Goal: Task Accomplishment & Management: Manage account settings

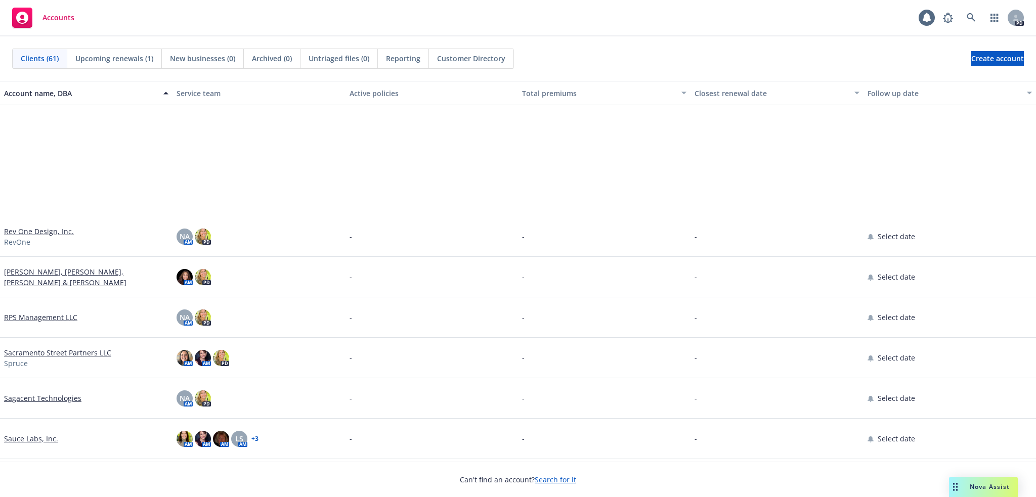
scroll to position [1855, 0]
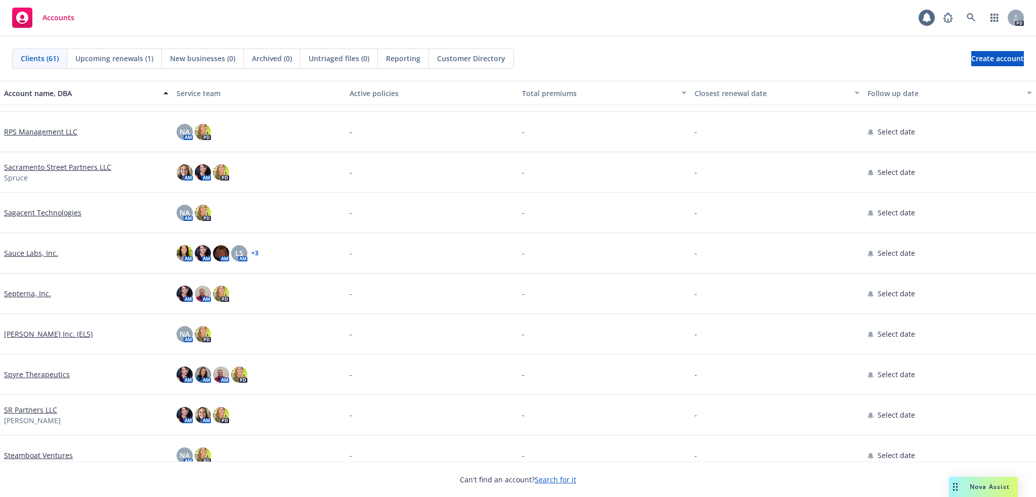
click at [32, 258] on link "Sauce Labs, Inc." at bounding box center [31, 253] width 54 height 11
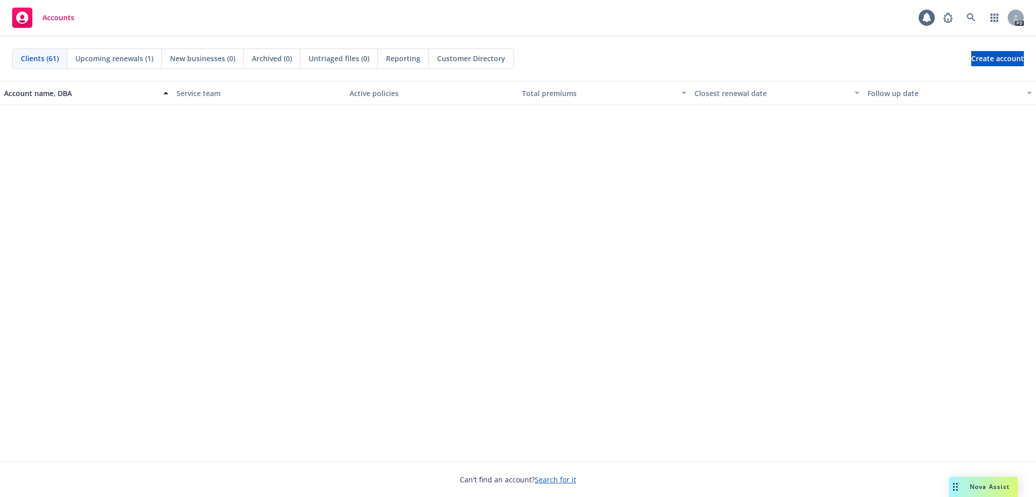
scroll to position [2040, 0]
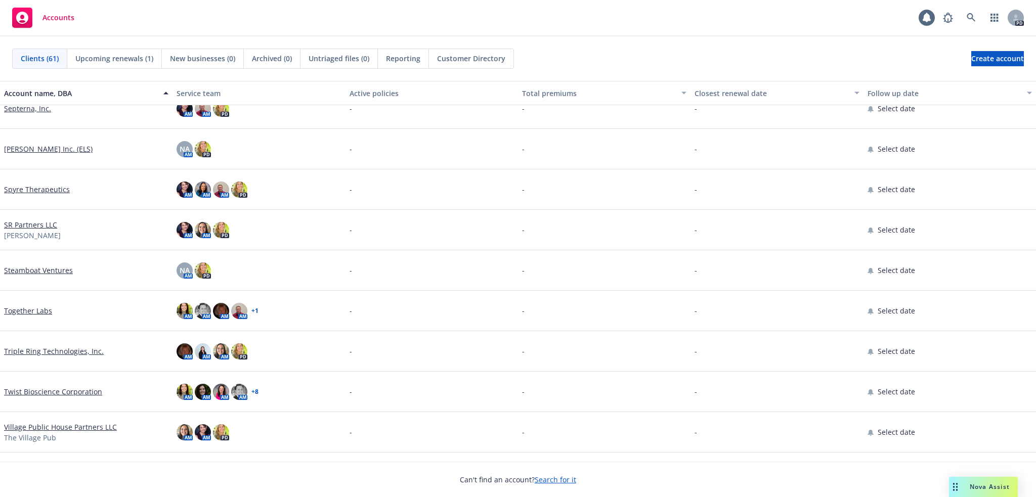
click at [20, 107] on link "Septerna, Inc." at bounding box center [27, 108] width 47 height 11
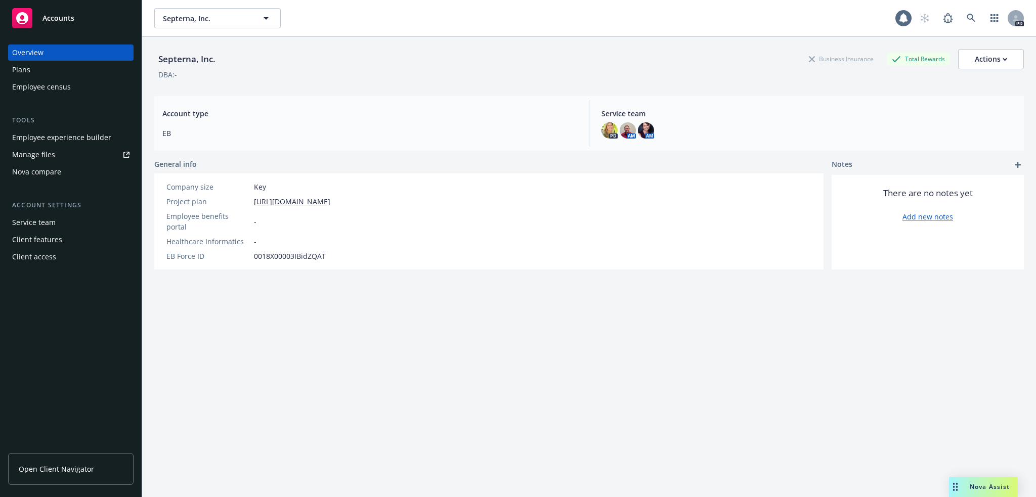
click at [52, 66] on div "Plans" at bounding box center [70, 70] width 117 height 16
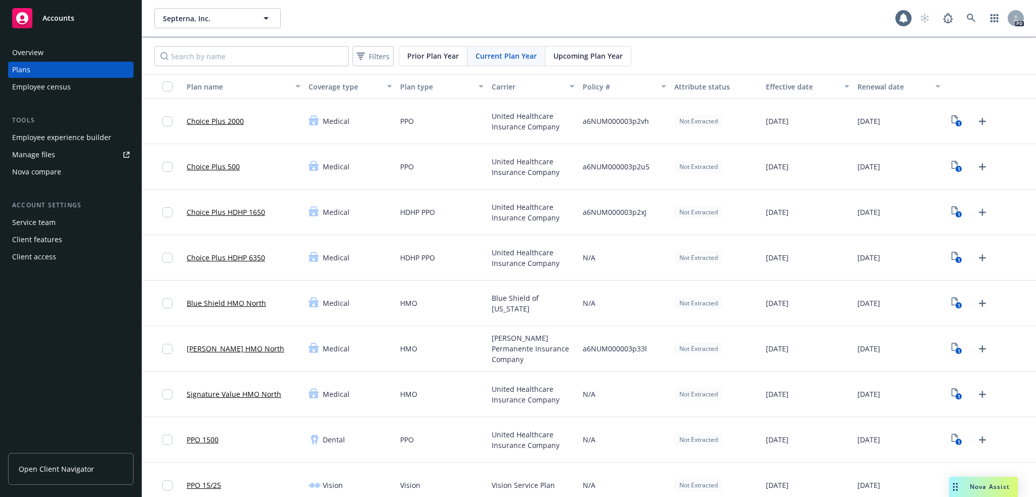
click at [62, 136] on div "Employee experience builder" at bounding box center [61, 138] width 99 height 16
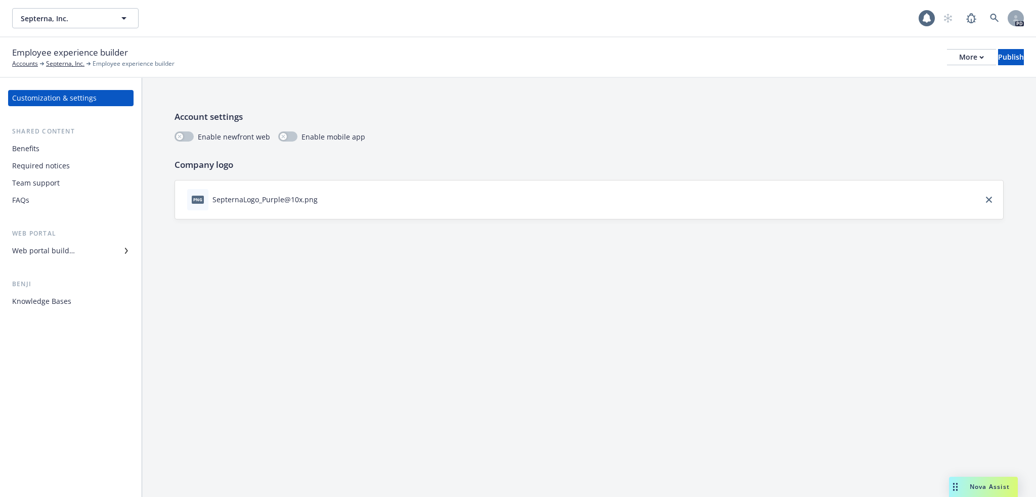
click at [46, 248] on div "Web portal builder" at bounding box center [43, 251] width 63 height 16
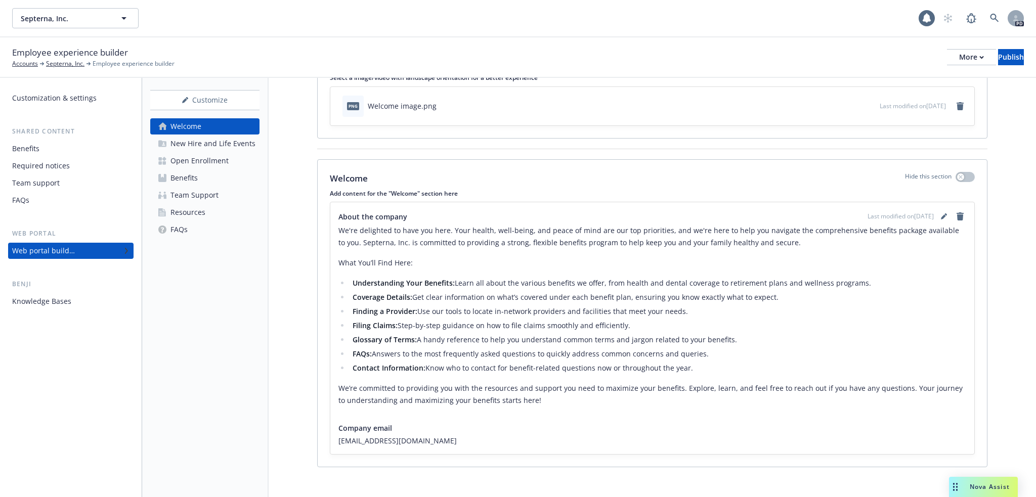
scroll to position [73, 0]
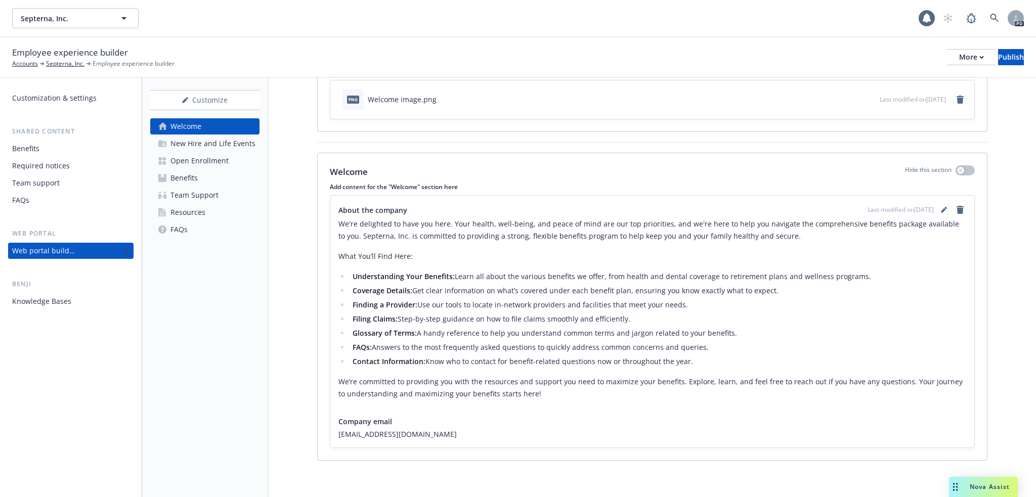
click at [185, 141] on div "New Hire and Life Events" at bounding box center [213, 144] width 85 height 16
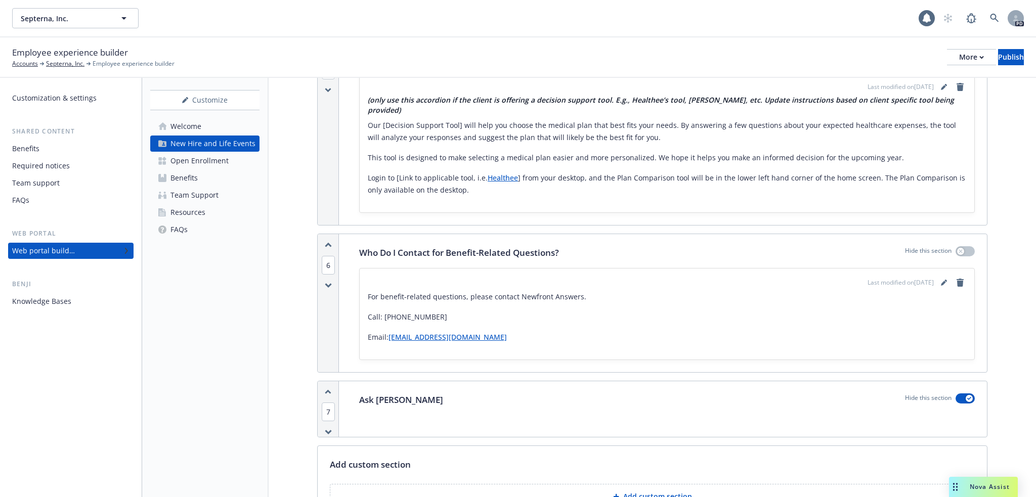
scroll to position [1484, 0]
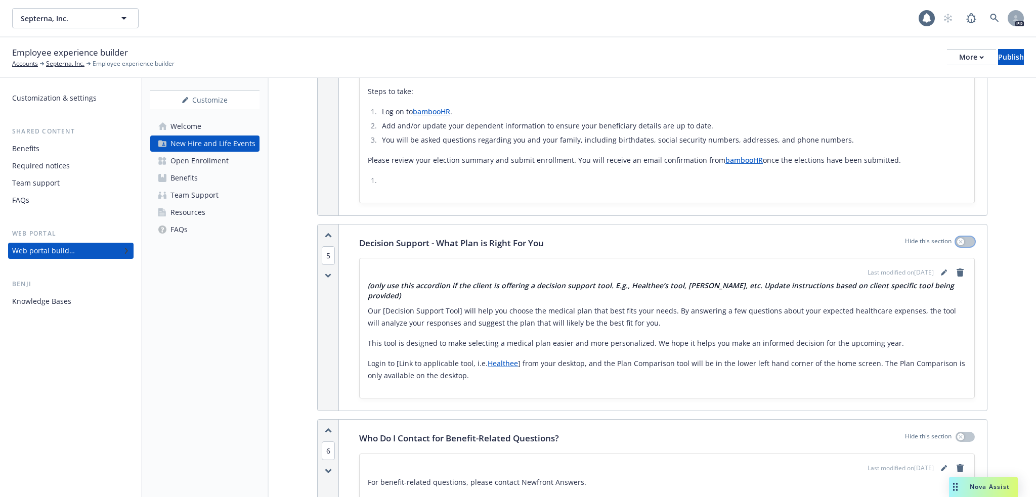
click at [957, 244] on div "button" at bounding box center [960, 241] width 7 height 7
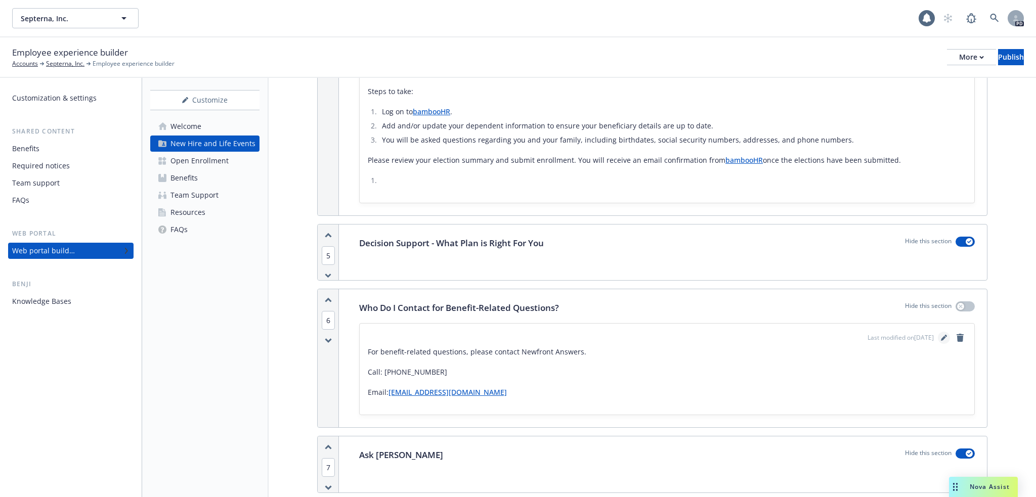
click at [941, 340] on icon "editPencil" at bounding box center [943, 338] width 5 height 5
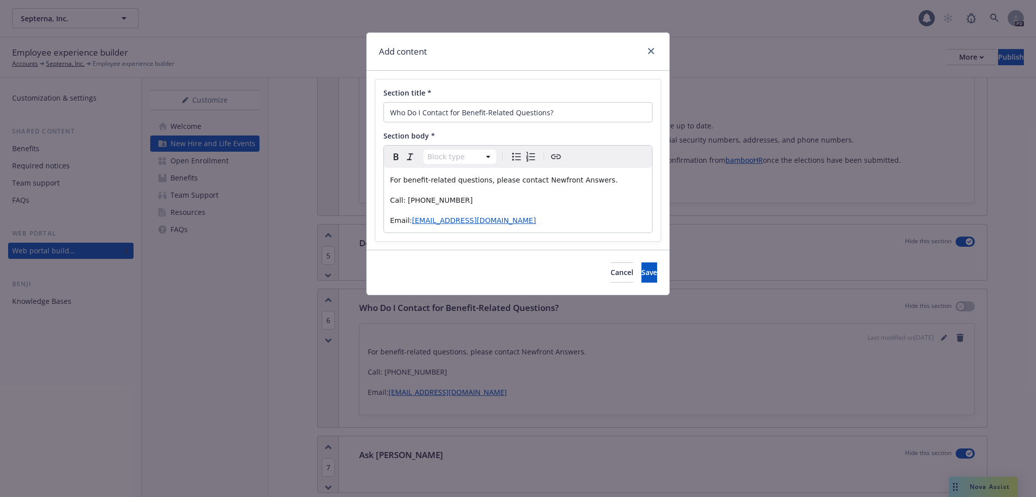
click at [392, 182] on span "For benefit-related questions, please contact Newfront Answers." at bounding box center [504, 180] width 228 height 8
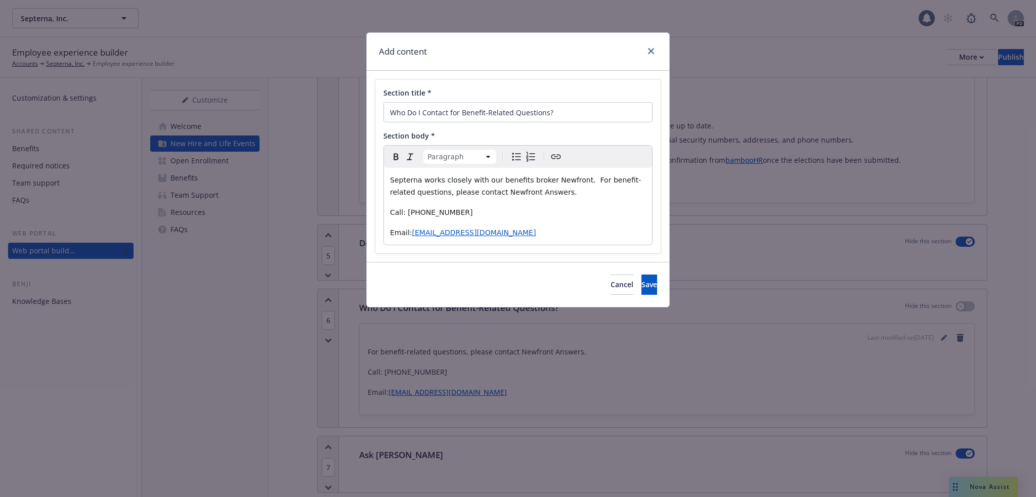
click at [467, 193] on span "Septerna works closely with our benefits broker Newfront. For benefit-related q…" at bounding box center [515, 186] width 251 height 20
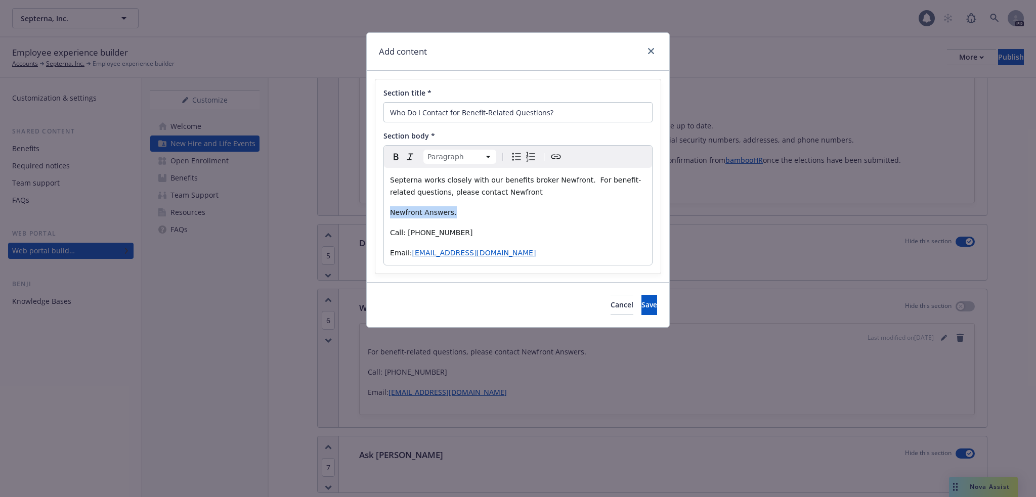
drag, startPoint x: 455, startPoint y: 213, endPoint x: 382, endPoint y: 210, distance: 73.4
click at [382, 210] on div "Section title * Who Do I Contact for Benefit-Related Questions? Section body * …" at bounding box center [517, 176] width 285 height 194
click at [391, 152] on icon "Bold" at bounding box center [396, 157] width 12 height 12
click at [459, 210] on p "Newfront Answers." at bounding box center [518, 212] width 256 height 12
click at [456, 211] on p "Newfront Answers." at bounding box center [518, 212] width 256 height 12
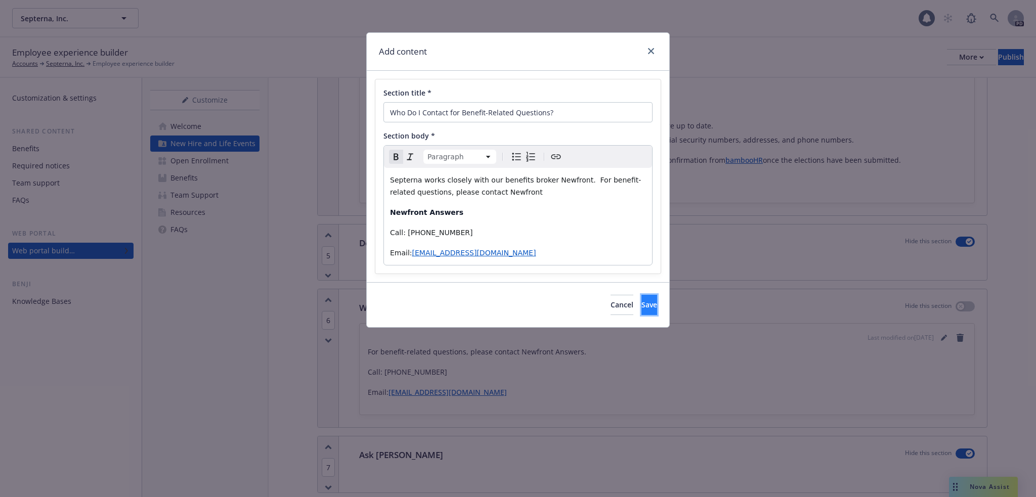
click at [642, 307] on span "Save" at bounding box center [650, 305] width 16 height 10
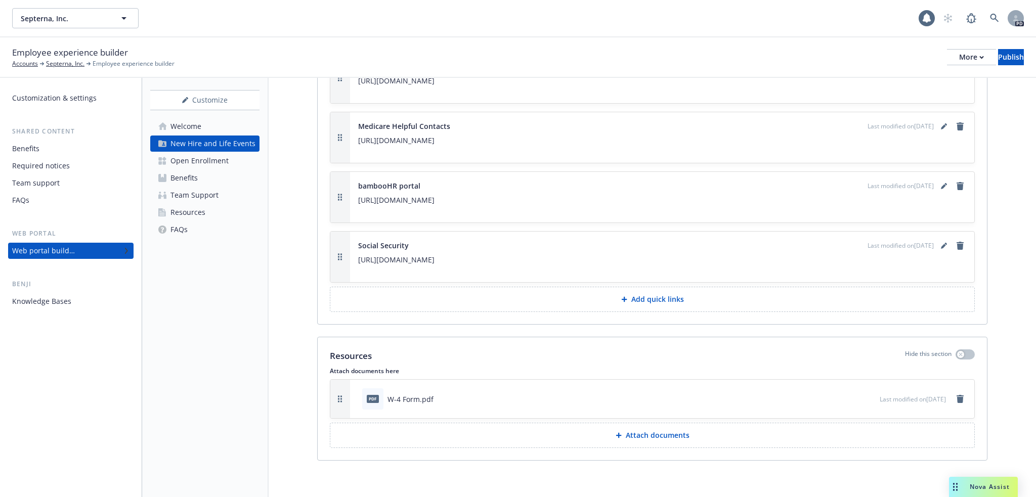
scroll to position [2095, 0]
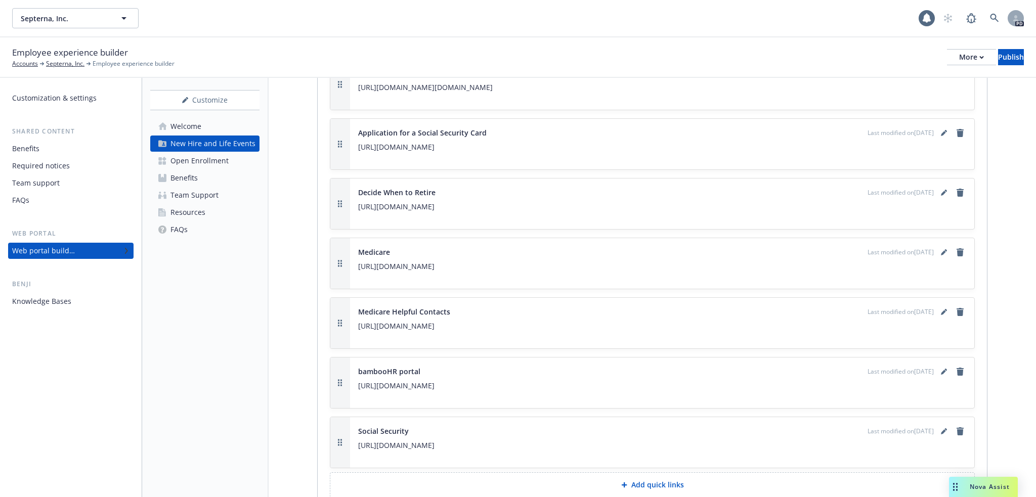
click at [212, 159] on div "Open Enrollment" at bounding box center [200, 161] width 58 height 16
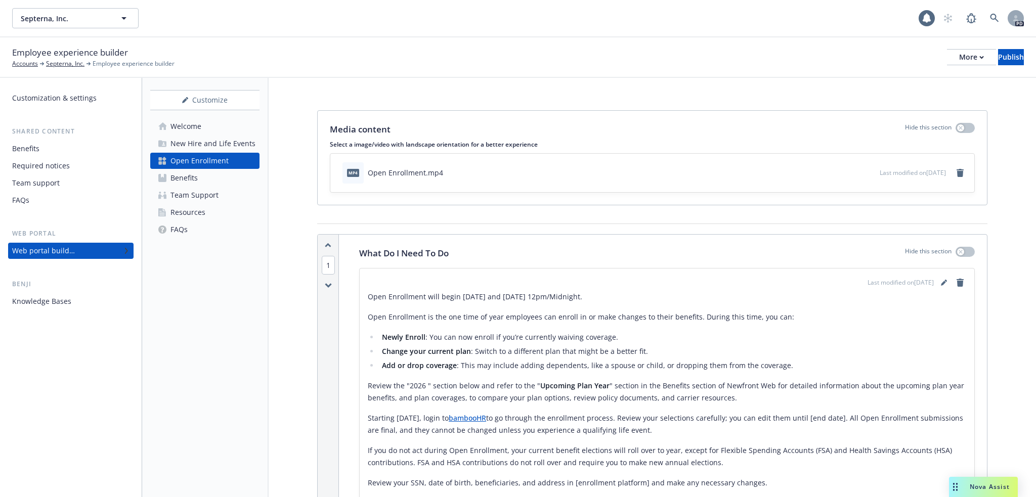
scroll to position [186, 0]
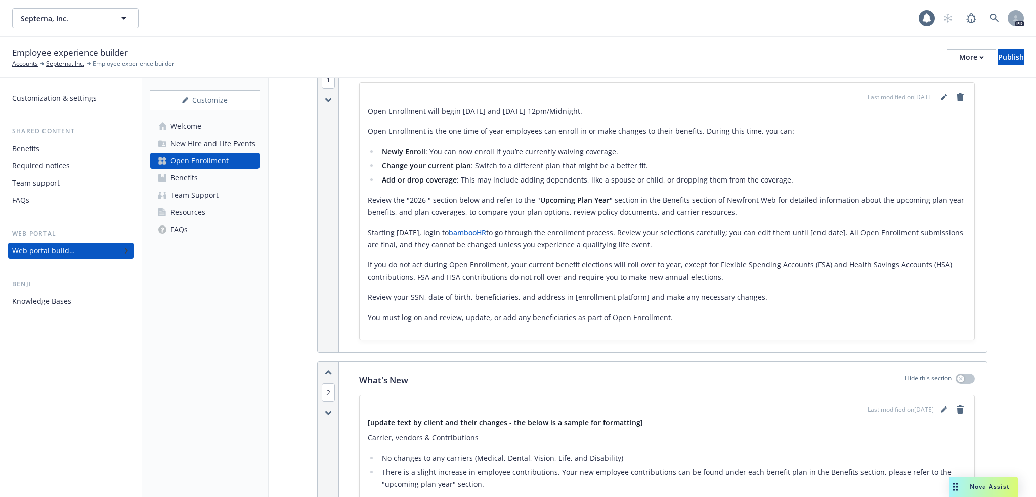
click at [558, 109] on p "Open Enrollment will begin [DATE] and [DATE] 12pm/Midnight." at bounding box center [667, 111] width 599 height 12
click at [560, 110] on p "Open Enrollment will begin [DATE] and [DATE] 12pm/Midnight." at bounding box center [667, 111] width 599 height 12
click at [941, 98] on icon "editPencil" at bounding box center [944, 97] width 6 height 6
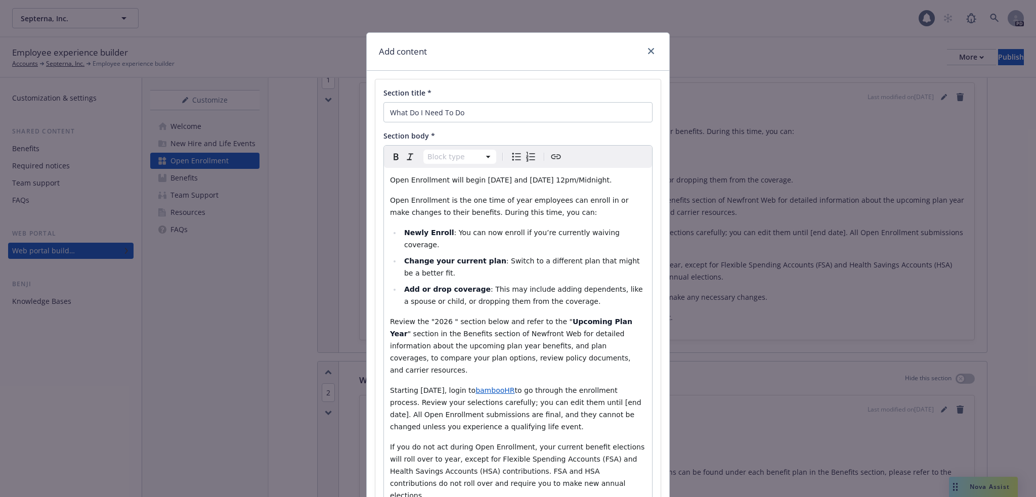
click at [569, 179] on span "Open Enrollment will begin [DATE] and [DATE] 12pm/Midnight." at bounding box center [501, 180] width 222 height 8
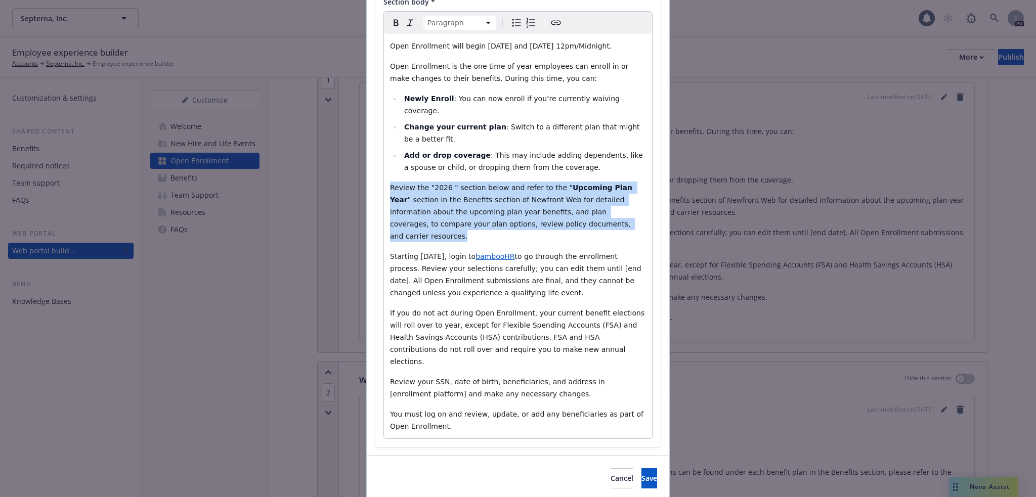
drag, startPoint x: 387, startPoint y: 174, endPoint x: 612, endPoint y: 215, distance: 228.8
click at [612, 215] on p "Review the "2026 " section below and refer to the " Upcoming Plan Year " sectio…" at bounding box center [518, 212] width 256 height 61
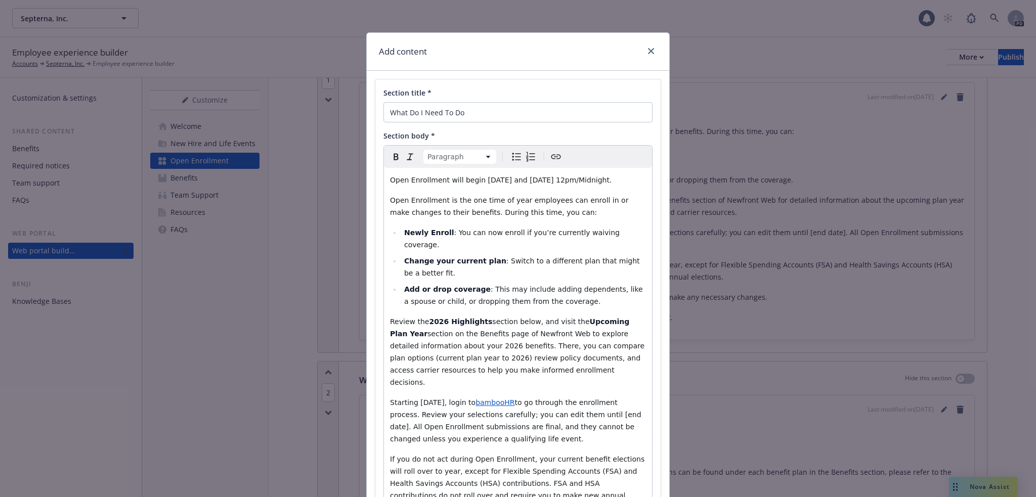
scroll to position [146, 0]
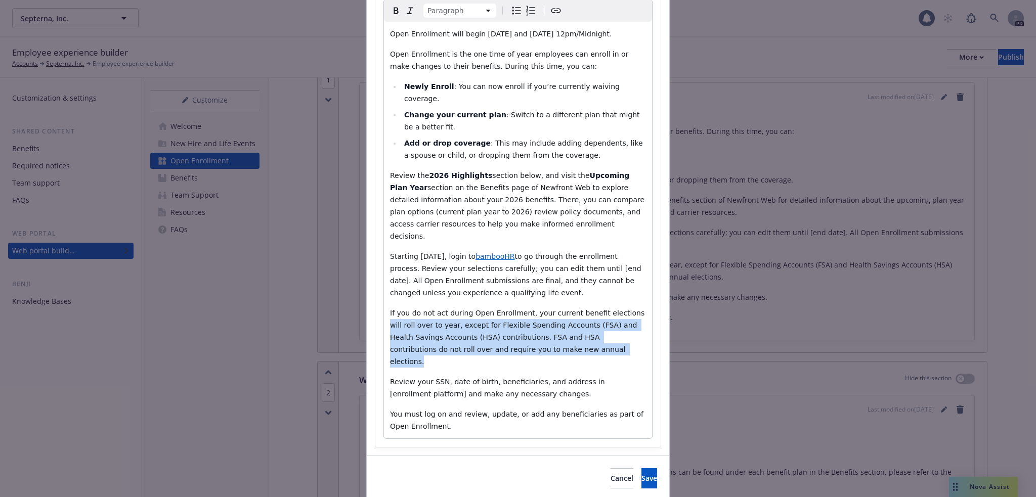
drag, startPoint x: 614, startPoint y: 287, endPoint x: 636, endPoint y: 328, distance: 46.2
click at [635, 328] on p "If you do not act during Open Enrollment, your current benefit elections will r…" at bounding box center [518, 337] width 256 height 61
click at [627, 309] on span "If you do not act during Open Enrollment, your current benefit elections will r…" at bounding box center [518, 337] width 257 height 57
drag, startPoint x: 615, startPoint y: 290, endPoint x: 480, endPoint y: 317, distance: 137.1
click at [480, 317] on span "If you do not act during Open Enrollment, your current benefit elections will r…" at bounding box center [518, 337] width 257 height 57
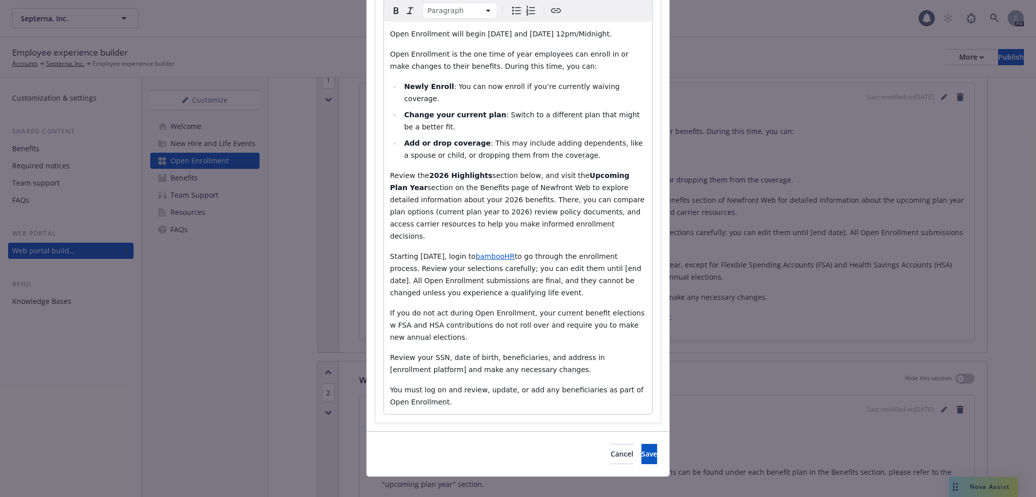
scroll to position [134, 0]
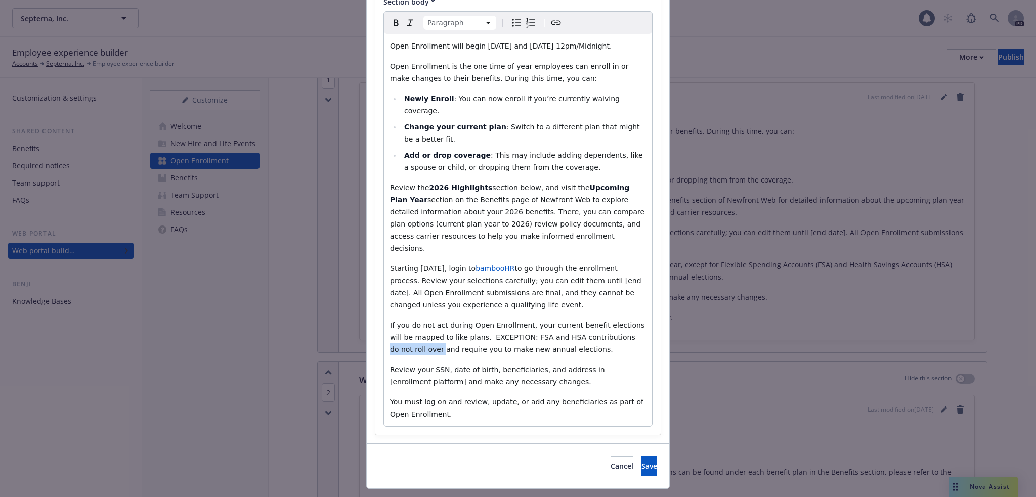
drag, startPoint x: 583, startPoint y: 314, endPoint x: 633, endPoint y: 313, distance: 50.6
click at [633, 319] on p "If you do not act during Open Enrollment, your current benefit elections will b…" at bounding box center [518, 337] width 256 height 36
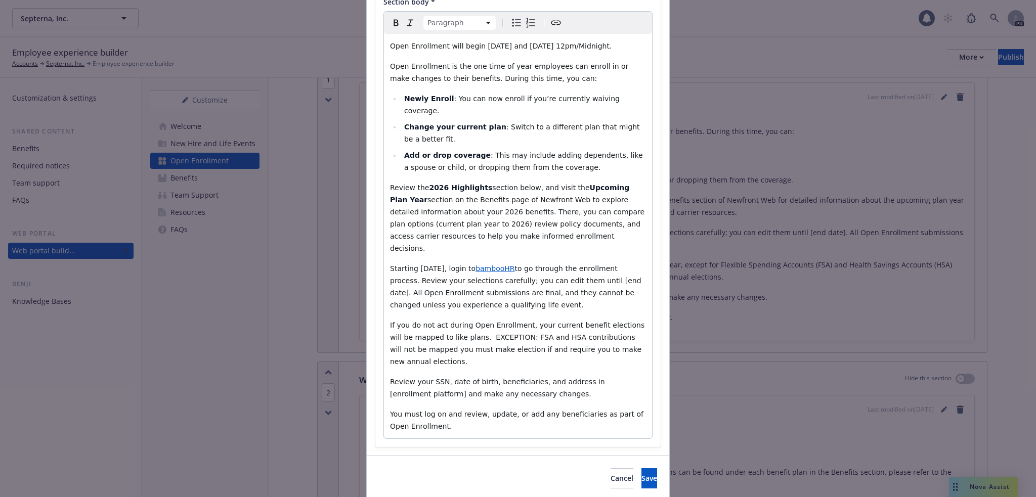
scroll to position [146, 0]
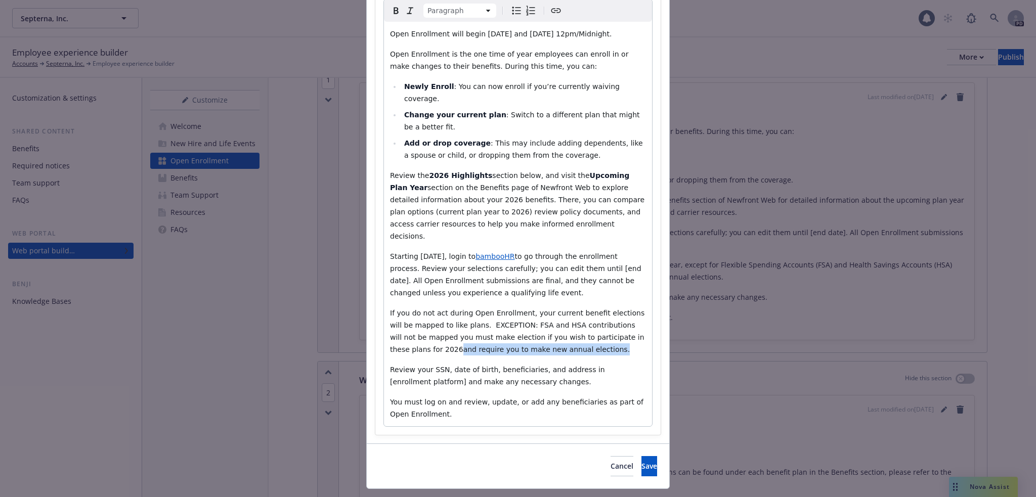
drag, startPoint x: 571, startPoint y: 320, endPoint x: 403, endPoint y: 321, distance: 168.0
click at [403, 321] on p "If you do not act during Open Enrollment, your current benefit elections will b…" at bounding box center [518, 331] width 256 height 49
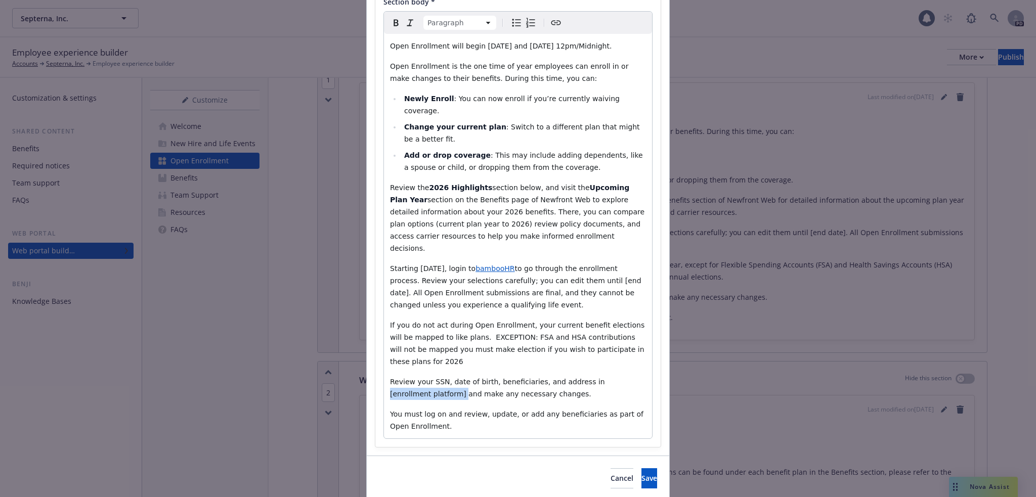
drag, startPoint x: 574, startPoint y: 344, endPoint x: 645, endPoint y: 340, distance: 70.9
click at [645, 340] on div "Open Enrollment will begin [DATE] and [DATE] 12pm/Midnight. Open Enrollment is …" at bounding box center [518, 236] width 268 height 405
click at [642, 474] on span "Save" at bounding box center [650, 479] width 16 height 10
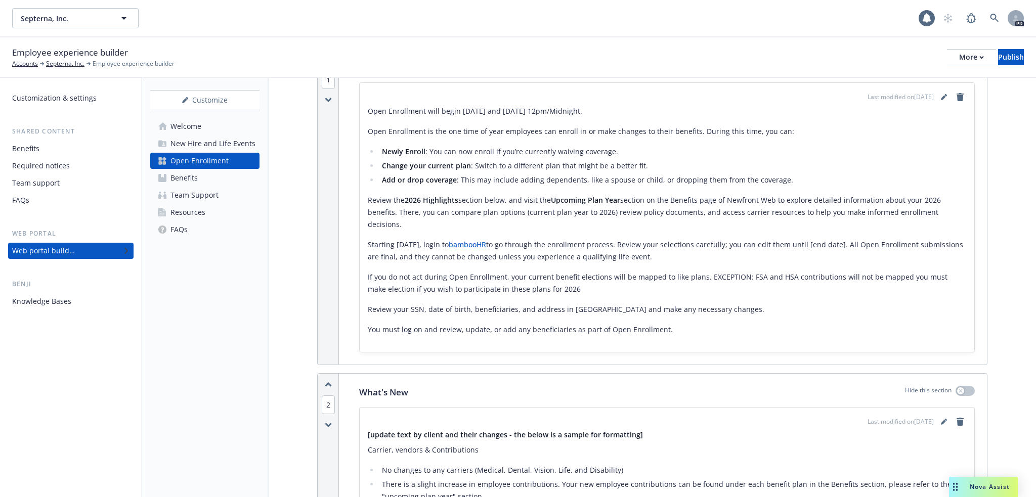
scroll to position [371, 0]
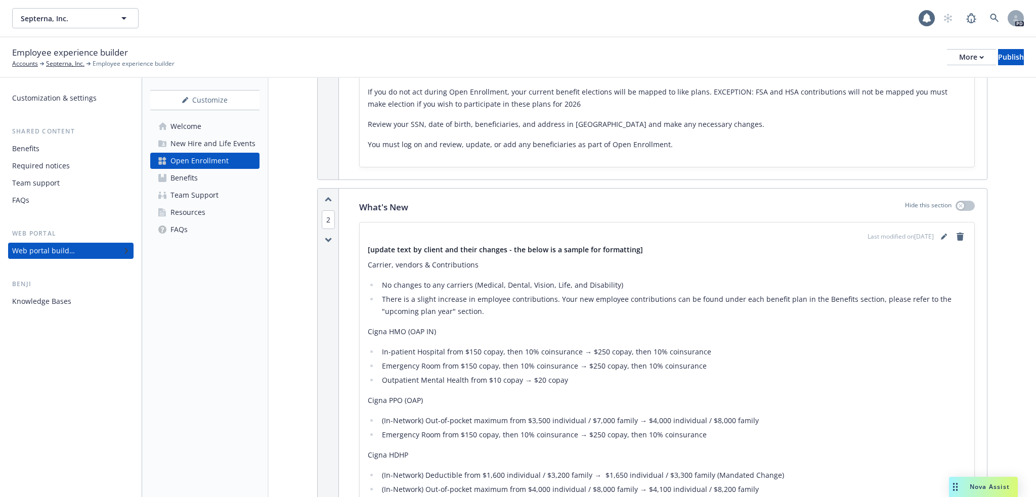
click at [635, 245] on h4 "[update text by client and their changes - the below is a sample for formatting]" at bounding box center [667, 250] width 599 height 10
drag, startPoint x: 638, startPoint y: 237, endPoint x: 623, endPoint y: 236, distance: 14.7
click at [623, 245] on h4 "[update text by client and their changes - the below is a sample for formatting]" at bounding box center [667, 250] width 599 height 10
click at [633, 245] on h4 "[update text by client and their changes - the below is a sample for formatting]" at bounding box center [667, 250] width 599 height 10
click at [941, 235] on icon "editPencil" at bounding box center [943, 237] width 5 height 5
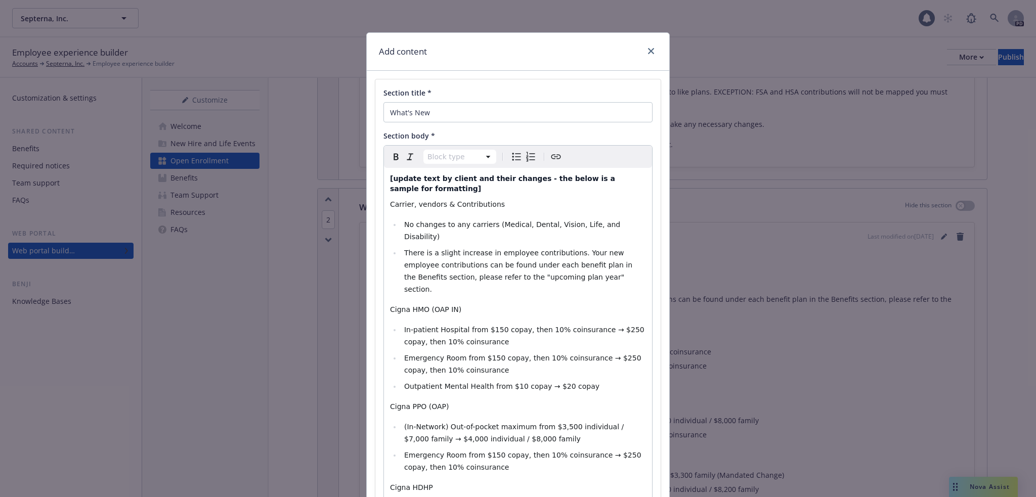
select select "h4"
drag, startPoint x: 644, startPoint y: 178, endPoint x: 363, endPoint y: 174, distance: 280.8
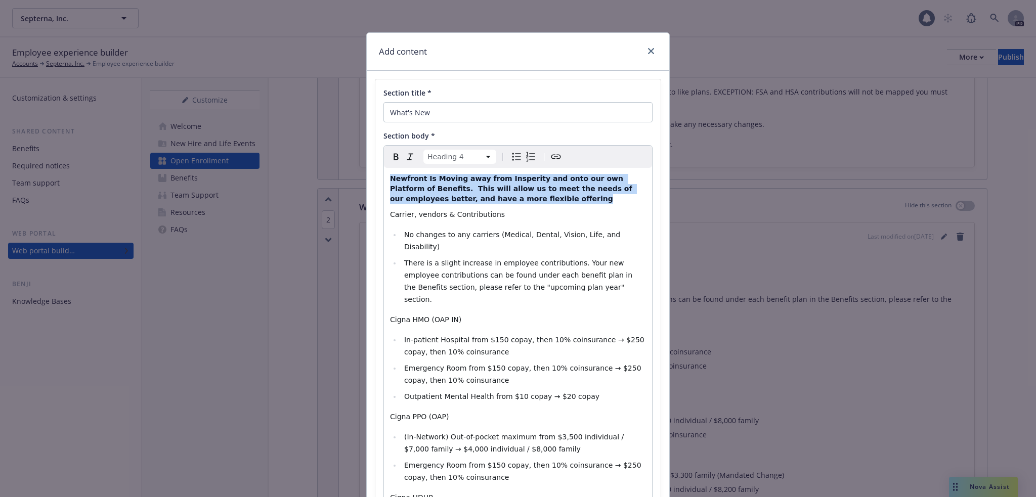
drag, startPoint x: 486, startPoint y: 199, endPoint x: 374, endPoint y: 179, distance: 114.0
click at [394, 157] on icon "Bold" at bounding box center [396, 157] width 5 height 7
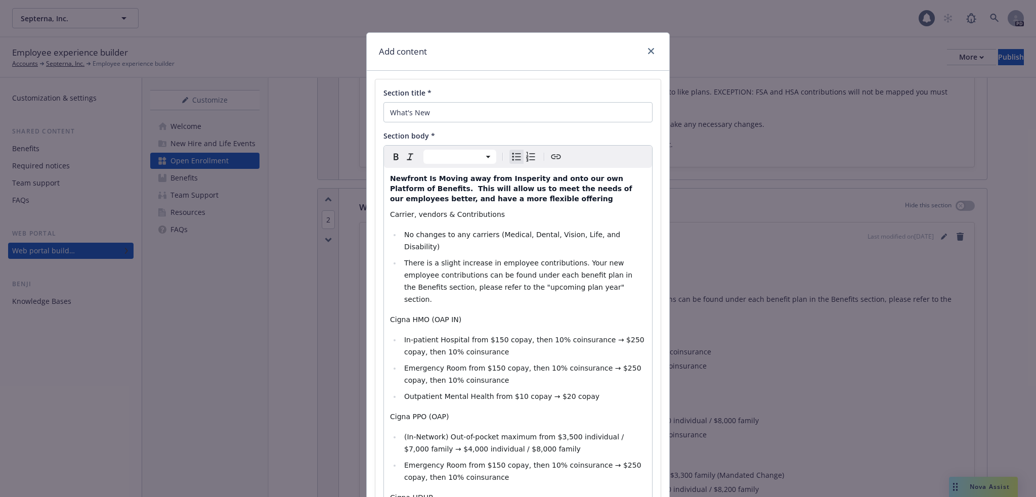
click at [488, 233] on span "No changes to any carriers (Medical, Dental, Vision, Life, and Disability) ​" at bounding box center [513, 241] width 219 height 20
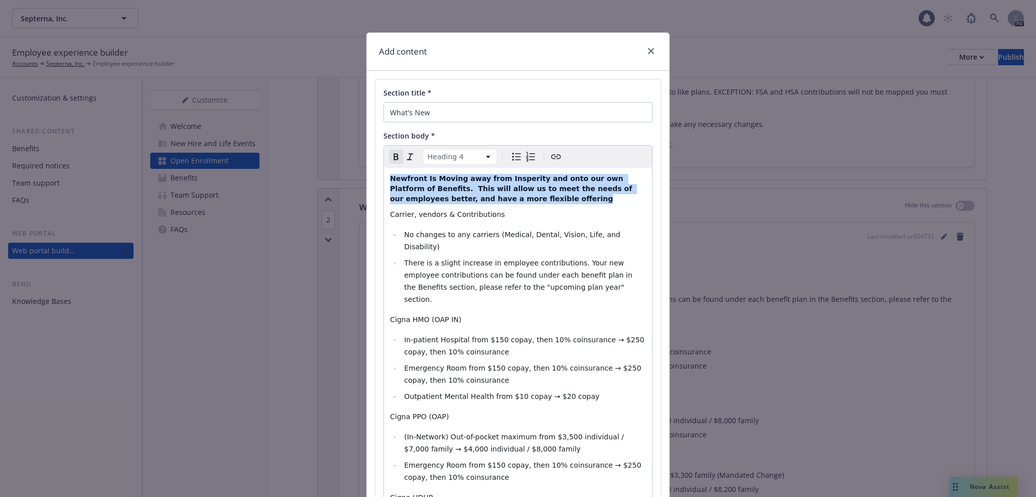
drag, startPoint x: 495, startPoint y: 200, endPoint x: 389, endPoint y: 178, distance: 109.0
click at [390, 178] on h4 "Newfront Is Moving away from Insperity and onto our own Platform of Benefits. T…" at bounding box center [518, 189] width 256 height 30
click at [417, 180] on strong "Newfront Is Moving away from Insperity and onto our own Platform of Benefits. T…" at bounding box center [512, 189] width 244 height 28
drag, startPoint x: 418, startPoint y: 180, endPoint x: 377, endPoint y: 175, distance: 41.8
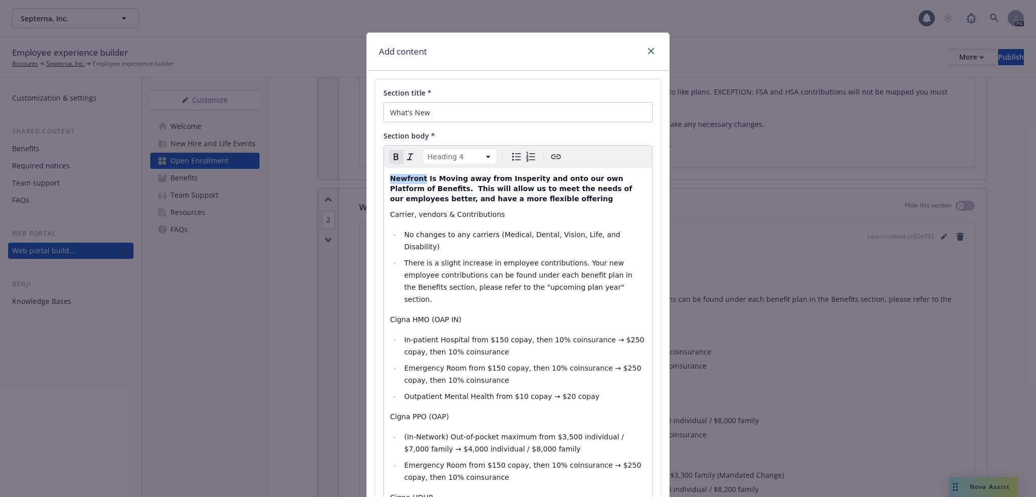
drag, startPoint x: 483, startPoint y: 199, endPoint x: 379, endPoint y: 173, distance: 106.4
click at [394, 157] on icon "Remove bold" at bounding box center [396, 157] width 5 height 7
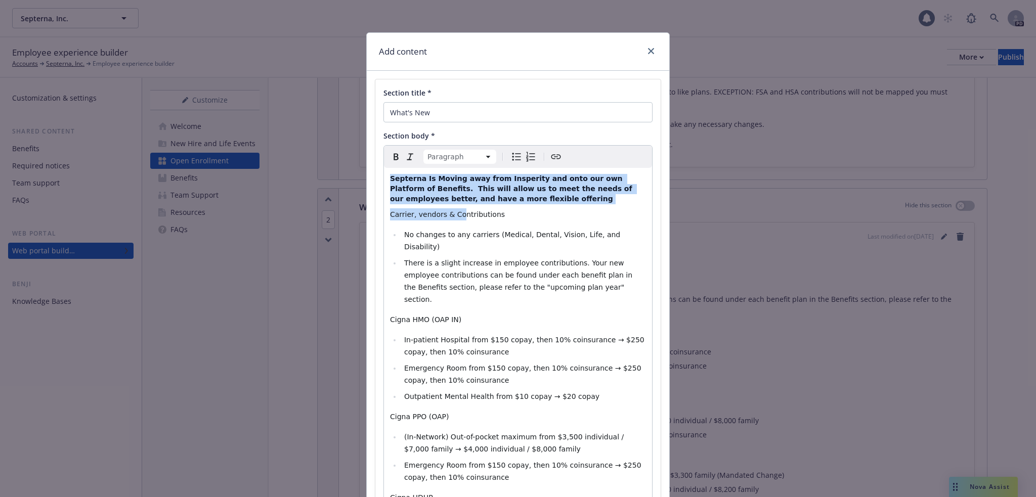
drag, startPoint x: 453, startPoint y: 207, endPoint x: 380, endPoint y: 178, distance: 77.9
click at [425, 190] on span "Septerna Is Moving away from Insperity and onto our own Platform of Benefits. T…" at bounding box center [512, 189] width 244 height 28
select select "h4"
drag, startPoint x: 448, startPoint y: 197, endPoint x: 376, endPoint y: 175, distance: 75.1
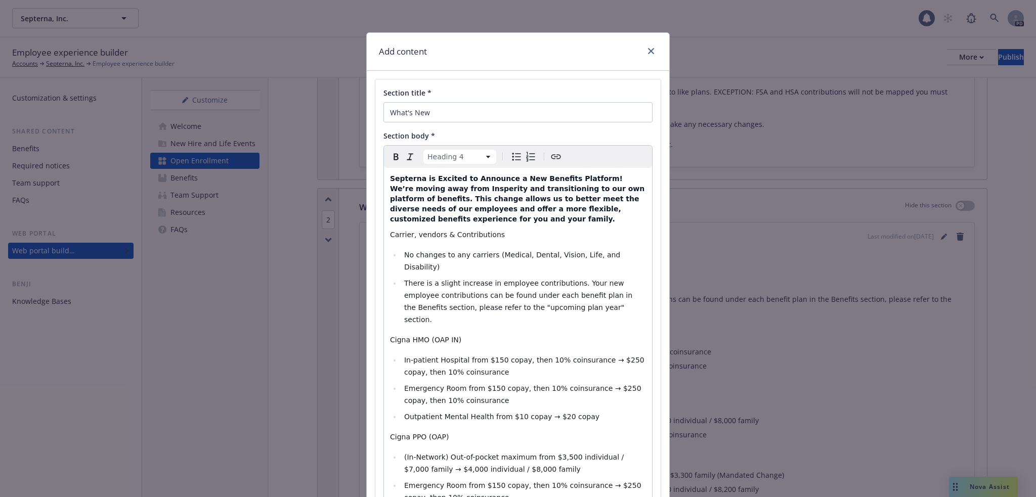
click at [584, 176] on h4 "Septerna is Excited to Announce a New Benefits Platform! We’re moving away from…" at bounding box center [518, 199] width 256 height 51
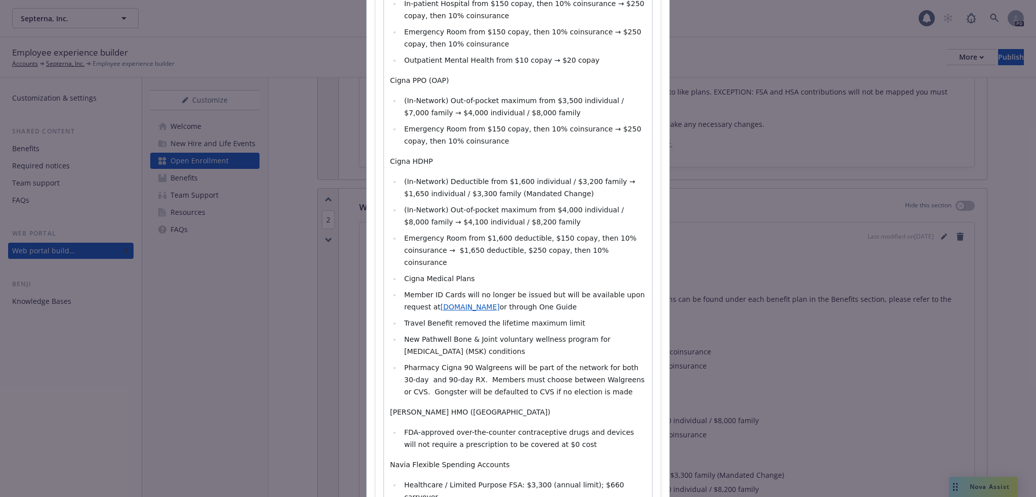
scroll to position [557, 0]
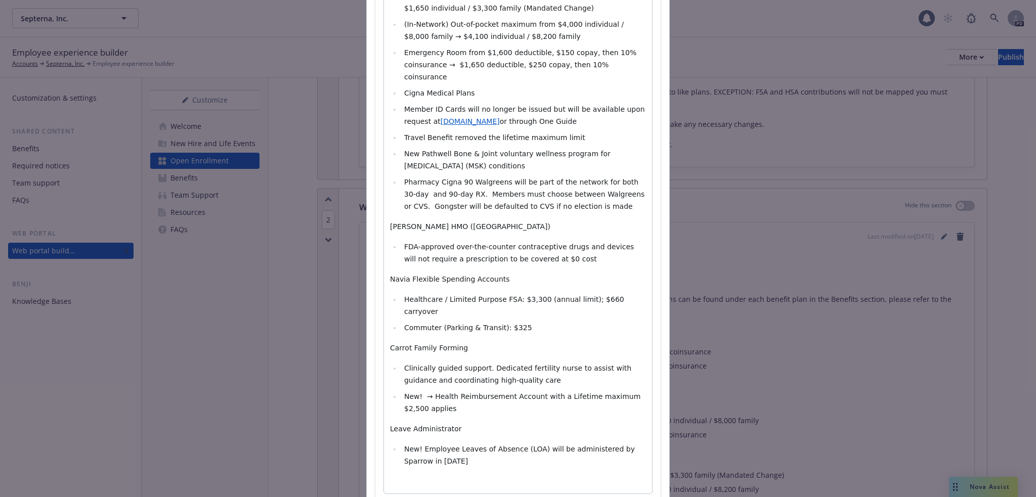
click at [418, 443] on li "New! Employee Leaves of Absence (LOA) will be administered by Sparrow in [DATE]" at bounding box center [523, 455] width 245 height 24
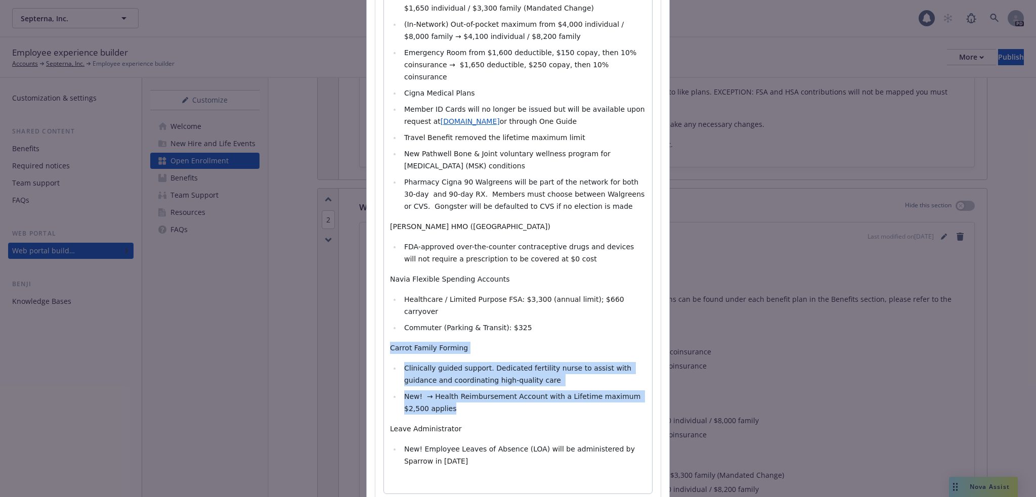
drag, startPoint x: 427, startPoint y: 358, endPoint x: 373, endPoint y: 294, distance: 83.3
click at [375, 294] on div "Section title * What's New Section body * Paragraph Heading 1 Heading 2 Heading…" at bounding box center [517, 12] width 285 height 979
select select "paragraph"
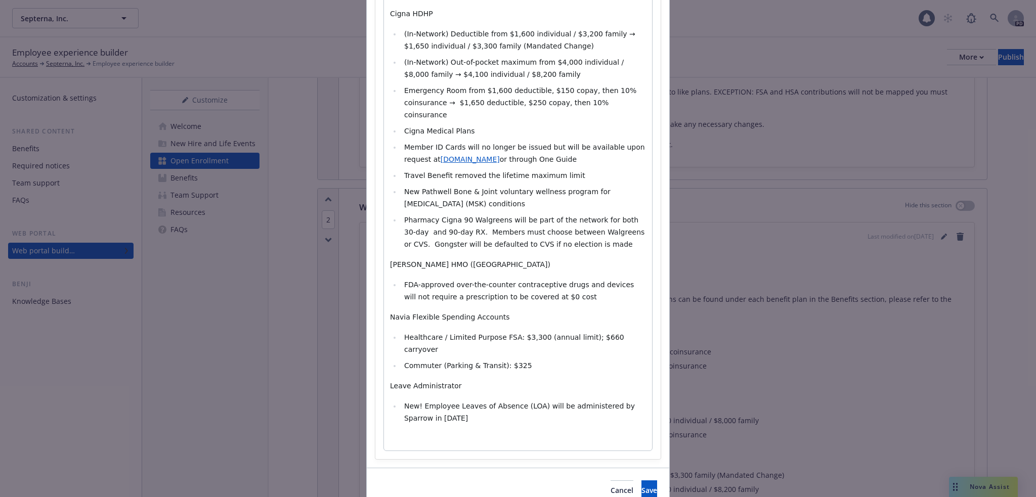
scroll to position [148, 0]
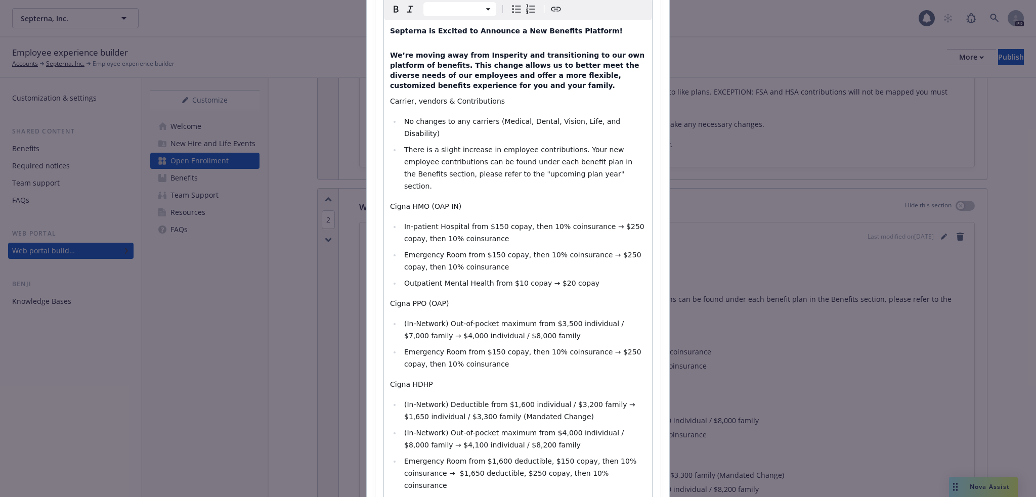
select select "paragraph"
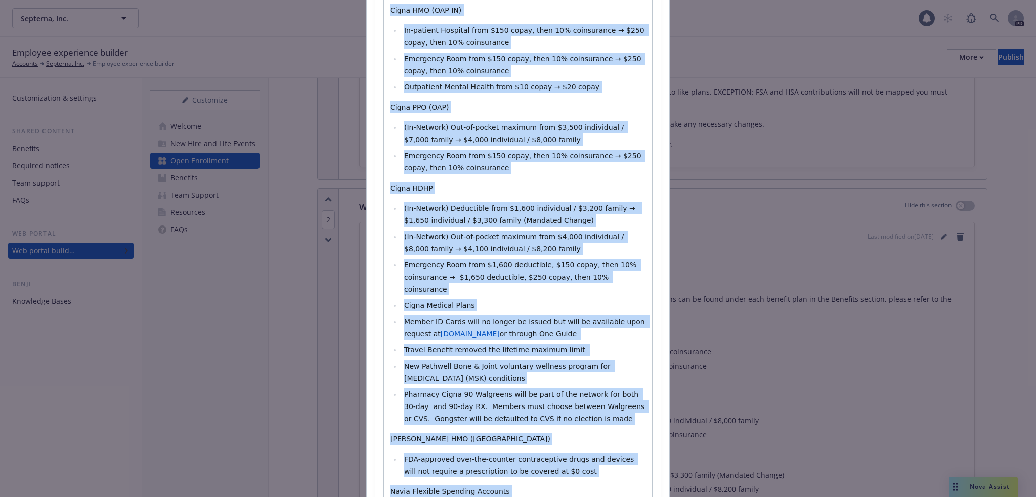
scroll to position [444, 0]
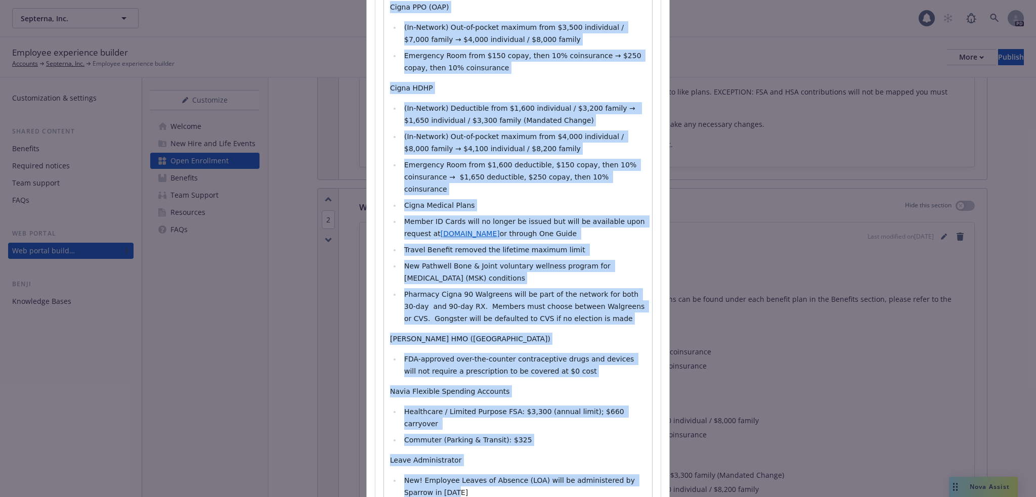
drag, startPoint x: 388, startPoint y: 103, endPoint x: 643, endPoint y: 443, distance: 425.4
click at [643, 443] on div "Septerna is Excited to Announce a New Benefits Platform! We’re moving away from…" at bounding box center [518, 124] width 268 height 801
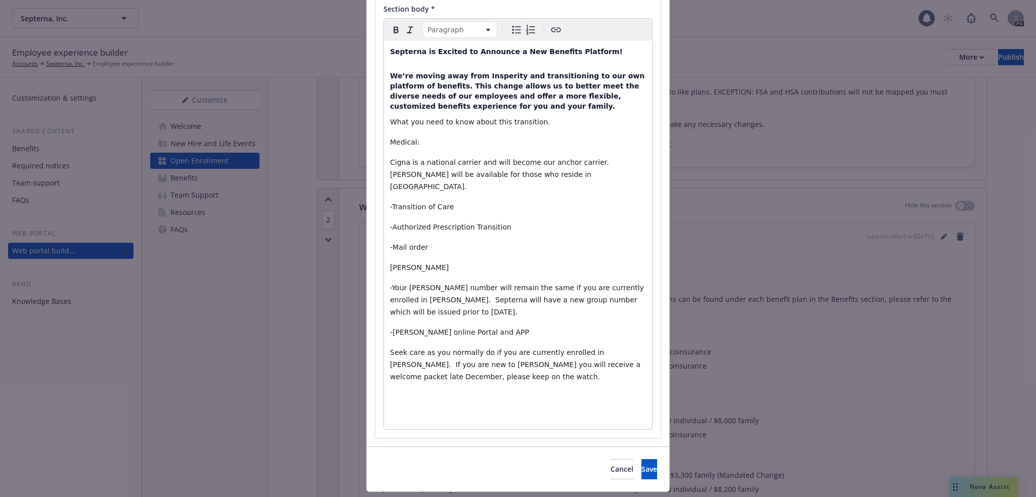
scroll to position [142, 0]
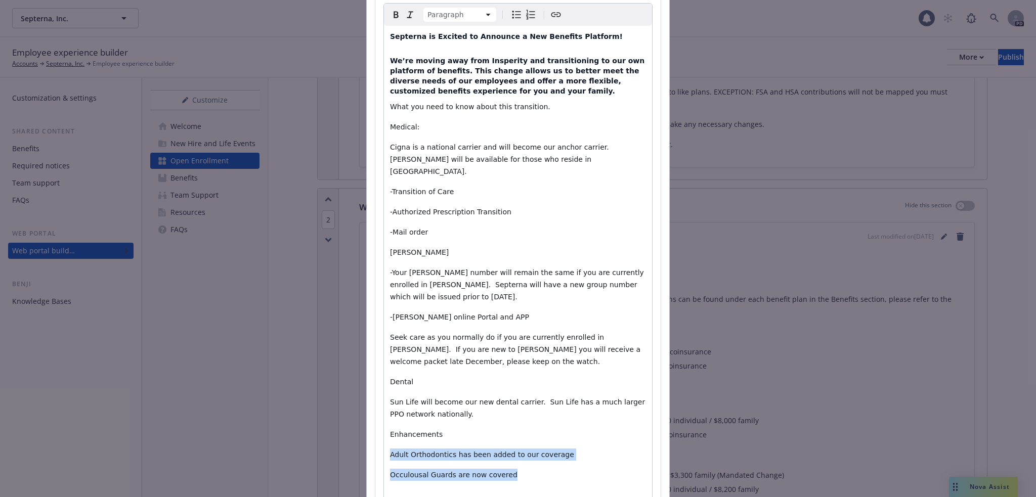
drag, startPoint x: 501, startPoint y: 461, endPoint x: 382, endPoint y: 439, distance: 121.0
click at [384, 439] on div "Septerna is Excited to Announce a New Benefits Platform! We’re moving away from…" at bounding box center [518, 297] width 268 height 542
click at [512, 16] on icon "Bulleted list" at bounding box center [516, 15] width 12 height 12
click at [522, 465] on li "Occulousal Guards are now covered" at bounding box center [523, 471] width 245 height 12
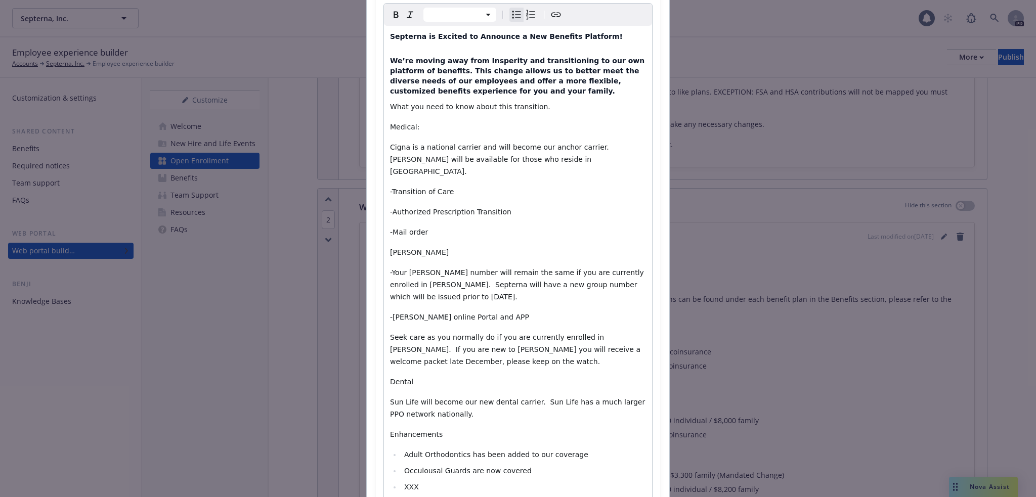
select select "paragraph"
click at [436, 429] on p "Enhancements" at bounding box center [518, 435] width 256 height 12
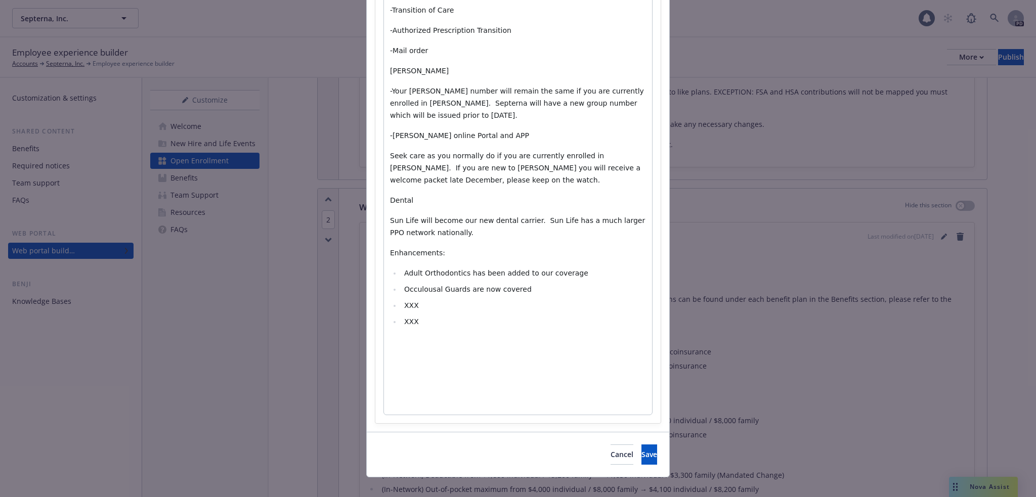
scroll to position [324, 0]
click at [429, 315] on li "XXX" at bounding box center [523, 321] width 245 height 12
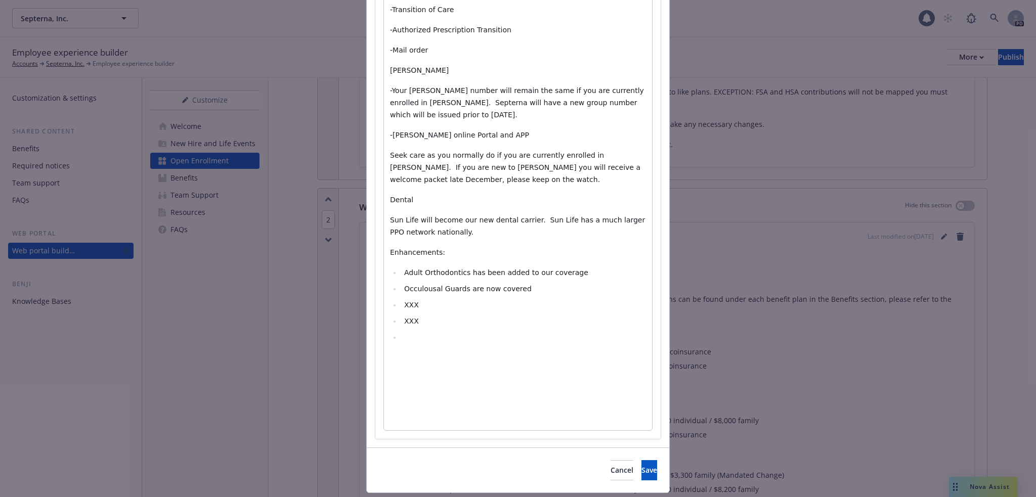
select select "paragraph"
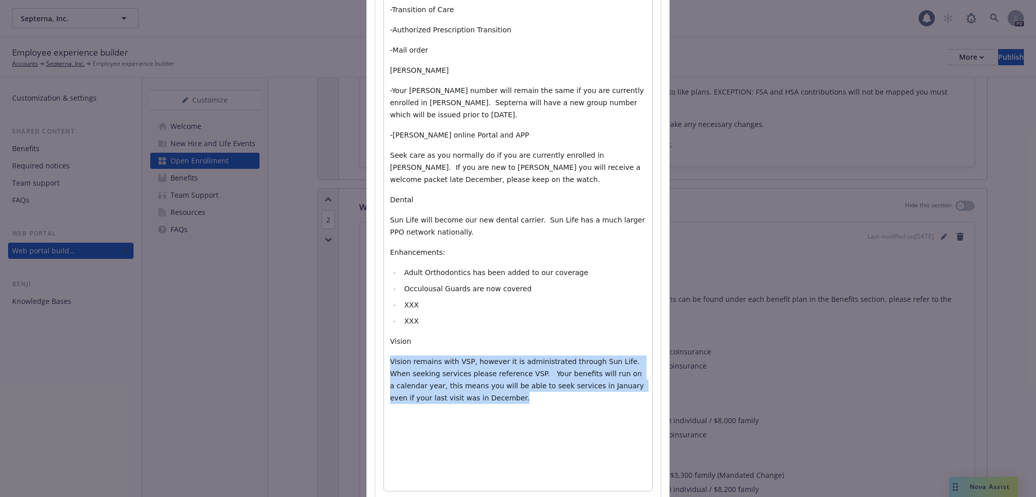
drag, startPoint x: 425, startPoint y: 386, endPoint x: 387, endPoint y: 349, distance: 53.3
click at [390, 356] on p "Vision remains with VSP, however it is administrated through Sun Life. When see…" at bounding box center [518, 380] width 256 height 49
copy span "Vision remains with VSP, however it is administrated through Sun Life. When see…"
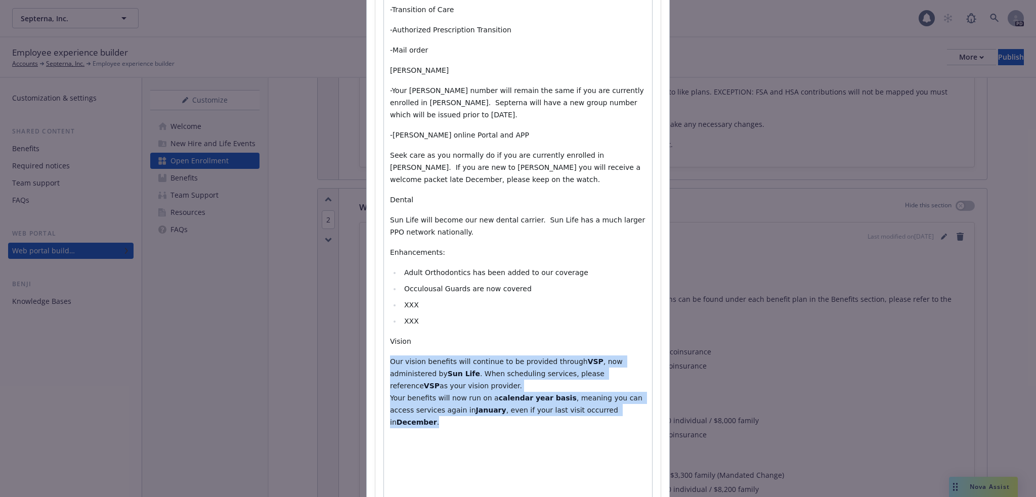
drag, startPoint x: 601, startPoint y: 399, endPoint x: 374, endPoint y: 352, distance: 230.9
click at [375, 352] on div "Section title * What's New Section body * Paragraph Paragraph Heading 1 Heading…" at bounding box center [517, 139] width 285 height 769
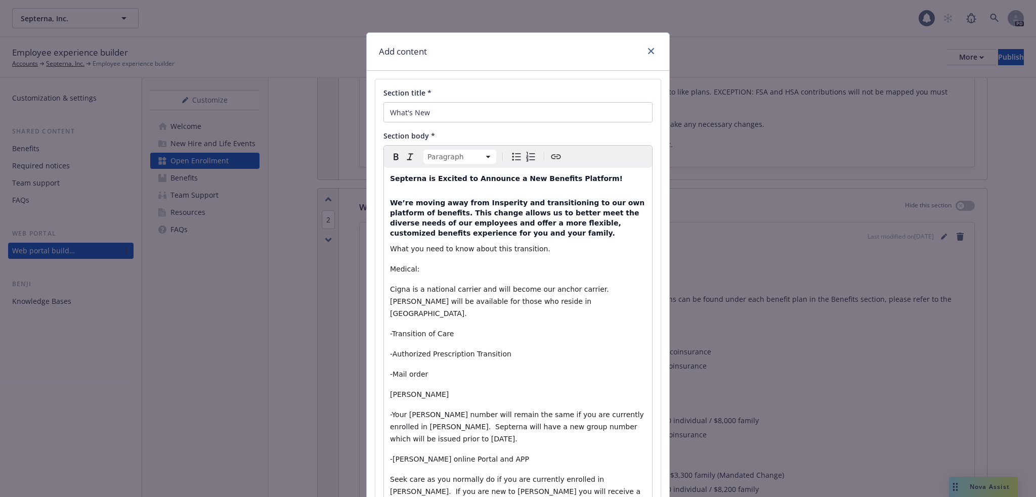
click at [390, 152] on icon "Bold" at bounding box center [396, 157] width 12 height 12
click at [392, 156] on icon "Remove bold" at bounding box center [396, 157] width 12 height 12
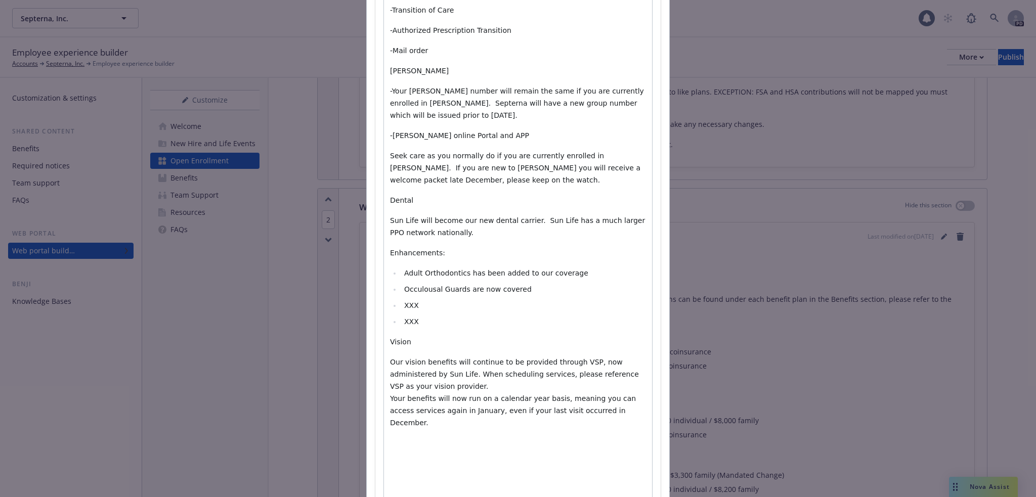
scroll to position [413, 0]
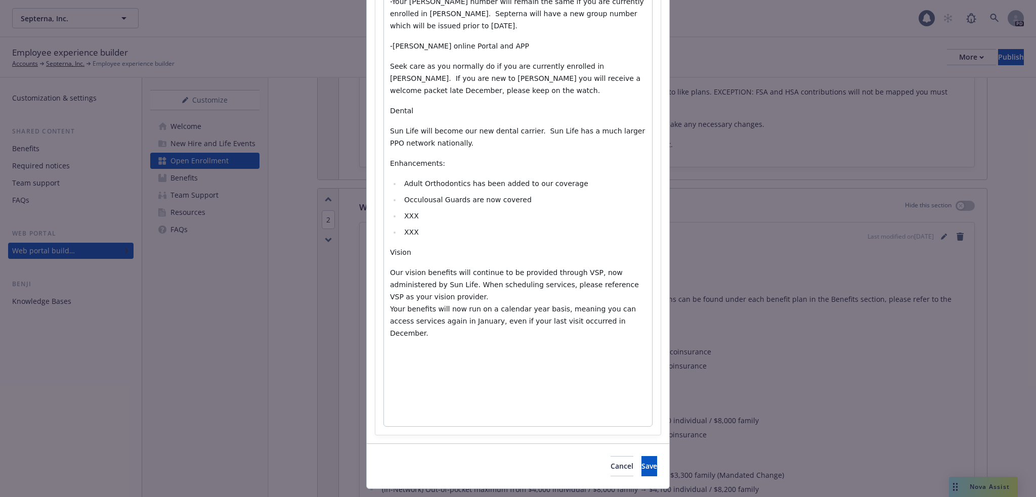
click at [487, 305] on span "Your benefits will now run on a calendar year basis, meaning you can access ser…" at bounding box center [514, 321] width 248 height 32
click at [608, 307] on p "Our vision benefits will continue to be provided through VSP, now administered …" at bounding box center [518, 303] width 256 height 73
click at [395, 368] on p "L" at bounding box center [518, 374] width 256 height 12
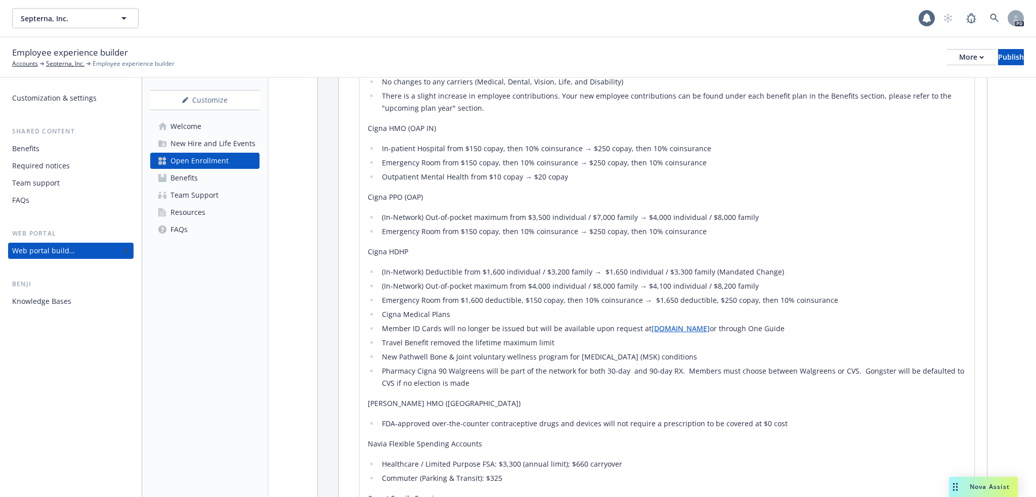
scroll to position [557, 0]
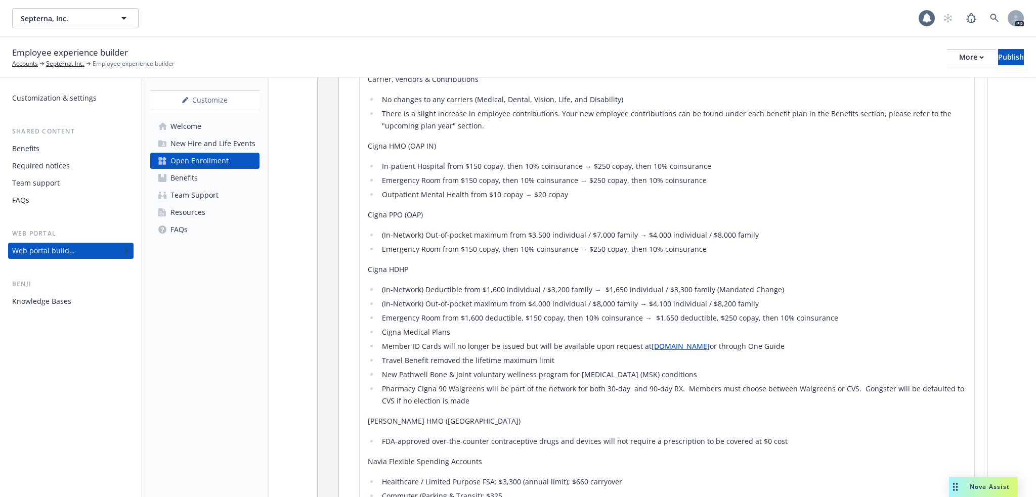
click at [531, 229] on li "(In-Network) Out-of-pocket maximum from $3,500 individual / $7,000 family​ → $4…" at bounding box center [672, 235] width 587 height 12
click at [773, 249] on div "[update text by client and their changes - the below is a sample for formatting…" at bounding box center [667, 328] width 599 height 538
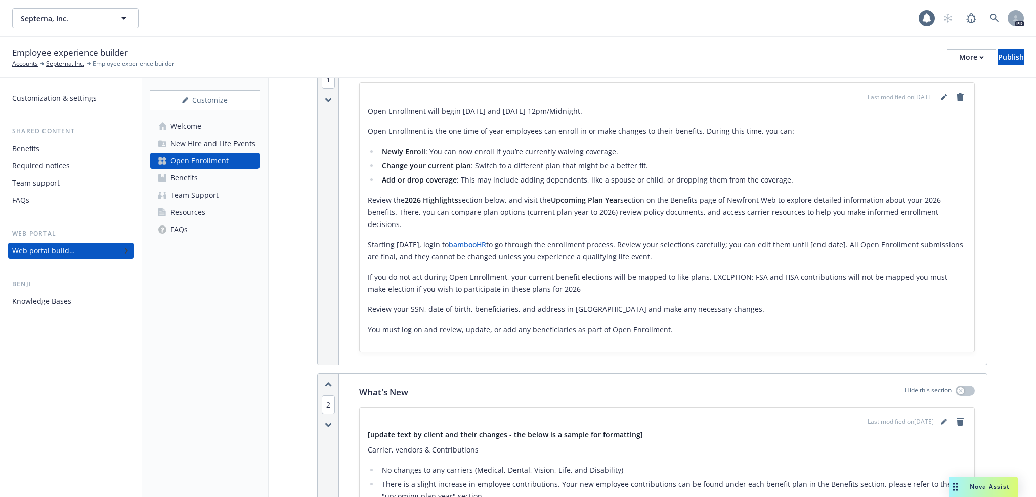
scroll to position [0, 0]
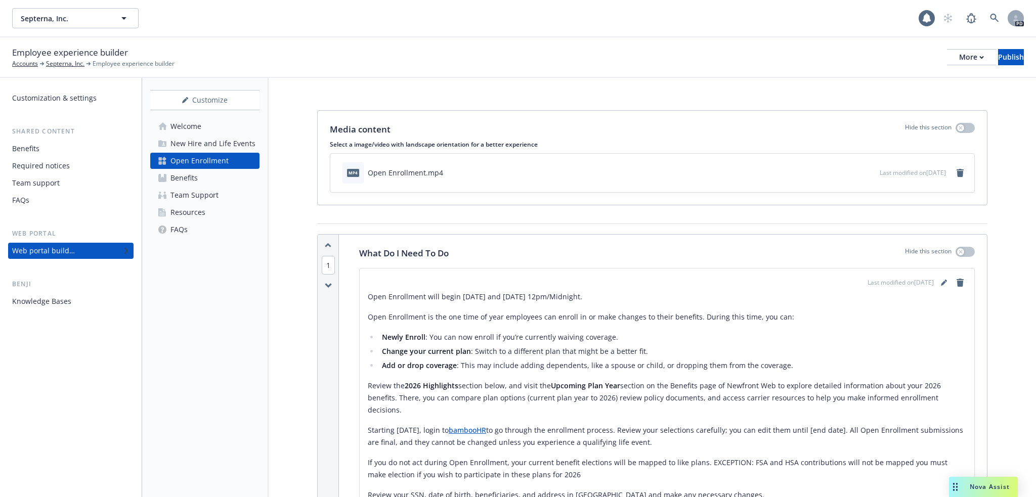
click at [485, 263] on div "What Do I Need To Do Hide this section Last modified on [DATE] Open Enrollment …" at bounding box center [667, 393] width 640 height 316
click at [941, 280] on icon "editPencil" at bounding box center [944, 283] width 6 height 6
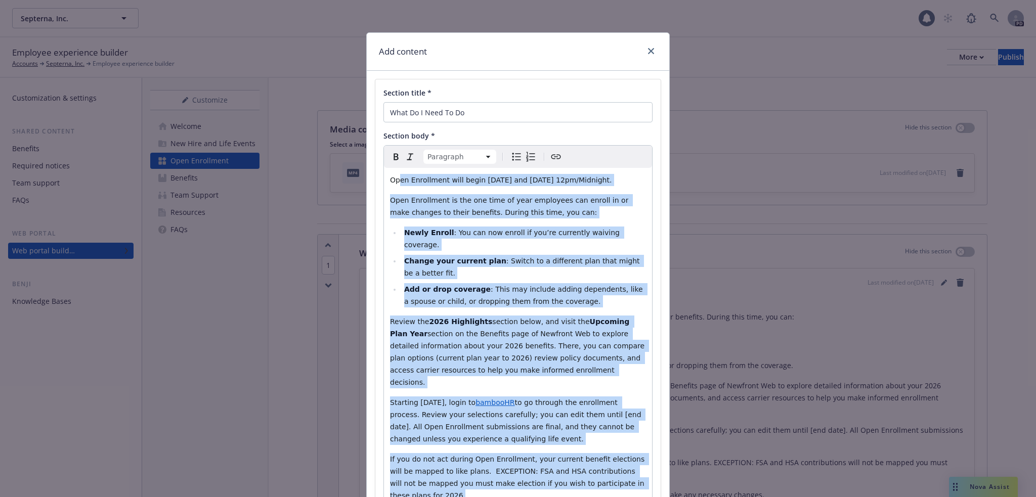
drag, startPoint x: 457, startPoint y: 399, endPoint x: 634, endPoint y: 186, distance: 276.7
click at [634, 186] on div "Open Enrollment will begin [DATE] and [DATE] 12pm/Midnight. Open Enrollment is …" at bounding box center [518, 370] width 268 height 405
click at [475, 216] on span "Open Enrollment is the one time of year employees can enroll in or make changes…" at bounding box center [510, 206] width 241 height 20
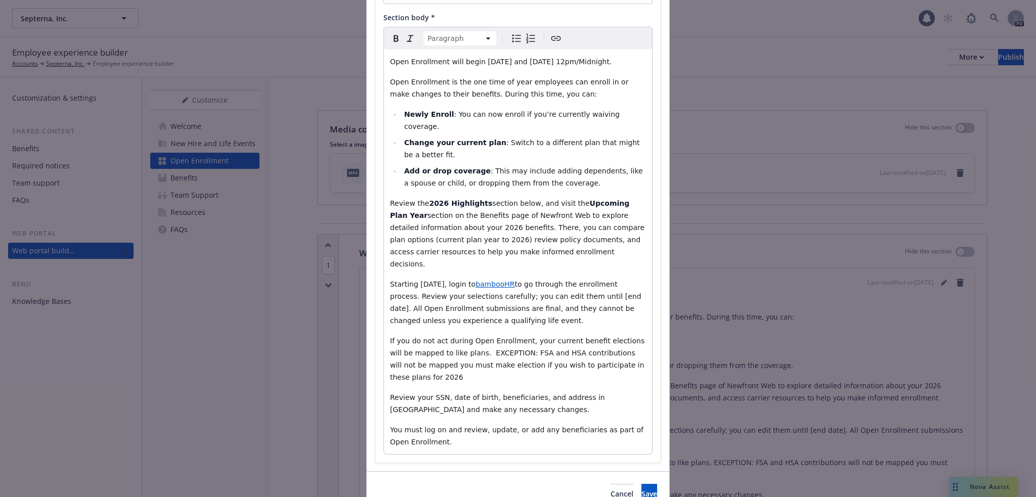
scroll to position [134, 0]
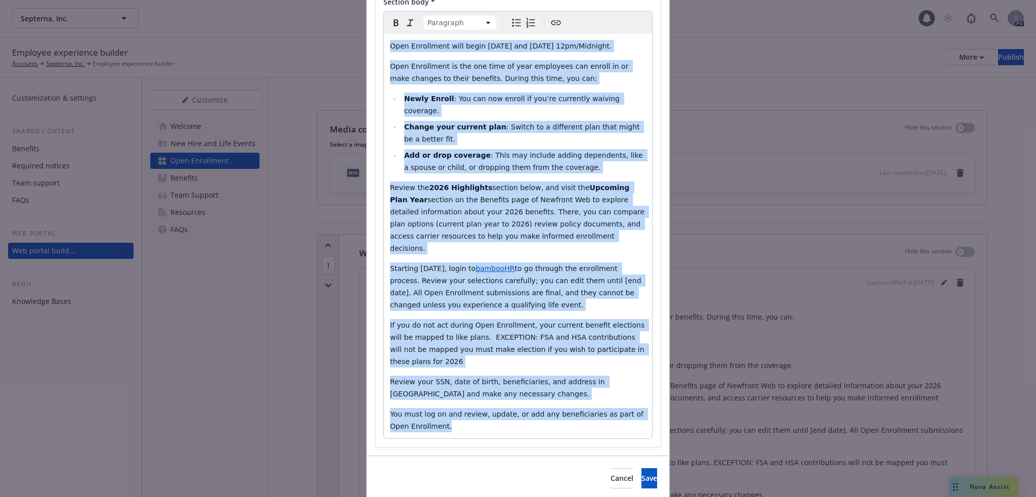
drag, startPoint x: 443, startPoint y: 390, endPoint x: 383, endPoint y: 46, distance: 349.2
click at [384, 46] on div "Open Enrollment will begin [DATE] and [DATE] 12pm/Midnight. Open Enrollment is …" at bounding box center [518, 236] width 268 height 405
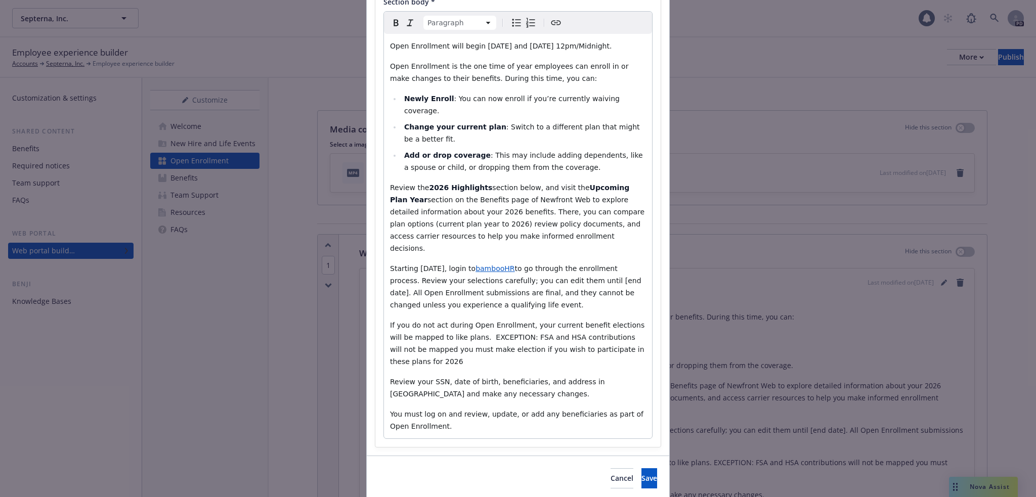
scroll to position [0, 0]
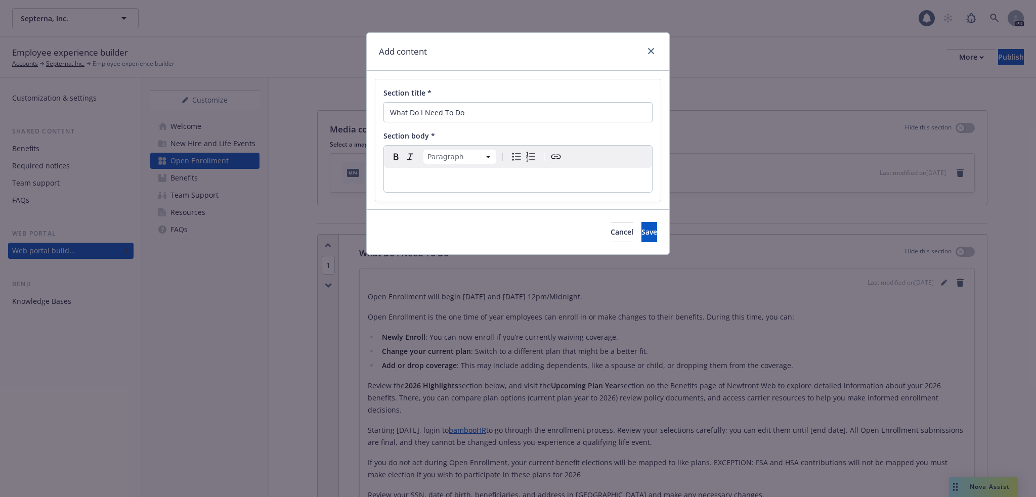
click at [403, 182] on p "editable markdown" at bounding box center [518, 180] width 256 height 12
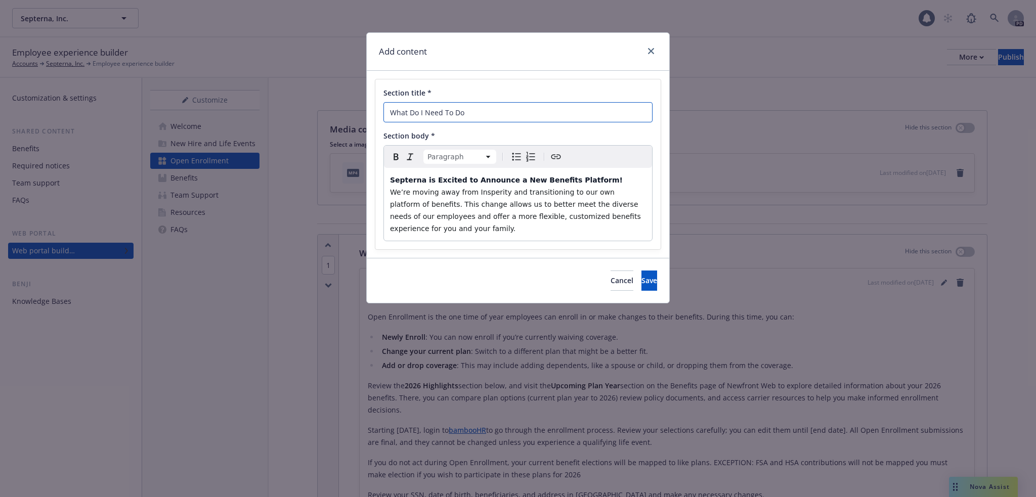
drag, startPoint x: 475, startPoint y: 113, endPoint x: 349, endPoint y: 108, distance: 126.1
click at [349, 108] on div "Add content Section title * What Do I Need To Do Section body * Paragraph Parag…" at bounding box center [518, 248] width 1036 height 497
click at [481, 220] on span "We’re moving away from Insperity and transitioning to our own platform of benef…" at bounding box center [516, 210] width 253 height 45
click at [449, 235] on p "Septerna is Excited to Announce a New Benefits Platform! We’re moving away from…" at bounding box center [518, 204] width 256 height 61
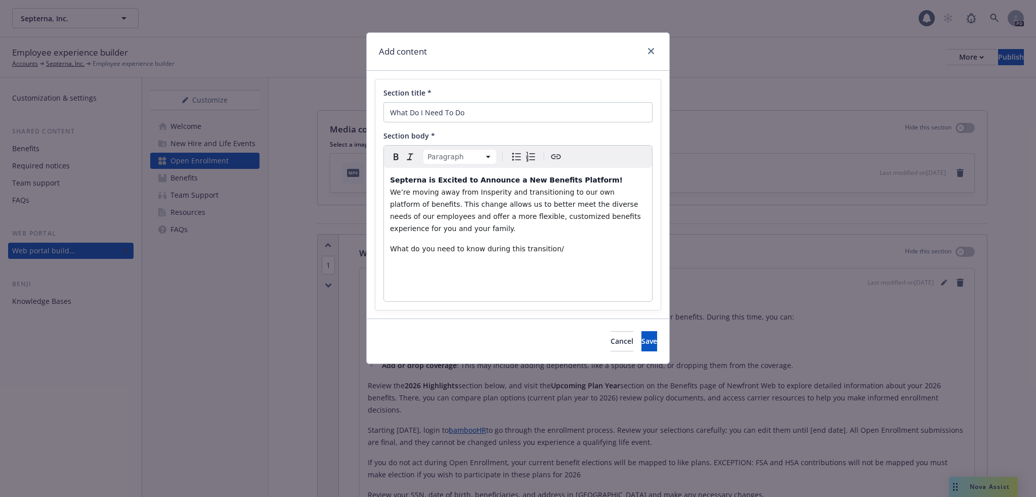
click at [545, 248] on p "What do you need to know during this transition/" at bounding box center [518, 249] width 256 height 12
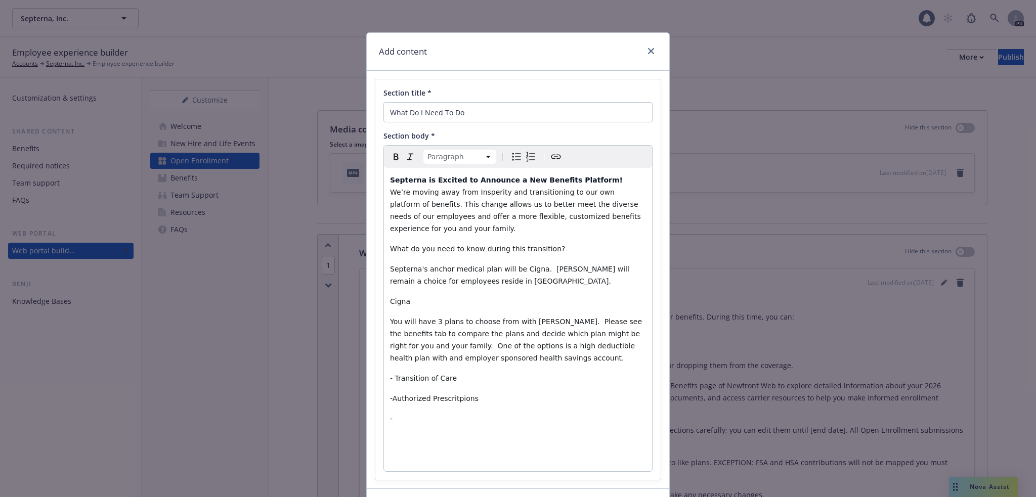
scroll to position [69, 0]
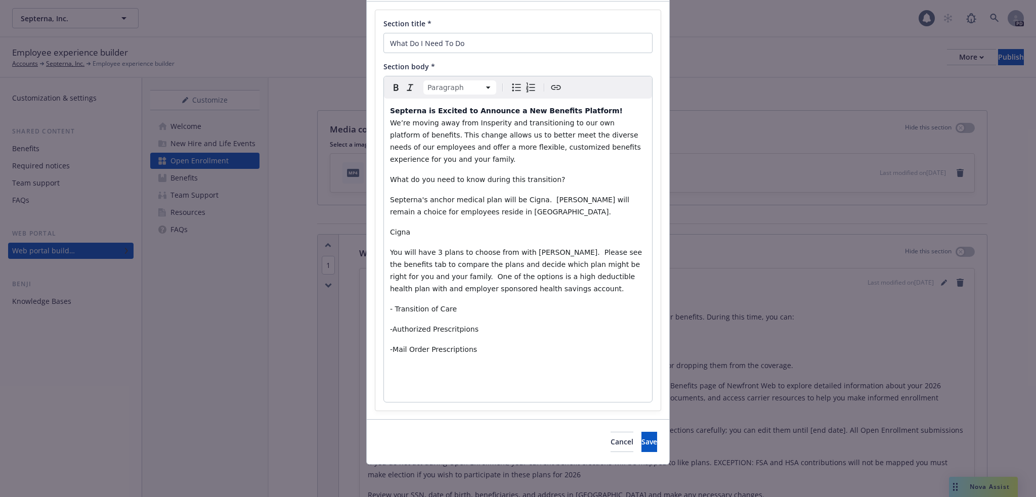
click at [453, 328] on span "-Authorized Prescritpions" at bounding box center [434, 329] width 89 height 8
click at [449, 328] on span "-Authorized Prescritpions" at bounding box center [434, 329] width 89 height 8
click at [642, 442] on span "Save" at bounding box center [650, 442] width 16 height 10
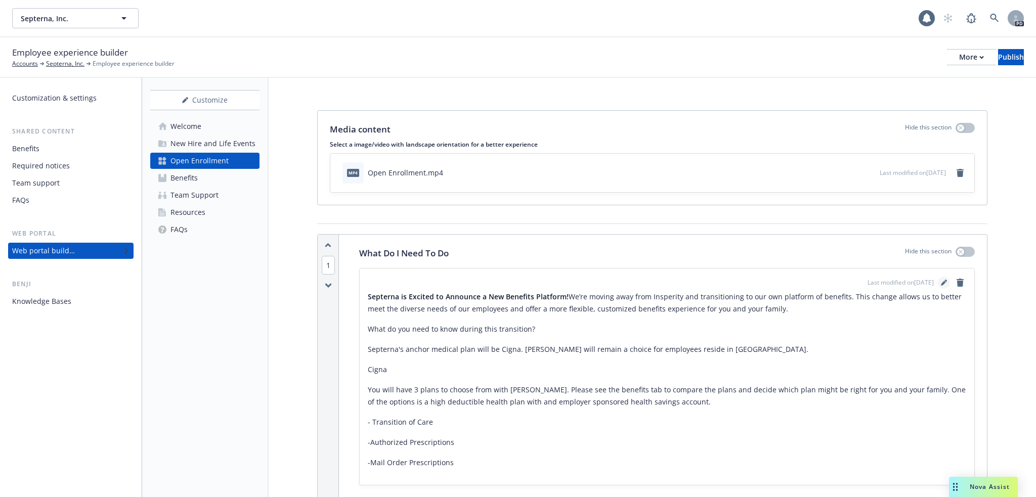
click at [938, 279] on link "editPencil" at bounding box center [944, 283] width 12 height 12
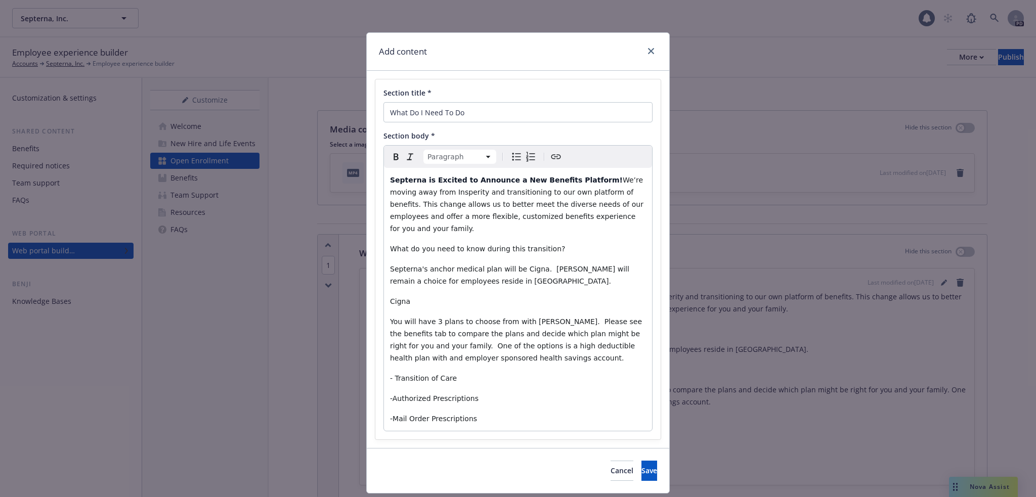
click at [478, 418] on p "-Mail Order Prescriptions" at bounding box center [518, 419] width 256 height 12
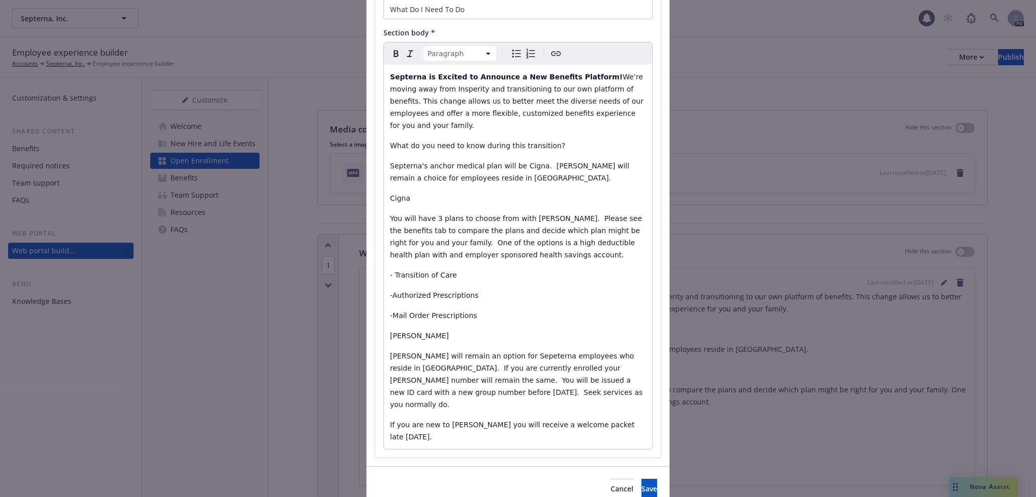
scroll to position [126, 0]
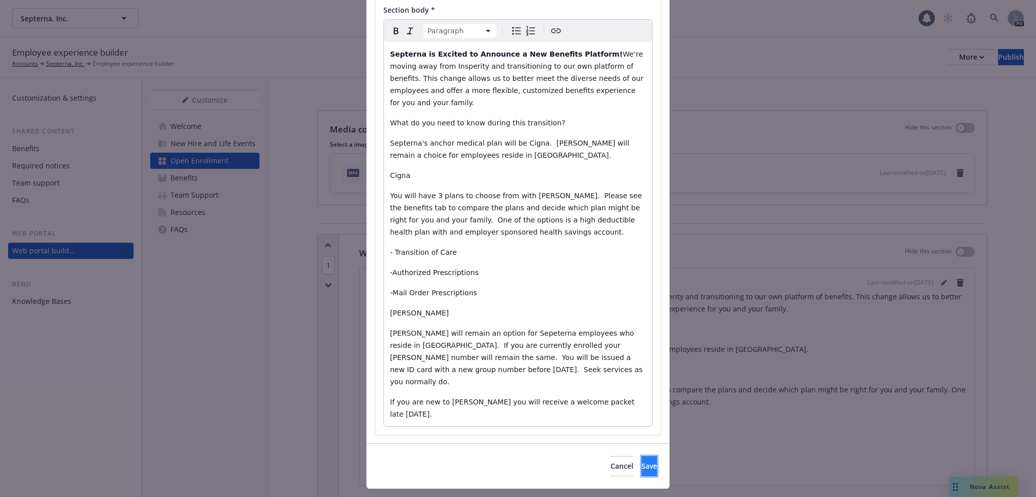
click at [642, 461] on span "Save" at bounding box center [650, 466] width 16 height 10
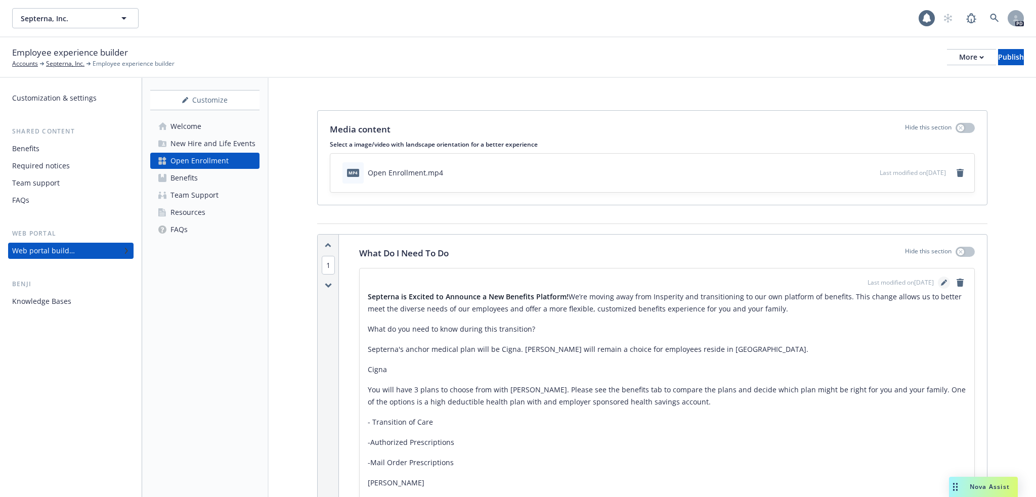
click at [941, 285] on icon "editPencil" at bounding box center [943, 283] width 5 height 5
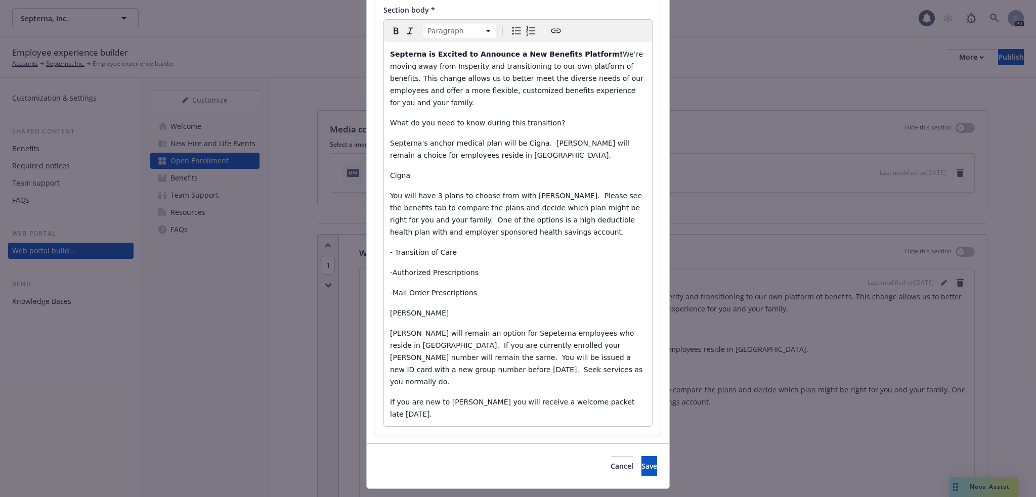
click at [638, 396] on p "If you are new to [PERSON_NAME] you will receive a welcome packet late [DATE]." at bounding box center [518, 408] width 256 height 24
drag, startPoint x: 386, startPoint y: 310, endPoint x: 374, endPoint y: 309, distance: 11.7
click at [375, 309] on div "Section title * What Do I Need To Do Section body * Paragraph Paragraph Heading…" at bounding box center [517, 204] width 285 height 502
click at [390, 32] on icon "Bold" at bounding box center [396, 31] width 12 height 12
click at [376, 177] on div "Section title * What Do I Need To Do Section body * Paragraph Paragraph Heading…" at bounding box center [517, 204] width 285 height 502
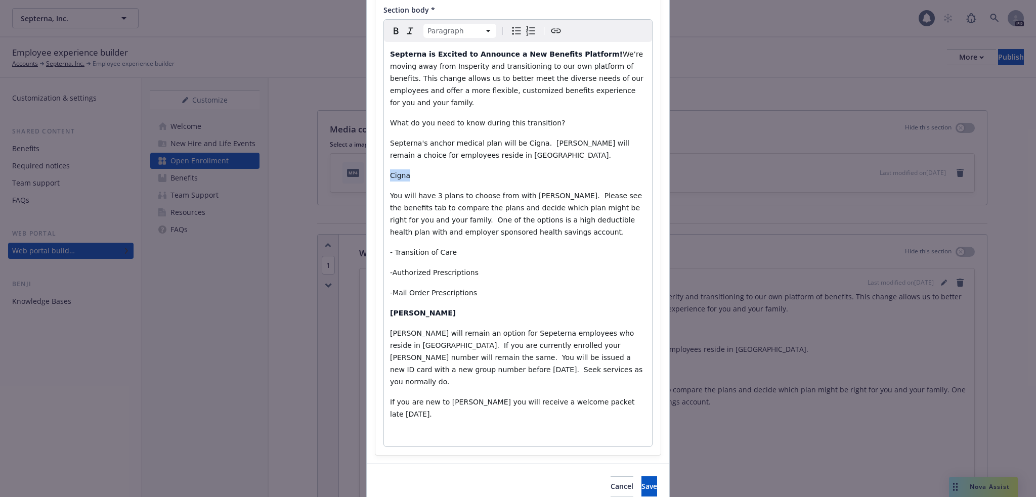
click at [390, 30] on icon "Bold" at bounding box center [396, 31] width 12 height 12
click at [641, 396] on p "If you are new to [PERSON_NAME] you will receive a welcome packet late [DATE]." at bounding box center [518, 408] width 256 height 24
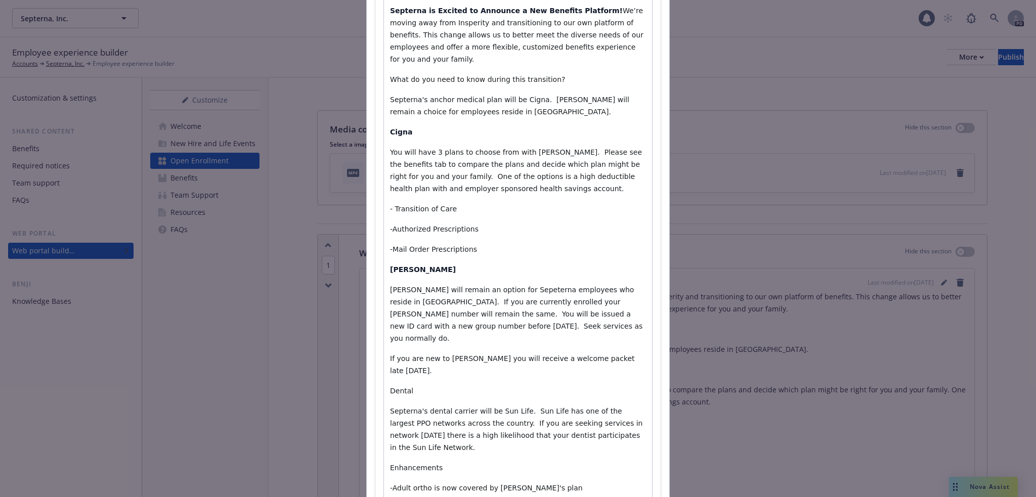
scroll to position [292, 0]
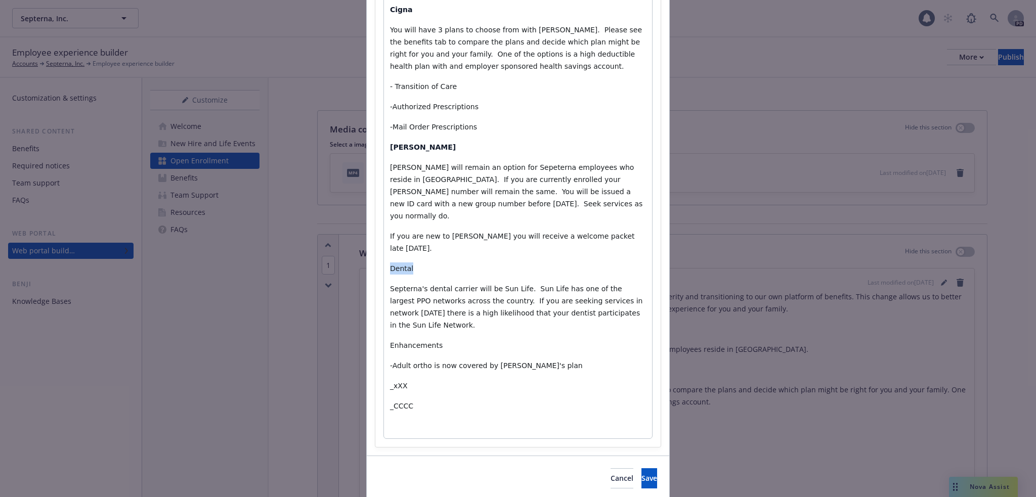
drag, startPoint x: 422, startPoint y: 240, endPoint x: 370, endPoint y: 240, distance: 52.6
click at [369, 243] on div "Section title * What Do I Need To Do Section body * Paragraph Paragraph Heading…" at bounding box center [518, 117] width 303 height 677
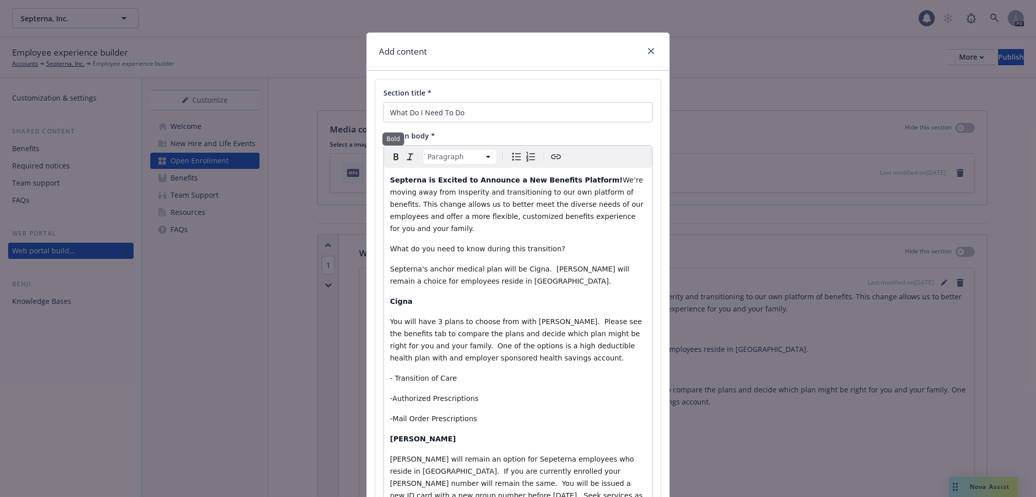
drag, startPoint x: 390, startPoint y: 158, endPoint x: 403, endPoint y: 165, distance: 14.3
click at [390, 158] on icon "Bold" at bounding box center [396, 157] width 12 height 12
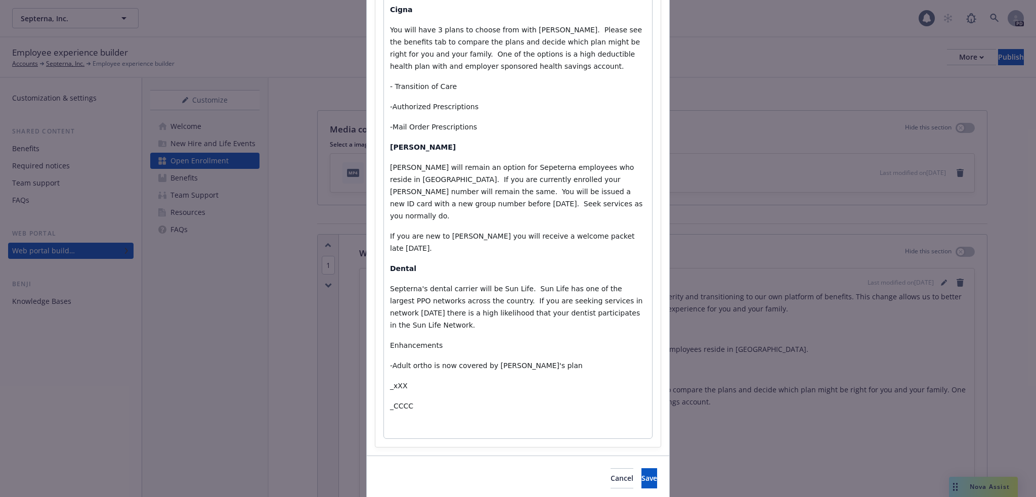
click at [435, 400] on p "_CCCC" at bounding box center [518, 406] width 256 height 12
drag, startPoint x: 411, startPoint y: 409, endPoint x: 385, endPoint y: 408, distance: 26.3
click at [385, 408] on div "Septerna is Excited to Announce a New Benefits Platform! We’re moving away from…" at bounding box center [518, 177] width 268 height 603
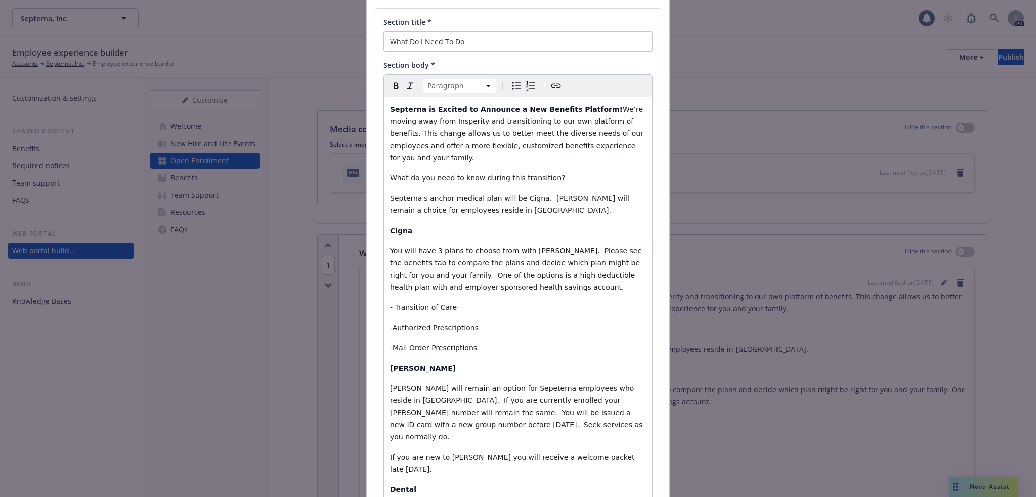
scroll to position [0, 0]
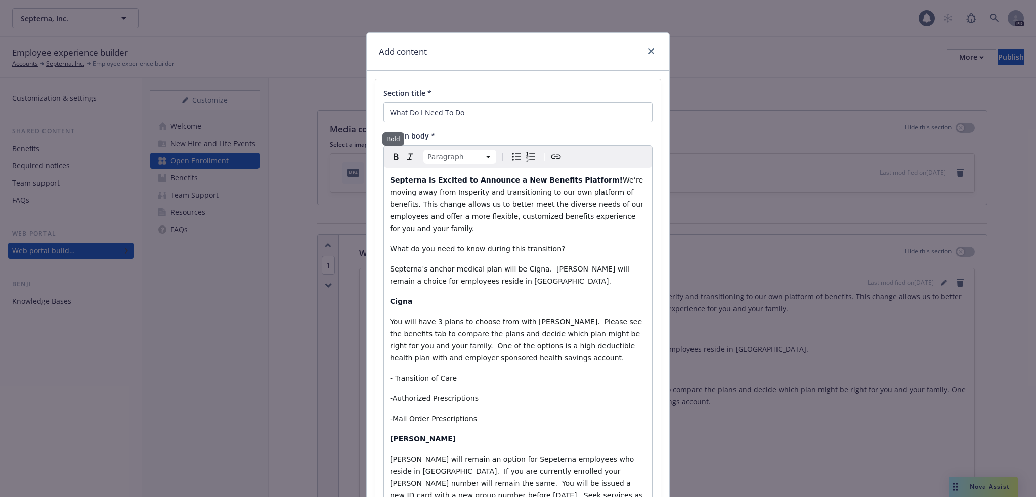
click at [390, 151] on icon "Bold" at bounding box center [396, 157] width 12 height 12
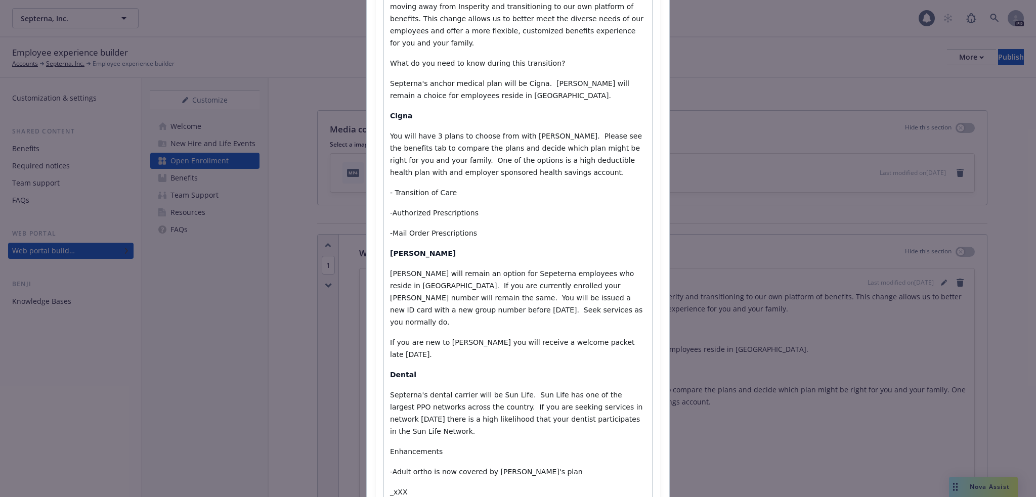
click at [609, 394] on span "Septerna's dental carrier will be Sun Life. Sun Life has one of the largest PPO…" at bounding box center [517, 413] width 255 height 45
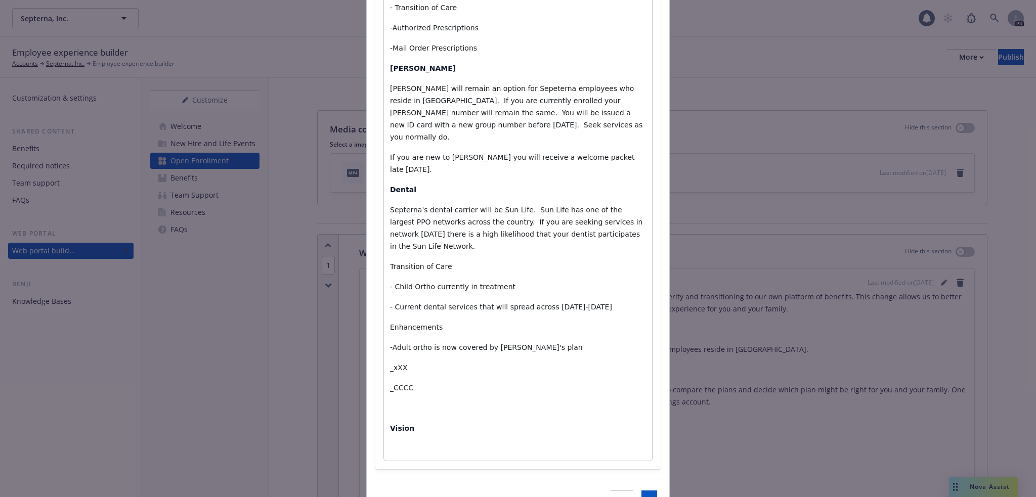
click at [456, 443] on p "editable markdown" at bounding box center [518, 449] width 256 height 12
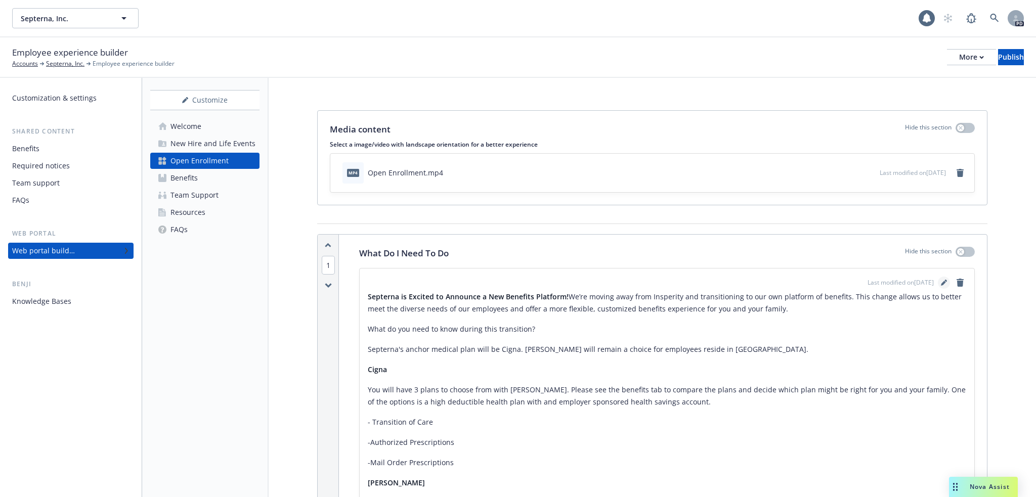
click at [941, 281] on icon "editPencil" at bounding box center [943, 283] width 5 height 5
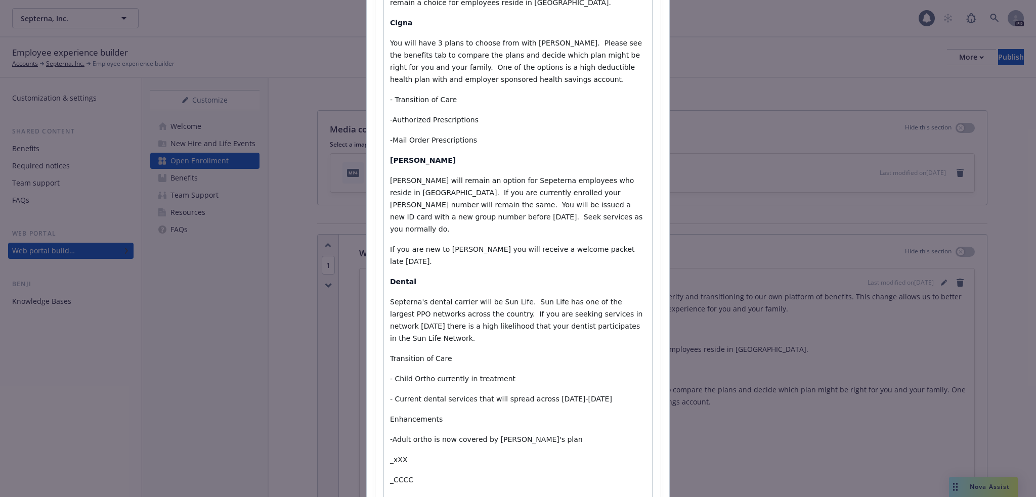
scroll to position [385, 0]
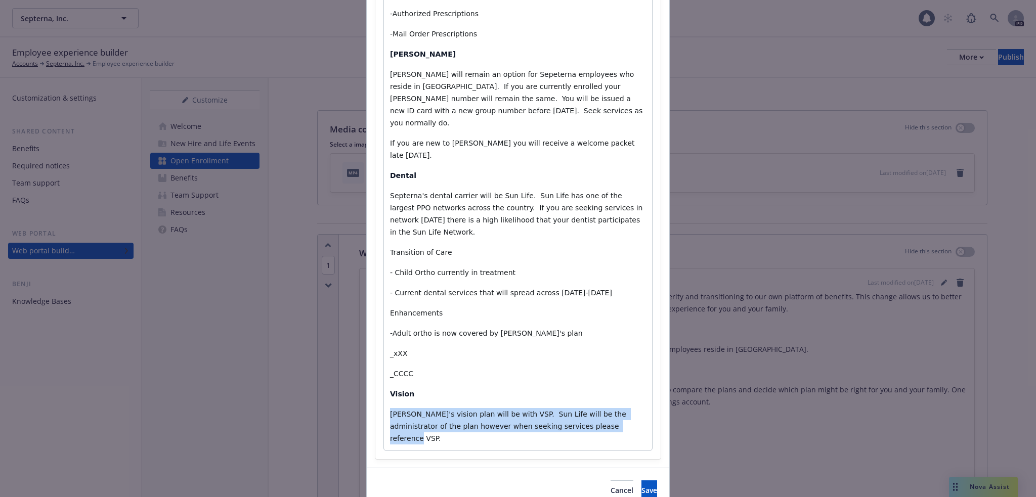
drag, startPoint x: 579, startPoint y: 388, endPoint x: 373, endPoint y: 372, distance: 206.5
click at [375, 372] on div "Section title * What Do I Need To Do Section body * Paragraph Paragraph Heading…" at bounding box center [517, 76] width 285 height 765
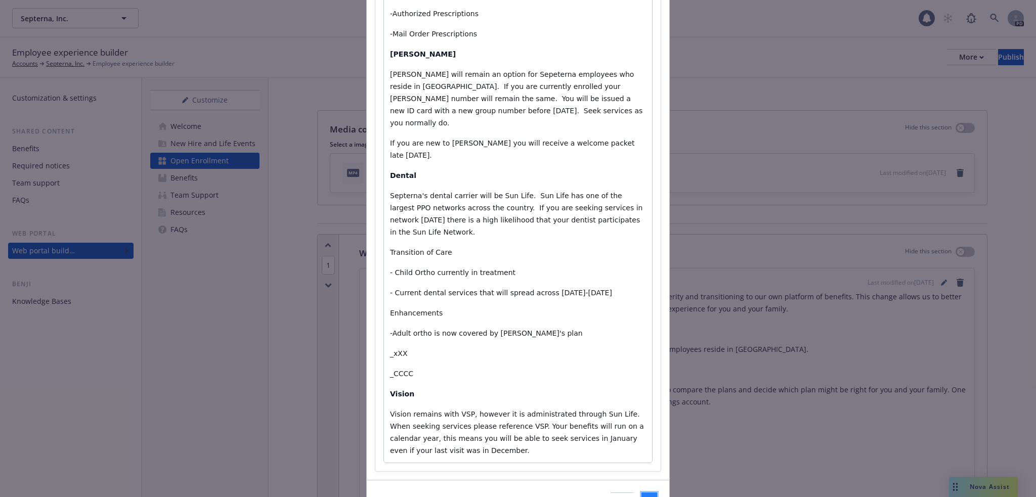
click at [642, 497] on span "Save" at bounding box center [650, 503] width 16 height 10
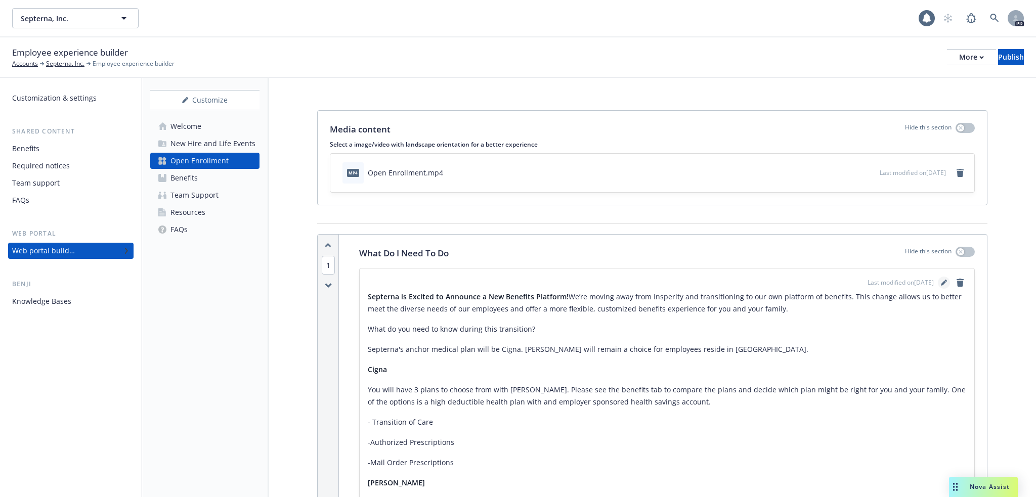
click at [941, 286] on icon "editPencil" at bounding box center [944, 283] width 6 height 6
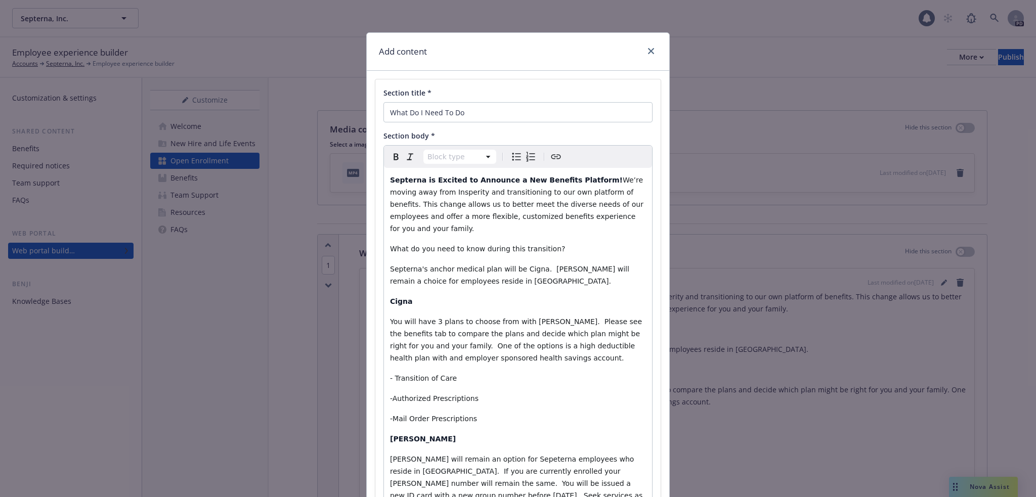
scroll to position [409, 0]
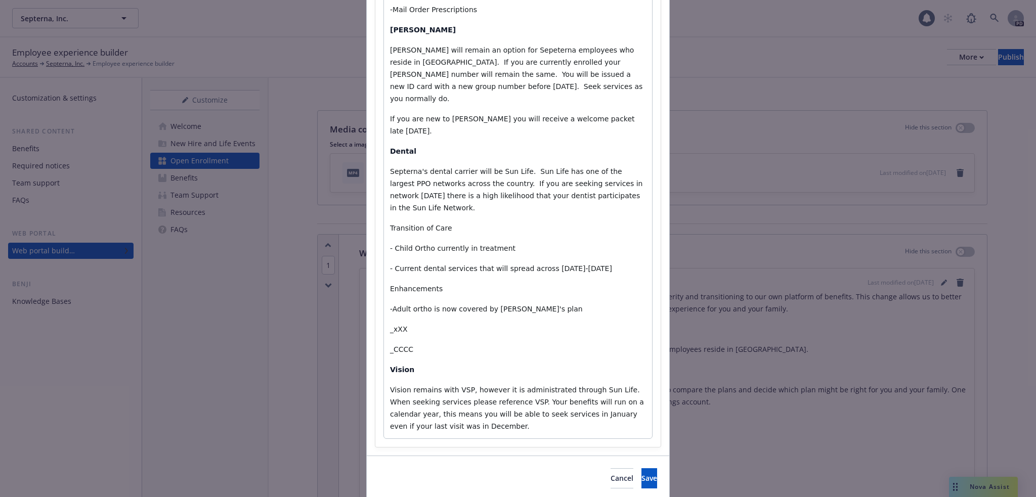
click at [526, 386] on p "Vision remains with VSP, however it is administrated through Sun Life. When see…" at bounding box center [518, 408] width 256 height 49
click at [536, 483] on span "Septerna will now cover core life insurance, short term disability and long ter…" at bounding box center [513, 493] width 246 height 20
click at [539, 483] on span "Septerna will now cover core life insurance, short term disability and long ter…" at bounding box center [513, 493] width 246 height 20
click at [614, 483] on span "Septerna will now cover core life insurance, short-term disability and long ter…" at bounding box center [513, 493] width 246 height 20
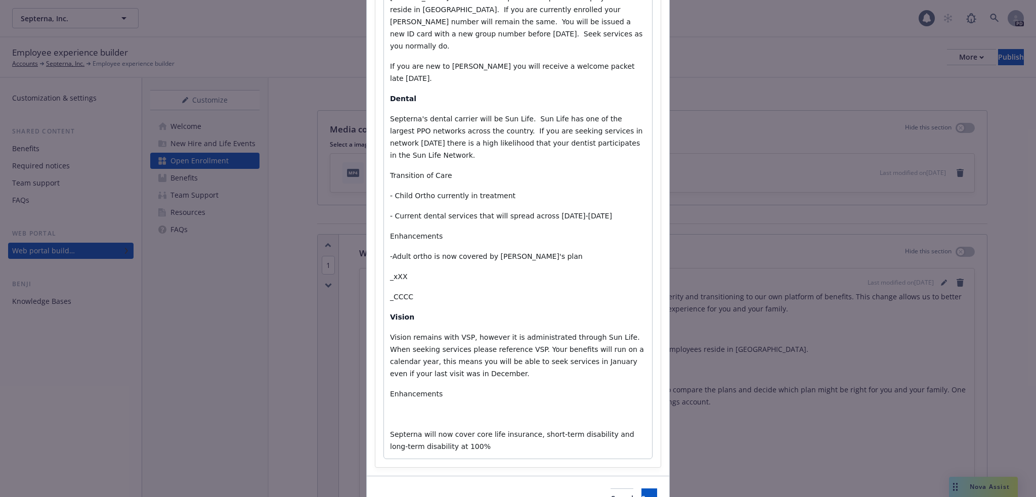
scroll to position [482, 0]
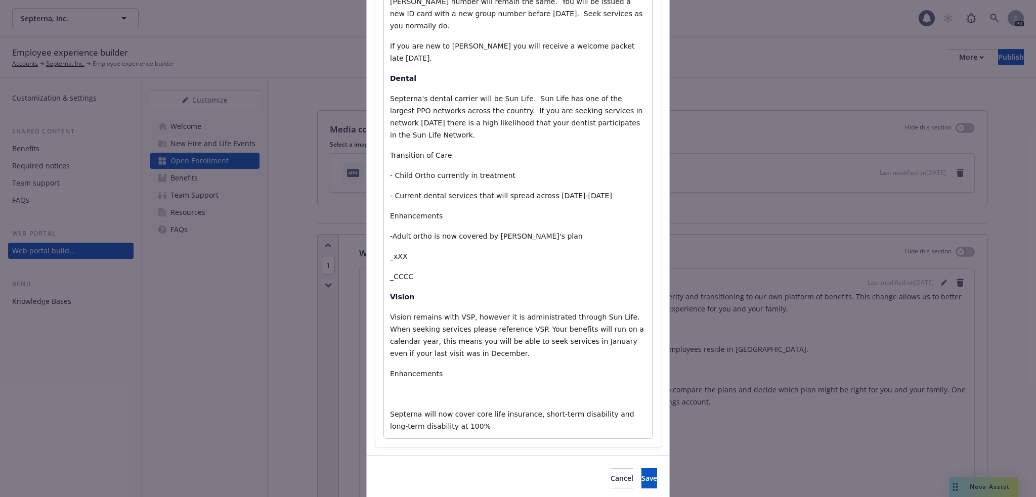
click at [472, 408] on p "Septerna will now cover core life insurance, short-term disability and long-ter…" at bounding box center [518, 420] width 256 height 24
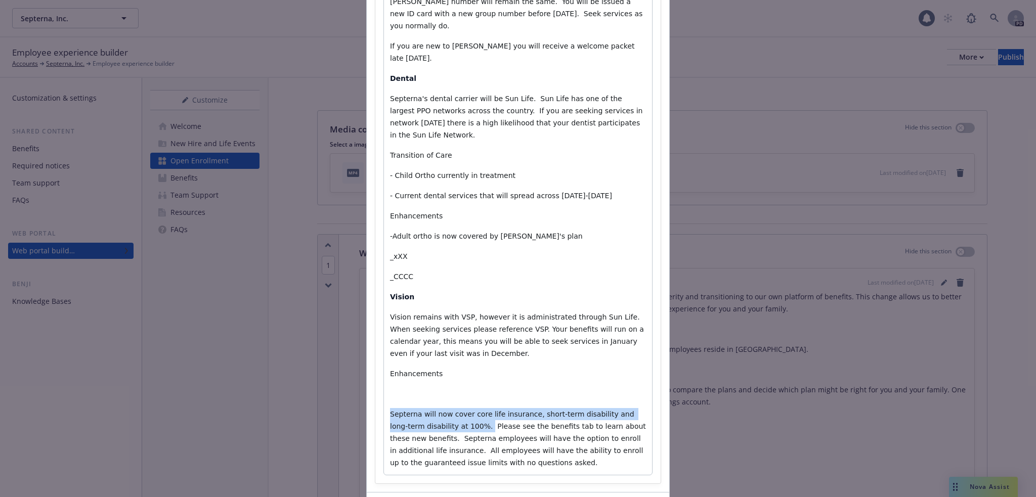
drag, startPoint x: 388, startPoint y: 377, endPoint x: 444, endPoint y: 390, distance: 58.1
click at [444, 410] on span "Septerna will now cover core life insurance, short-term disability and long-ter…" at bounding box center [519, 438] width 258 height 57
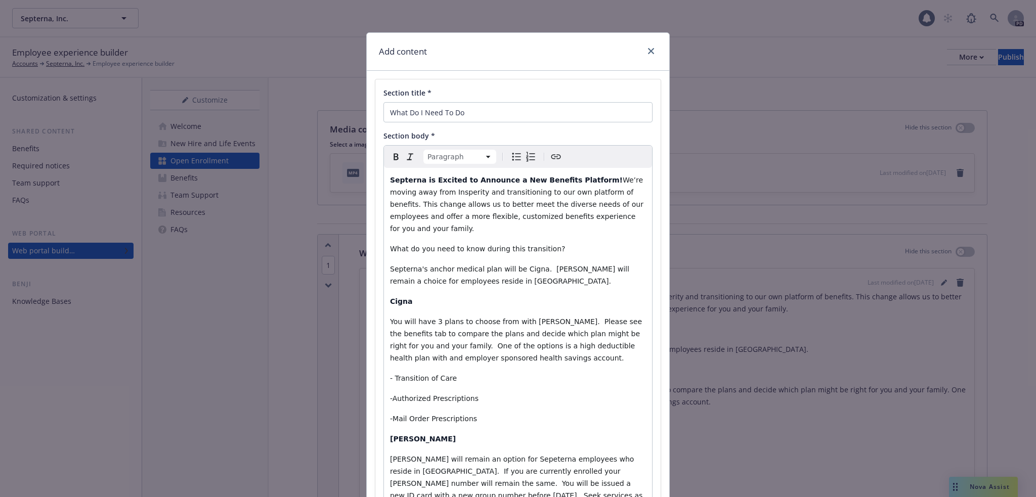
click at [393, 153] on icon "Bold" at bounding box center [396, 157] width 12 height 12
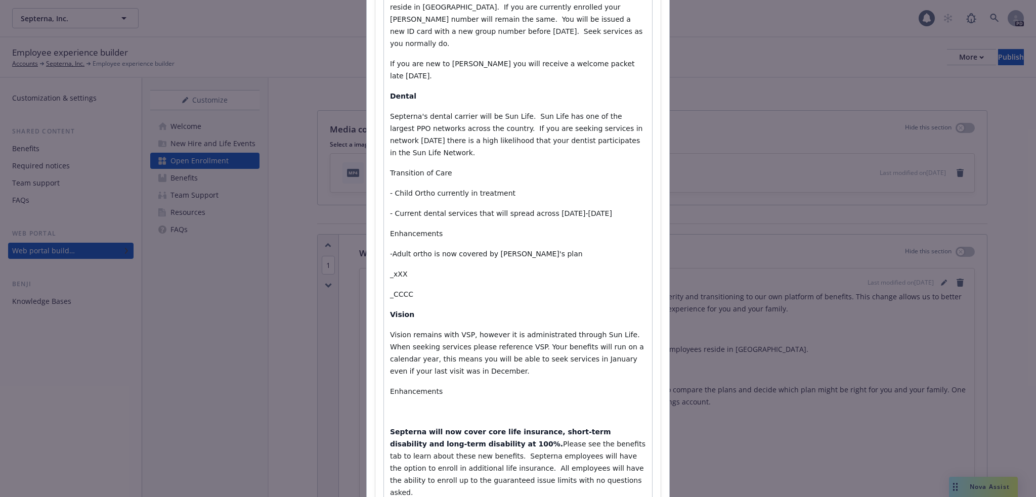
scroll to position [519, 0]
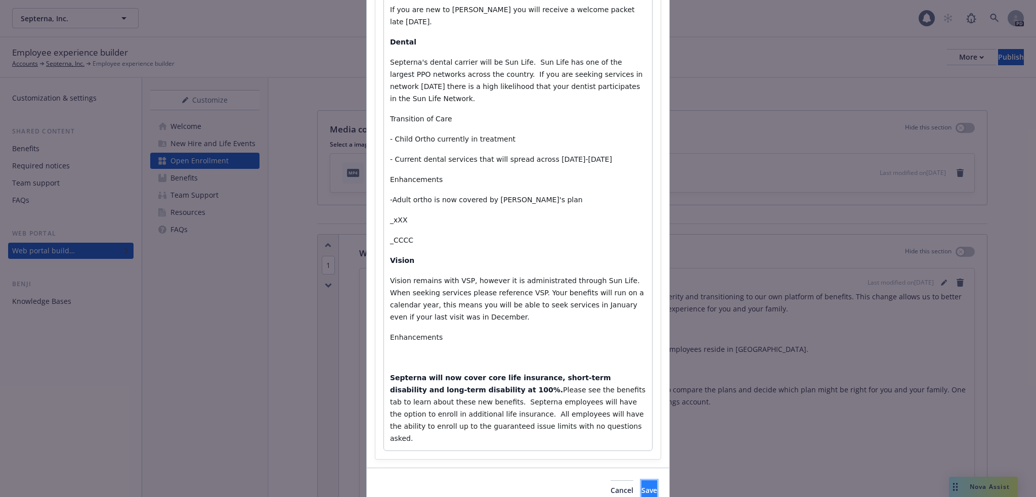
click at [642, 486] on span "Save" at bounding box center [650, 491] width 16 height 10
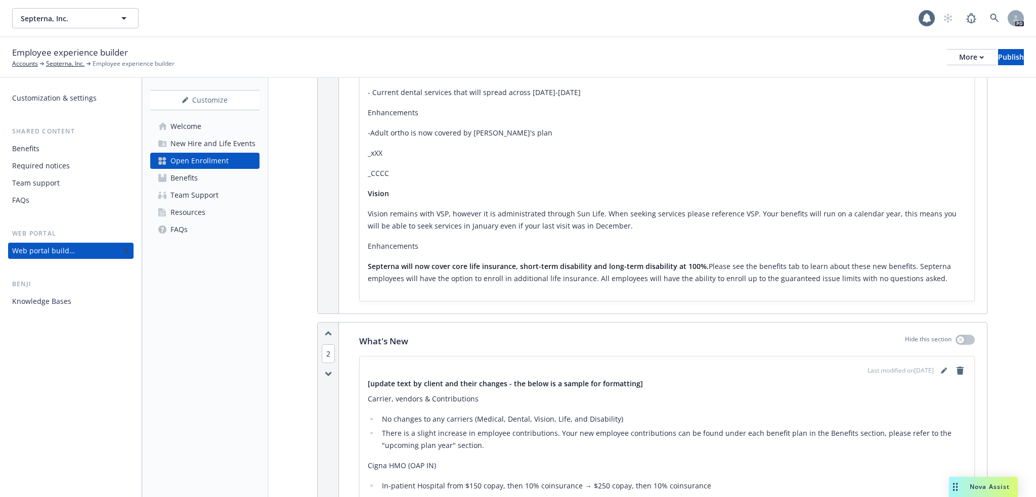
scroll to position [371, 0]
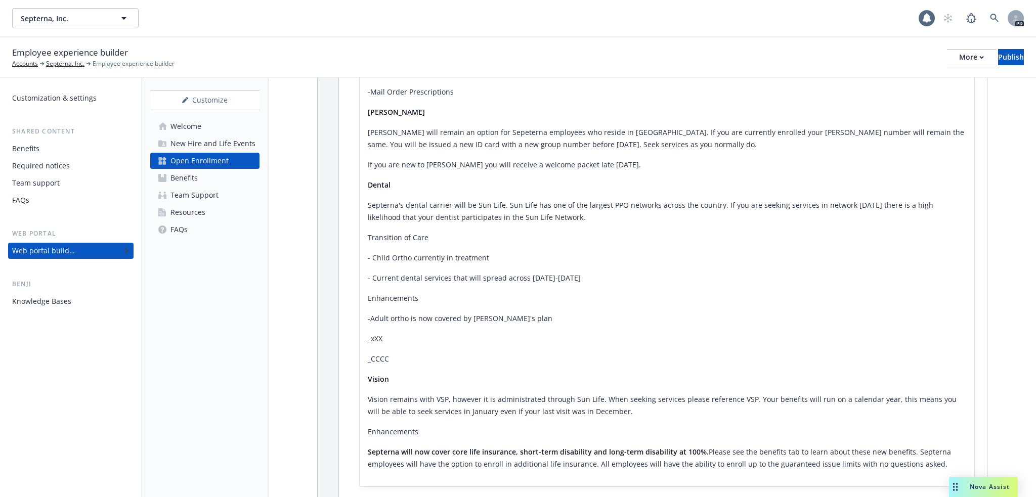
click at [200, 175] on link "Benefits" at bounding box center [204, 178] width 109 height 16
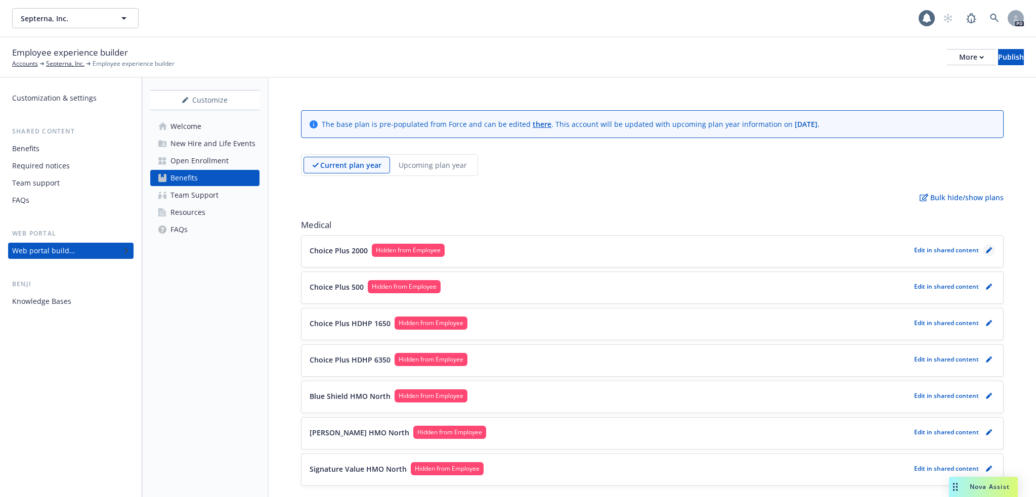
click at [983, 249] on link "pencil" at bounding box center [989, 250] width 12 height 12
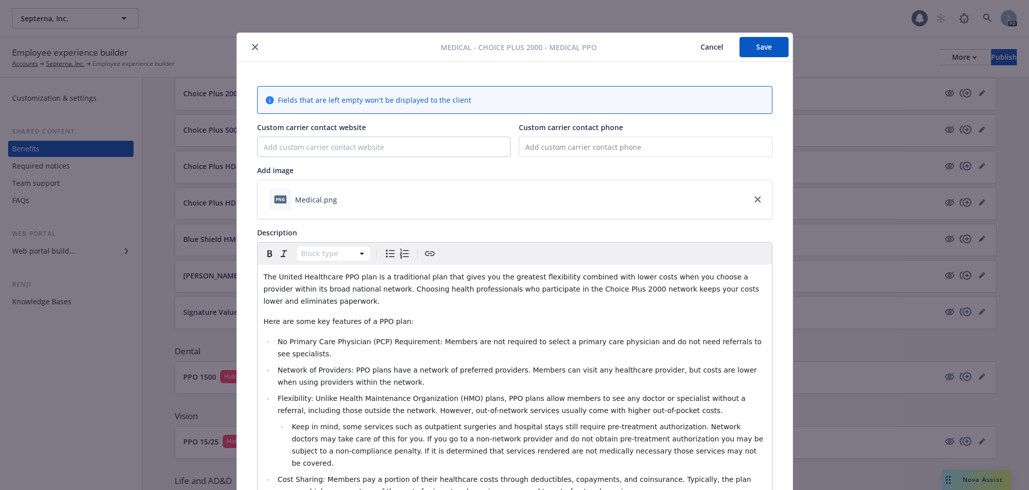
click at [714, 49] on button "Cancel" at bounding box center [711, 47] width 55 height 20
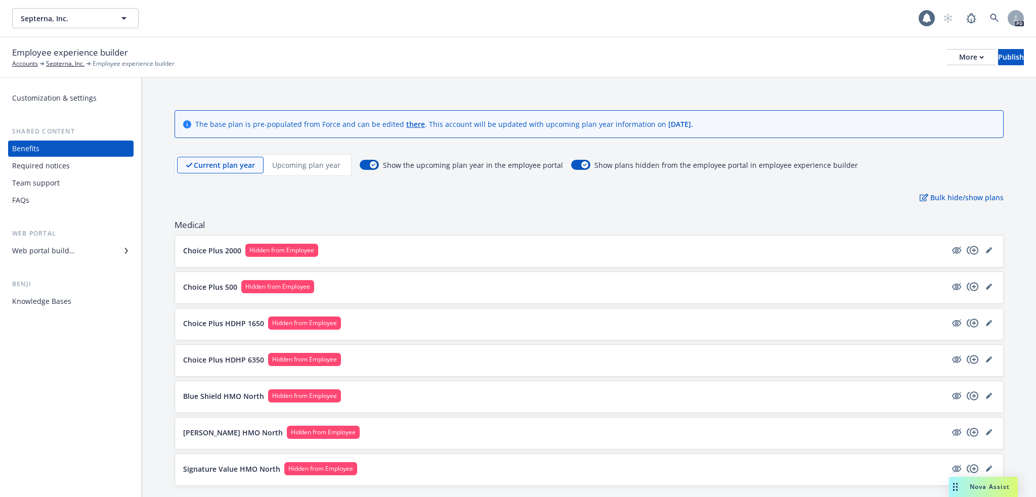
click at [309, 170] on p "Upcoming plan year" at bounding box center [306, 165] width 68 height 11
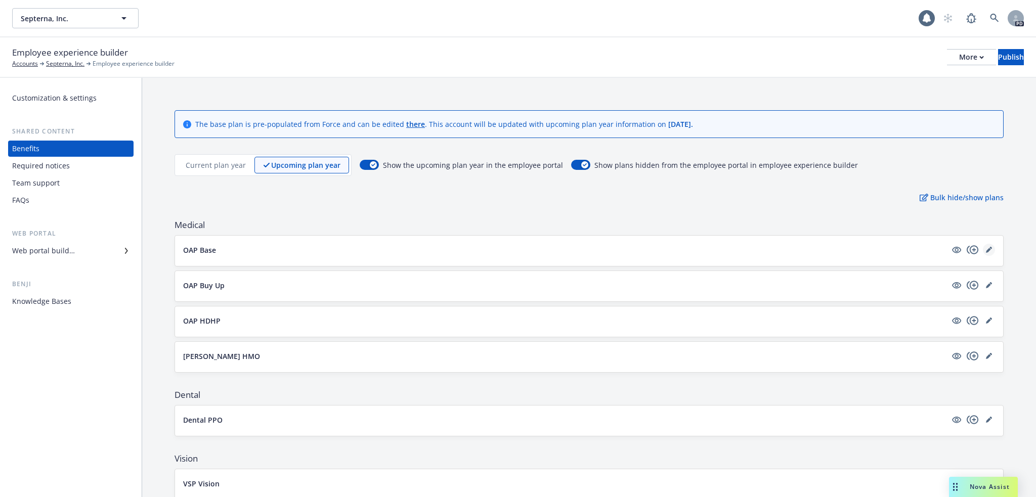
click at [983, 244] on div "OAP Base" at bounding box center [589, 251] width 828 height 30
click at [985, 248] on link "editPencil" at bounding box center [989, 250] width 12 height 12
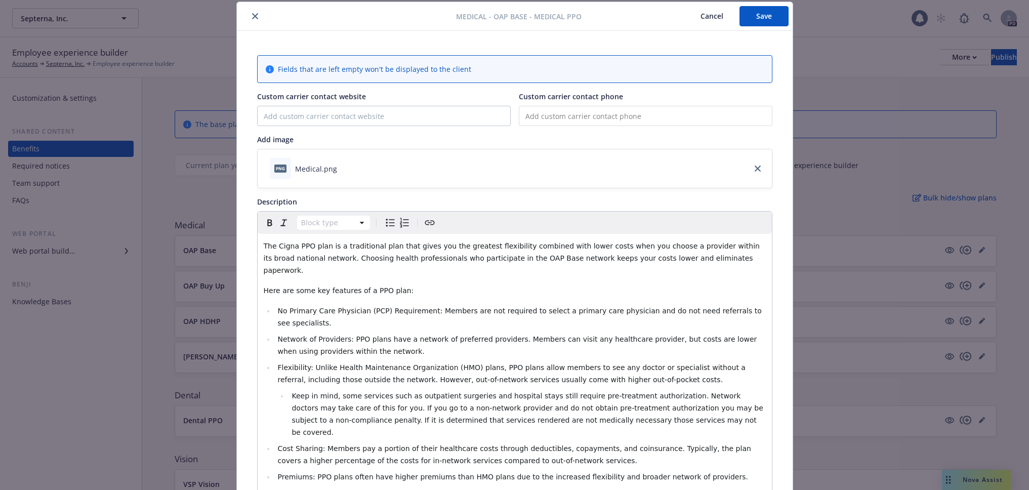
scroll to position [30, 0]
click at [294, 242] on span "The Cigna PPO plan is a traditional plan that gives you the greatest flexibilit…" at bounding box center [513, 258] width 498 height 32
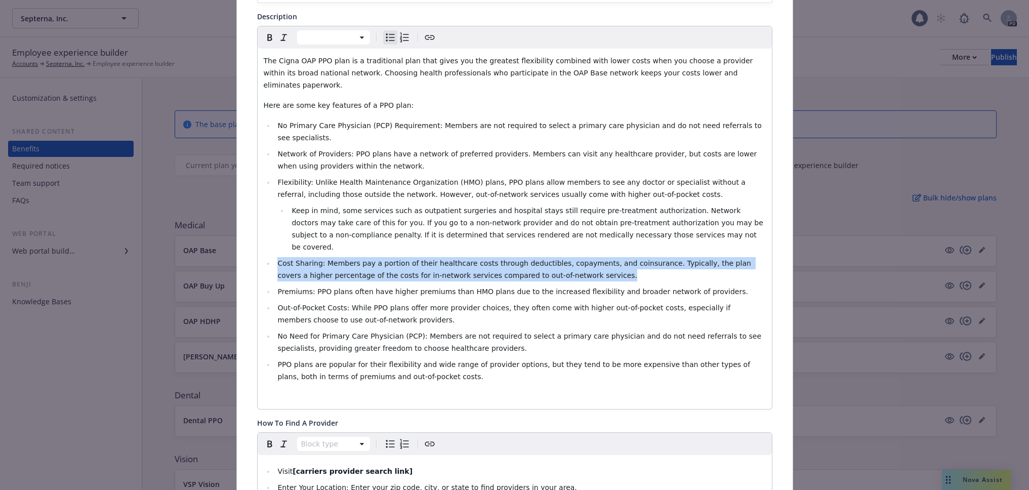
drag, startPoint x: 548, startPoint y: 238, endPoint x: 266, endPoint y: 230, distance: 282.4
click at [266, 230] on ul "No Primary Care Physician (PCP) Requirement: Members are not required to select…" at bounding box center [515, 250] width 502 height 263
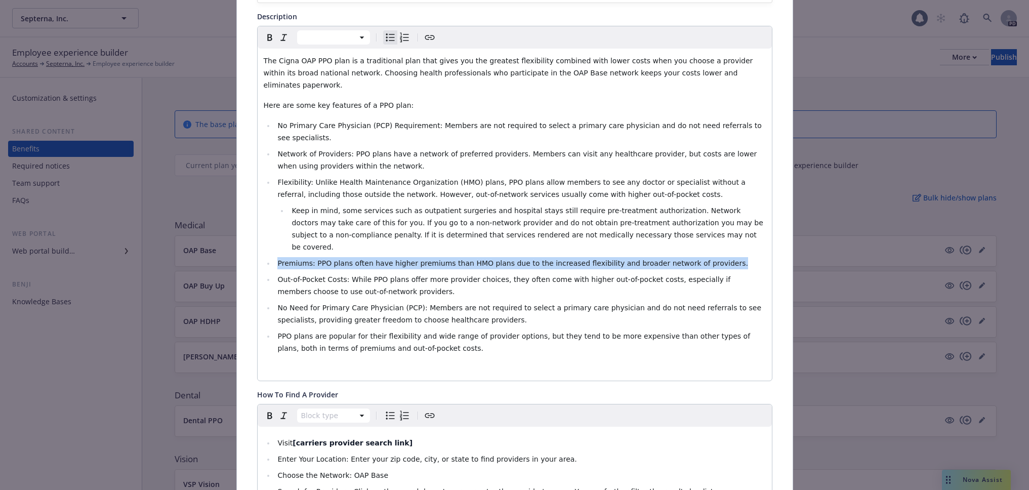
drag, startPoint x: 717, startPoint y: 226, endPoint x: 272, endPoint y: 220, distance: 445.3
click at [272, 220] on ul "No Primary Care Physician (PCP) Requirement: Members are not required to select…" at bounding box center [515, 236] width 502 height 235
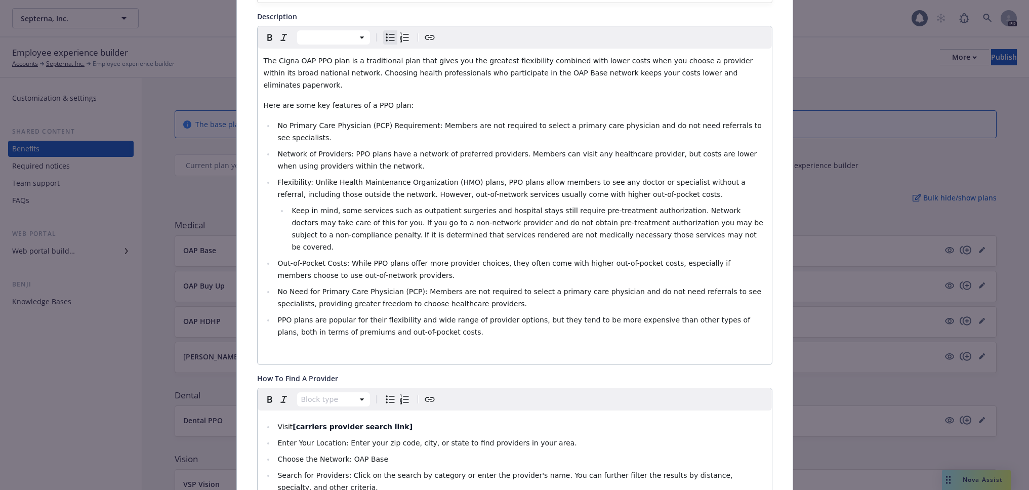
click at [370, 257] on li "Out-of-Pocket Costs: While PPO plans offer more provider choices, they often co…" at bounding box center [520, 269] width 491 height 24
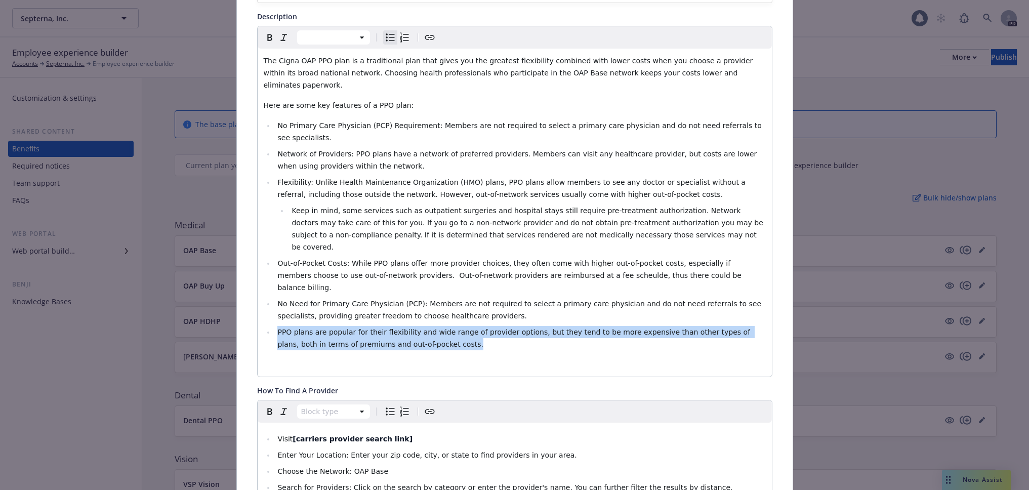
drag, startPoint x: 402, startPoint y: 293, endPoint x: 270, endPoint y: 282, distance: 132.5
click at [270, 282] on ul "No Primary Care Physician (PCP) Requirement: Members are not required to select…" at bounding box center [515, 234] width 502 height 231
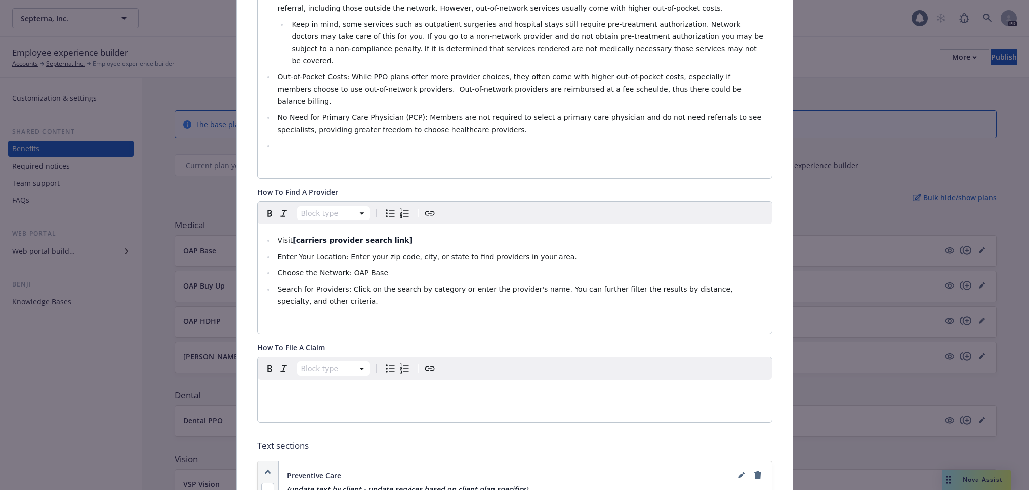
scroll to position [401, 0]
drag, startPoint x: 399, startPoint y: 194, endPoint x: 349, endPoint y: 190, distance: 50.2
click at [349, 235] on li "Visit [carriers provider search link]" at bounding box center [520, 241] width 491 height 12
click at [391, 235] on li "Visit [carriers provider search link]" at bounding box center [520, 241] width 491 height 12
drag, startPoint x: 391, startPoint y: 193, endPoint x: 290, endPoint y: 193, distance: 100.2
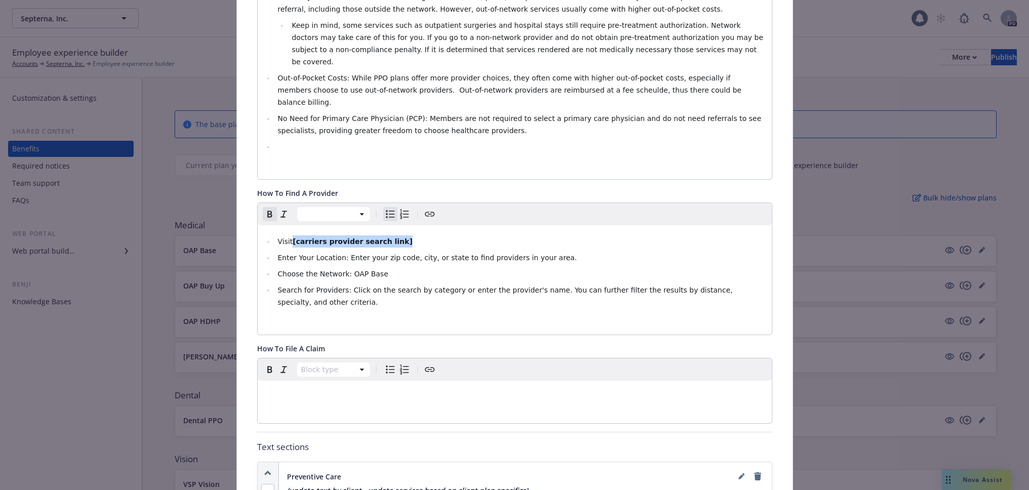
click at [290, 235] on li "Visit [carriers provider search link]" at bounding box center [520, 241] width 491 height 12
drag, startPoint x: 616, startPoint y: 203, endPoint x: 289, endPoint y: 196, distance: 327.4
click at [289, 235] on li "Visit [[URL][DOMAIN_NAME]." at bounding box center [520, 241] width 491 height 12
drag, startPoint x: 316, startPoint y: 201, endPoint x: 636, endPoint y: 225, distance: 320.7
click at [636, 251] on li "Enter Your Location: Enter your zip code, city, or state to find providers in y…" at bounding box center [520, 257] width 491 height 12
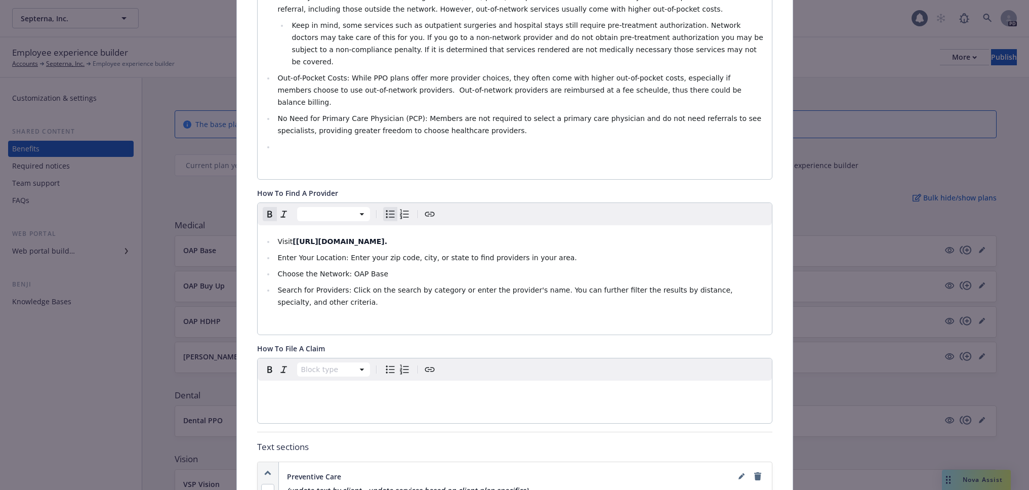
drag, startPoint x: 616, startPoint y: 201, endPoint x: 289, endPoint y: 194, distance: 327.4
click at [289, 235] on li "Visit [[URL][DOMAIN_NAME]." at bounding box center [520, 241] width 491 height 12
click at [304, 235] on li "Visit" at bounding box center [520, 241] width 491 height 12
click at [325, 214] on icon "button" at bounding box center [325, 213] width 5 height 5
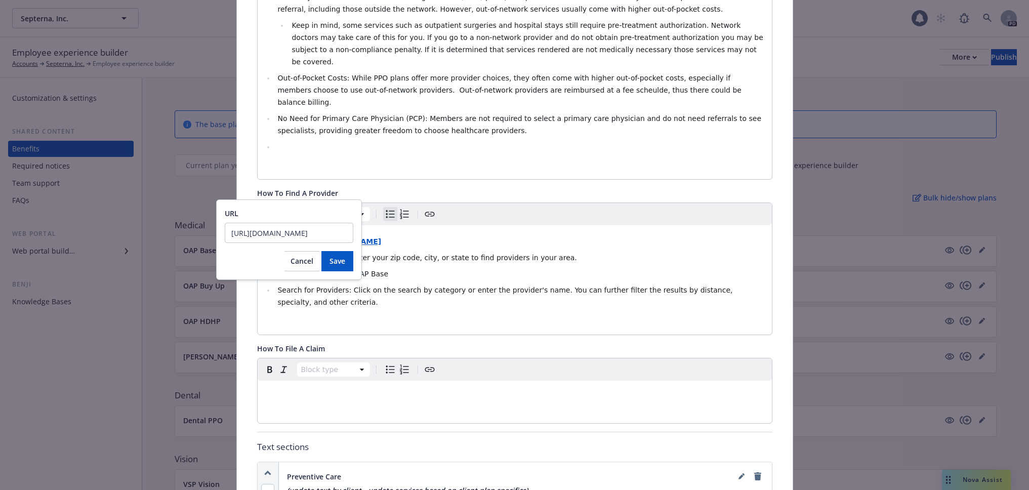
scroll to position [0, 117]
click at [332, 258] on span "Save" at bounding box center [337, 261] width 16 height 10
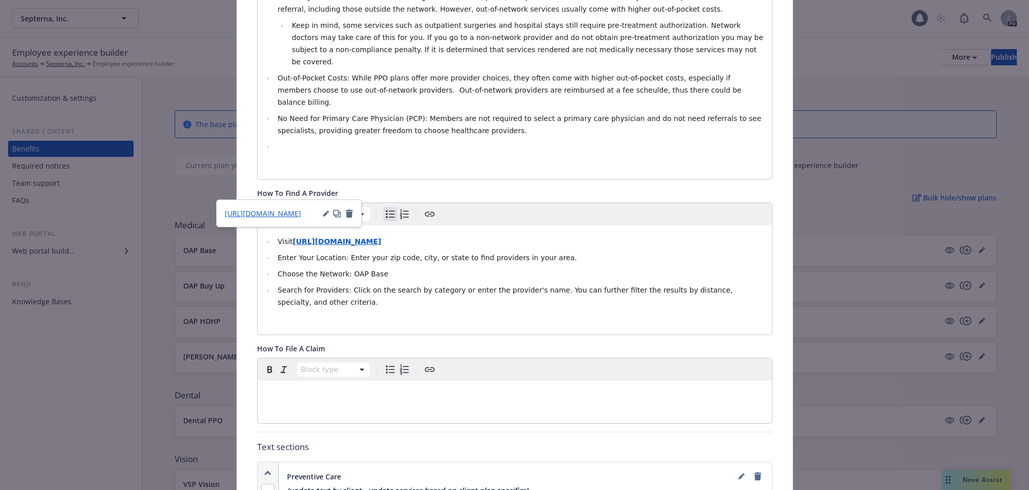
click at [338, 214] on icon "button" at bounding box center [335, 212] width 5 height 5
click at [545, 225] on div "Visit [URL][DOMAIN_NAME] Enter Your Location: Enter your zip code, city, or sta…" at bounding box center [515, 279] width 514 height 109
click at [390, 286] on span "Search for Providers: Click on the search by category or enter the provider's n…" at bounding box center [505, 296] width 457 height 20
click at [553, 235] on li "Visit [URL][DOMAIN_NAME]" at bounding box center [520, 241] width 491 height 12
click at [758, 284] on li "Search for Providers: Click on the search by category or enter the provider's n…" at bounding box center [520, 296] width 491 height 24
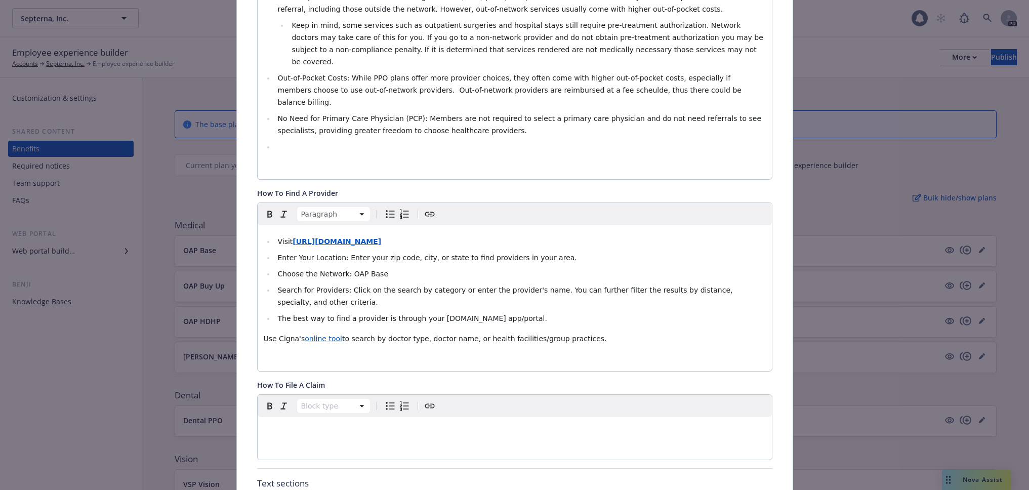
click at [275, 312] on li "The best way to find a provider is through your [DOMAIN_NAME] app/portal." at bounding box center [520, 318] width 491 height 12
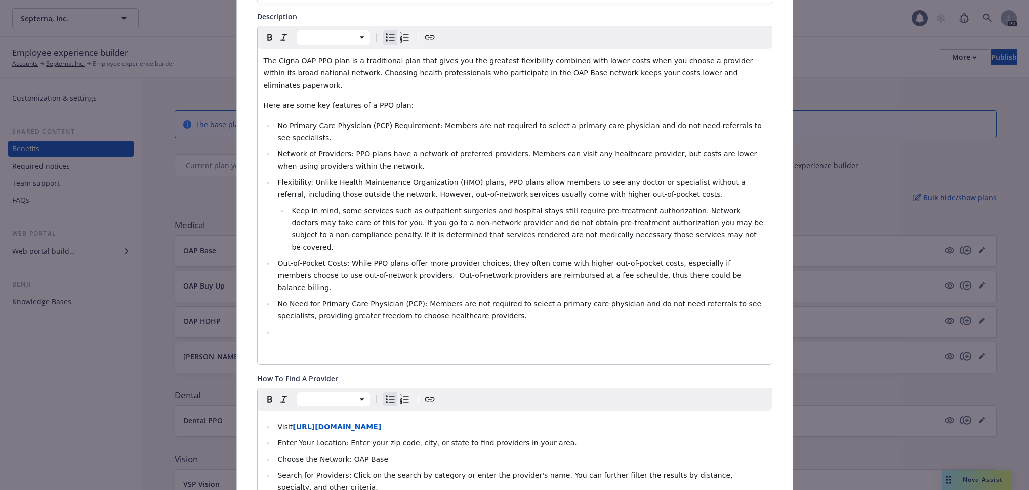
scroll to position [401, 0]
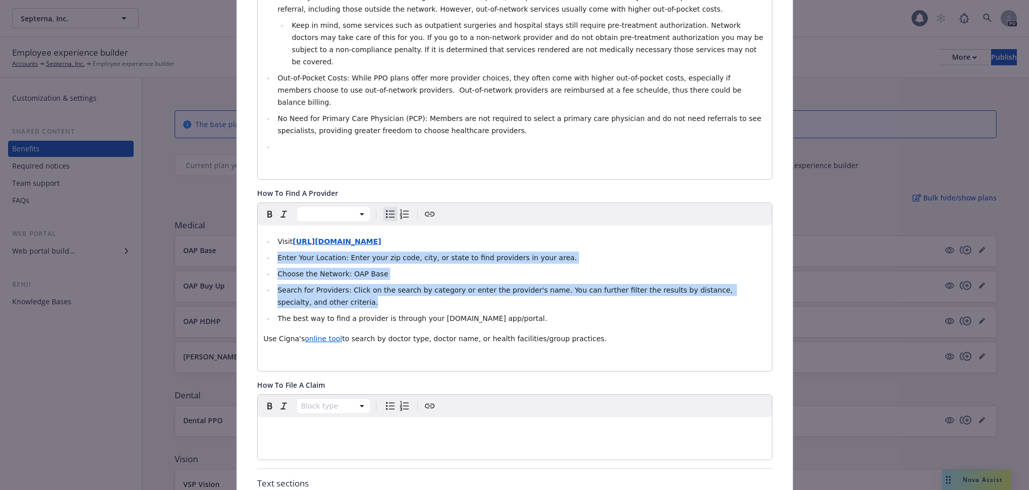
drag, startPoint x: 762, startPoint y: 241, endPoint x: 272, endPoint y: 204, distance: 492.1
click at [272, 225] on div "Visit [URL][DOMAIN_NAME] Enter Your Location: Enter your zip code, city, or sta…" at bounding box center [515, 298] width 514 height 146
copy ul "Enter Your Location: Enter your zip code, city, or state to find providers in y…"
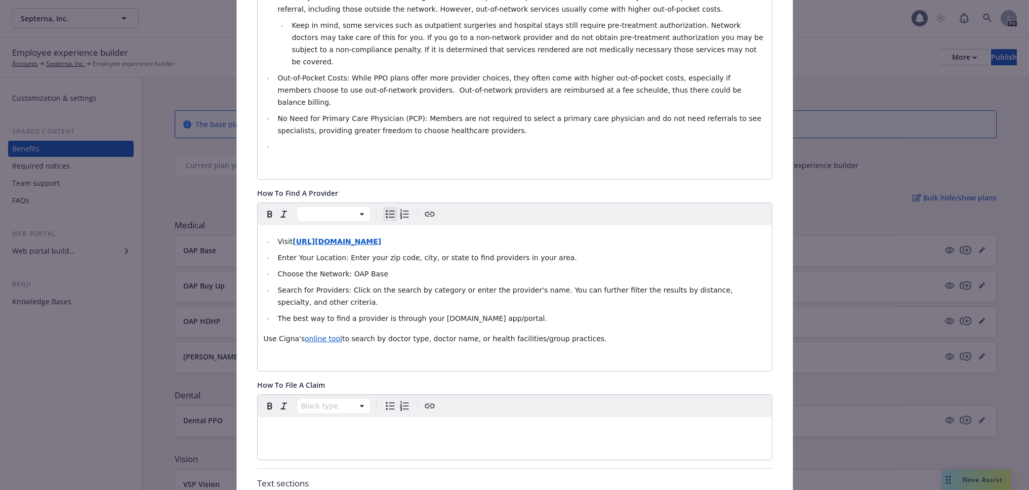
click at [593, 332] on p "Use Cigna's online tool to search by doctor type, doctor name, or health facili…" at bounding box center [515, 338] width 502 height 12
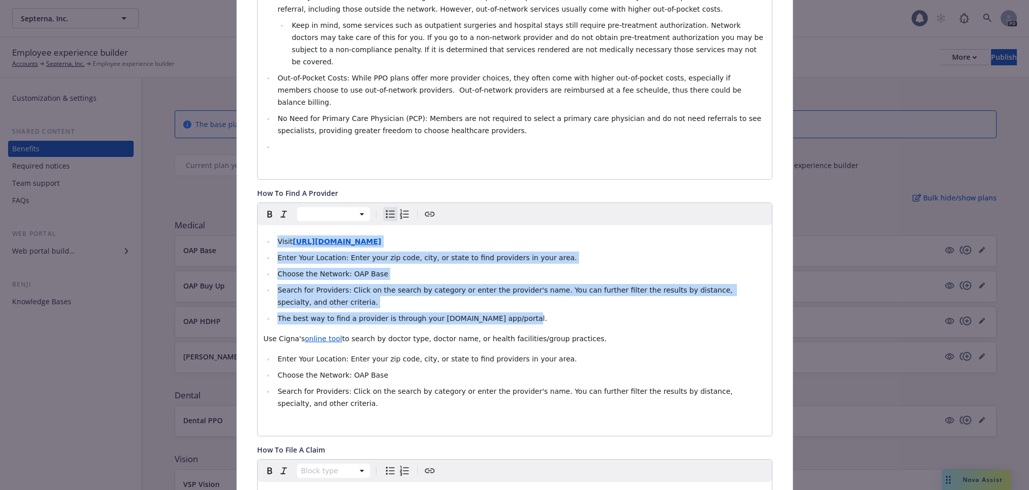
drag, startPoint x: 525, startPoint y: 258, endPoint x: 264, endPoint y: 183, distance: 271.6
click at [264, 225] on div "Visit [URL][DOMAIN_NAME] Enter Your Location: Enter your zip code, city, or sta…" at bounding box center [515, 330] width 514 height 210
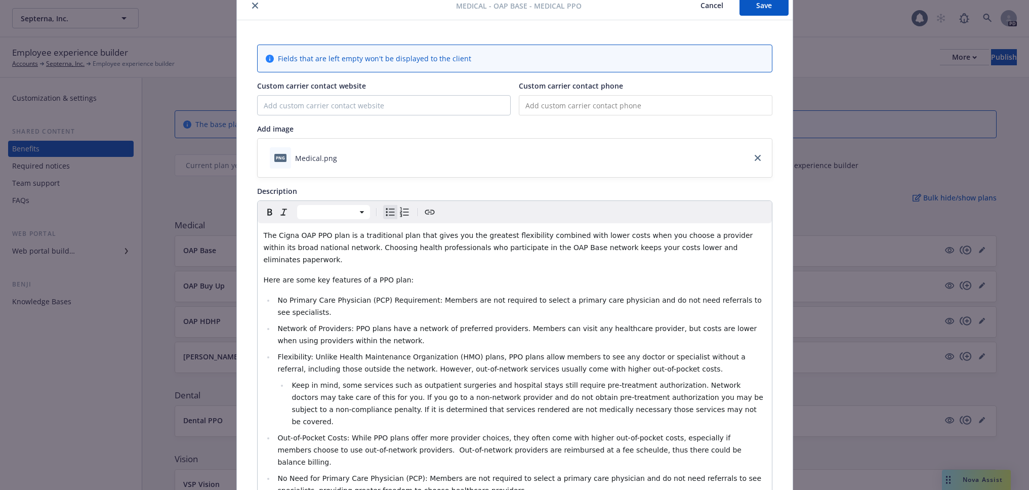
scroll to position [30, 0]
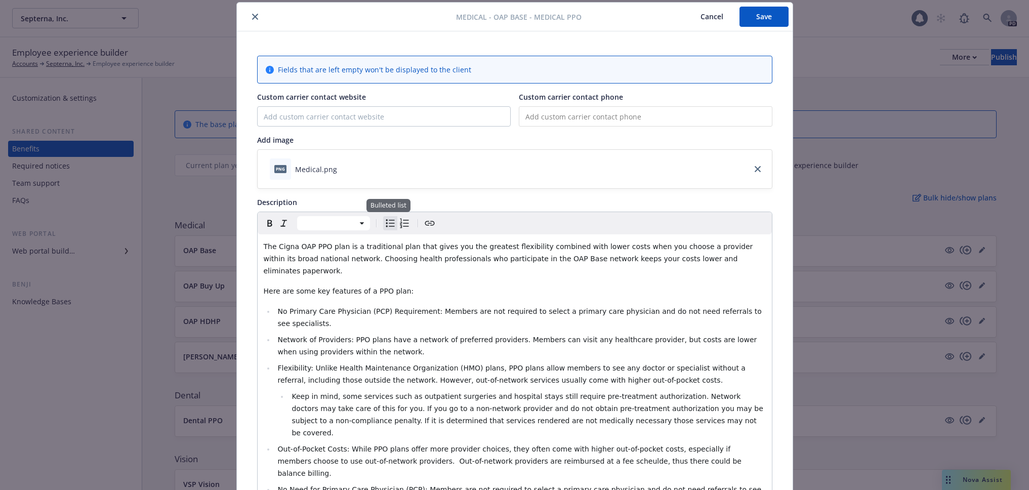
click at [386, 224] on icon "Bulleted list" at bounding box center [390, 223] width 12 height 12
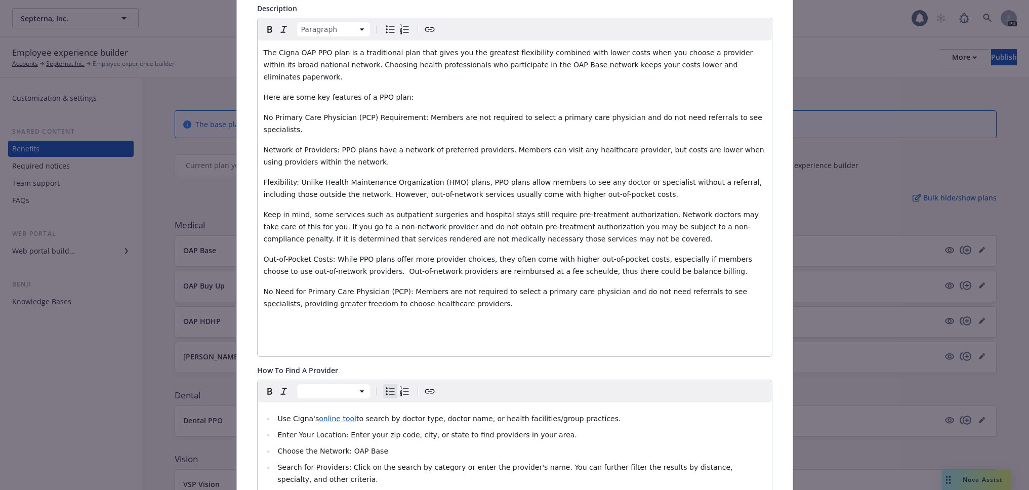
scroll to position [409, 0]
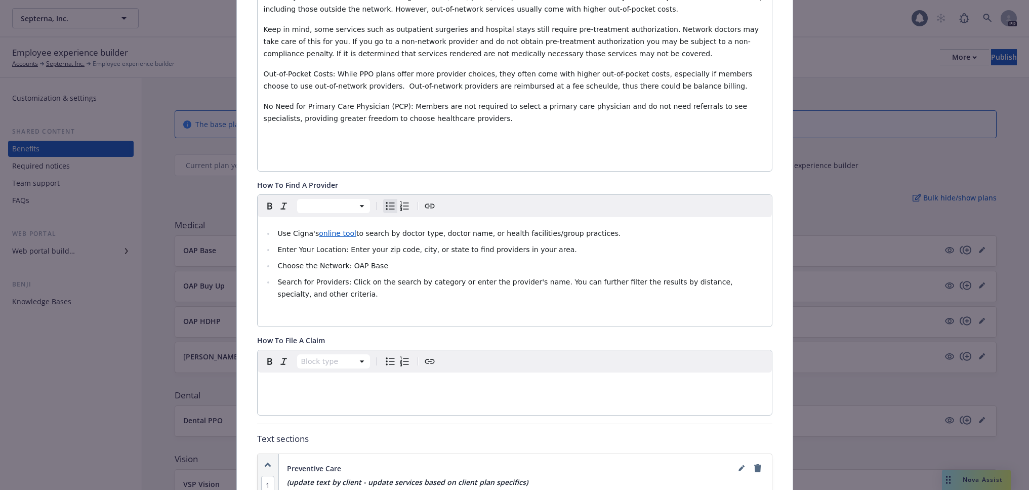
click at [270, 227] on ul "Use Cigna's online tool to search by doctor type, doctor name, or health facili…" at bounding box center [515, 263] width 502 height 73
click at [386, 200] on icon "Bulleted list" at bounding box center [390, 206] width 12 height 12
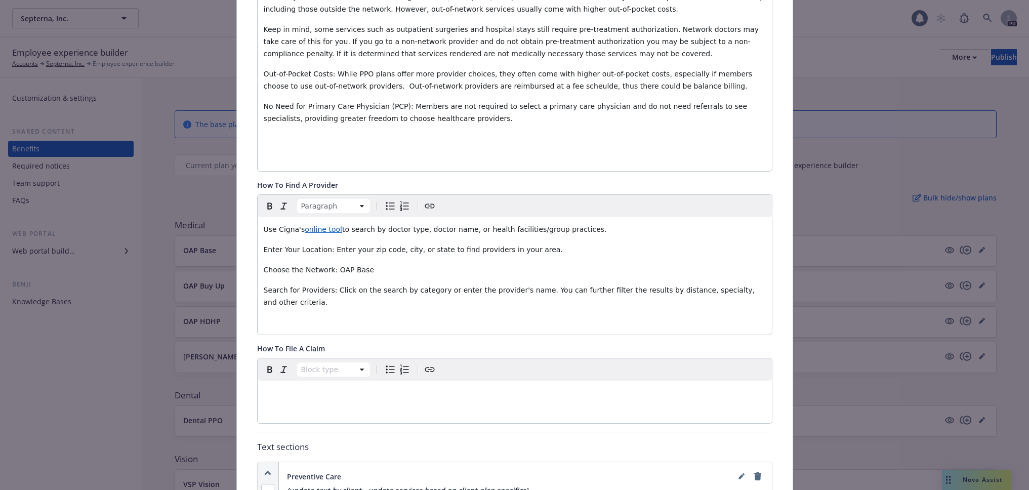
click at [264, 245] on span "Enter Your Location: Enter your zip code, city, or state to find providers in y…" at bounding box center [413, 249] width 299 height 8
click at [386, 200] on icon "Bulleted list" at bounding box center [390, 206] width 12 height 12
click at [258, 243] on div "Use Cigna's online tool to search by doctor type, doctor name, or health facili…" at bounding box center [515, 275] width 514 height 117
drag, startPoint x: 386, startPoint y: 178, endPoint x: 318, endPoint y: 226, distance: 82.4
click at [386, 200] on icon "Bulleted list" at bounding box center [390, 206] width 12 height 12
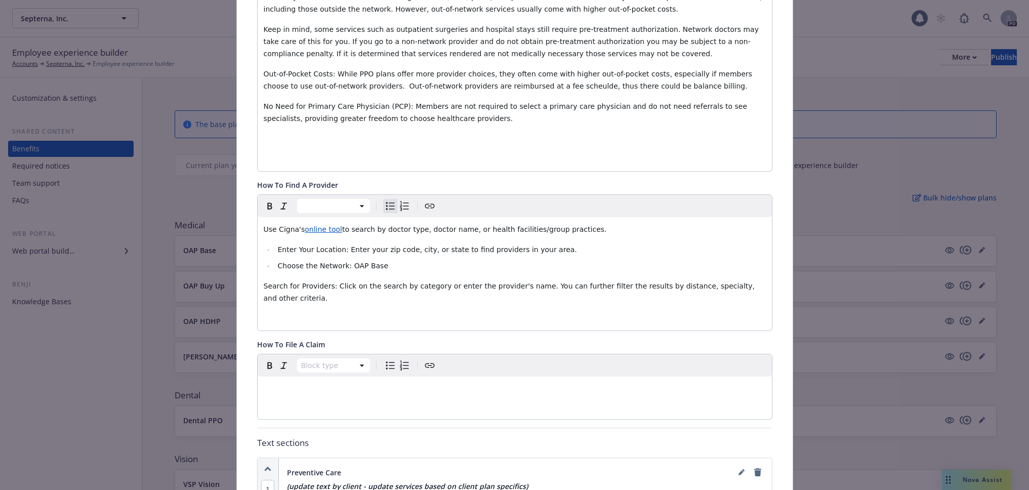
click at [258, 261] on div "Use Cigna's online tool to search by doctor type, doctor name, or health facili…" at bounding box center [515, 273] width 514 height 113
click at [386, 200] on icon "Bulleted list" at bounding box center [390, 206] width 12 height 12
click at [300, 378] on p "editable markdown" at bounding box center [515, 384] width 502 height 12
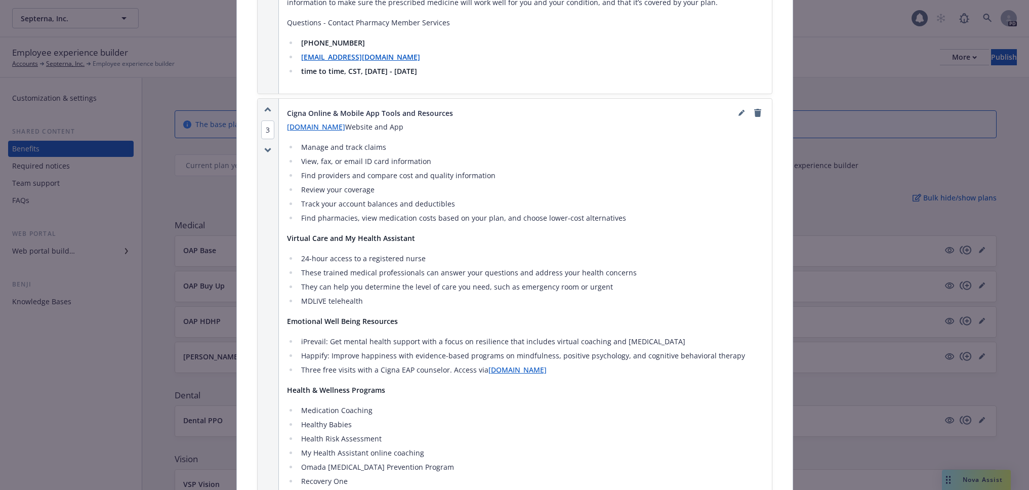
scroll to position [2079, 0]
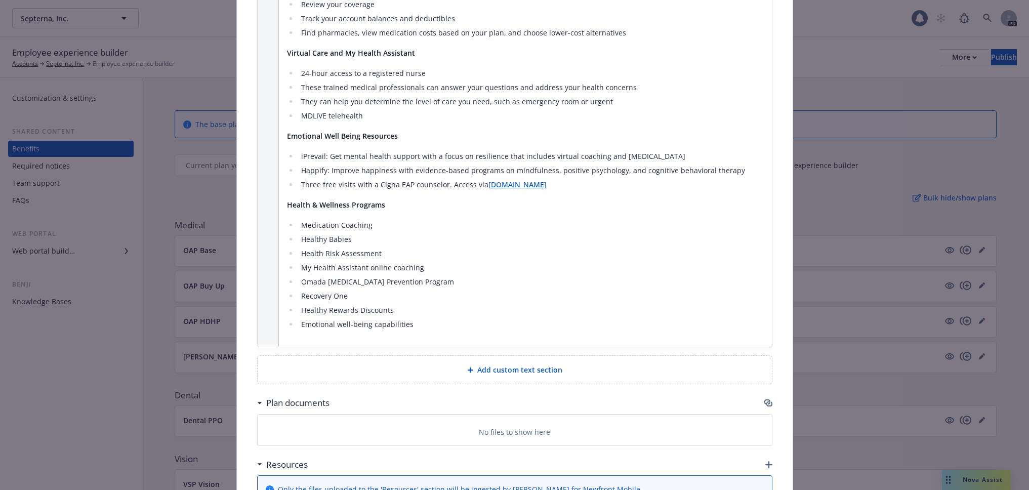
click at [455, 364] on div "Add custom text section" at bounding box center [515, 370] width 498 height 12
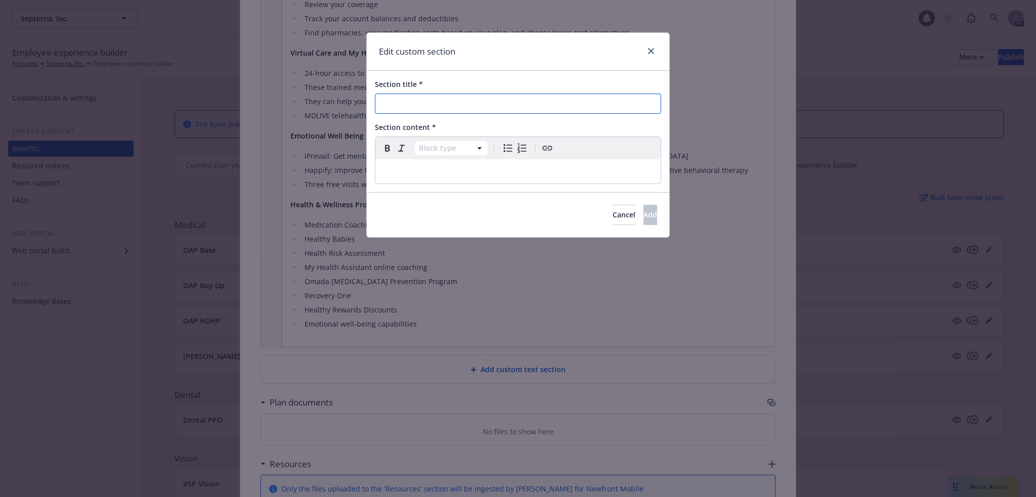
click at [444, 105] on input "Section title *" at bounding box center [518, 104] width 286 height 20
type input "Cigna Resources"
click at [395, 167] on p "editable markdown" at bounding box center [517, 171] width 273 height 12
select select
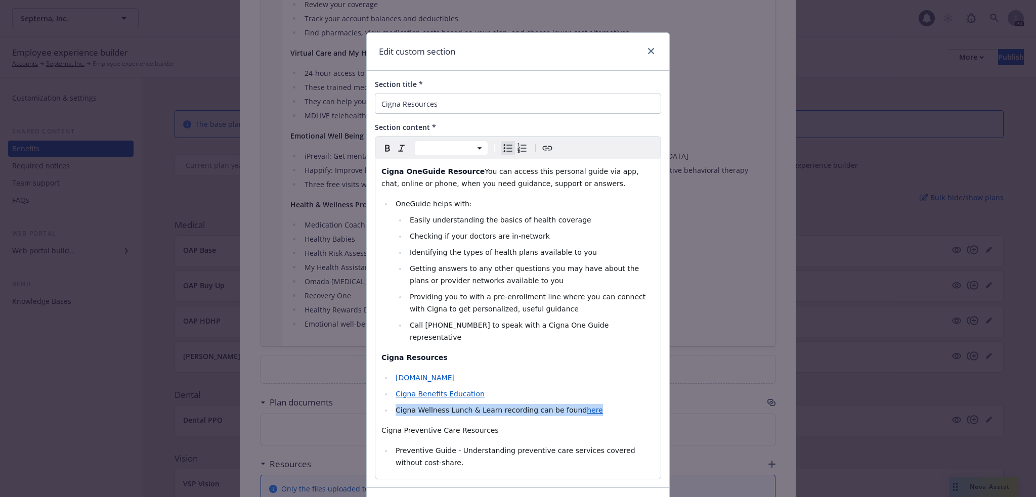
drag, startPoint x: 572, startPoint y: 395, endPoint x: 362, endPoint y: 399, distance: 210.5
click at [362, 399] on div "Edit custom section Section title * Cigna Resources Section content * Paragraph…" at bounding box center [518, 248] width 1036 height 497
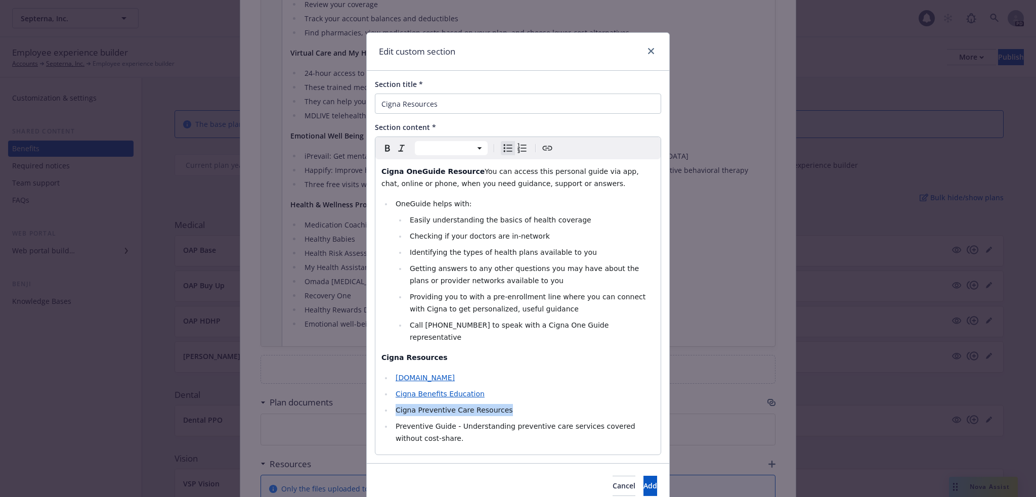
drag, startPoint x: 502, startPoint y: 396, endPoint x: 388, endPoint y: 404, distance: 115.1
click at [388, 404] on ul "[DOMAIN_NAME] Cigna Benefits Education Cigna Preventive Care Resources Preventi…" at bounding box center [517, 408] width 273 height 73
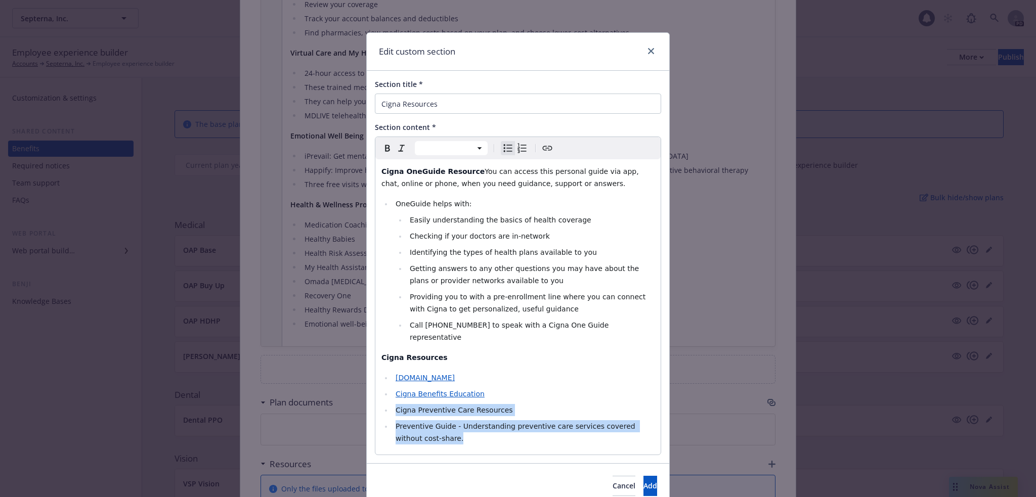
drag, startPoint x: 414, startPoint y: 427, endPoint x: 388, endPoint y: 401, distance: 37.2
click at [388, 401] on ul "[DOMAIN_NAME] Cigna Benefits Education Cigna Preventive Care Resources Preventi…" at bounding box center [517, 408] width 273 height 73
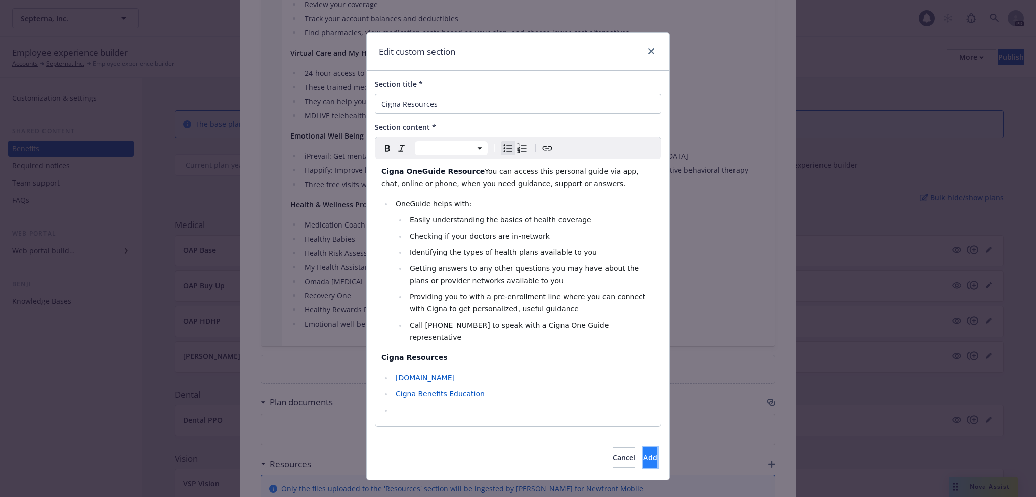
click at [644, 453] on span "Add" at bounding box center [651, 458] width 14 height 10
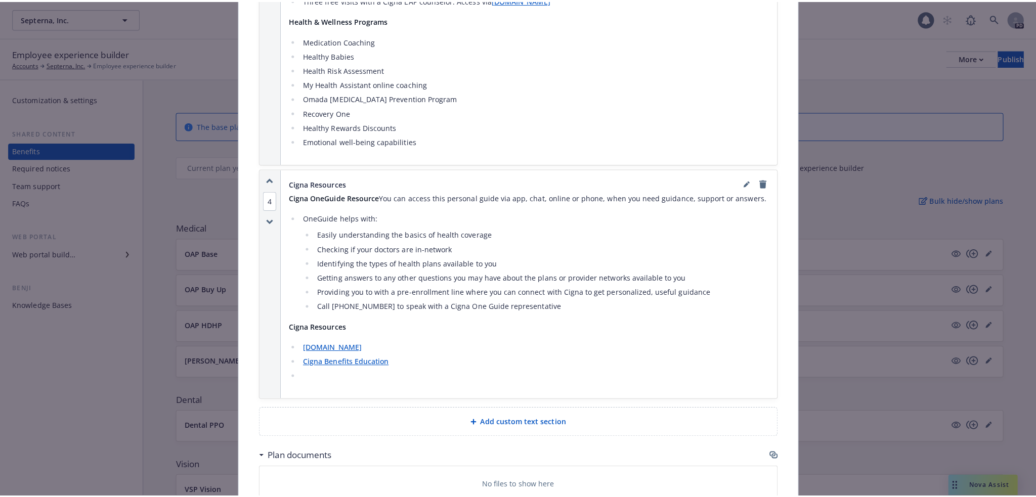
scroll to position [2265, 0]
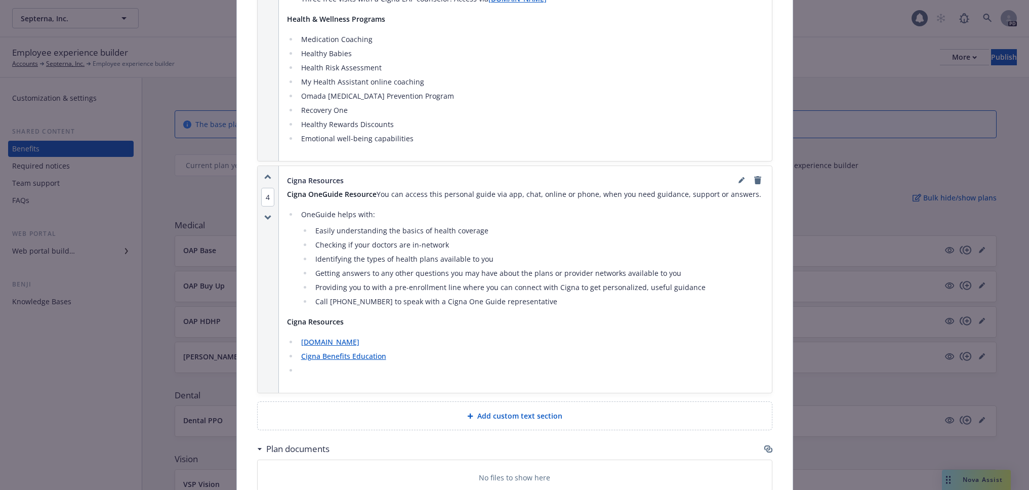
click at [456, 410] on div "Add custom text section" at bounding box center [515, 416] width 498 height 12
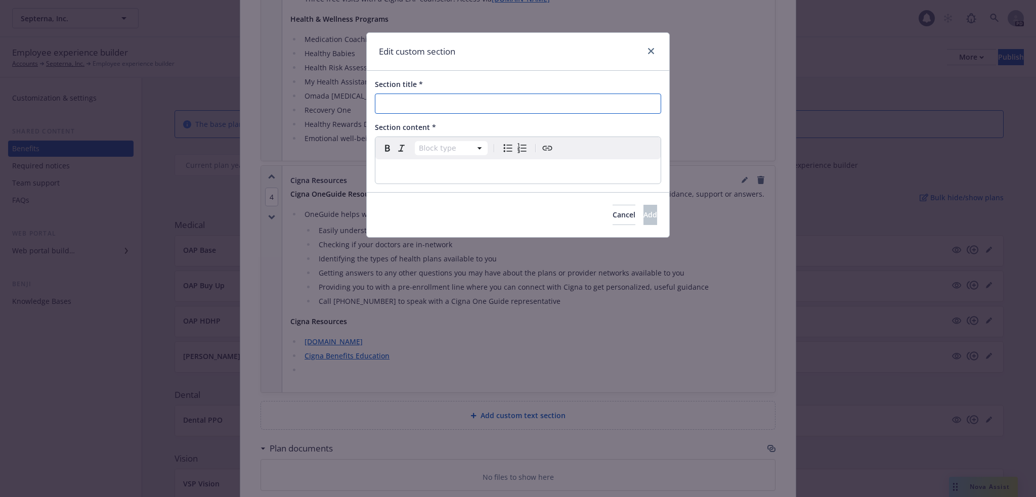
click at [438, 105] on input "Section title *" at bounding box center [518, 104] width 286 height 20
type input "Cigna Mental Health and Wellbeing Resources"
click at [403, 165] on p "editable markdown" at bounding box center [517, 171] width 273 height 12
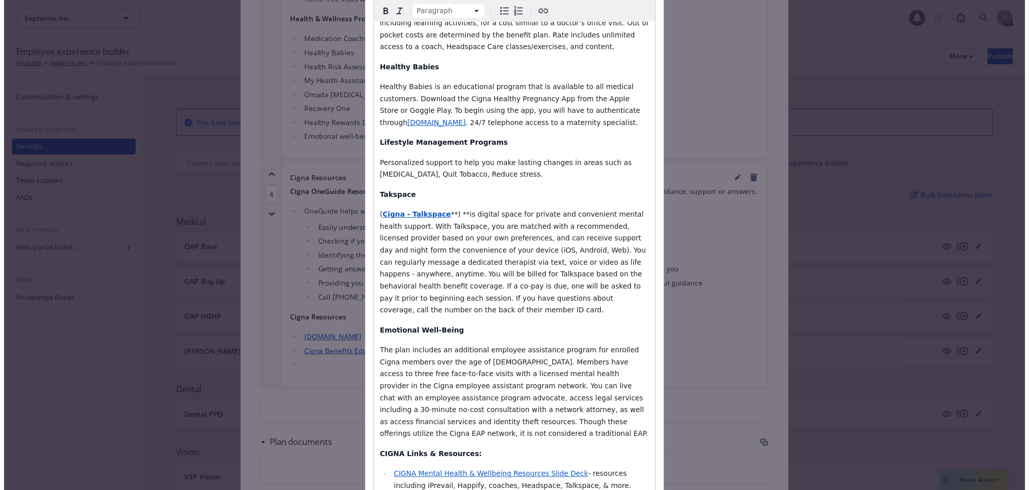
scroll to position [557, 0]
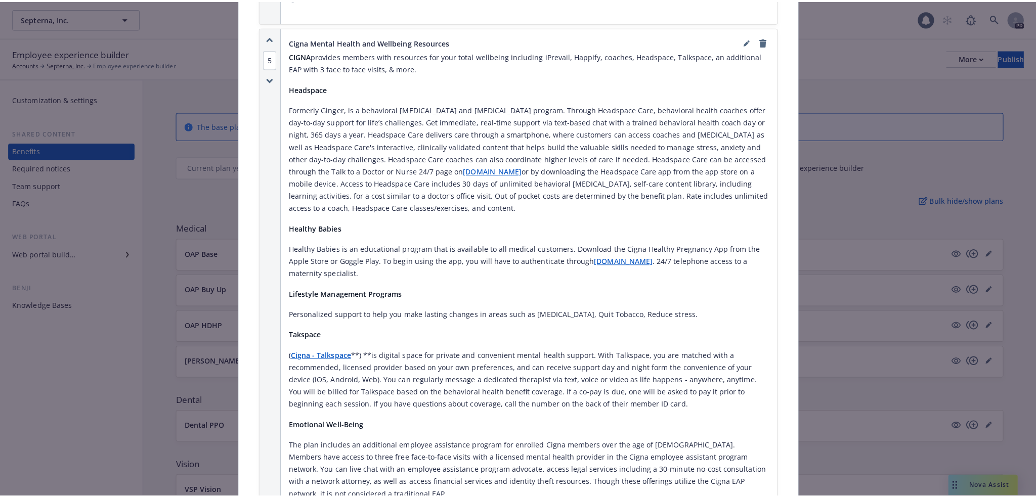
scroll to position [3007, 0]
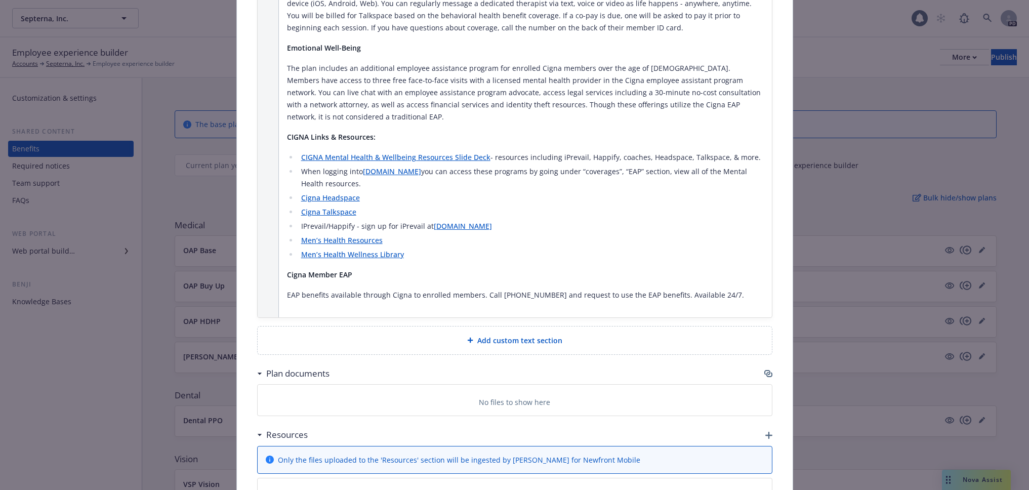
click at [480, 335] on span "Add custom text section" at bounding box center [519, 340] width 85 height 11
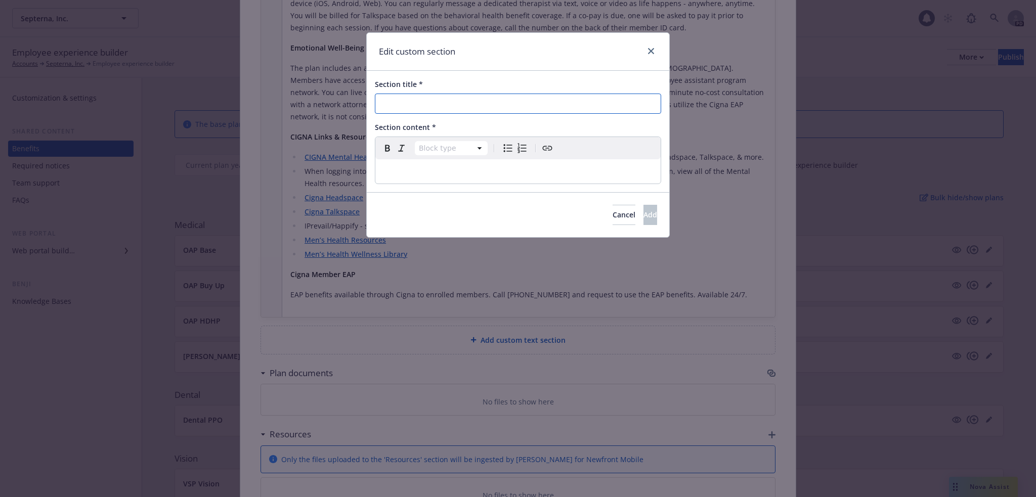
click at [448, 104] on input "Section title *" at bounding box center [518, 104] width 286 height 20
type input "Cigna Member Perks"
click at [393, 165] on div "editable markdown" at bounding box center [517, 171] width 285 height 24
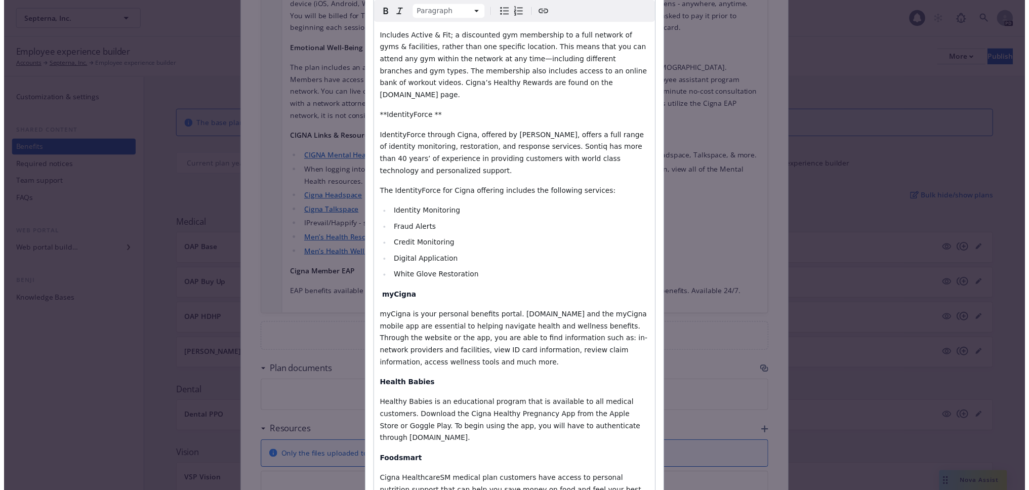
scroll to position [663, 0]
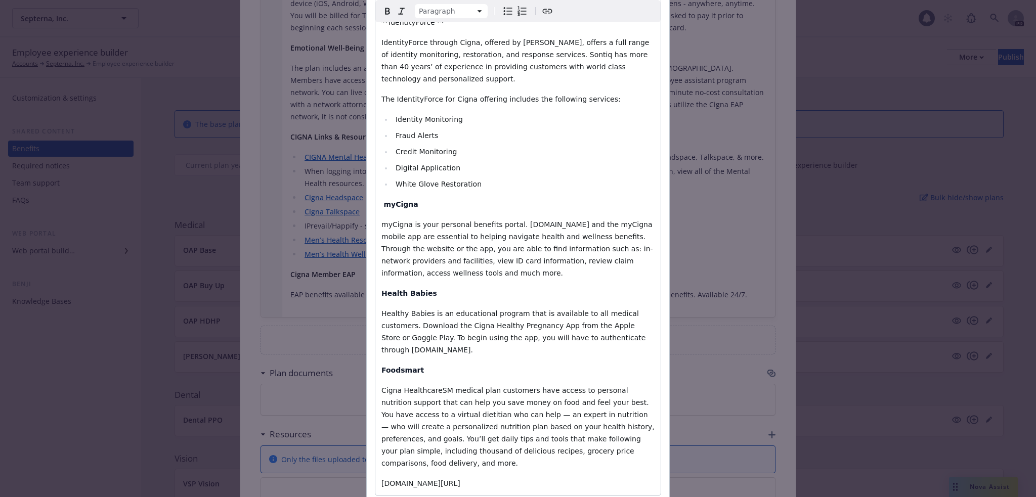
click at [540, 478] on p "[DOMAIN_NAME][URL]" at bounding box center [517, 484] width 273 height 12
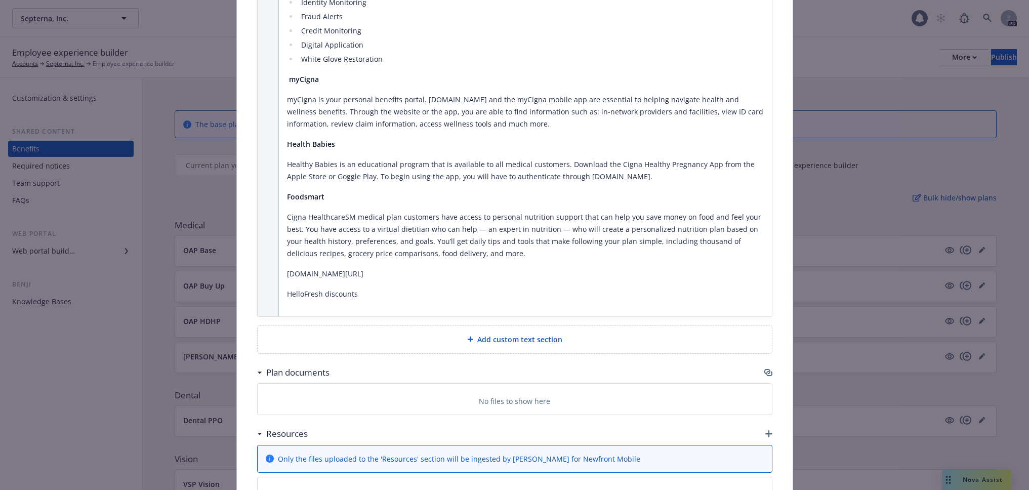
scroll to position [3794, 0]
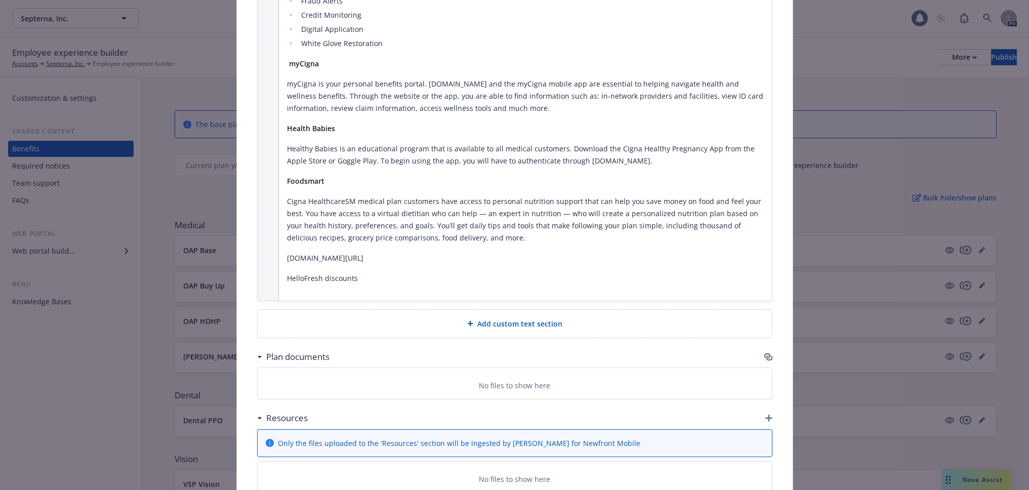
click at [493, 318] on span "Add custom text section" at bounding box center [519, 323] width 85 height 11
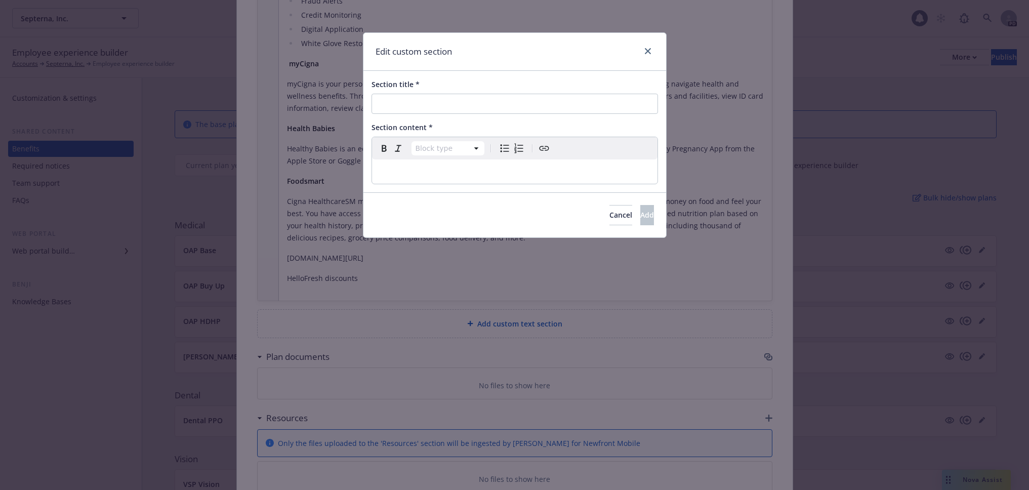
scroll to position [3786, 0]
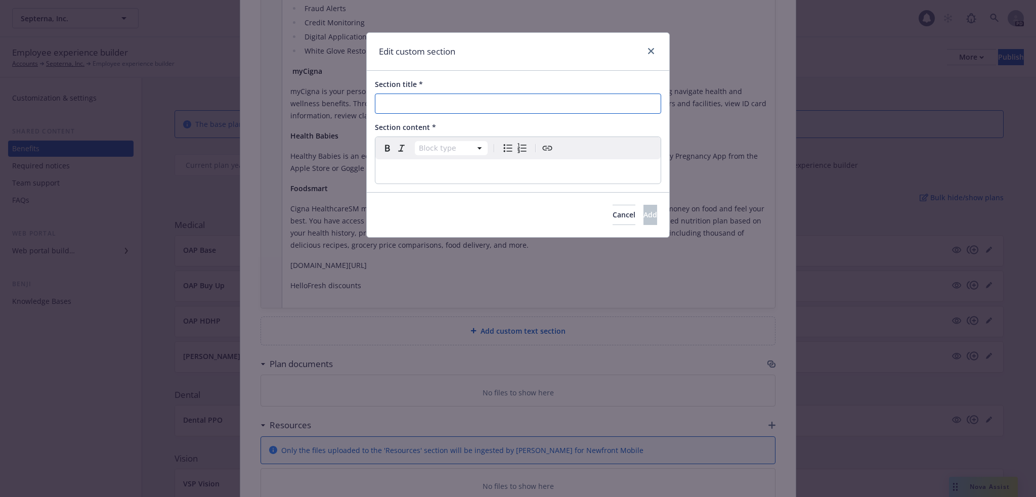
click at [450, 110] on input "Section title *" at bounding box center [518, 104] width 286 height 20
type input "Employee Monthly Contributions"
click at [466, 162] on div "editable markdown" at bounding box center [517, 171] width 285 height 24
click at [425, 173] on p "Employee:" at bounding box center [517, 171] width 273 height 12
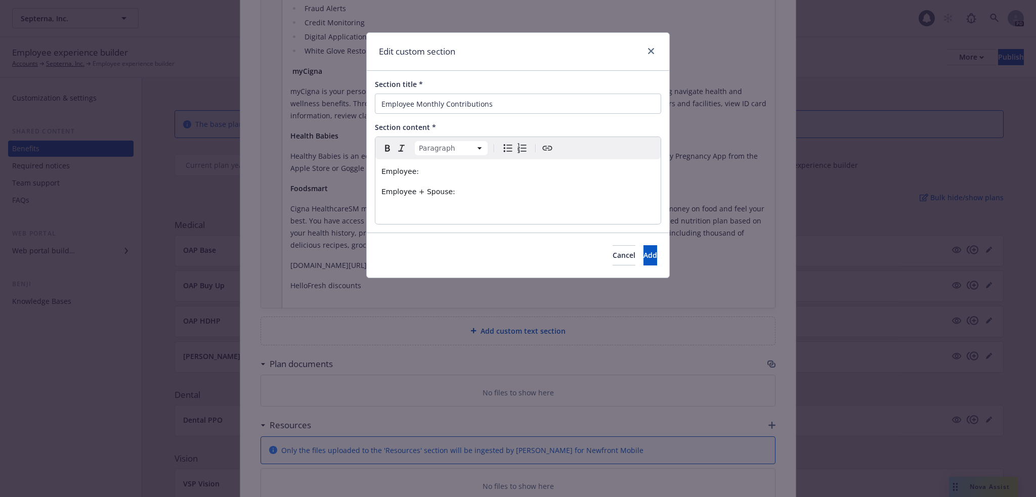
click at [404, 216] on p "editable markdown" at bounding box center [517, 212] width 273 height 12
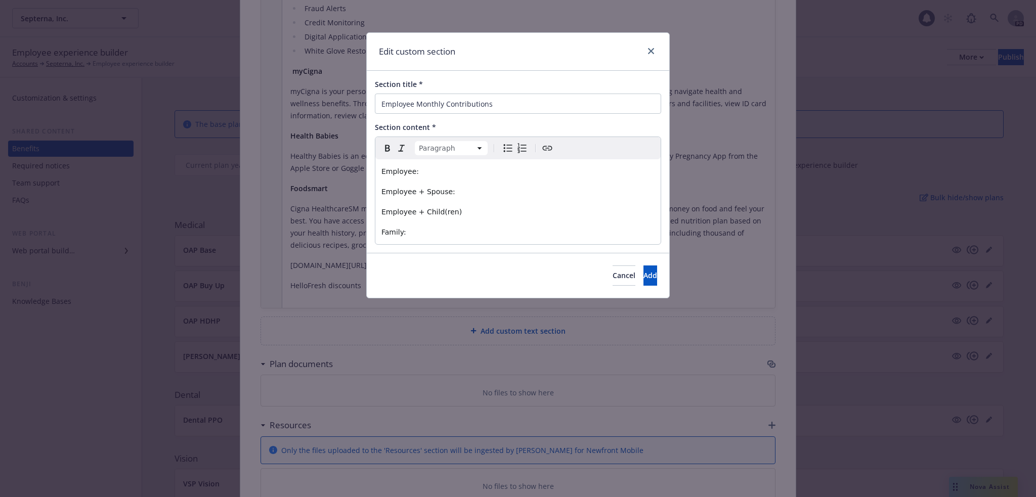
click at [459, 212] on p "Employee + Child(ren)" at bounding box center [517, 212] width 273 height 12
click at [644, 278] on button "Add" at bounding box center [651, 276] width 14 height 20
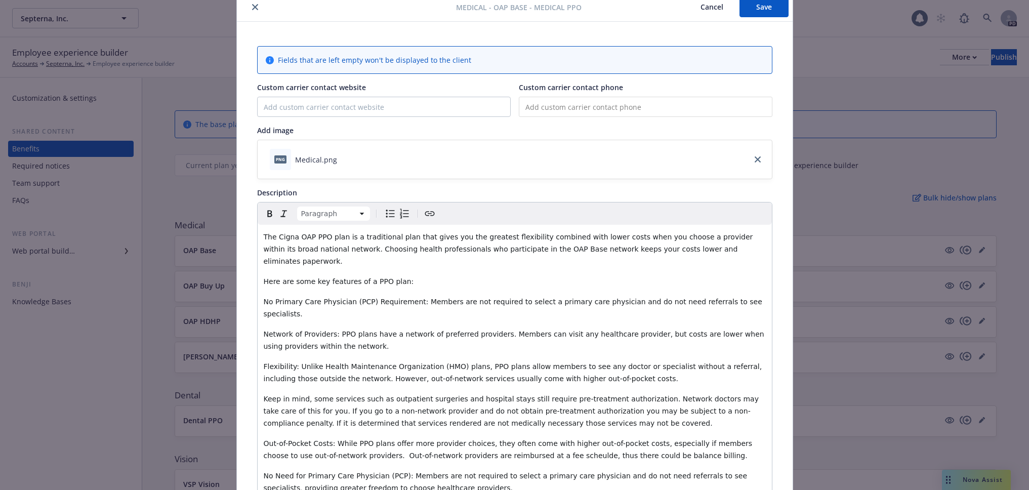
scroll to position [0, 0]
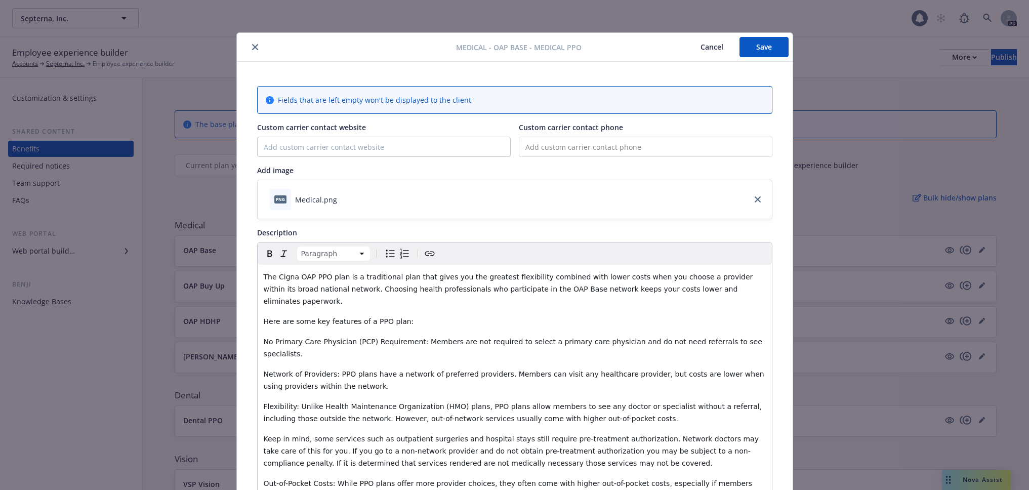
drag, startPoint x: 764, startPoint y: 48, endPoint x: 498, endPoint y: 388, distance: 431.4
click at [764, 48] on button "Save" at bounding box center [763, 47] width 49 height 20
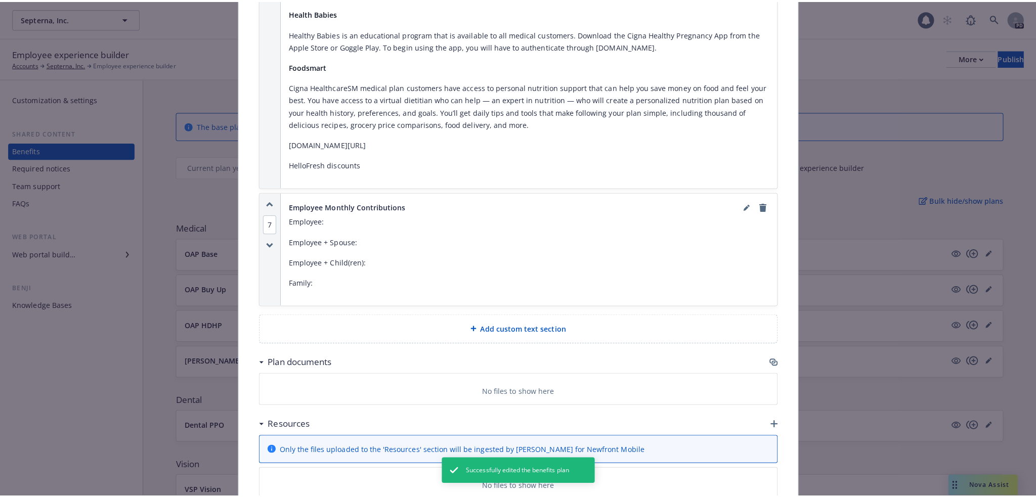
scroll to position [3910, 0]
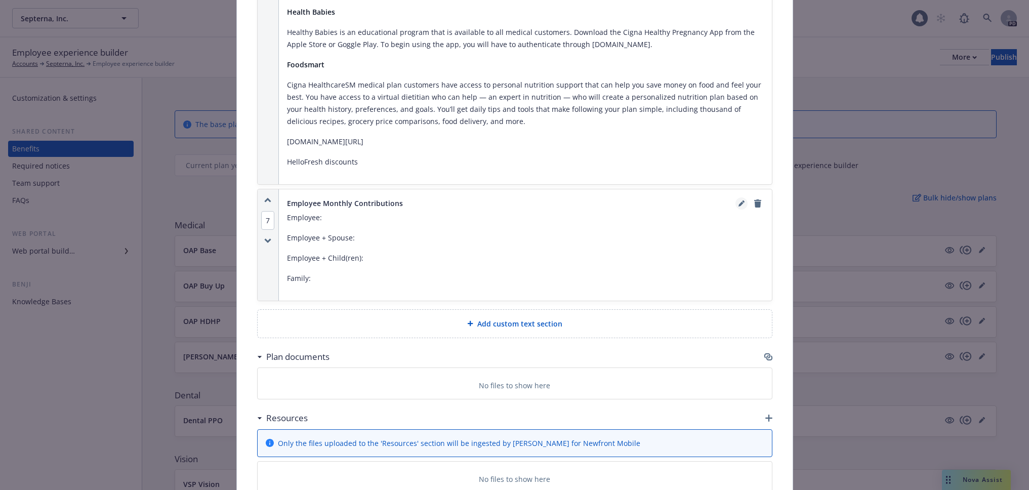
click at [738, 200] on icon "editPencil" at bounding box center [741, 203] width 6 height 6
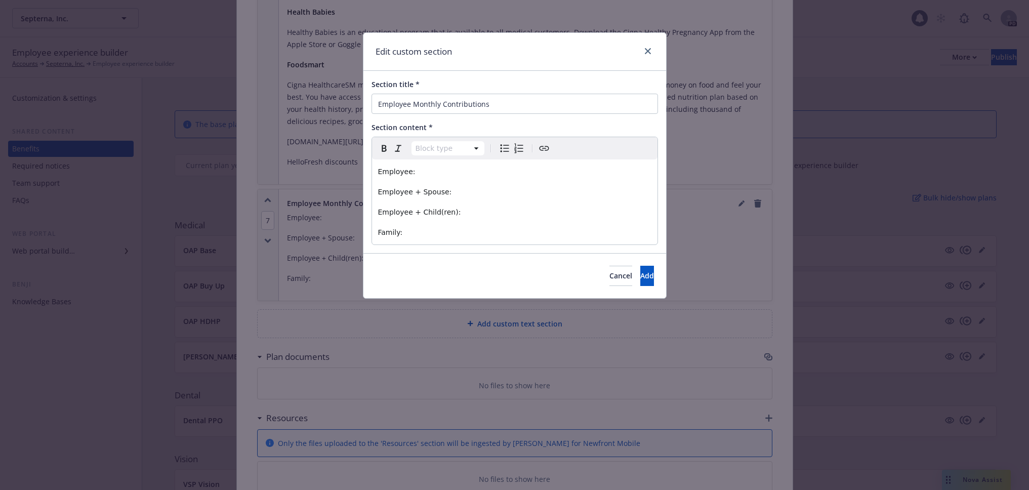
scroll to position [3902, 0]
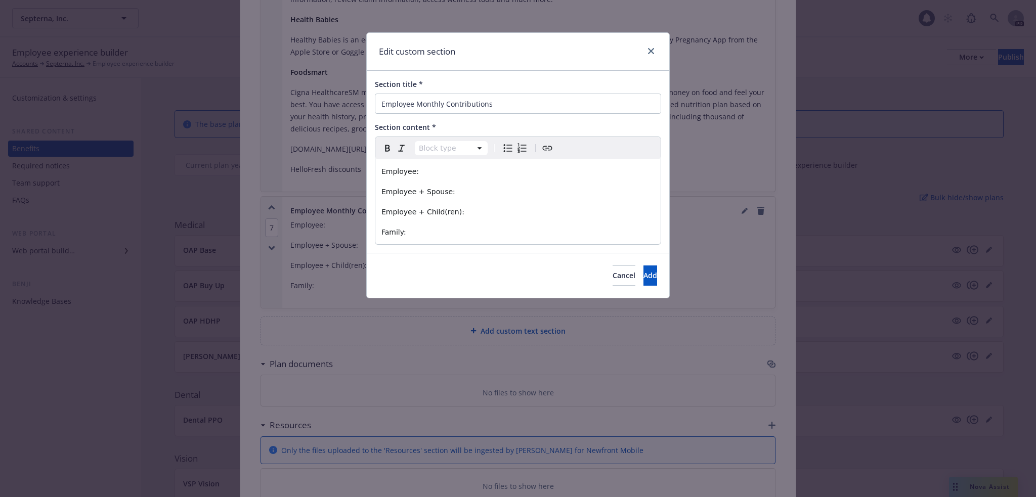
click at [430, 169] on p "Employee:" at bounding box center [517, 171] width 273 height 12
click at [646, 277] on button "Add" at bounding box center [651, 276] width 14 height 20
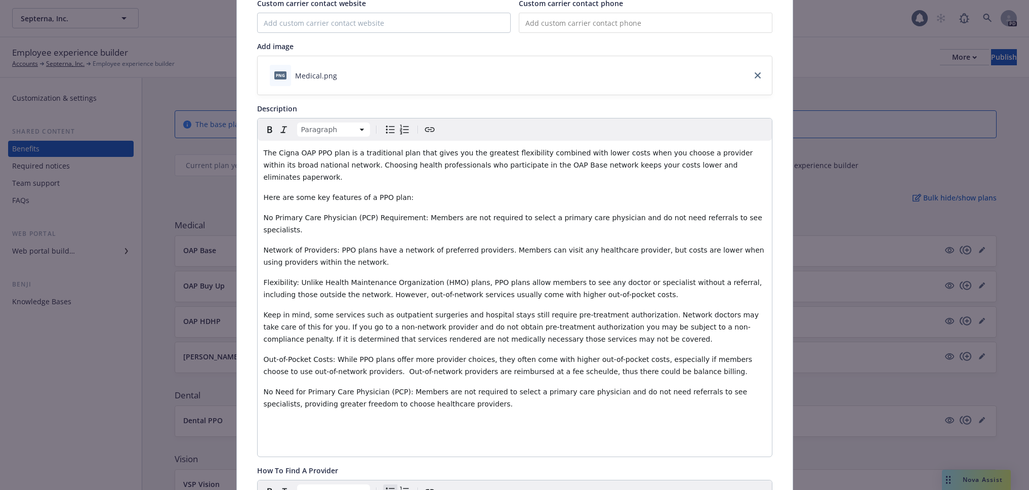
scroll to position [0, 0]
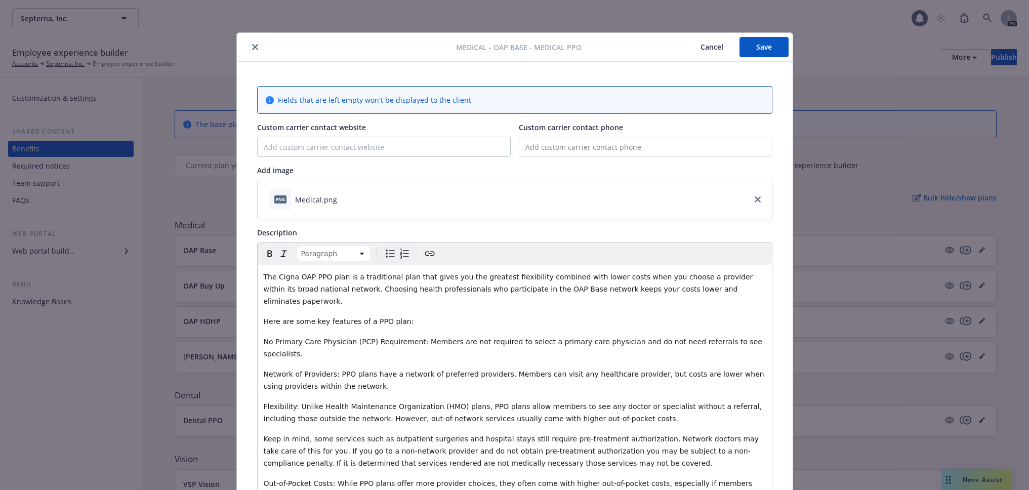
click at [772, 53] on button "Save" at bounding box center [763, 47] width 49 height 20
click at [252, 50] on icon "close" at bounding box center [255, 47] width 6 height 6
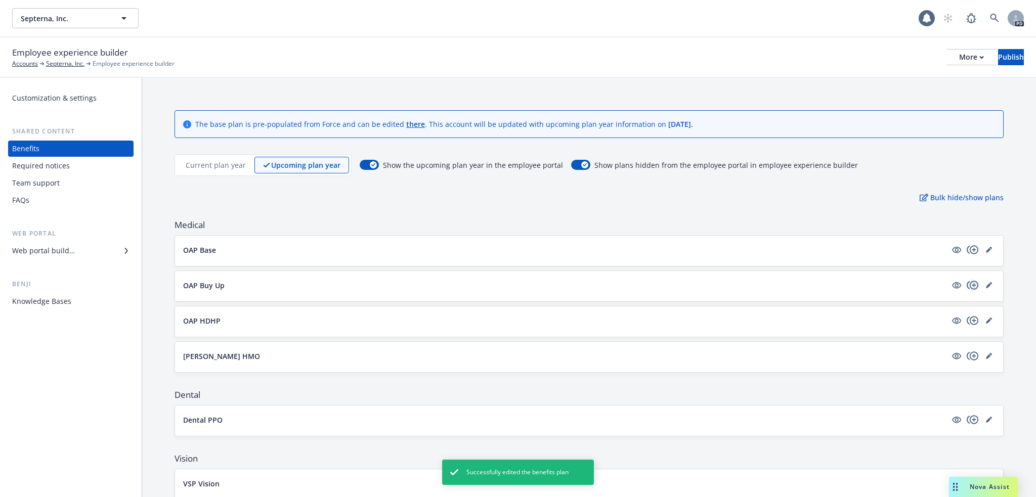
click at [986, 286] on icon "editPencil" at bounding box center [989, 285] width 6 height 6
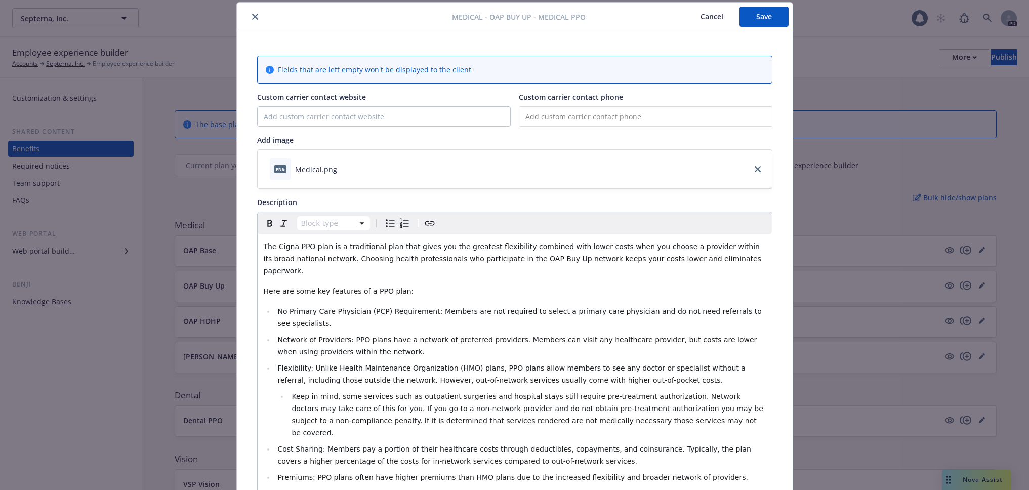
scroll to position [216, 0]
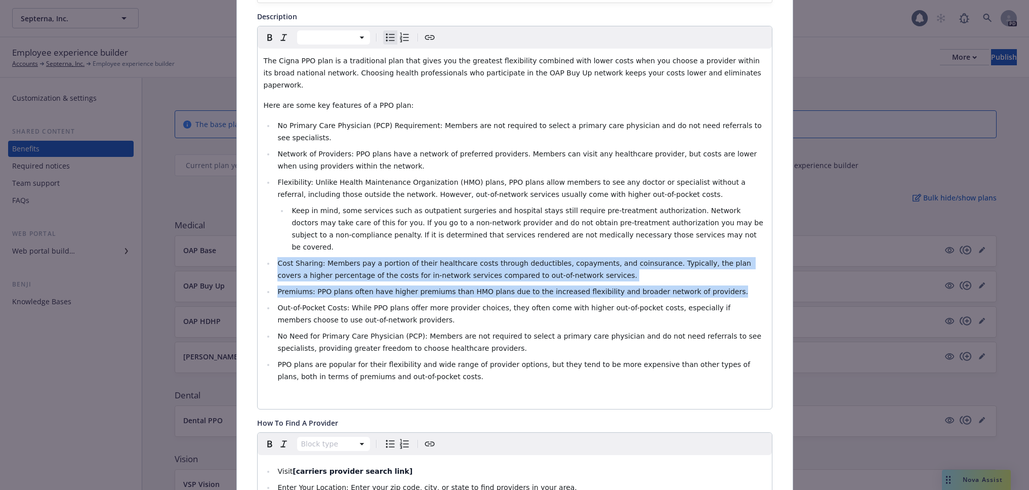
drag, startPoint x: 273, startPoint y: 226, endPoint x: 710, endPoint y: 249, distance: 438.3
click at [710, 249] on ul "No Primary Care Physician (PCP) Requirement: Members are not required to select…" at bounding box center [515, 250] width 502 height 263
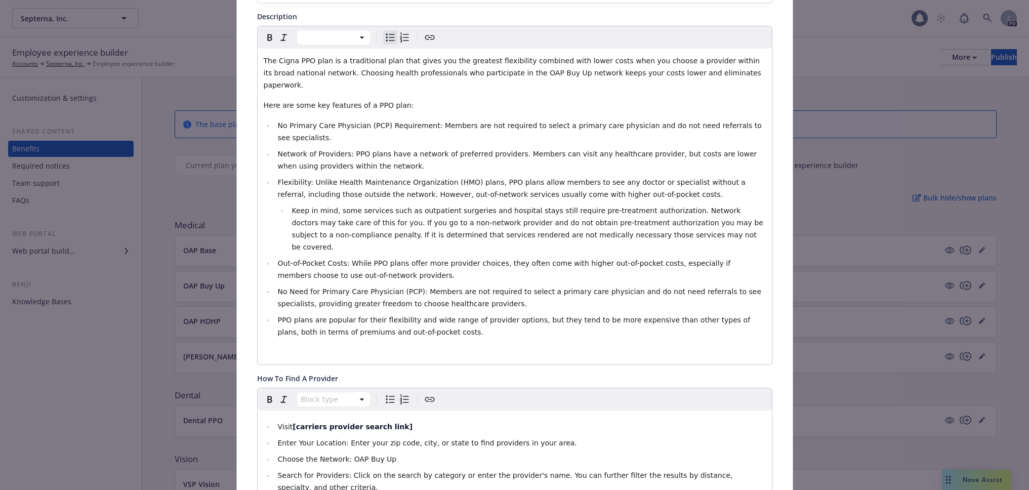
click at [378, 257] on li "Out-of-Pocket Costs: While PPO plans offer more provider choices, they often co…" at bounding box center [520, 269] width 491 height 24
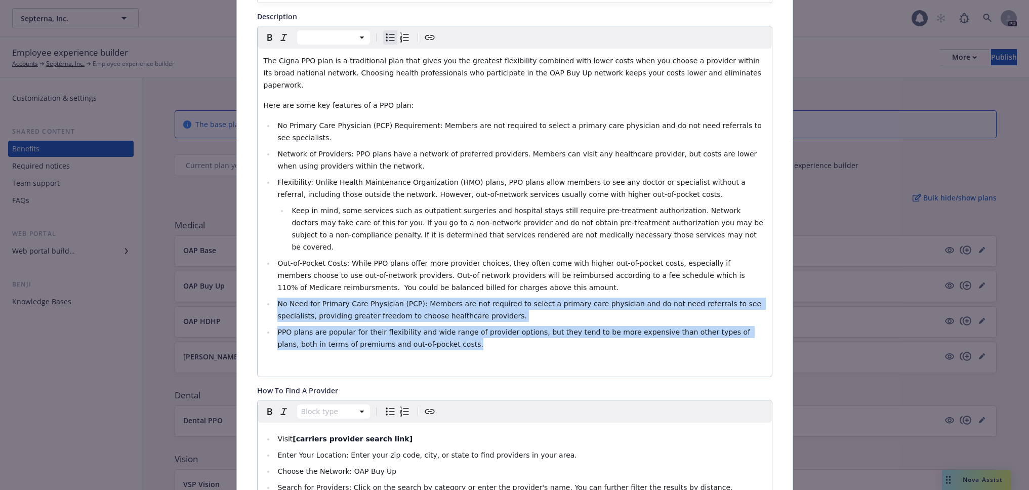
drag, startPoint x: 368, startPoint y: 306, endPoint x: 274, endPoint y: 267, distance: 101.8
click at [274, 267] on ul "No Primary Care Physician (PCP) Requirement: Members are not required to select…" at bounding box center [515, 234] width 502 height 231
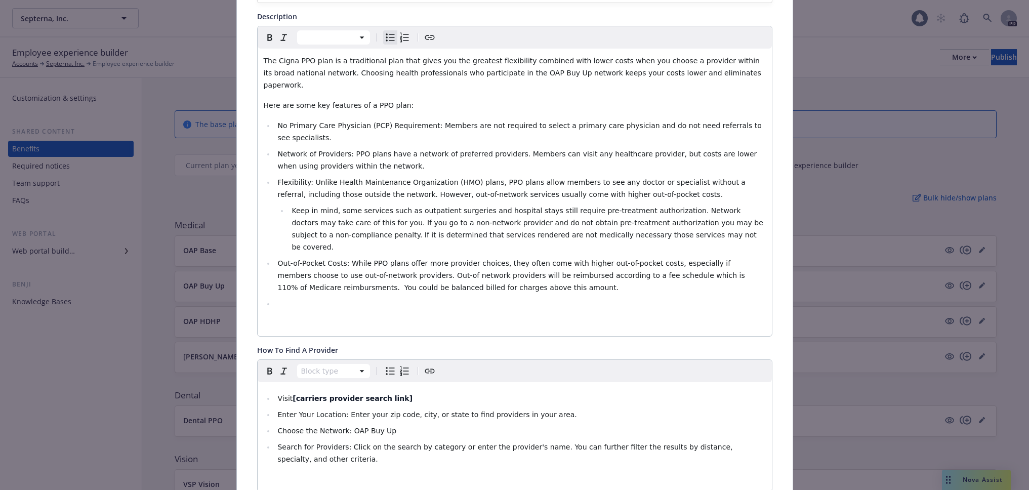
click at [277, 394] on span "Visit" at bounding box center [284, 398] width 15 height 8
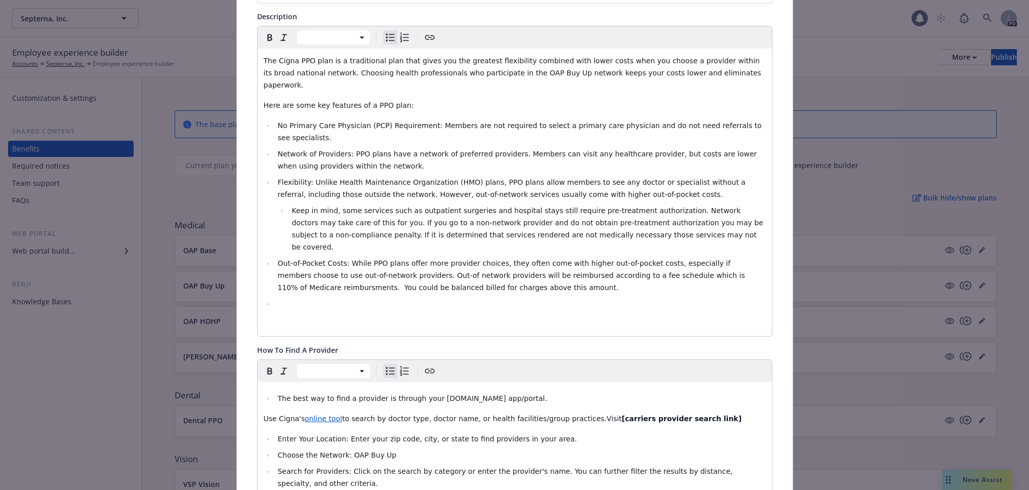
click at [275, 392] on li "The best way to find a provider is through your [DOMAIN_NAME] app/portal." at bounding box center [520, 398] width 491 height 12
click at [384, 365] on icon "Bulleted list" at bounding box center [390, 371] width 12 height 12
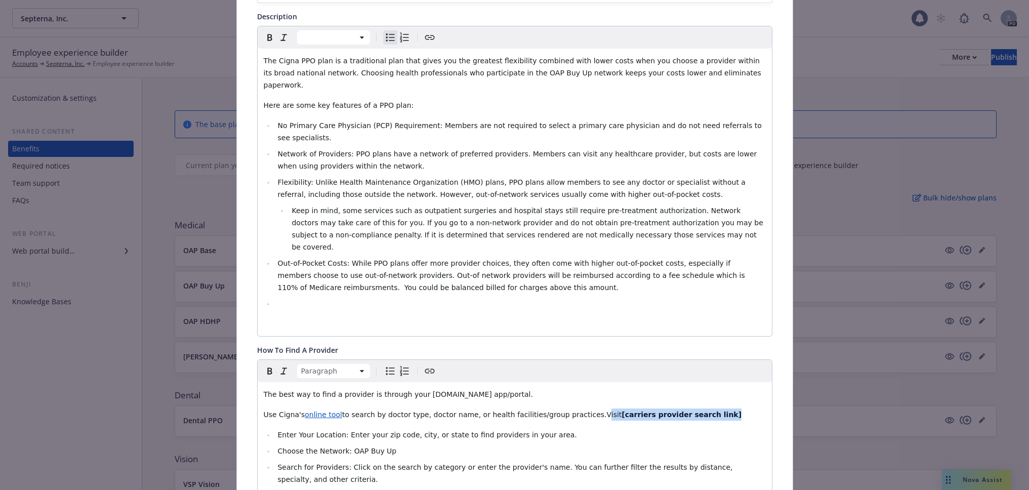
drag, startPoint x: 565, startPoint y: 377, endPoint x: 733, endPoint y: 374, distance: 168.5
click at [733, 408] on p "Use Cigna's online tool to search by doctor type, doctor name, or health facili…" at bounding box center [515, 414] width 502 height 12
click at [264, 410] on span "Use Cigna's" at bounding box center [284, 414] width 41 height 8
click at [384, 365] on icon "Bulleted list" at bounding box center [390, 371] width 12 height 12
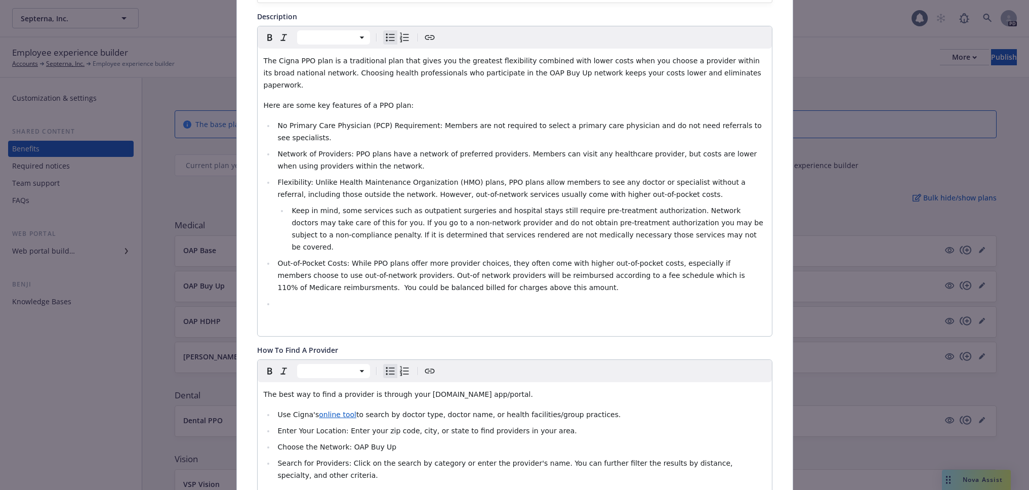
click at [358, 443] on span "Choose the Network: OAP Buy Up" at bounding box center [336, 447] width 119 height 8
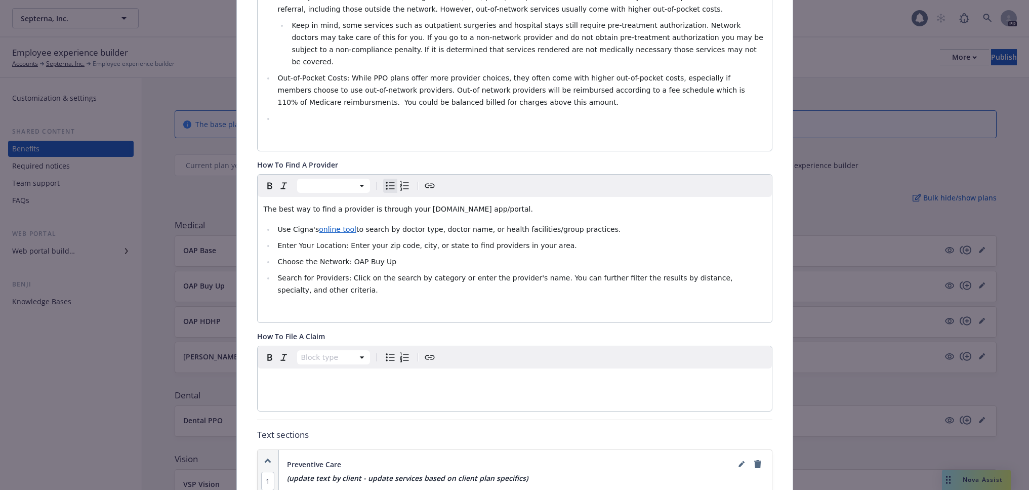
click at [302, 374] on p "editable markdown" at bounding box center [515, 380] width 502 height 12
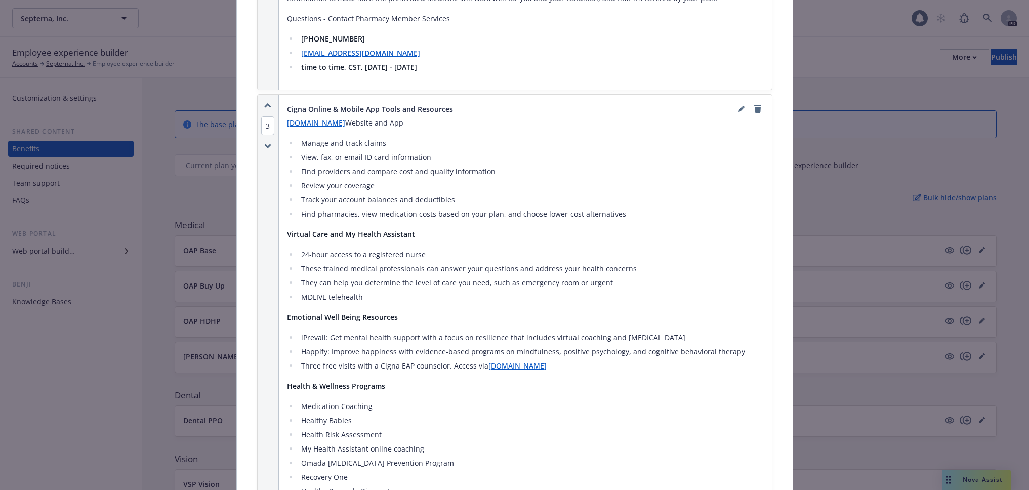
scroll to position [2071, 0]
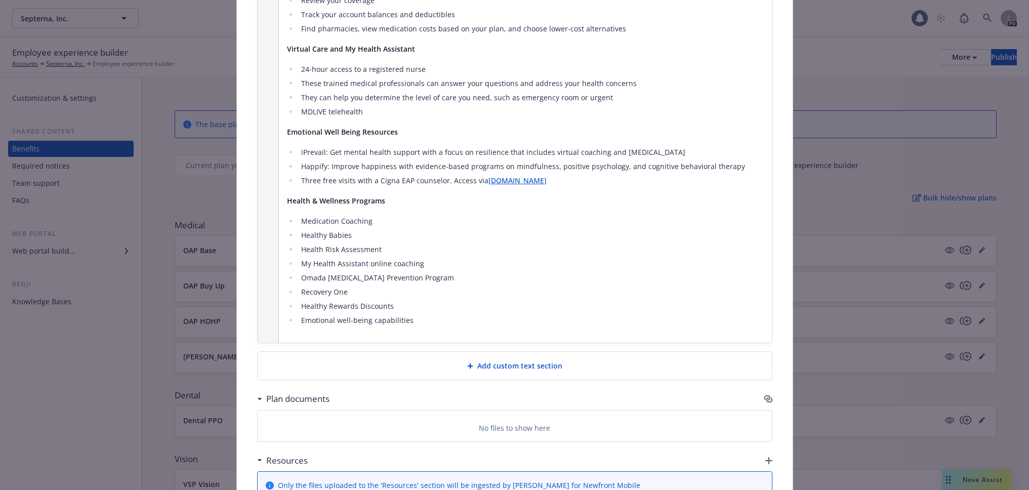
click at [490, 360] on span "Add custom text section" at bounding box center [519, 365] width 85 height 11
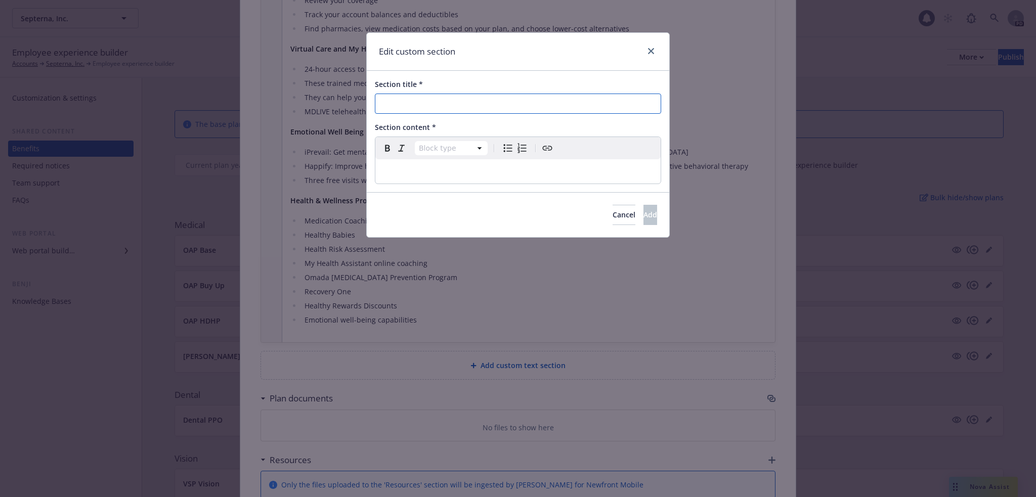
click at [435, 100] on input "Section title *" at bounding box center [518, 104] width 286 height 20
type input "Cigna Resources"
click at [403, 168] on p "editable markdown" at bounding box center [517, 171] width 273 height 12
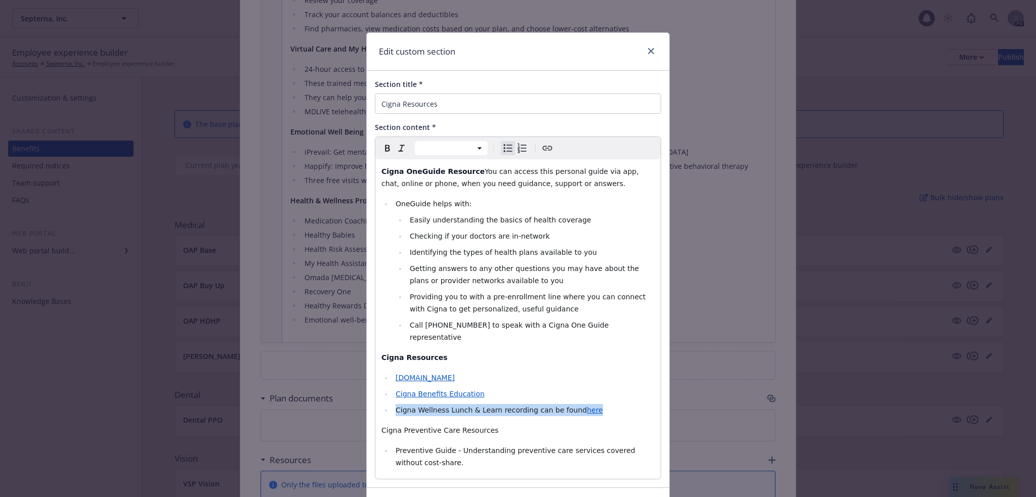
drag, startPoint x: 581, startPoint y: 395, endPoint x: 385, endPoint y: 402, distance: 196.4
click at [385, 402] on ul "[DOMAIN_NAME] Cigna Benefits Education Cigna Wellness Lunch & Learn recording c…" at bounding box center [517, 394] width 273 height 45
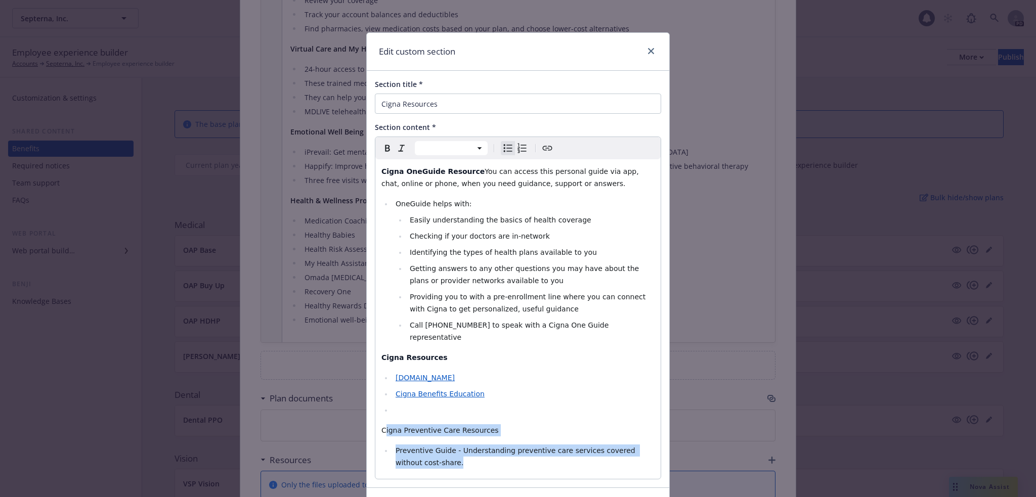
drag, startPoint x: 420, startPoint y: 446, endPoint x: 382, endPoint y: 421, distance: 45.3
click at [382, 421] on div "Cigna OneGuide Resource You can access this personal guide via app, chat, onlin…" at bounding box center [517, 319] width 285 height 320
select select "paragraph"
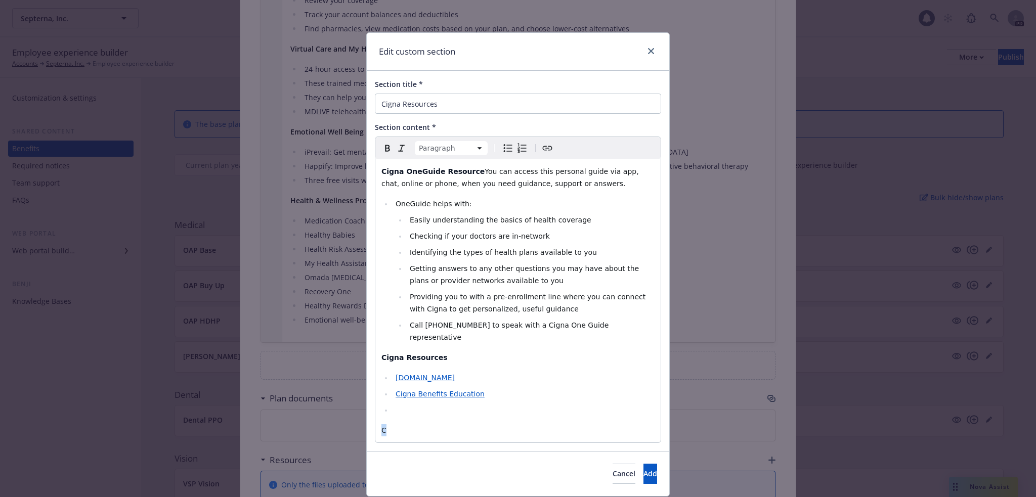
click at [381, 424] on p "C" at bounding box center [517, 430] width 273 height 12
select select
click at [393, 404] on li "editable markdown" at bounding box center [524, 410] width 262 height 12
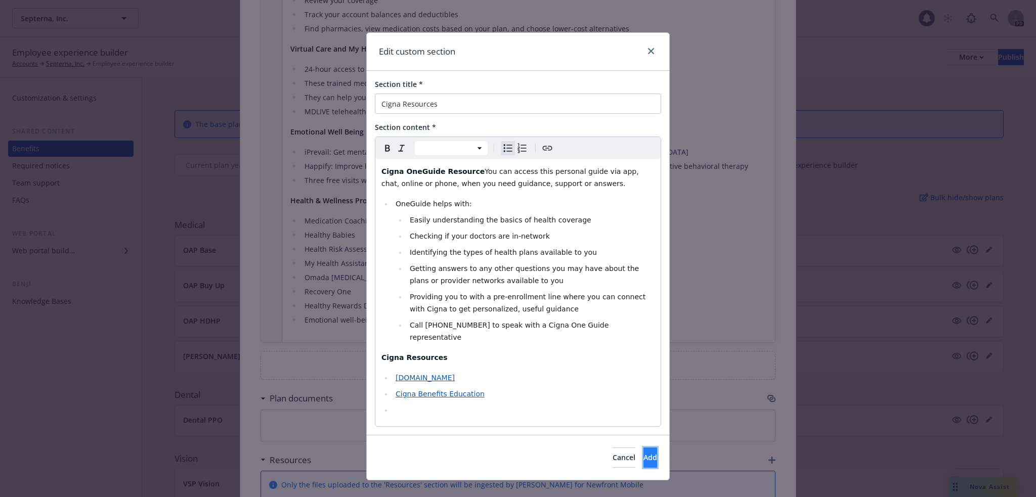
click at [644, 448] on button "Add" at bounding box center [651, 458] width 14 height 20
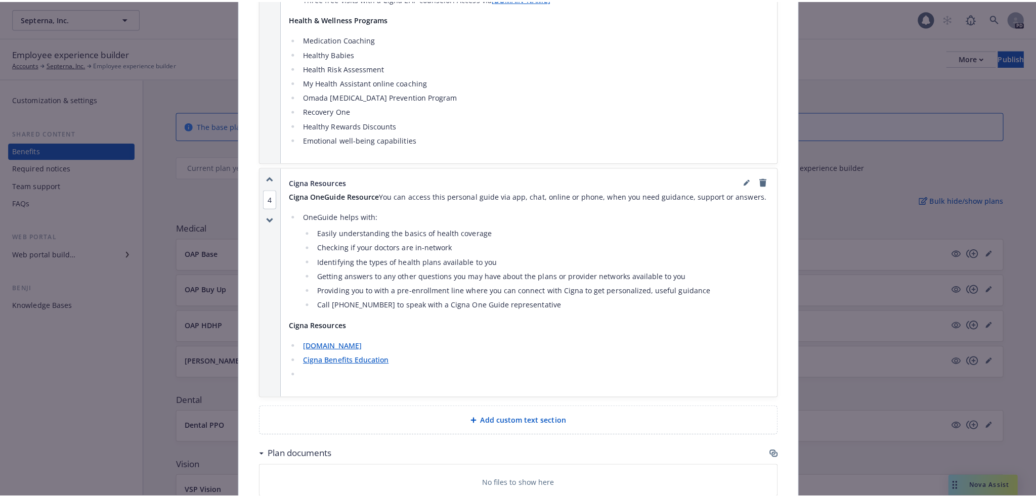
scroll to position [2256, 0]
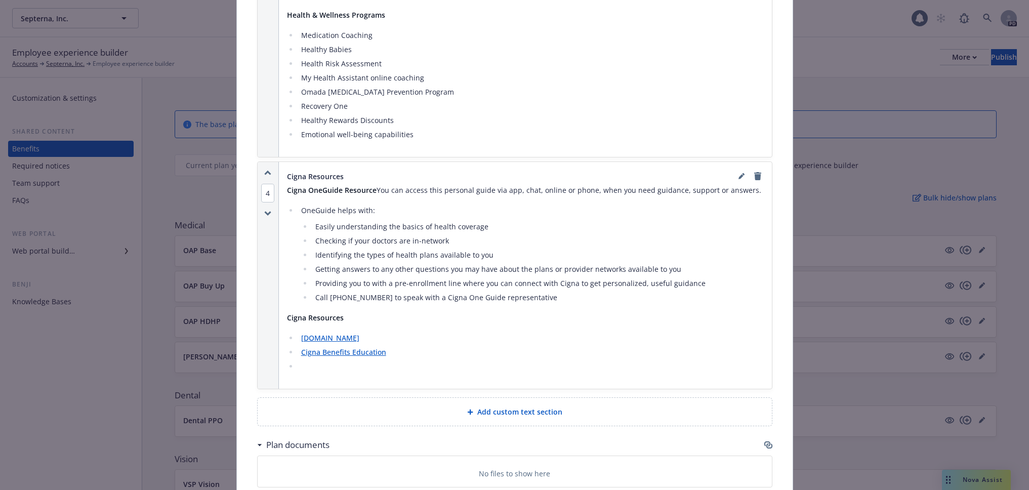
click at [436, 406] on div "Add custom text section" at bounding box center [515, 412] width 498 height 12
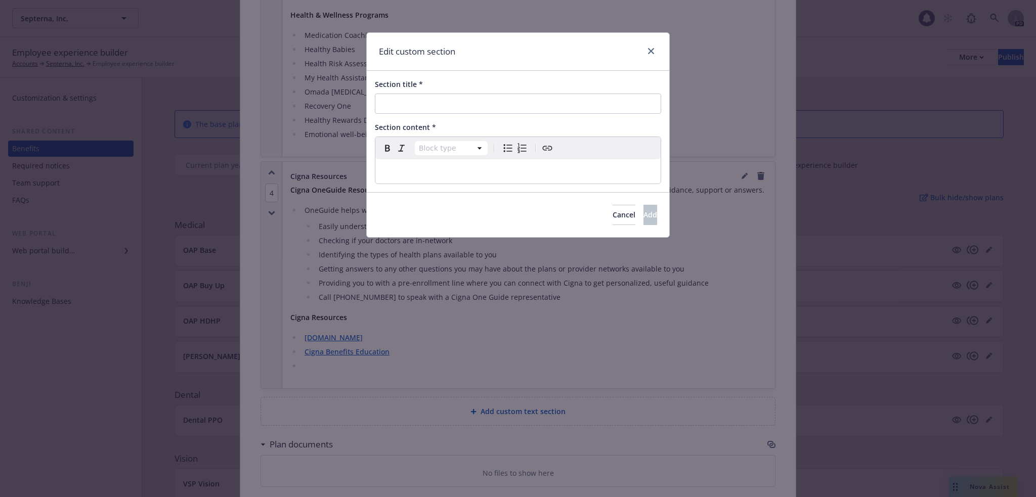
click at [399, 171] on p "editable markdown" at bounding box center [517, 171] width 273 height 12
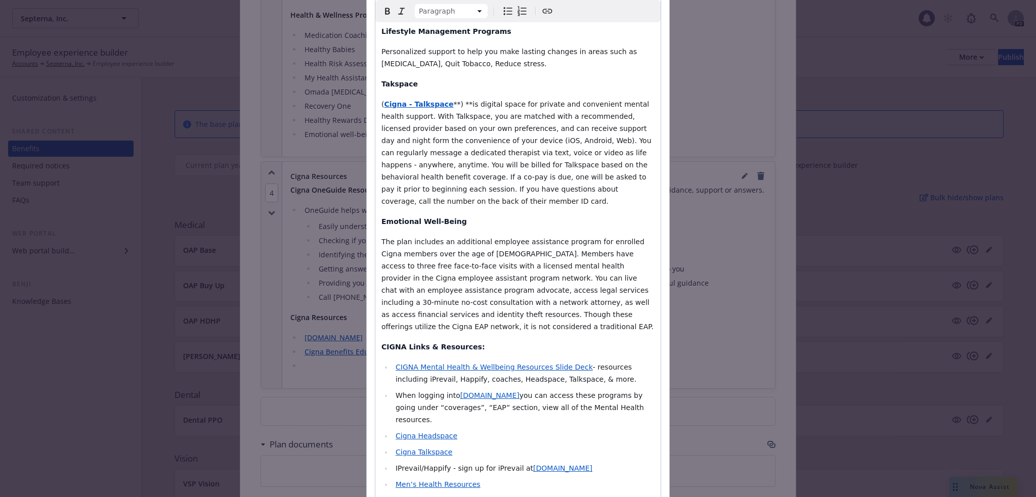
scroll to position [0, 0]
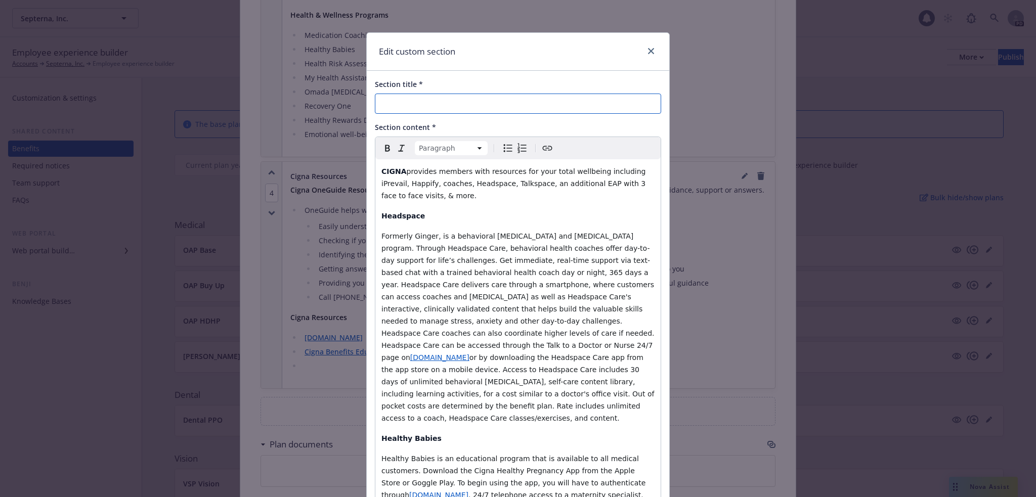
click at [421, 106] on input "Section title *" at bounding box center [518, 104] width 286 height 20
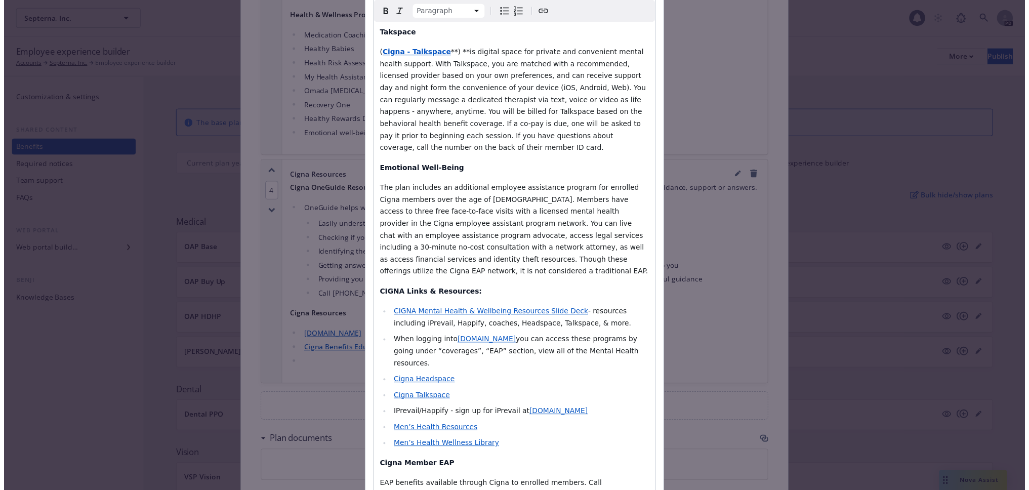
scroll to position [578, 0]
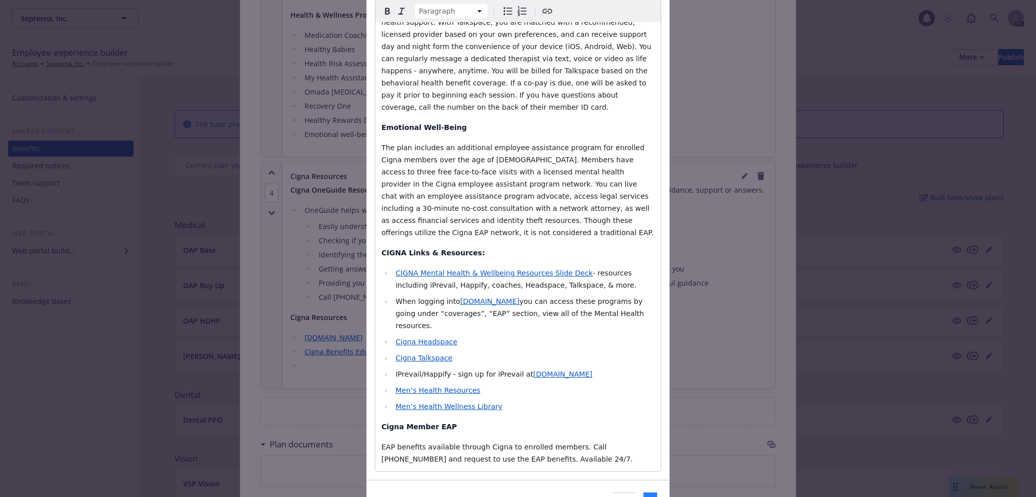
type input "Cigna Mental Health and Wellbeing Resources"
click at [644, 493] on button "Add" at bounding box center [651, 503] width 14 height 20
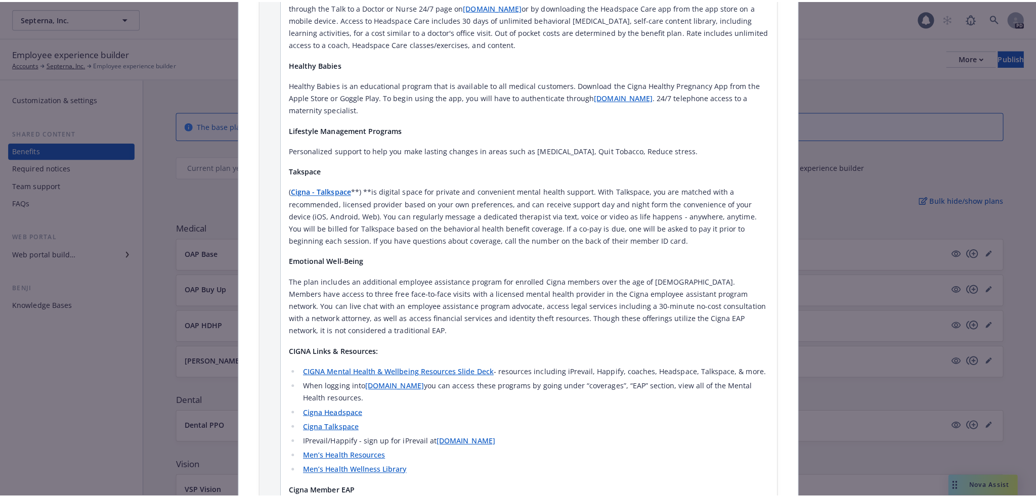
scroll to position [2813, 0]
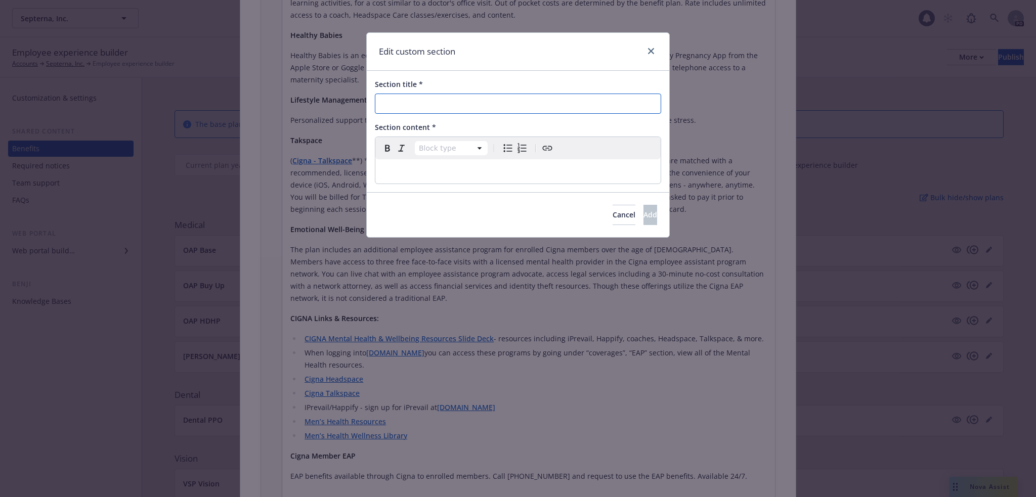
click at [452, 107] on input "Section title *" at bounding box center [518, 104] width 286 height 20
type input "Cigna Member Perks"
click at [410, 166] on p "editable markdown" at bounding box center [517, 171] width 273 height 12
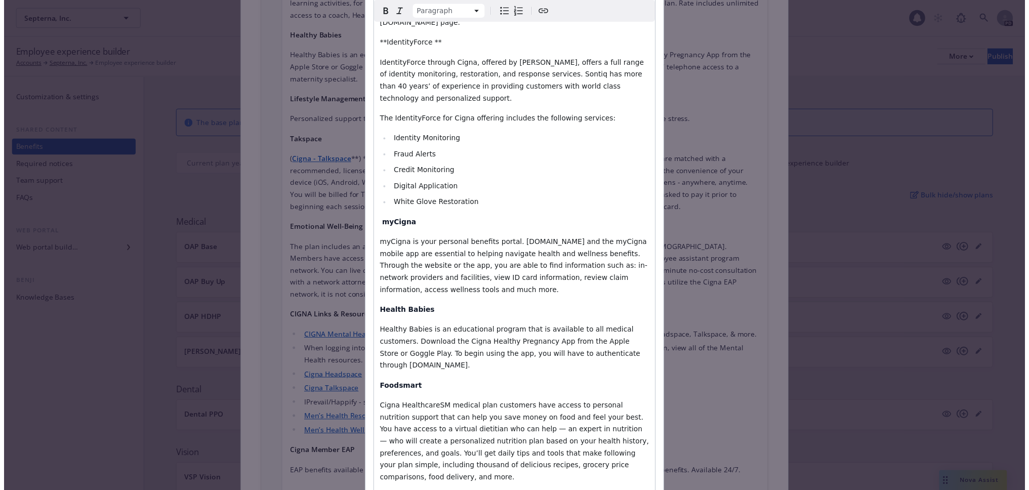
scroll to position [663, 0]
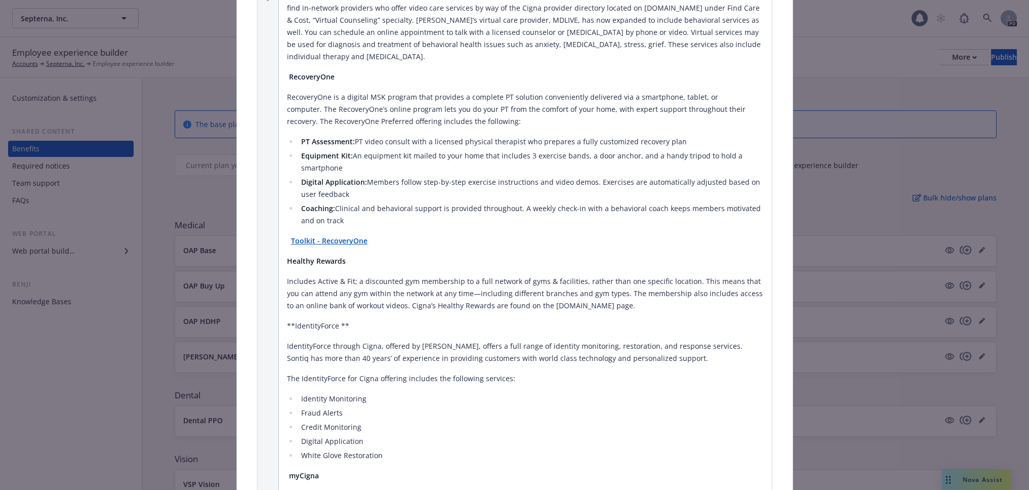
scroll to position [3740, 0]
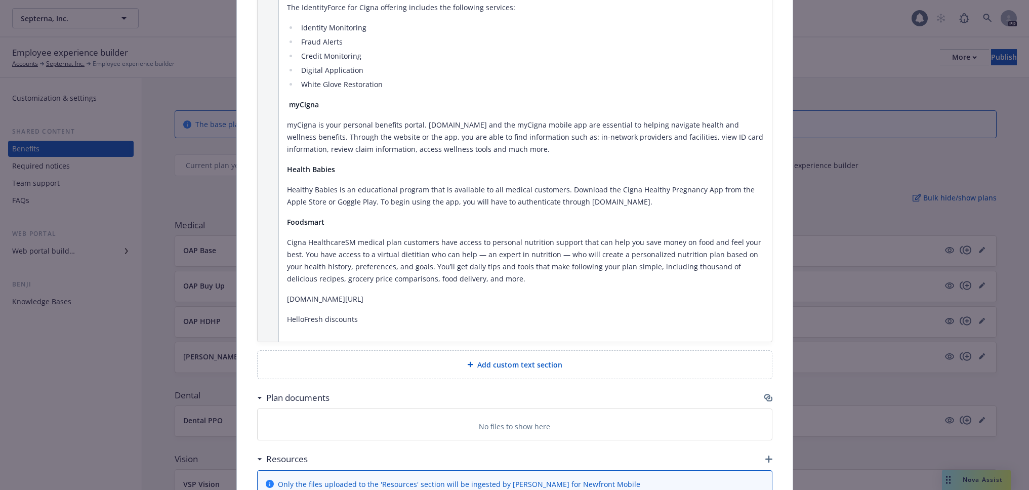
click at [480, 359] on span "Add custom text section" at bounding box center [519, 364] width 85 height 11
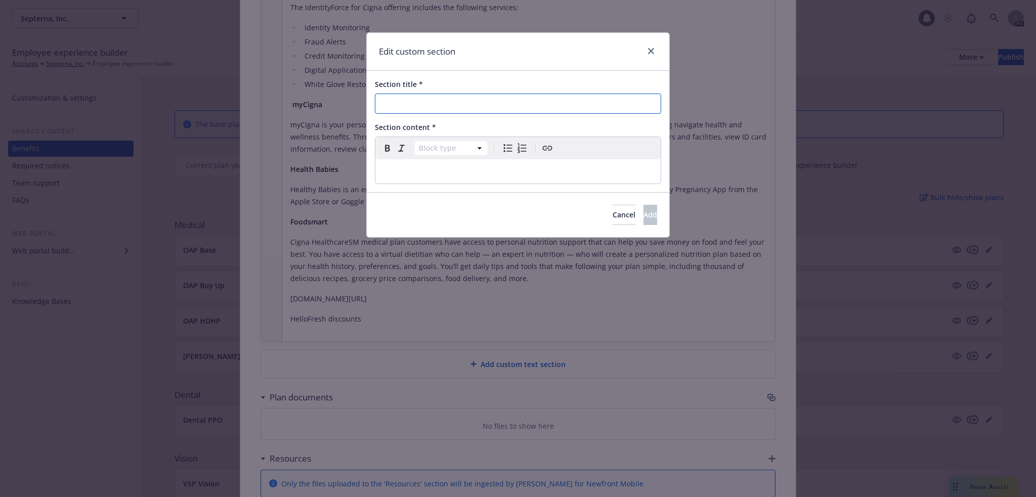
click at [439, 105] on input "Section title *" at bounding box center [518, 104] width 286 height 20
type input "Employee Contributions"
click at [410, 168] on p "editable markdown" at bounding box center [517, 171] width 273 height 12
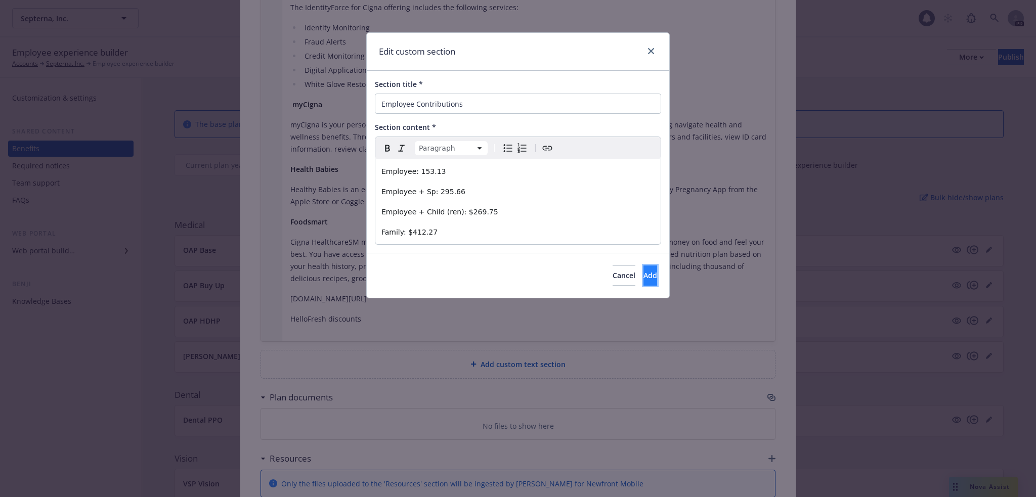
click at [644, 276] on button "Add" at bounding box center [651, 276] width 14 height 20
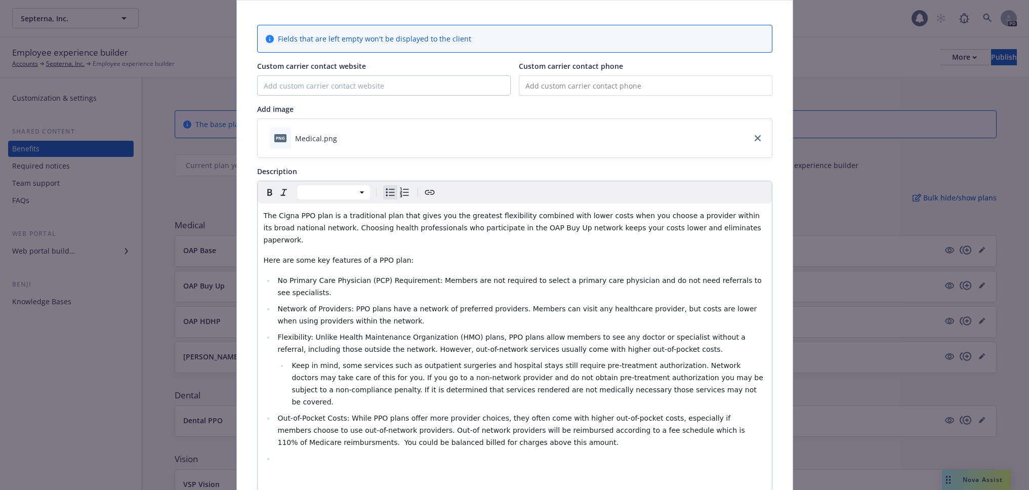
scroll to position [0, 0]
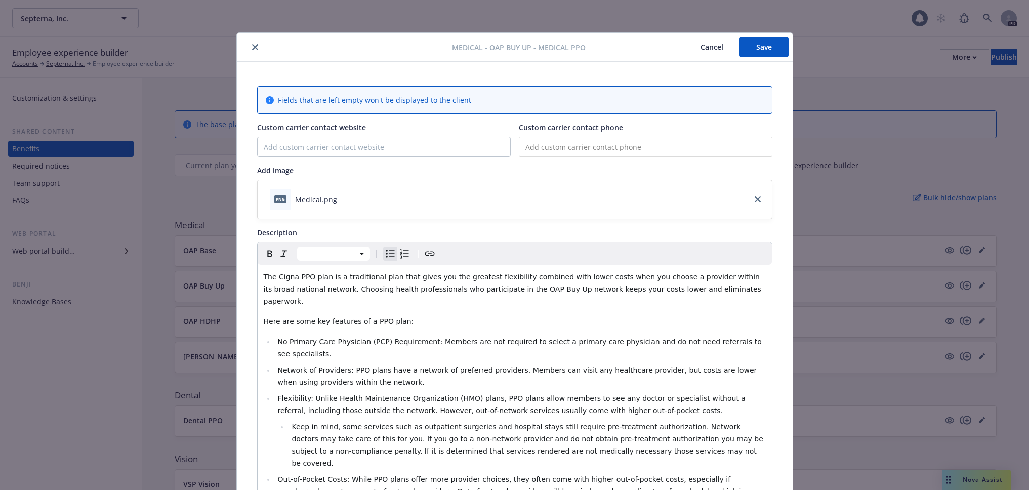
click at [758, 51] on button "Save" at bounding box center [763, 47] width 49 height 20
click at [252, 48] on icon "close" at bounding box center [255, 47] width 6 height 6
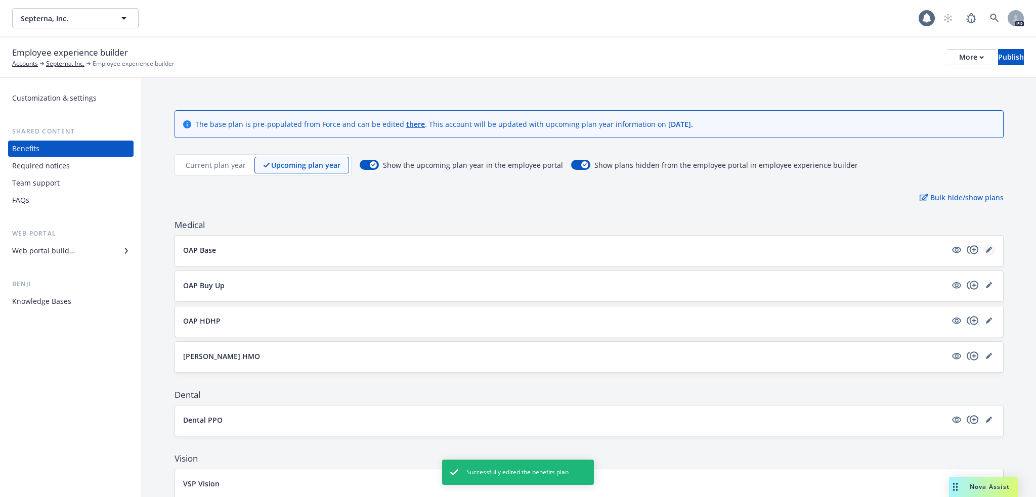
click at [986, 247] on icon "editPencil" at bounding box center [989, 250] width 6 height 6
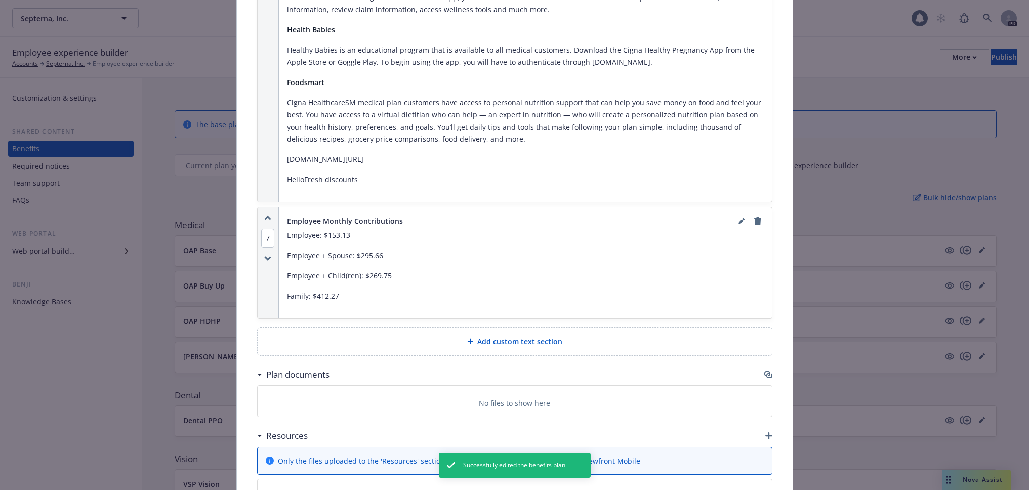
scroll to position [3869, 0]
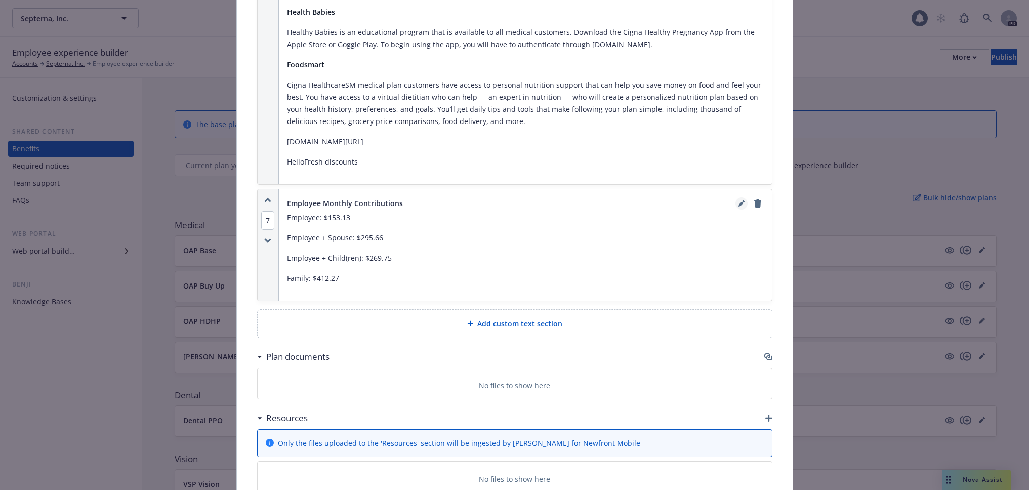
click at [735, 197] on link "editPencil" at bounding box center [741, 203] width 12 height 12
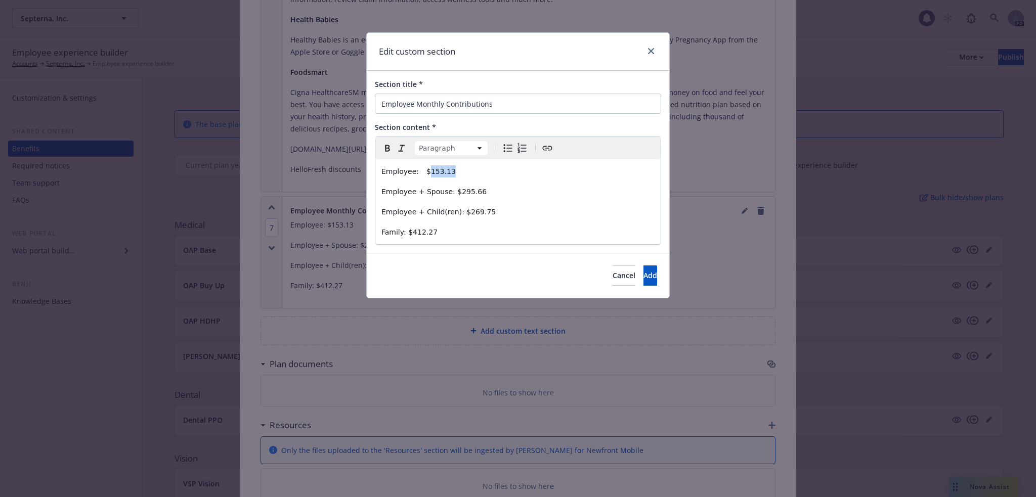
drag, startPoint x: 458, startPoint y: 174, endPoint x: 425, endPoint y: 171, distance: 33.0
click at [425, 171] on p "Employee: $153.13" at bounding box center [517, 171] width 273 height 12
drag, startPoint x: 473, startPoint y: 190, endPoint x: 451, endPoint y: 190, distance: 21.8
click at [451, 190] on p "Employee + Spouse: $295.66" at bounding box center [517, 192] width 273 height 12
drag, startPoint x: 484, startPoint y: 212, endPoint x: 458, endPoint y: 208, distance: 26.1
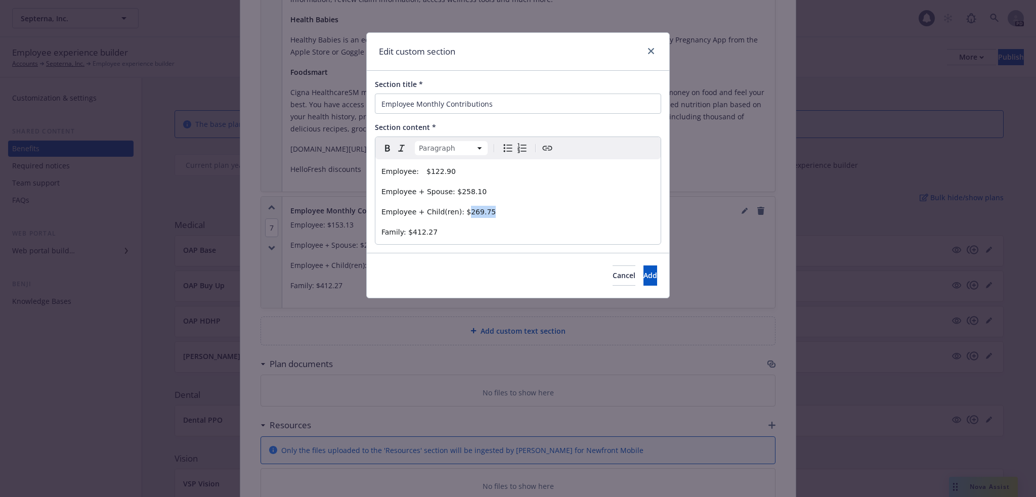
click at [458, 208] on p "Employee + Child(ren): $269.75" at bounding box center [517, 212] width 273 height 12
drag, startPoint x: 415, startPoint y: 230, endPoint x: 410, endPoint y: 231, distance: 5.7
click at [410, 231] on p "Family: $412.27" at bounding box center [517, 232] width 273 height 12
click at [644, 276] on span "Add" at bounding box center [651, 276] width 14 height 10
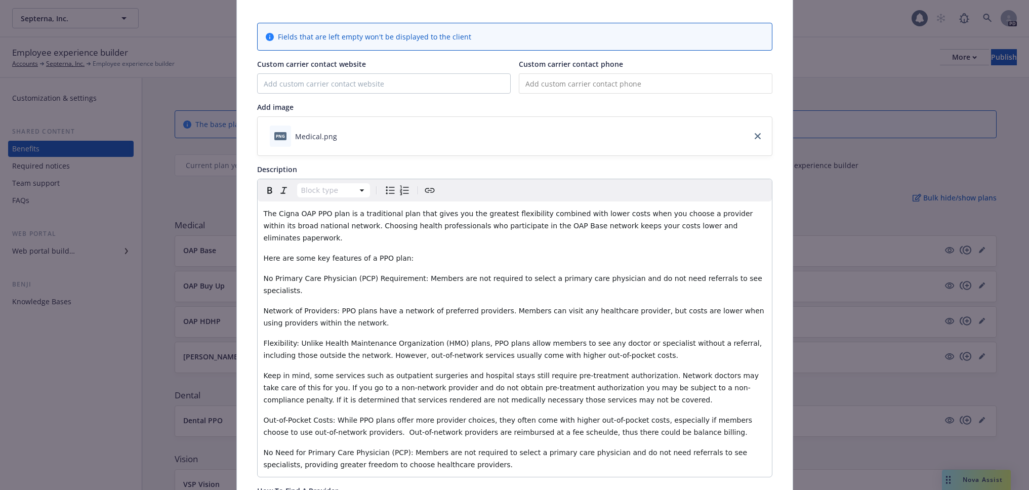
scroll to position [0, 0]
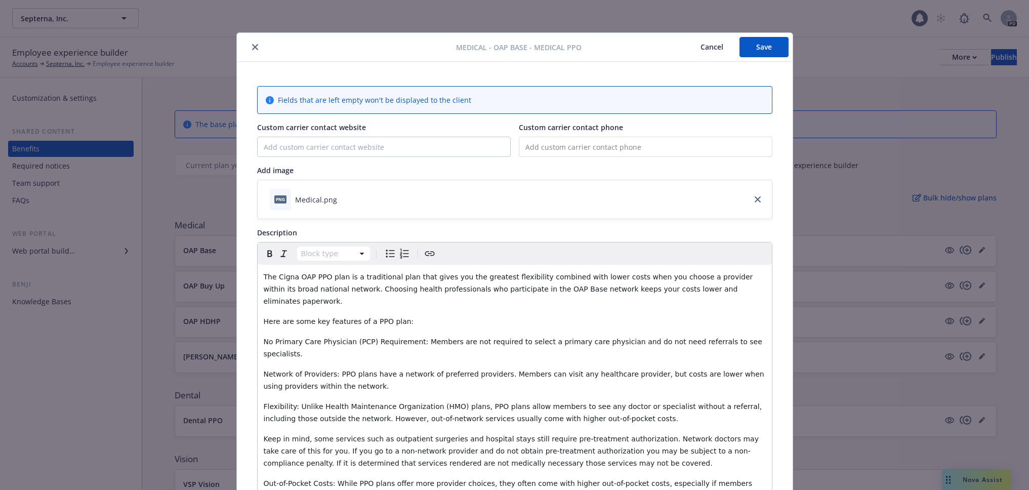
click at [762, 40] on button "Save" at bounding box center [763, 47] width 49 height 20
drag, startPoint x: 763, startPoint y: 42, endPoint x: 338, endPoint y: 82, distance: 426.4
click at [763, 42] on button "Save" at bounding box center [763, 47] width 49 height 20
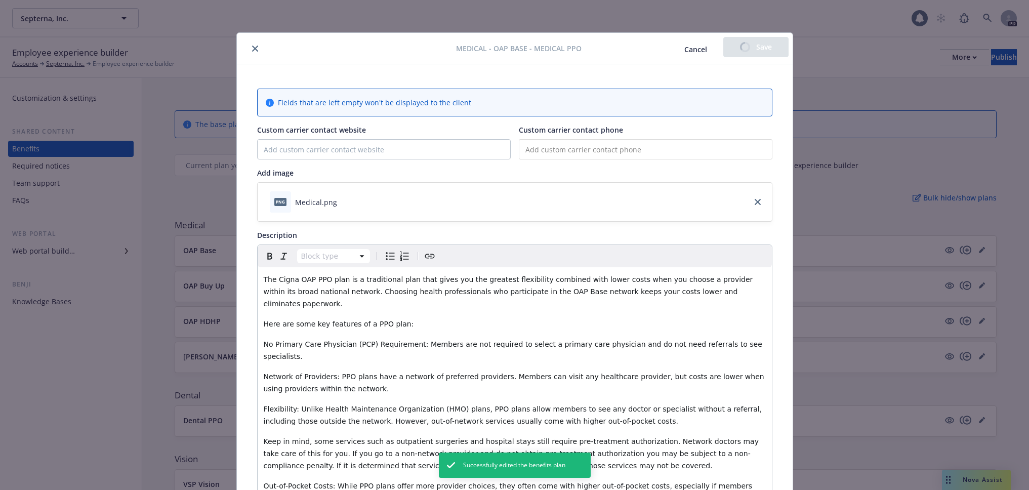
click at [252, 50] on icon "close" at bounding box center [255, 49] width 6 height 6
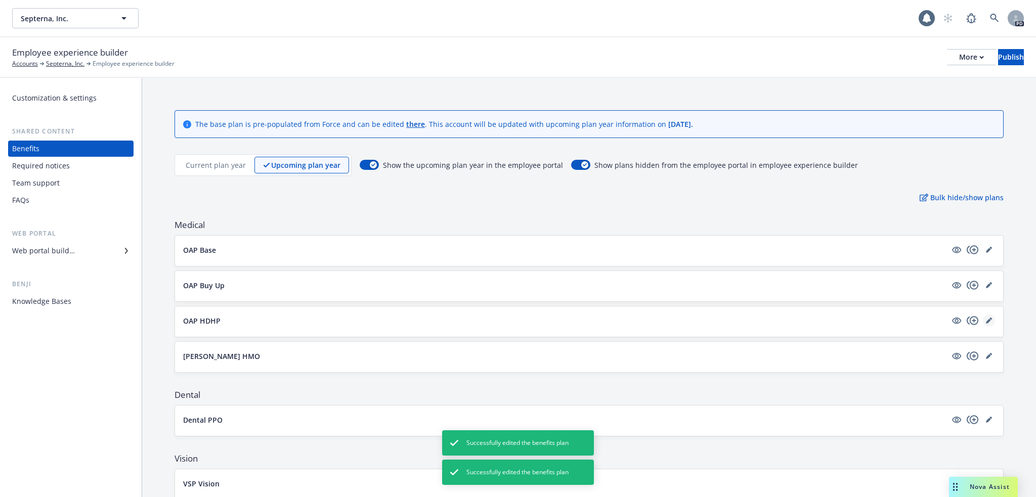
click at [986, 318] on icon "editPencil" at bounding box center [989, 321] width 6 height 6
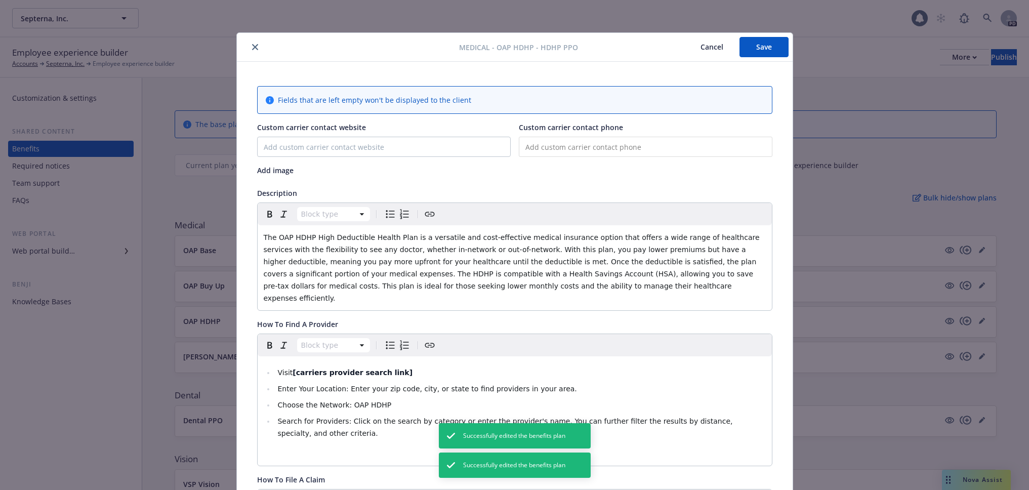
scroll to position [30, 0]
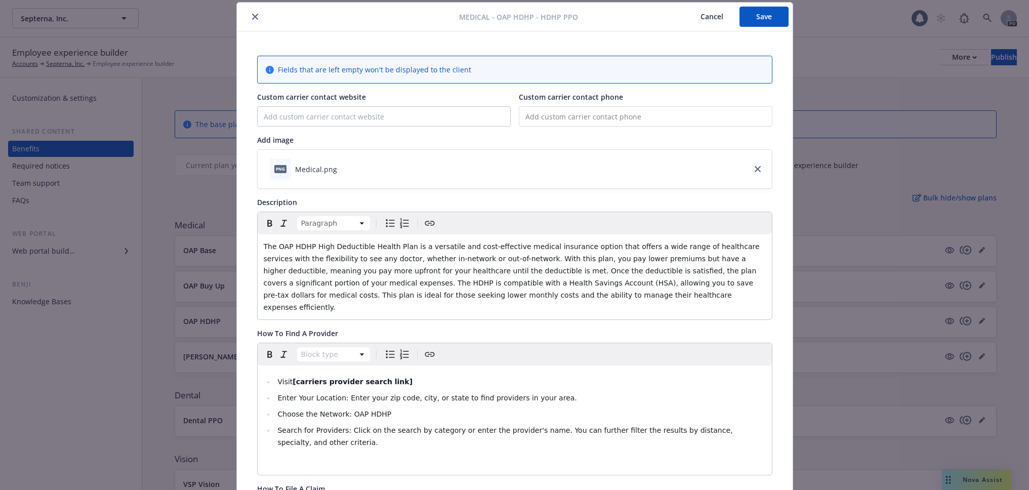
click at [310, 243] on span "The OAP HDHP High Deductible Health Plan is a versatile and cost-effective medi…" at bounding box center [513, 276] width 498 height 69
click at [269, 375] on ul "Visit [carriers provider search link] Enter Your Location: Enter your zip code,…" at bounding box center [515, 411] width 502 height 73
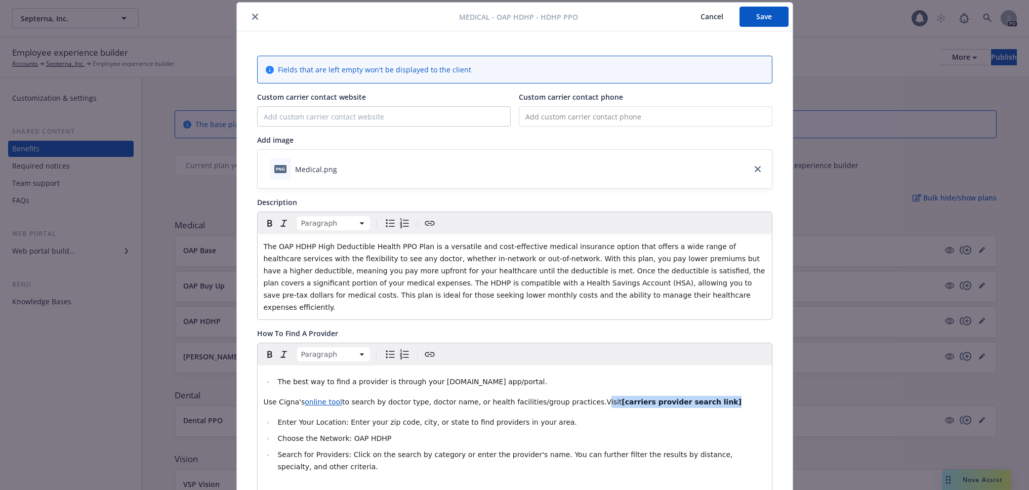
drag, startPoint x: 567, startPoint y: 387, endPoint x: 689, endPoint y: 386, distance: 121.9
click at [689, 396] on p "Use Cigna's online tool to search by doctor type, doctor name, or health facili…" at bounding box center [515, 402] width 502 height 12
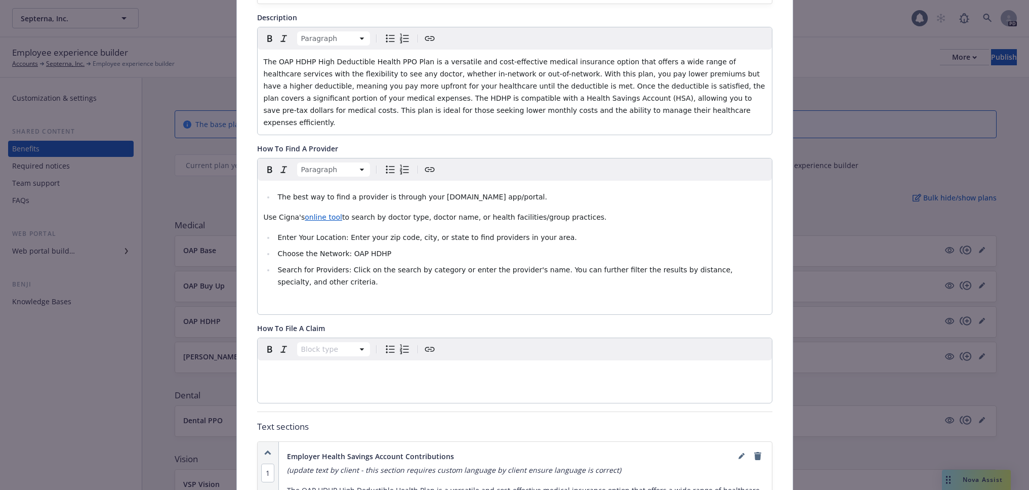
scroll to position [216, 0]
click at [300, 359] on div "editable markdown" at bounding box center [515, 371] width 514 height 24
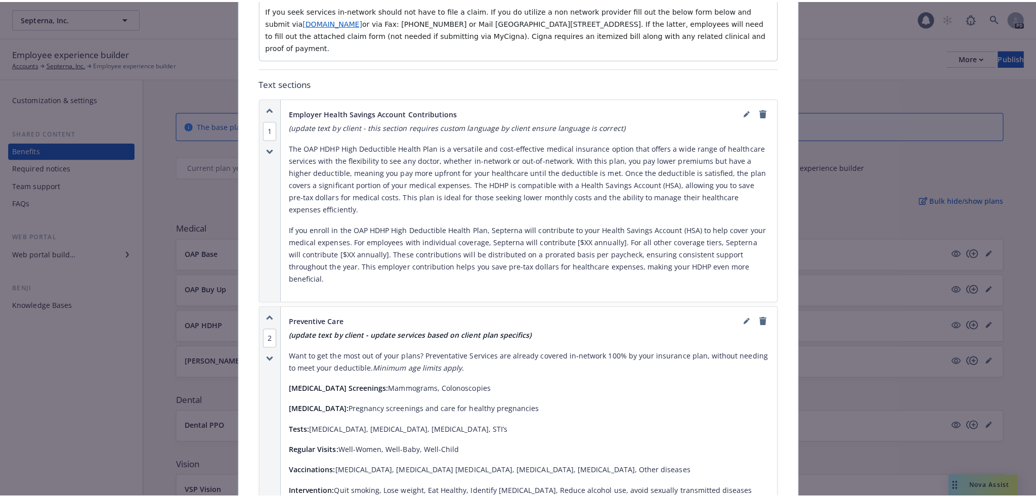
scroll to position [587, 0]
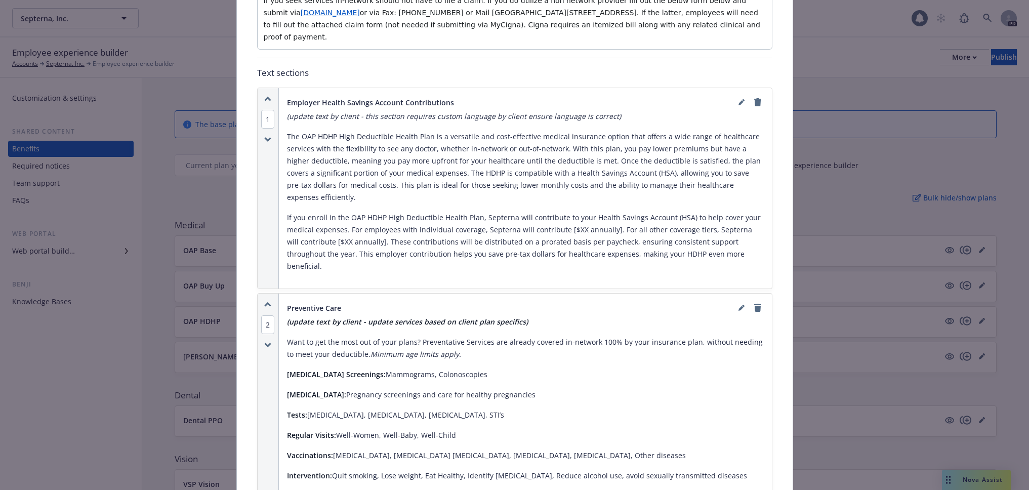
click at [613, 110] on p "(update text by client - this section requires custom language by client ensure…" at bounding box center [525, 116] width 477 height 12
click at [735, 96] on link "editPencil" at bounding box center [741, 102] width 12 height 12
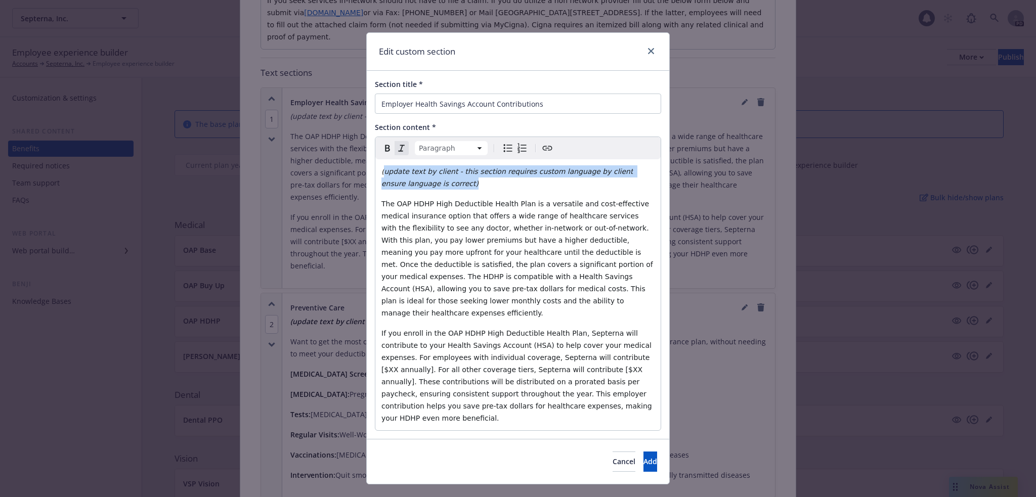
drag, startPoint x: 384, startPoint y: 168, endPoint x: 457, endPoint y: 184, distance: 74.5
click at [457, 184] on p "(update text by client - this section requires custom language by client ensure…" at bounding box center [517, 177] width 273 height 24
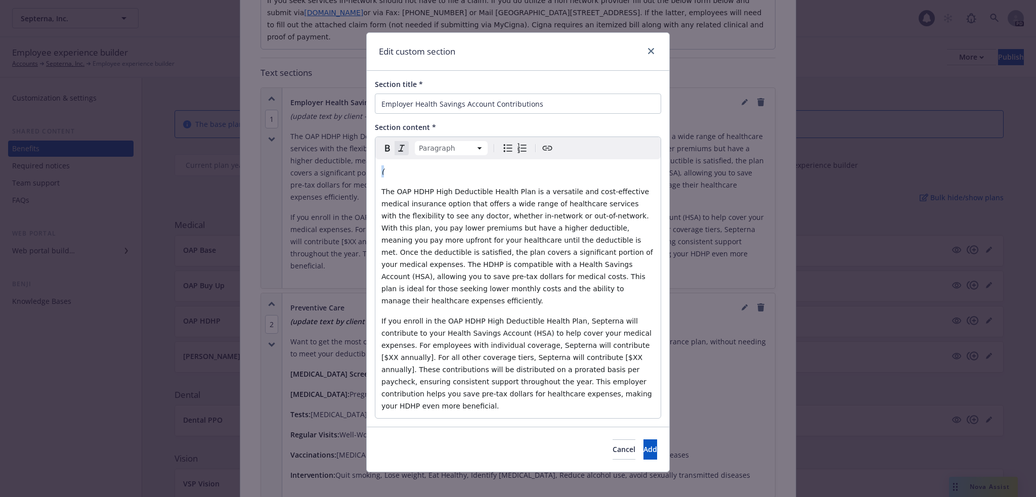
drag, startPoint x: 376, startPoint y: 172, endPoint x: 365, endPoint y: 172, distance: 11.6
click at [365, 172] on div "Edit custom section Section title * Employer Health Savings Account Contributio…" at bounding box center [518, 248] width 1036 height 497
click at [411, 189] on span "The OAP HDHP High Deductible Health Plan is a versatile and cost-effective medi…" at bounding box center [518, 246] width 274 height 117
click at [507, 191] on span "The OAP HDHP High Deductible Health Plan is a versatile and cost-effective medi…" at bounding box center [518, 246] width 274 height 117
click at [638, 230] on span "The OAP HDHP High Deductible Health PPO Plan is a versatile and cost-effective …" at bounding box center [517, 246] width 273 height 117
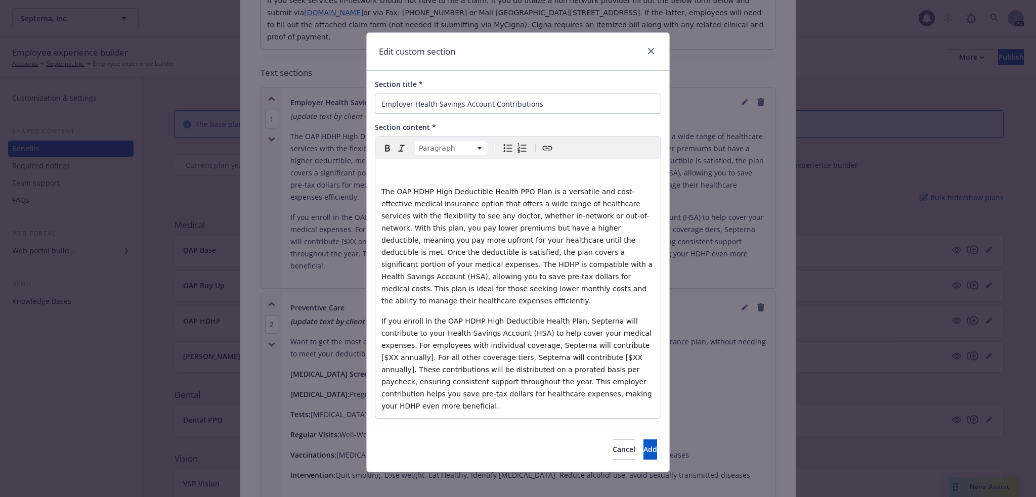
click at [518, 244] on span "The OAP HDHP High Deductible Health PPO Plan is a versatile and cost-effective …" at bounding box center [517, 246] width 273 height 117
click at [551, 317] on span "If you enroll in the OAP HDHP High Deductible Health Plan, Septerna will contri…" at bounding box center [517, 363] width 273 height 93
drag, startPoint x: 584, startPoint y: 331, endPoint x: 599, endPoint y: 333, distance: 14.3
click at [599, 333] on span "If you enroll in the OAP HDHP High Deductible Health PPO Plan, Septerna will co…" at bounding box center [518, 363] width 275 height 93
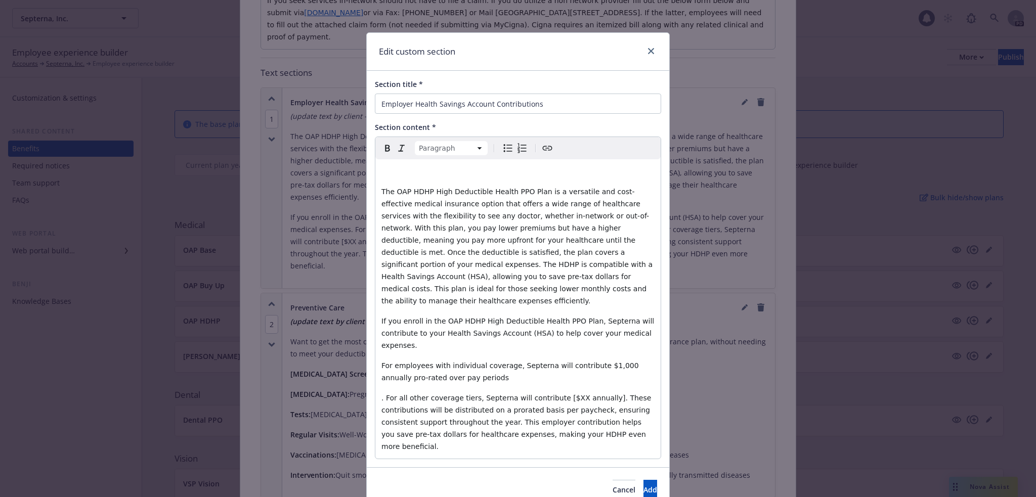
click at [457, 360] on p "For employees with individual coverage, Septerna will contribute $1,000 annuall…" at bounding box center [517, 372] width 273 height 24
click at [381, 394] on span ". For all other coverage tiers, Septerna will contribute [$XX annually]. These …" at bounding box center [517, 422] width 272 height 57
drag, startPoint x: 539, startPoint y: 372, endPoint x: 556, endPoint y: 372, distance: 16.2
click at [556, 394] on span "For all other coverage tiers, Septerna will contribute [$XX annually]. These co…" at bounding box center [516, 422] width 271 height 57
click at [590, 394] on span "For all other coverage tiers, Septerna will contribute $2,000 annually]. These …" at bounding box center [518, 422] width 275 height 57
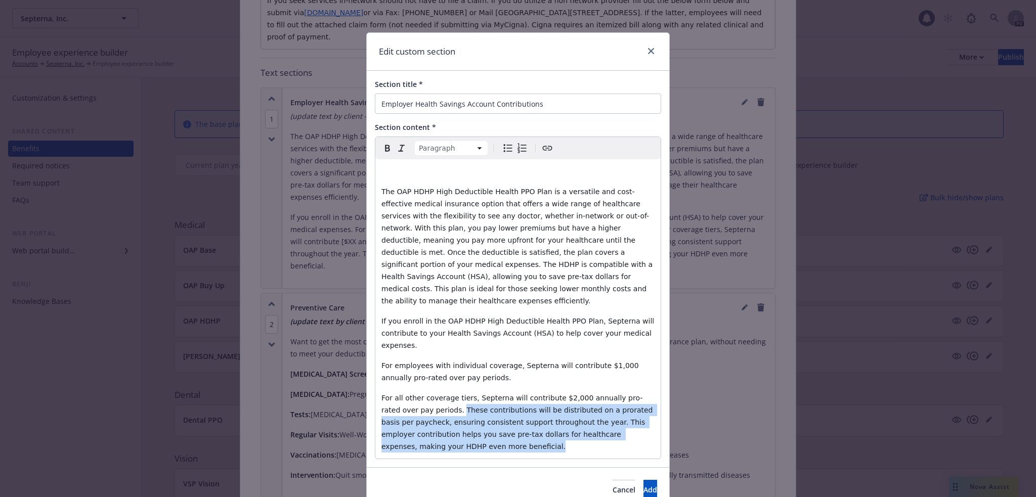
drag, startPoint x: 409, startPoint y: 386, endPoint x: 649, endPoint y: 422, distance: 242.1
click at [649, 422] on div "The OAP HDHP High Deductible Health PPO Plan is a versatile and cost-effective …" at bounding box center [517, 309] width 285 height 300
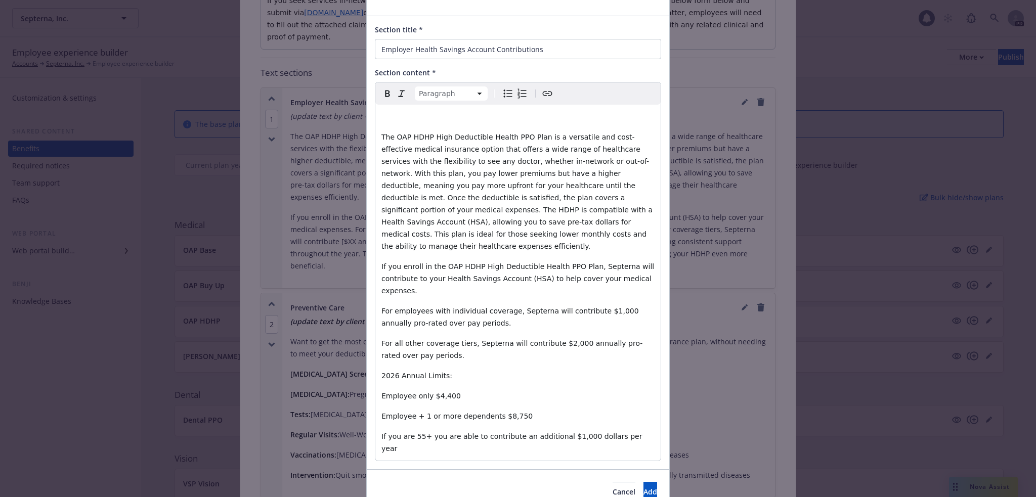
scroll to position [68, 0]
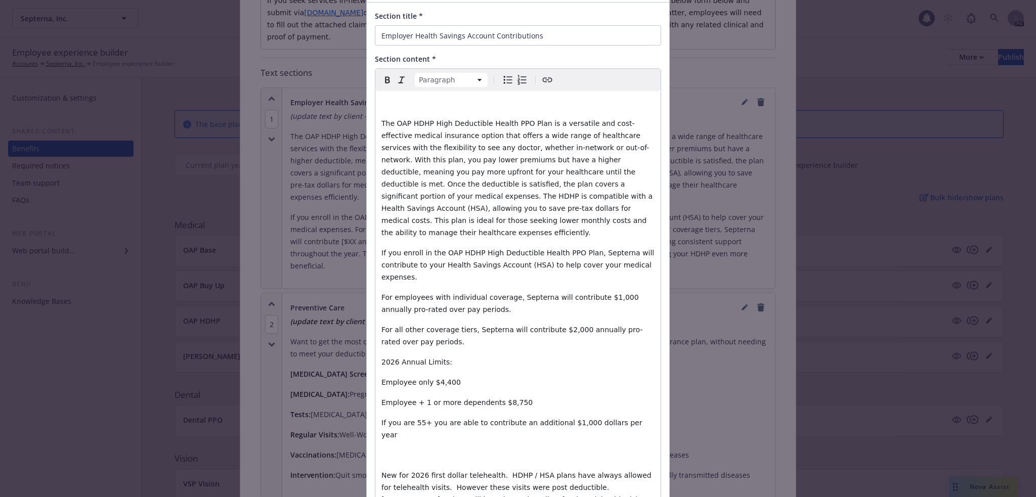
click at [400, 475] on span "New for 2026 first dollar telehealth. HDHP / HSA plans have always allowed for …" at bounding box center [518, 500] width 274 height 57
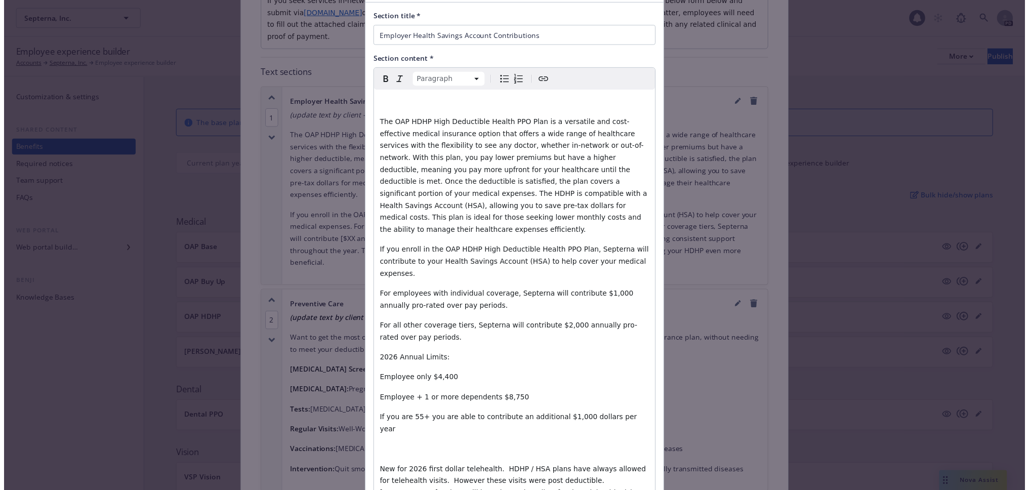
scroll to position [145, 0]
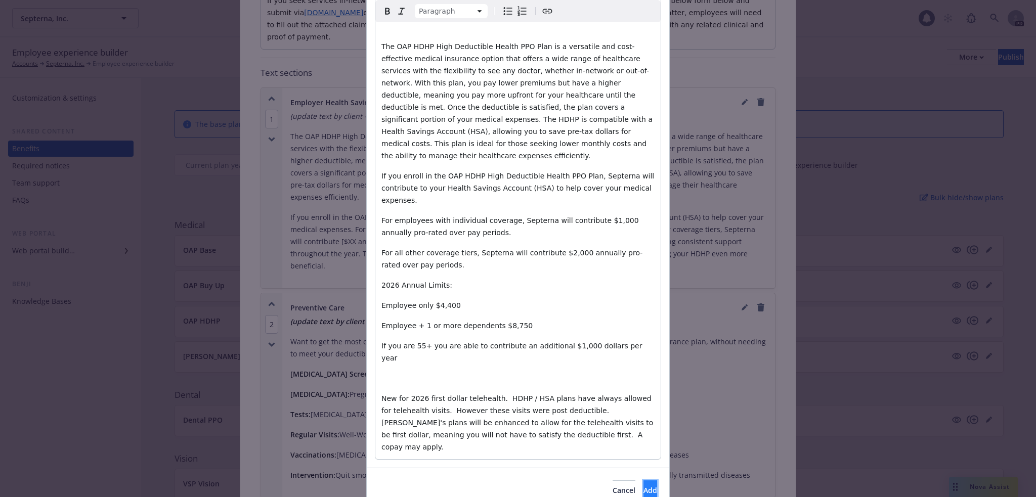
click at [644, 481] on button "Add" at bounding box center [651, 491] width 14 height 20
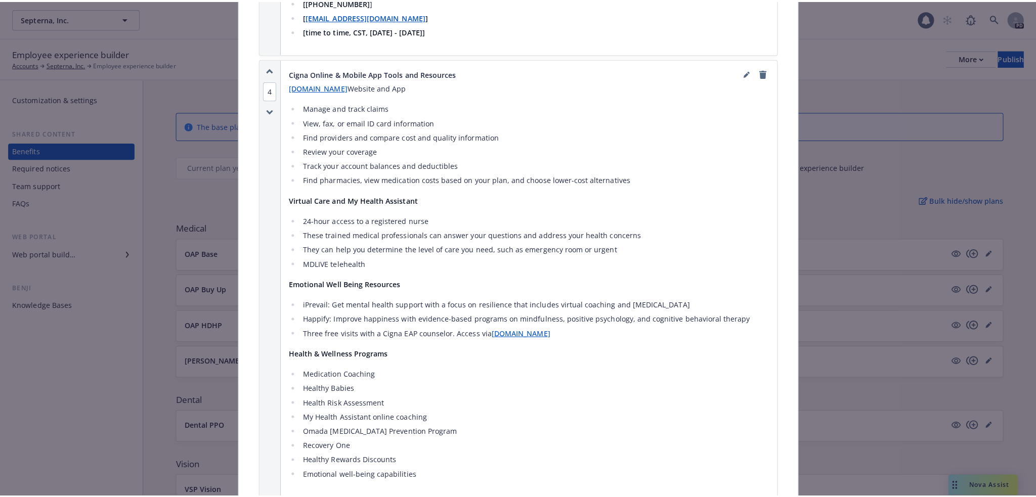
scroll to position [2245, 0]
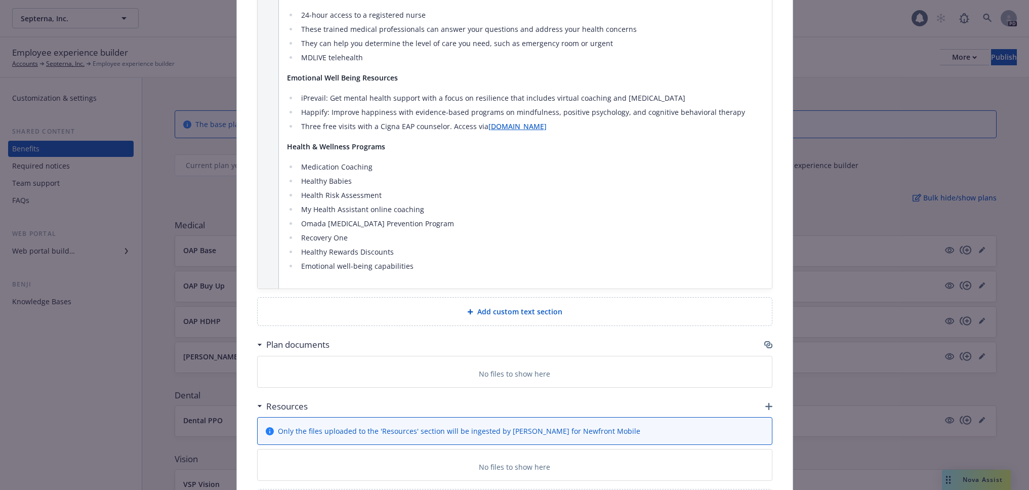
click at [481, 306] on span "Add custom text section" at bounding box center [519, 311] width 85 height 11
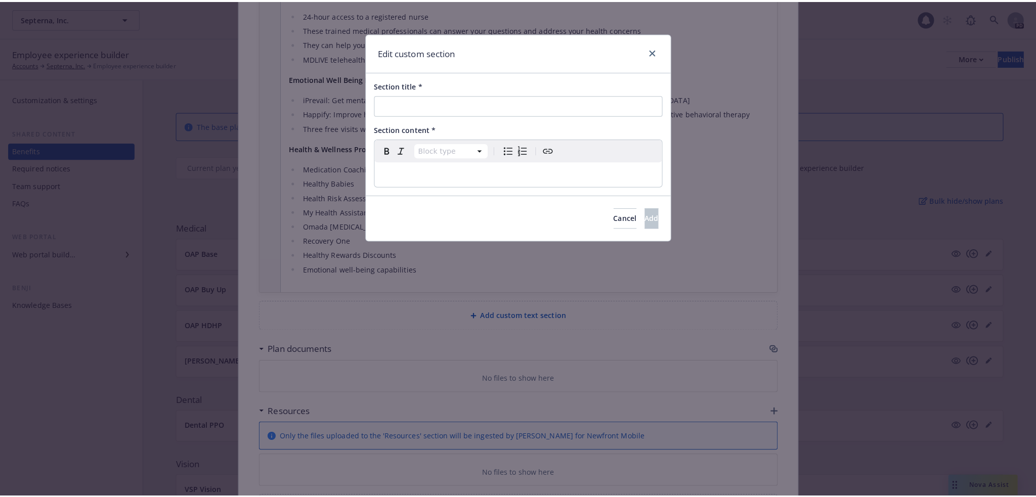
scroll to position [2238, 0]
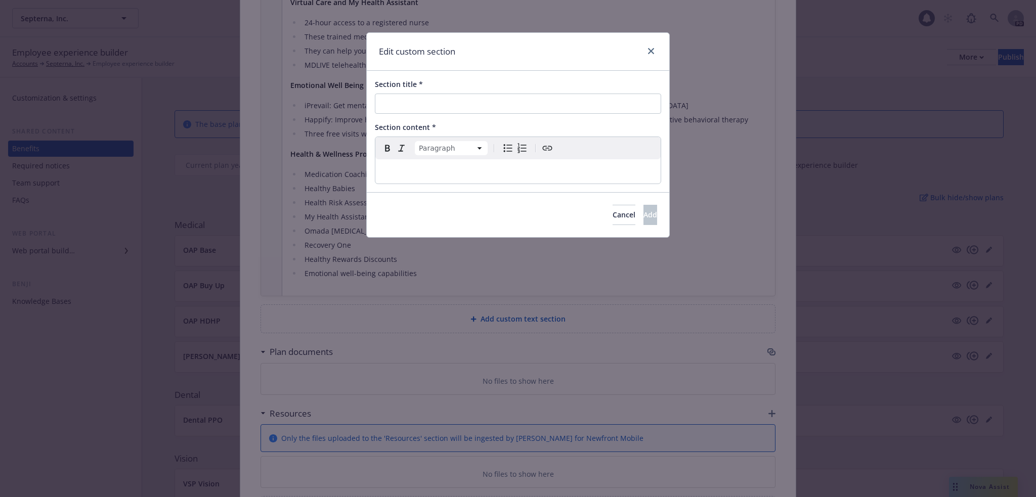
click at [391, 173] on p "editable markdown" at bounding box center [517, 171] width 273 height 12
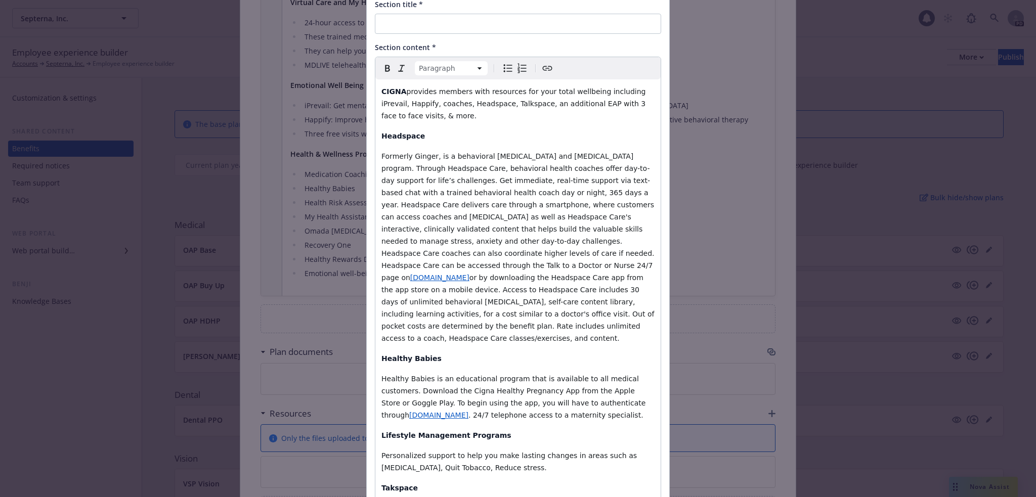
scroll to position [0, 0]
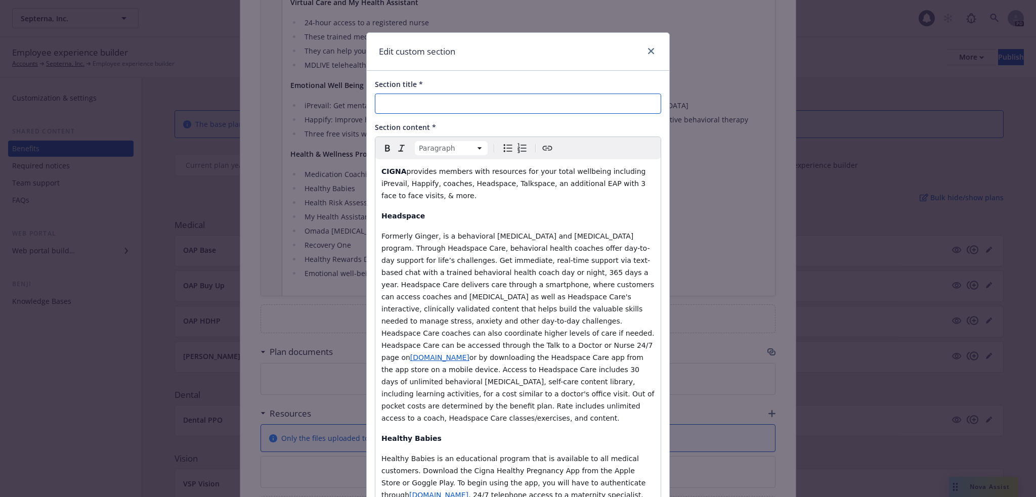
click at [424, 110] on input "Section title *" at bounding box center [518, 104] width 286 height 20
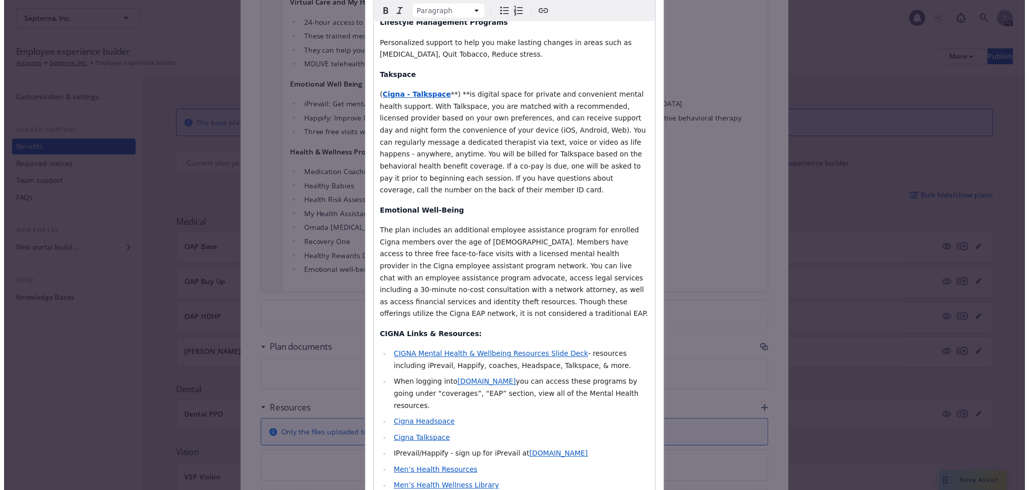
scroll to position [557, 0]
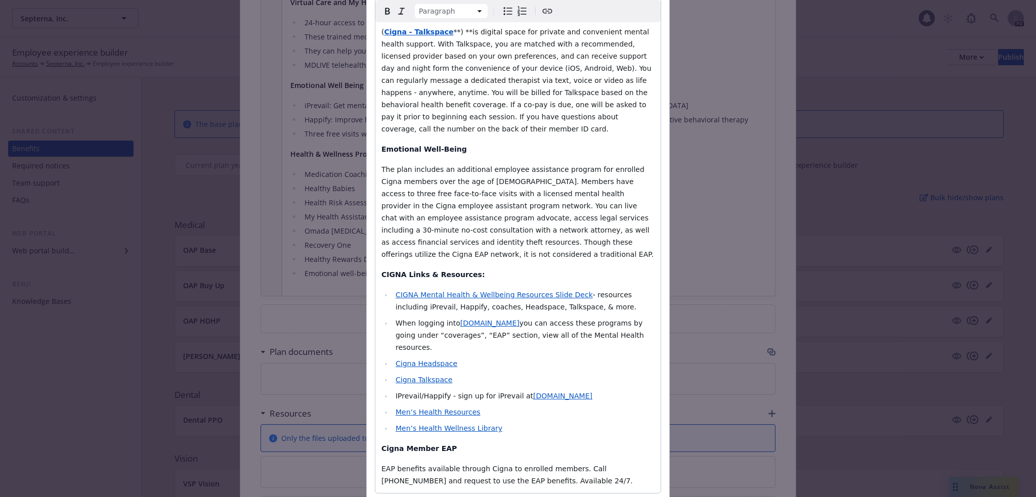
type input "Cigna Mental Health and Wellbeing Resources"
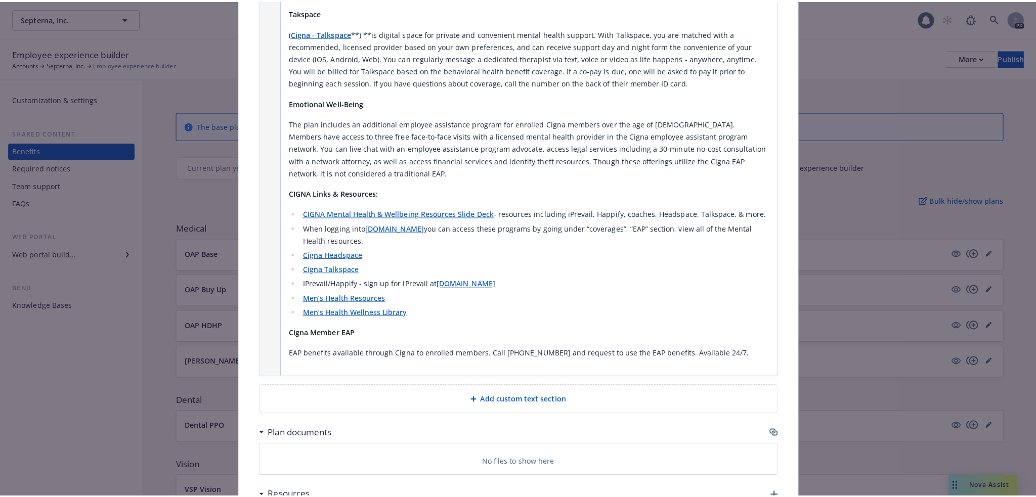
scroll to position [2900, 0]
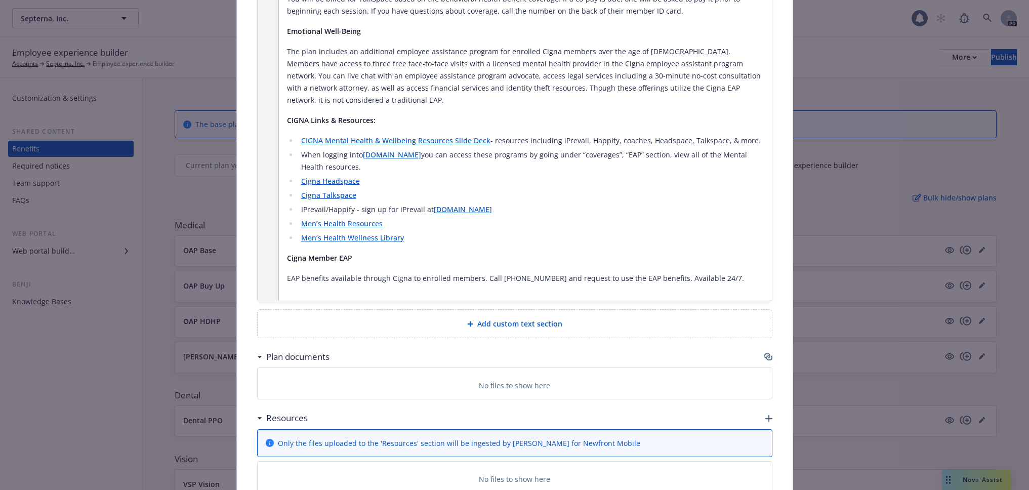
click at [495, 318] on span "Add custom text section" at bounding box center [519, 323] width 85 height 11
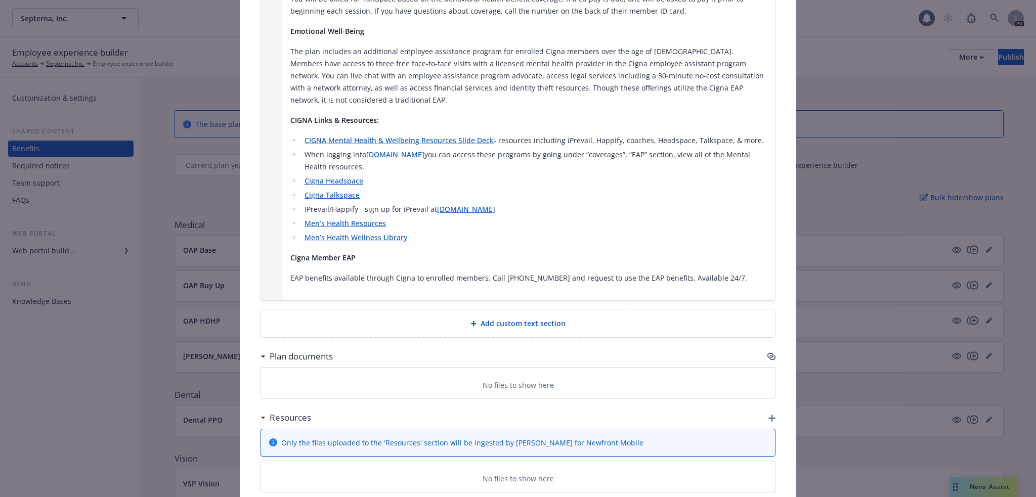
scroll to position [2892, 0]
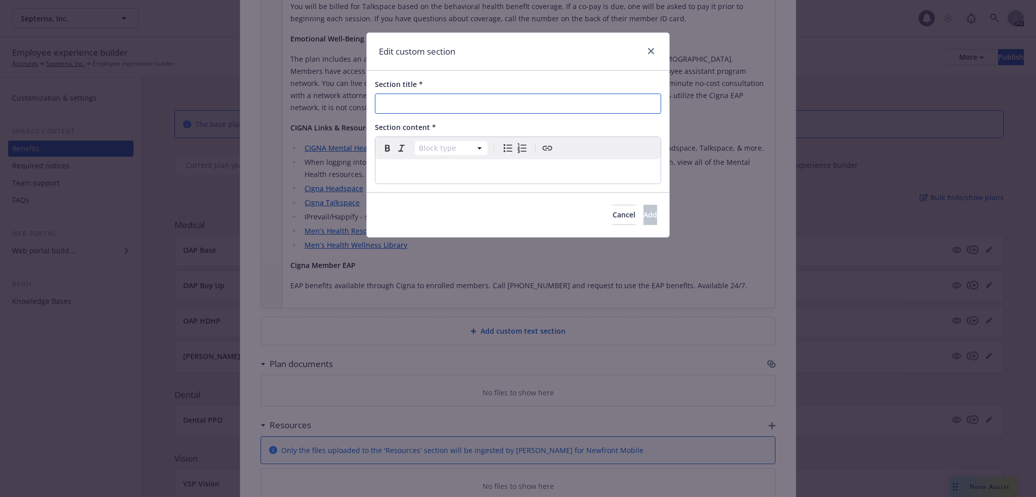
click at [395, 99] on input "Section title *" at bounding box center [518, 104] width 286 height 20
type input "Cigna Member Perks"
click at [409, 162] on div "editable markdown" at bounding box center [517, 171] width 285 height 24
paste div "editable markdown"
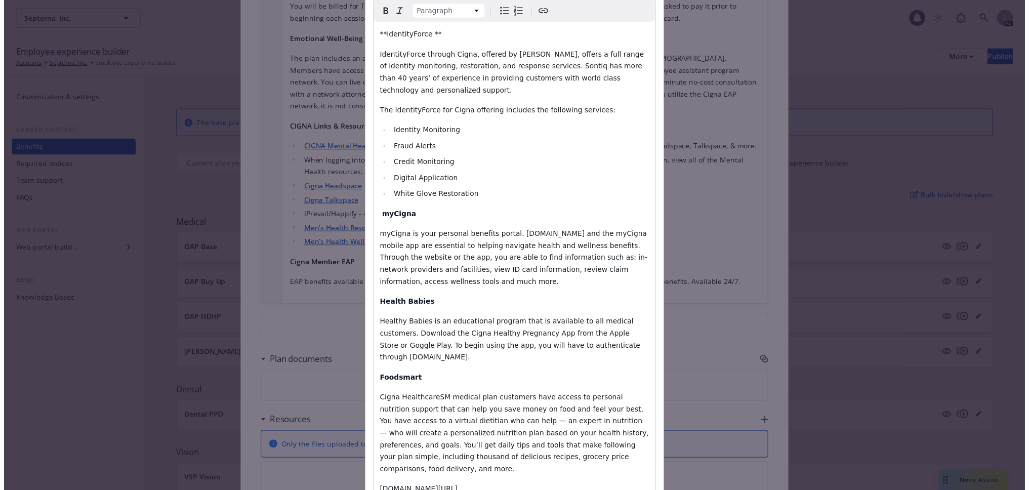
scroll to position [663, 0]
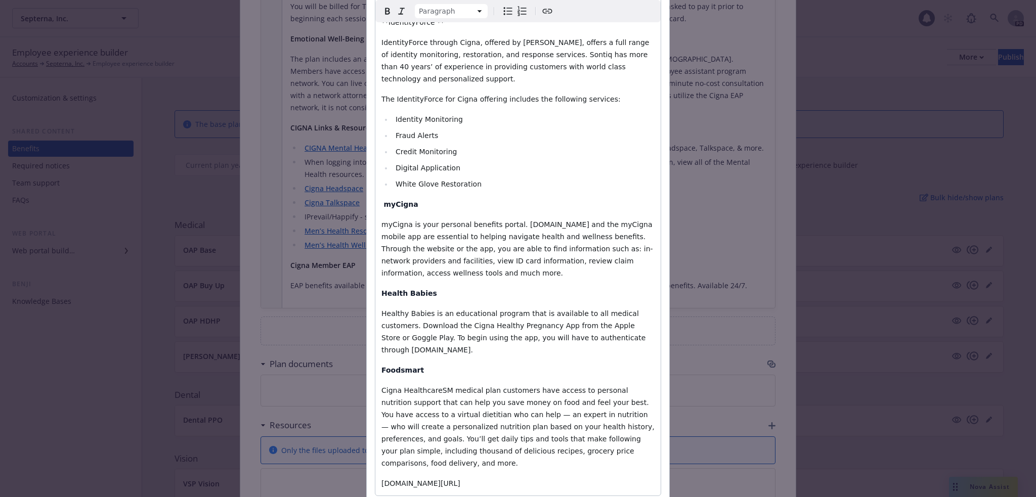
click at [522, 478] on p "[DOMAIN_NAME][URL]" at bounding box center [517, 484] width 273 height 12
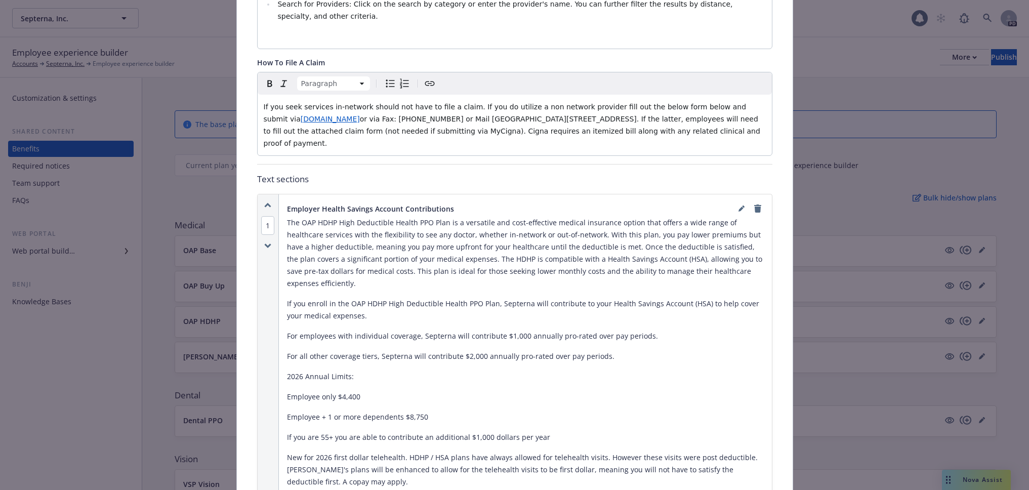
scroll to position [295, 0]
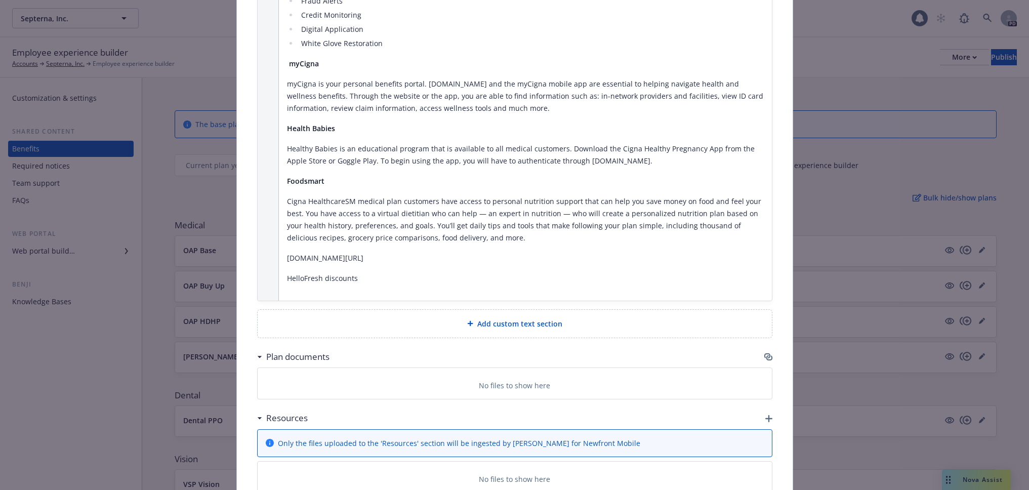
click at [401, 318] on div "Add custom text section" at bounding box center [515, 324] width 498 height 12
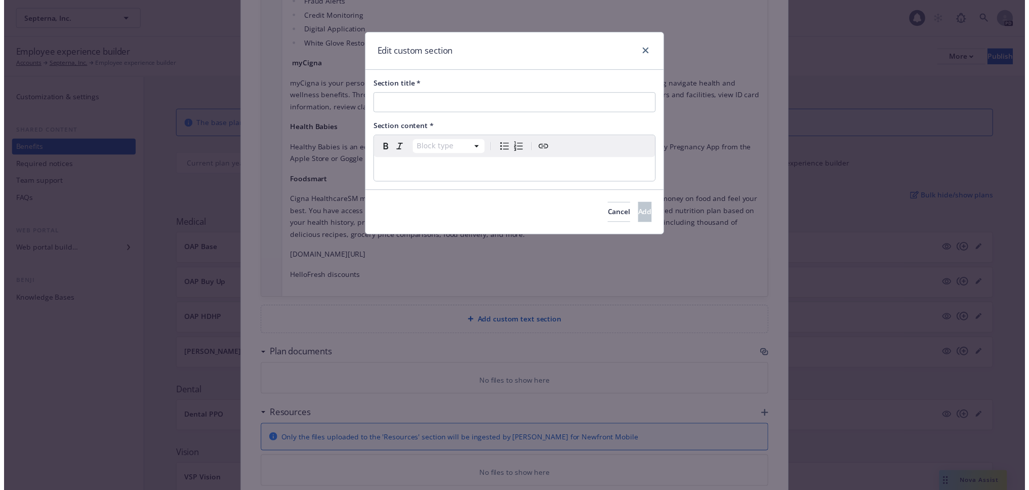
scroll to position [3662, 0]
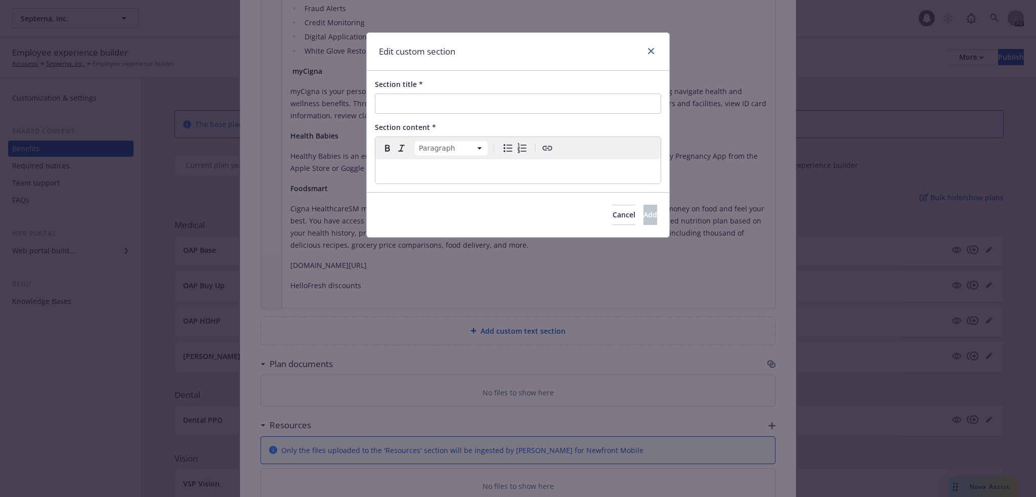
click at [440, 171] on p "editable markdown" at bounding box center [517, 171] width 273 height 12
select select
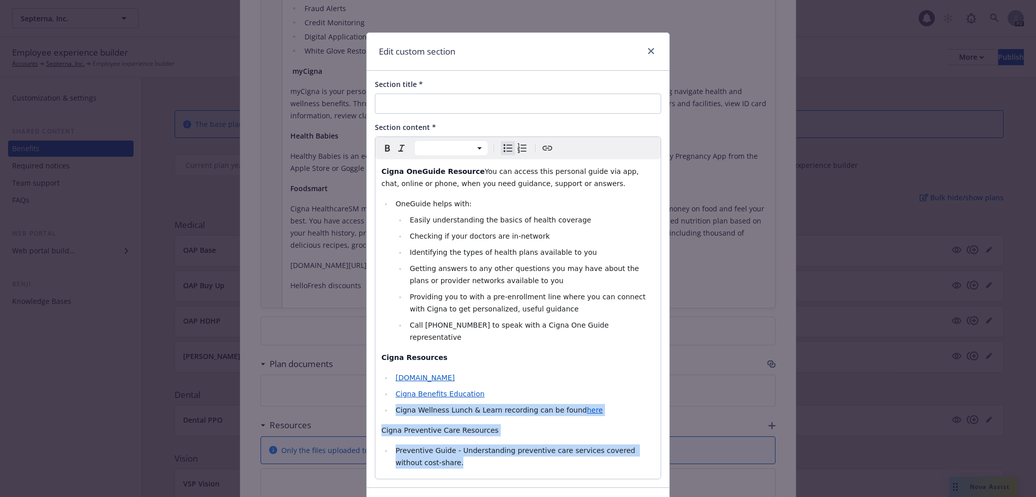
drag, startPoint x: 409, startPoint y: 452, endPoint x: 366, endPoint y: 402, distance: 66.4
click at [367, 402] on div "Section title * Section content * Paragraph Heading 1 Heading 2 Heading 3 Headi…" at bounding box center [518, 279] width 303 height 417
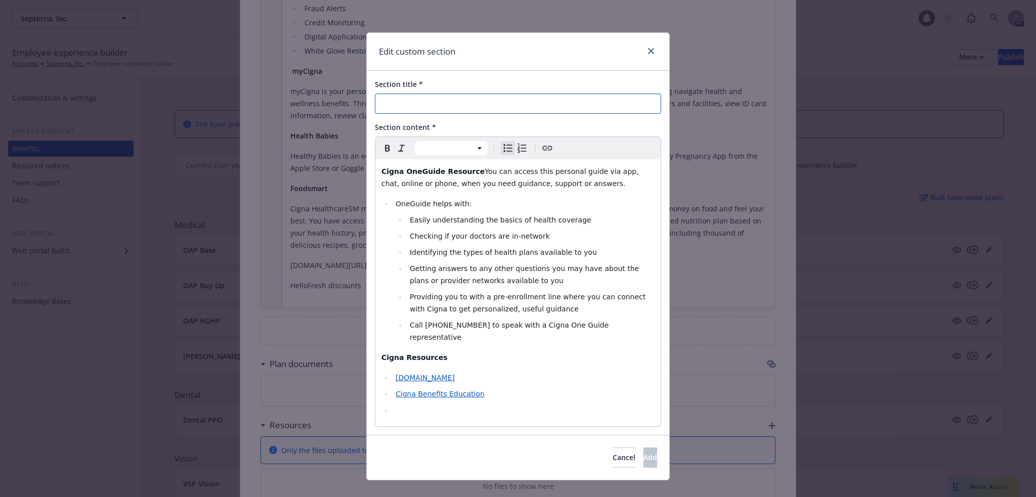
click at [463, 99] on input "Section title *" at bounding box center [518, 104] width 286 height 20
type input "Cigna Resources"
click at [646, 452] on button "Add" at bounding box center [651, 458] width 14 height 20
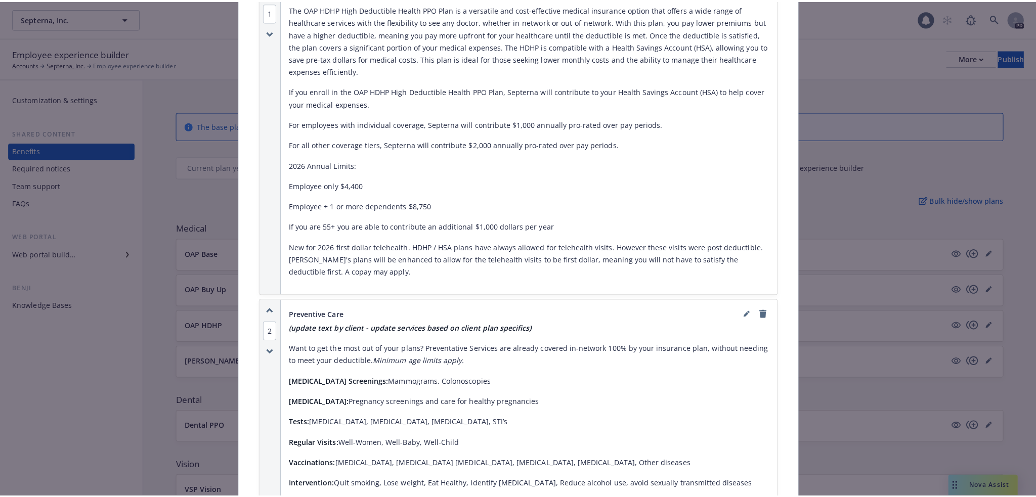
scroll to position [0, 0]
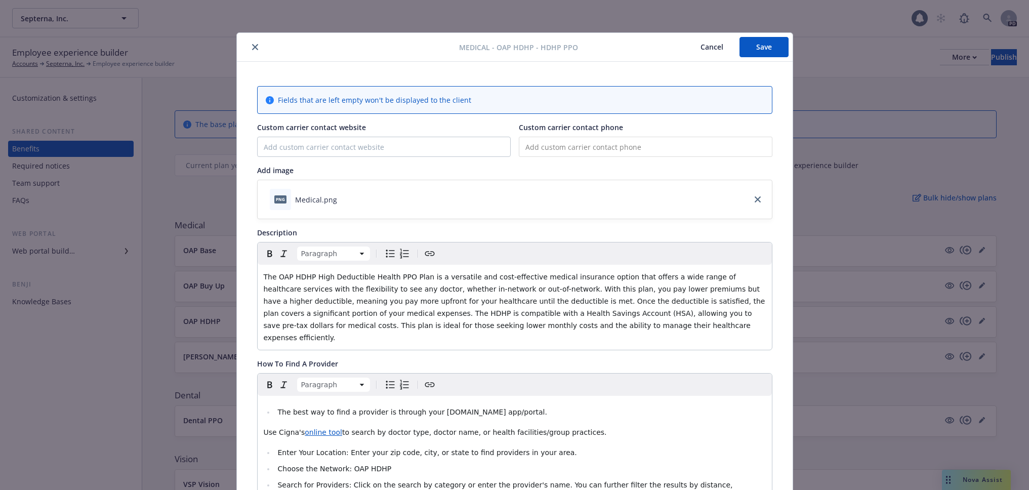
drag, startPoint x: 748, startPoint y: 54, endPoint x: 674, endPoint y: 132, distance: 107.4
click at [748, 54] on button "Save" at bounding box center [763, 47] width 49 height 20
click at [254, 48] on button "close" at bounding box center [255, 47] width 12 height 12
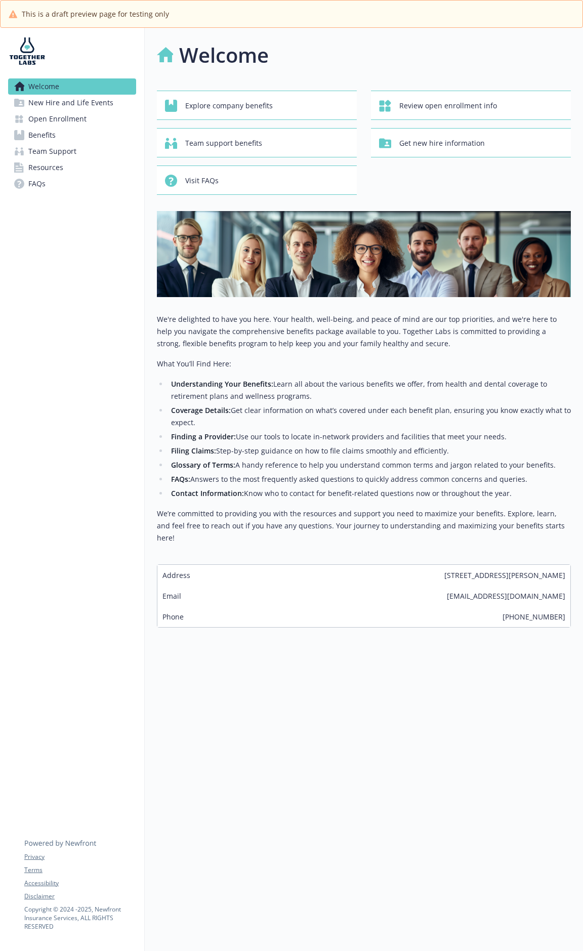
click at [66, 118] on span "Open Enrollment" at bounding box center [57, 119] width 58 height 16
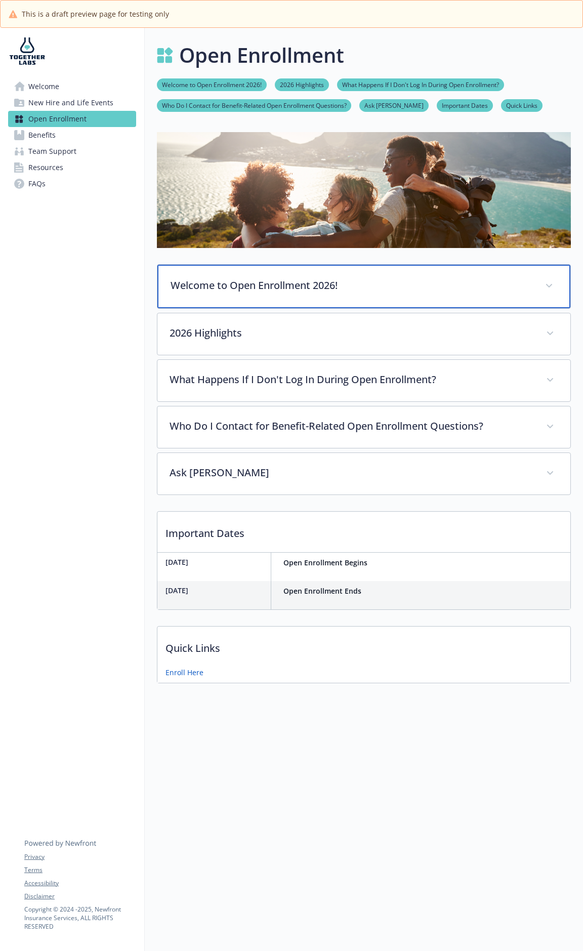
click at [247, 295] on div "Welcome to Open Enrollment 2026!" at bounding box center [363, 287] width 413 height 44
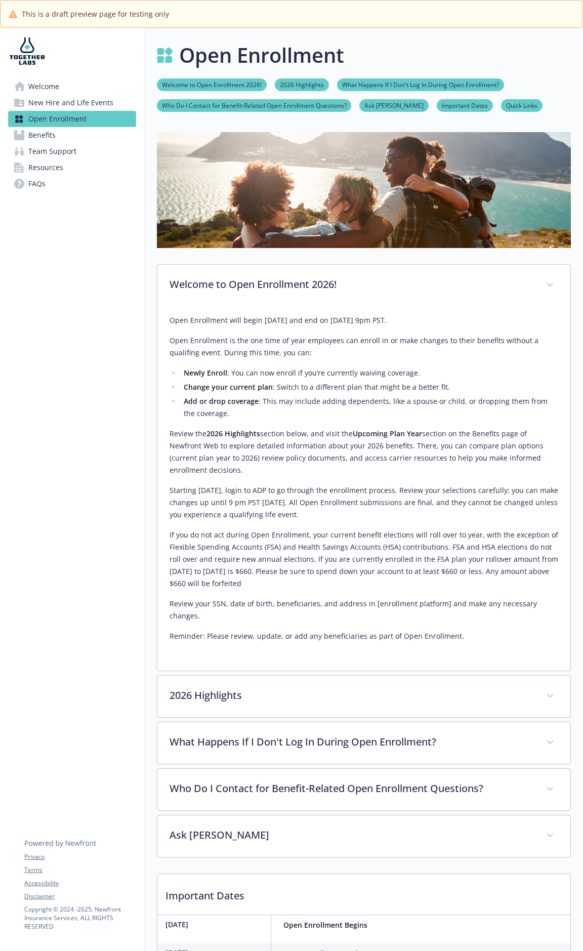
drag, startPoint x: 169, startPoint y: 434, endPoint x: 562, endPoint y: 454, distance: 392.6
click at [562, 444] on div "Open Enrollment will begin November 5th and end on November 19th at 9pm PST. Op…" at bounding box center [363, 488] width 413 height 364
copy p "Review the 2026 Highlights section below, and visit the Upcoming Plan Year sect…"
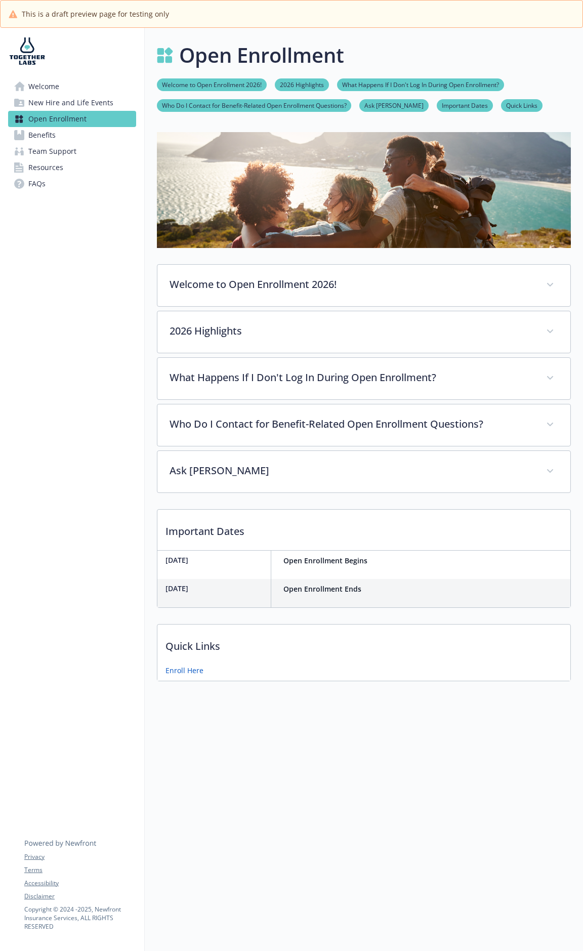
drag, startPoint x: 62, startPoint y: 130, endPoint x: 69, endPoint y: 137, distance: 10.4
click at [62, 130] on link "Benefits" at bounding box center [72, 135] width 128 height 16
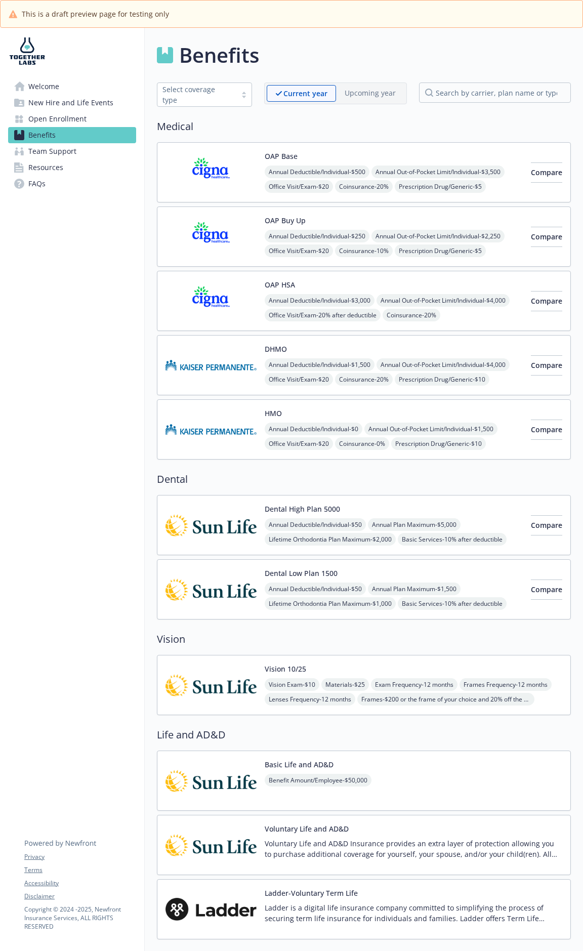
click at [446, 152] on div "OAP Base Annual Deductible/Individual - $500 Annual Out-of-Pocket Limit/Individ…" at bounding box center [394, 172] width 258 height 43
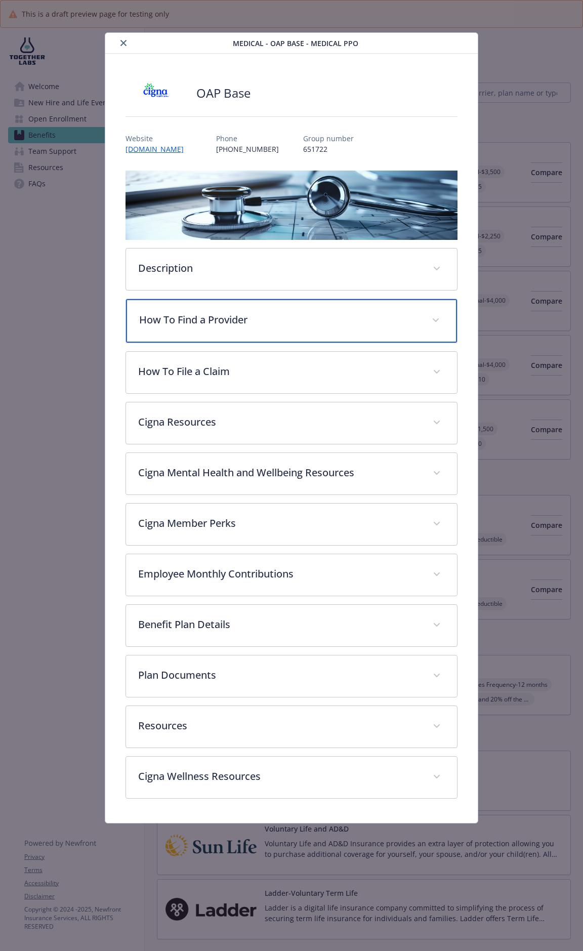
click at [307, 321] on p "How To Find a Provider" at bounding box center [279, 319] width 280 height 15
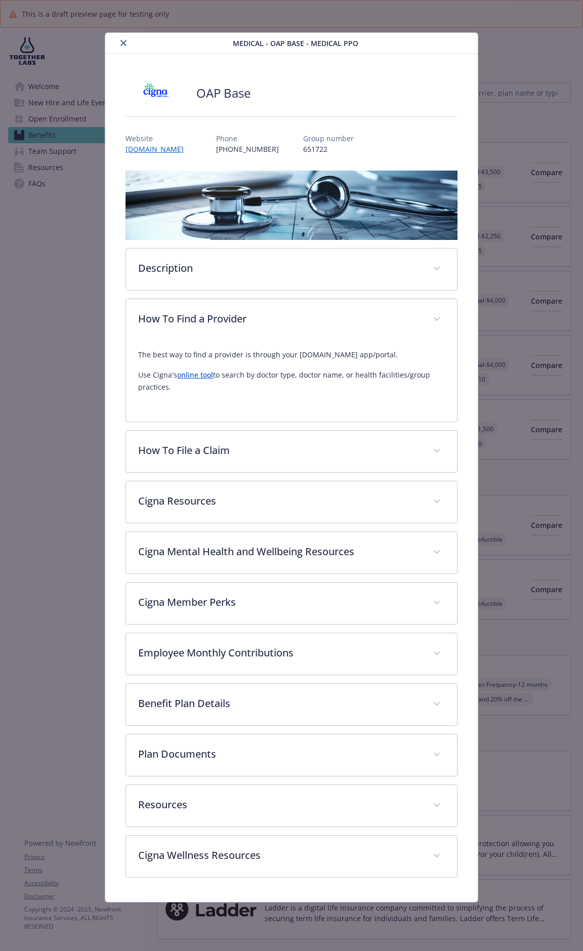
drag, startPoint x: 139, startPoint y: 352, endPoint x: 246, endPoint y: 391, distance: 114.1
click at [246, 391] on div "The best way to find a provider is through your MYCIGNA.com app/portal. Use Cig…" at bounding box center [291, 371] width 306 height 45
copy div "The best way to find a provider is through your MYCIGNA.com app/portal. Use Cig…"
drag, startPoint x: 267, startPoint y: 401, endPoint x: 189, endPoint y: 378, distance: 80.8
click at [266, 401] on div "The best way to find a provider is through your MYCIGNA.com app/portal. Use Cig…" at bounding box center [291, 374] width 306 height 69
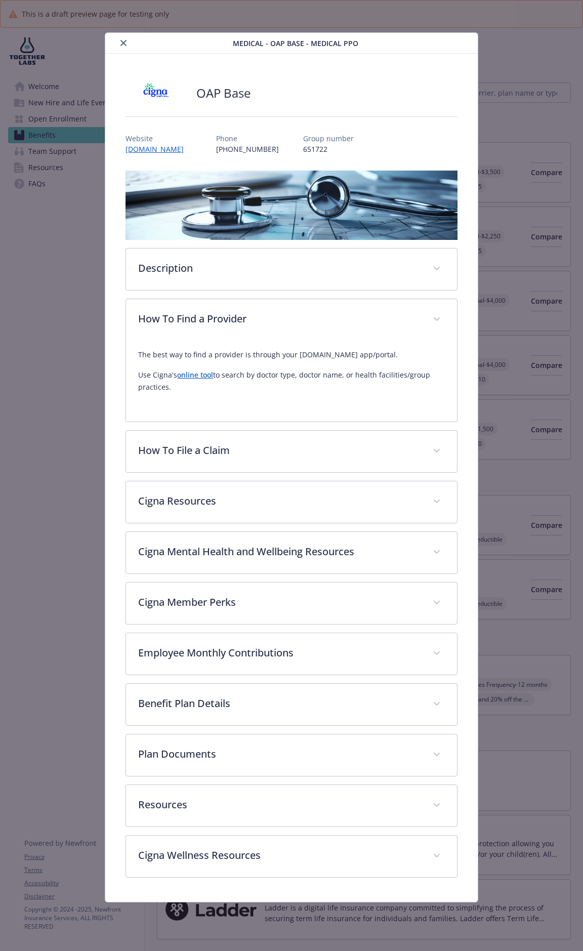
drag, startPoint x: 214, startPoint y: 414, endPoint x: 198, endPoint y: 390, distance: 28.9
click at [214, 414] on div "The best way to find a provider is through your MYCIGNA.com app/portal. Use Cig…" at bounding box center [291, 380] width 330 height 81
click at [200, 377] on link "online tool" at bounding box center [195, 375] width 36 height 10
copy div "The best way to find a provider is through your MYCIGNA.com app/portal. Use Cig…"
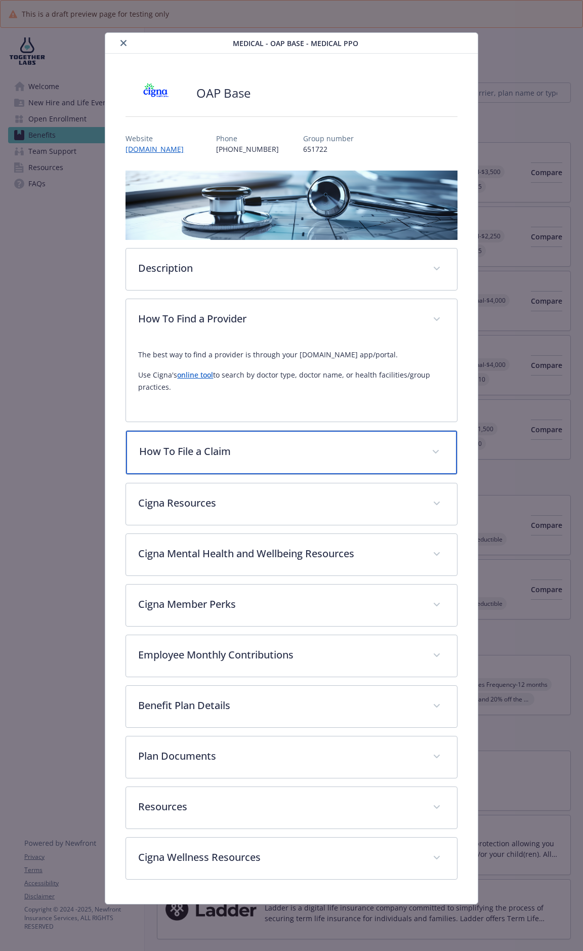
click at [287, 444] on p "How To File a Claim" at bounding box center [279, 451] width 280 height 15
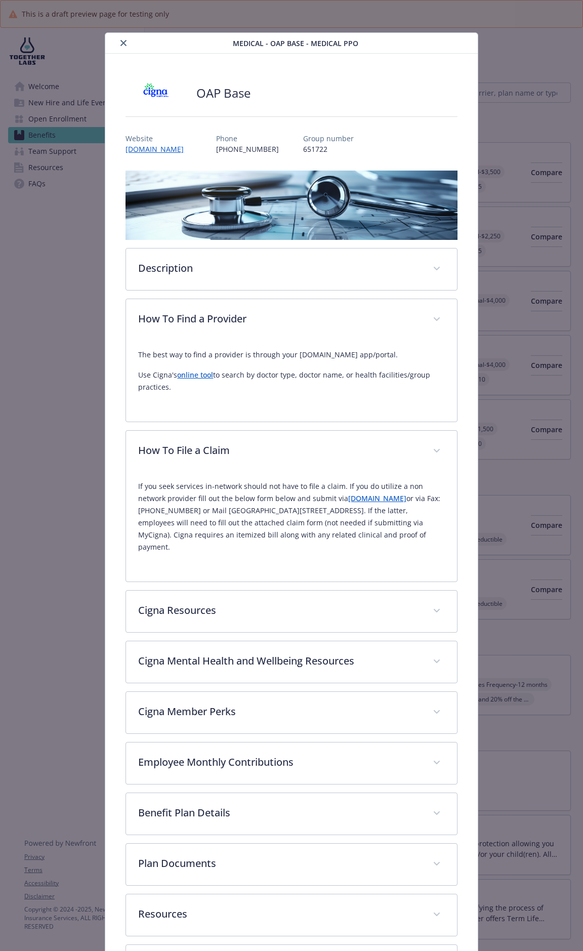
drag, startPoint x: 137, startPoint y: 485, endPoint x: 354, endPoint y: 544, distance: 225.0
click at [354, 444] on p "If you seek services in-network should not have to file a claim. If you do util…" at bounding box center [291, 516] width 306 height 73
copy p "If you seek services in-network should not have to file a claim. If you do util…"
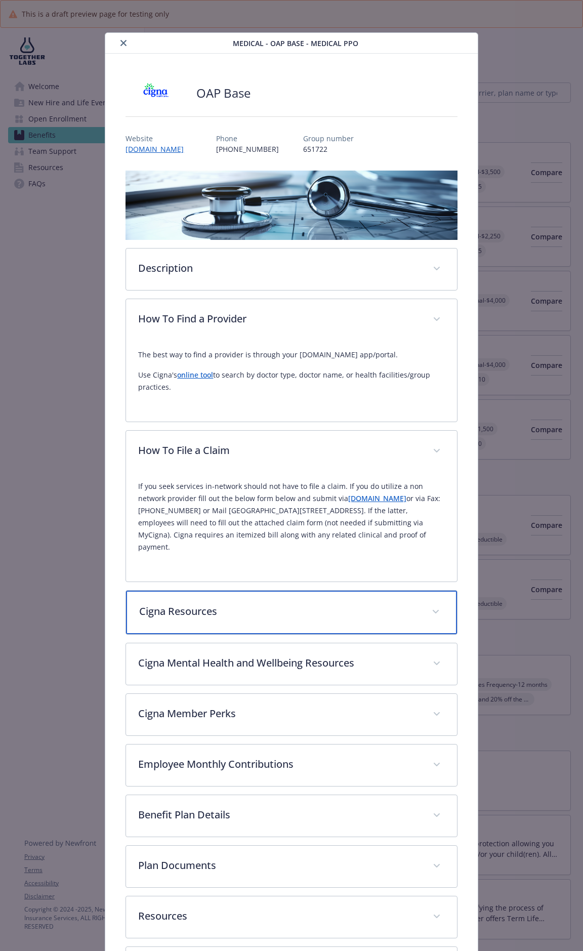
click at [270, 444] on div "Cigna Resources" at bounding box center [291, 612] width 330 height 44
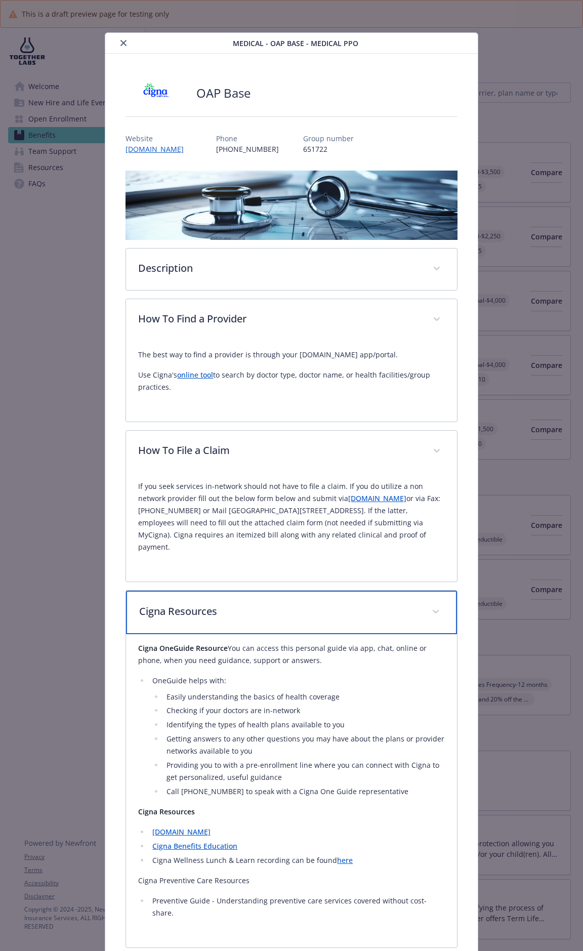
scroll to position [186, 0]
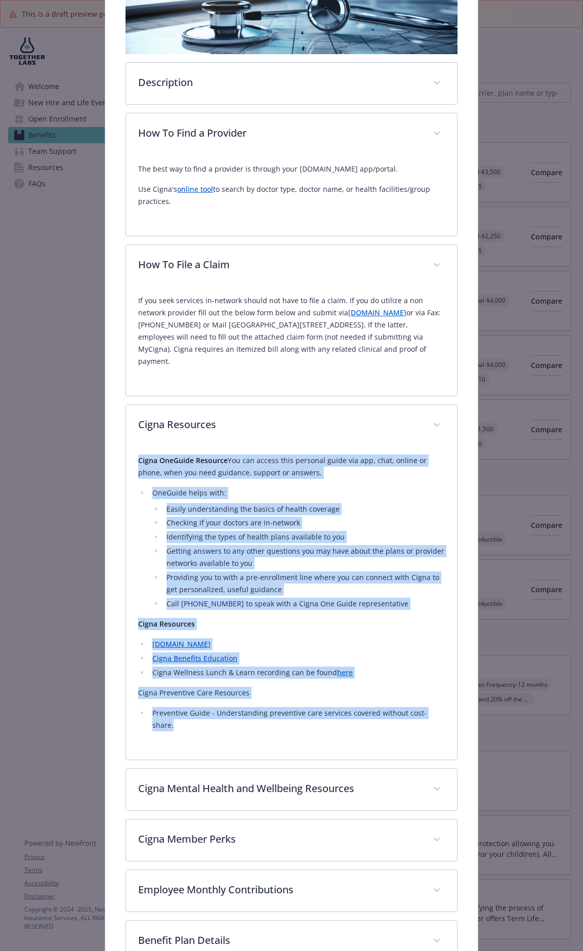
drag, startPoint x: 139, startPoint y: 459, endPoint x: 436, endPoint y: 705, distance: 386.3
click at [436, 444] on div "Cigna OneGuide Resource You can access this personal guide via app, chat, onlin…" at bounding box center [291, 592] width 306 height 277
copy div "Cigna OneGuide Resource You can access this personal guide via app, chat, onlin…"
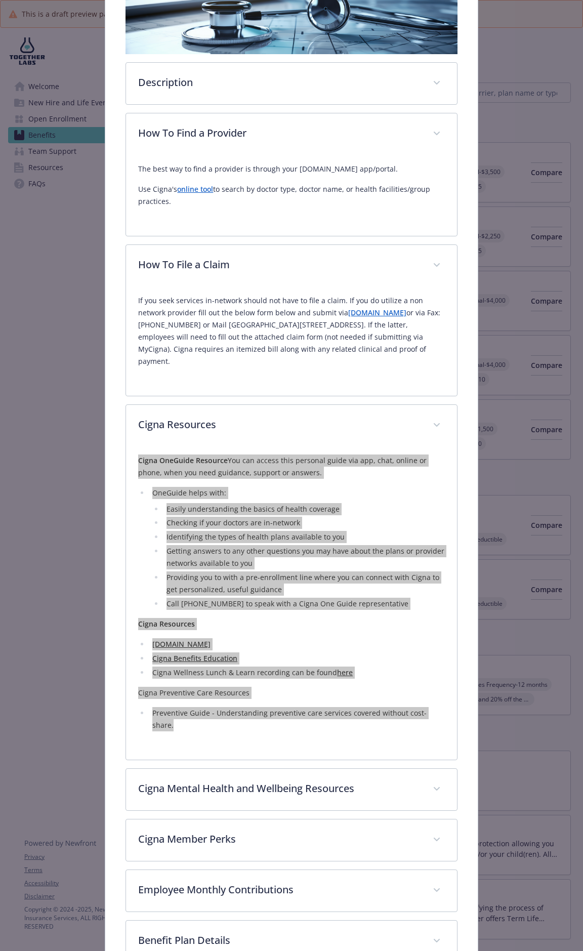
scroll to position [393, 0]
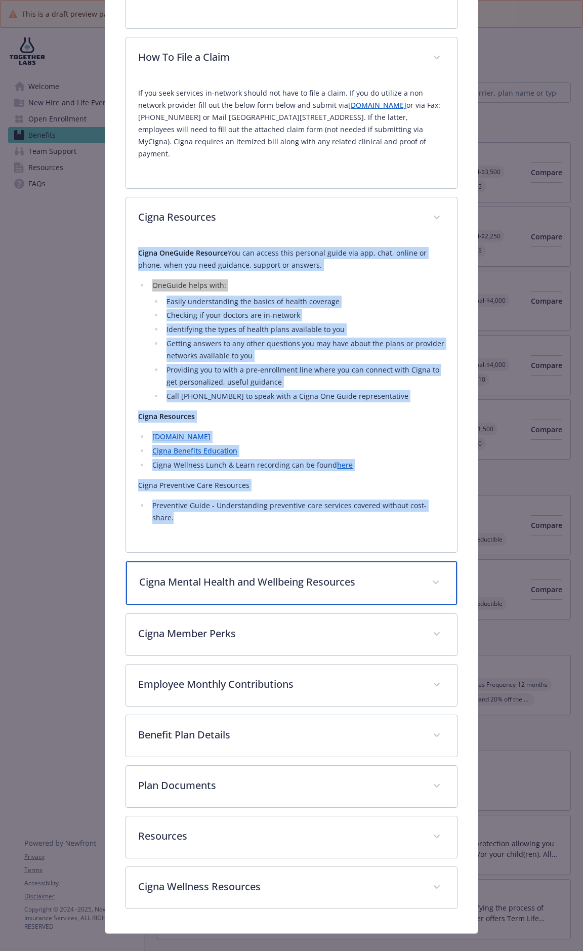
drag, startPoint x: 292, startPoint y: 571, endPoint x: 454, endPoint y: 573, distance: 161.4
click at [292, 444] on p "Cigna Mental Health and Wellbeing Resources" at bounding box center [279, 581] width 280 height 15
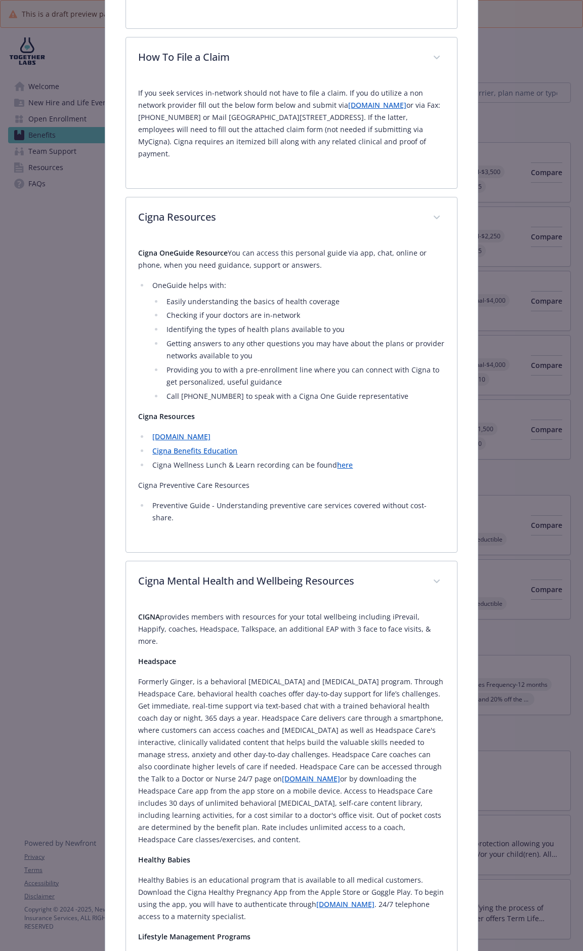
click at [235, 444] on p "Headspace" at bounding box center [291, 661] width 306 height 12
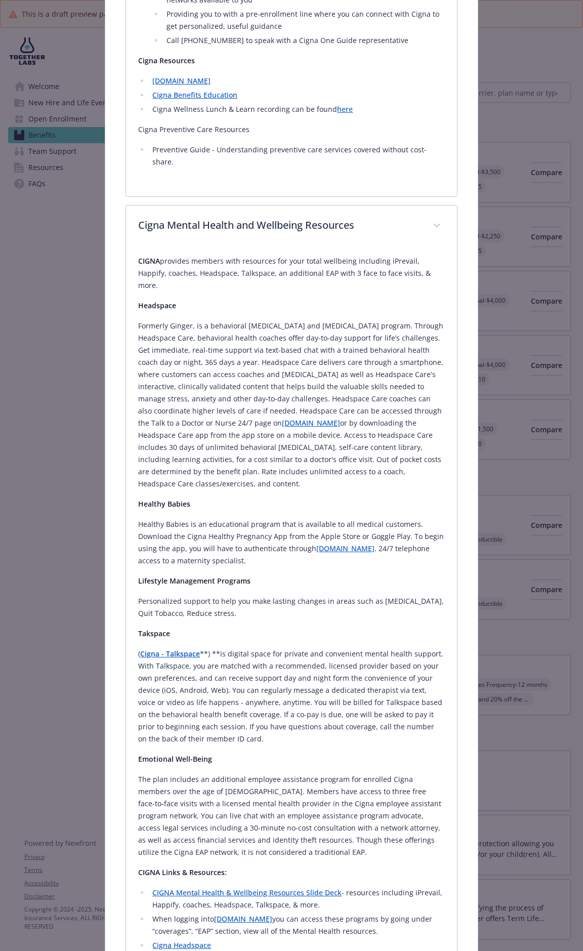
scroll to position [764, 0]
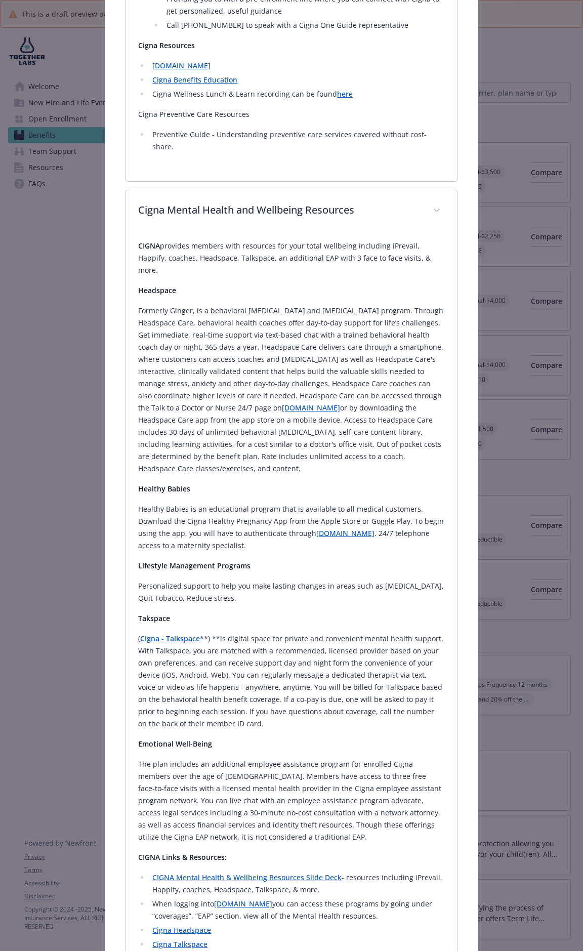
click at [136, 232] on div "CIGNA provides members with resources for your total wellbeing including iPreva…" at bounding box center [291, 653] width 330 height 842
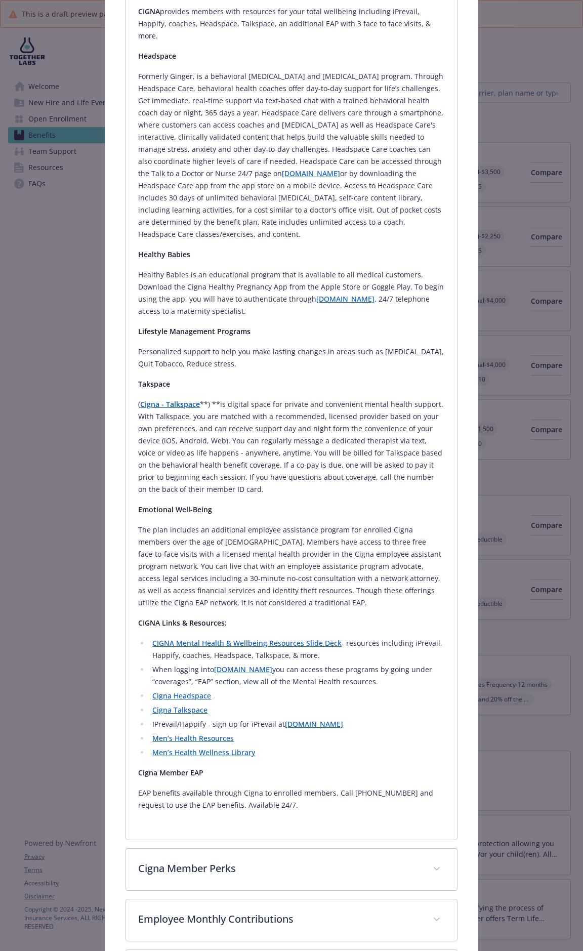
scroll to position [1020, 0]
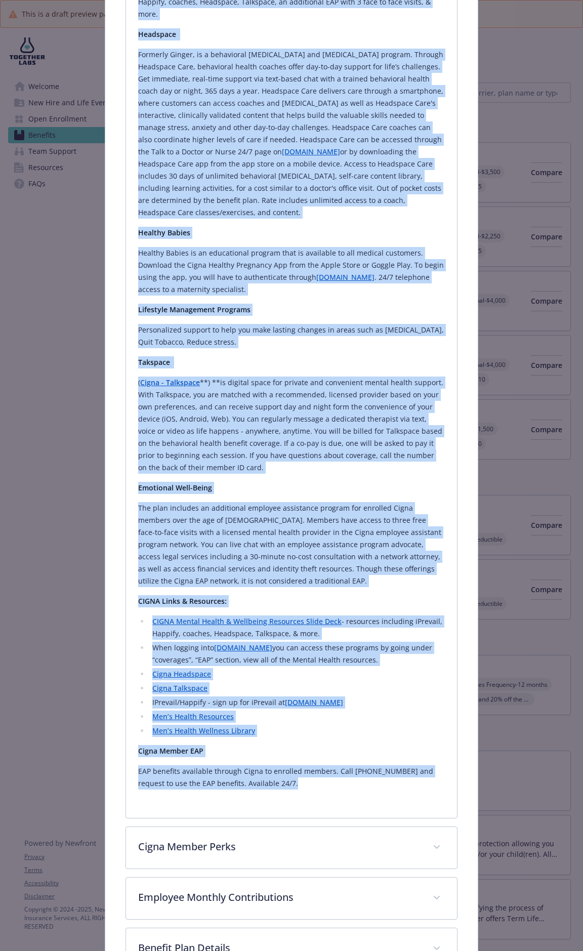
drag, startPoint x: 138, startPoint y: 231, endPoint x: 311, endPoint y: 779, distance: 574.8
click at [311, 444] on div "CIGNA provides members with resources for your total wellbeing including iPreva…" at bounding box center [291, 391] width 306 height 830
copy div "CIGNA provides members with resources for your total wellbeing including iPreva…"
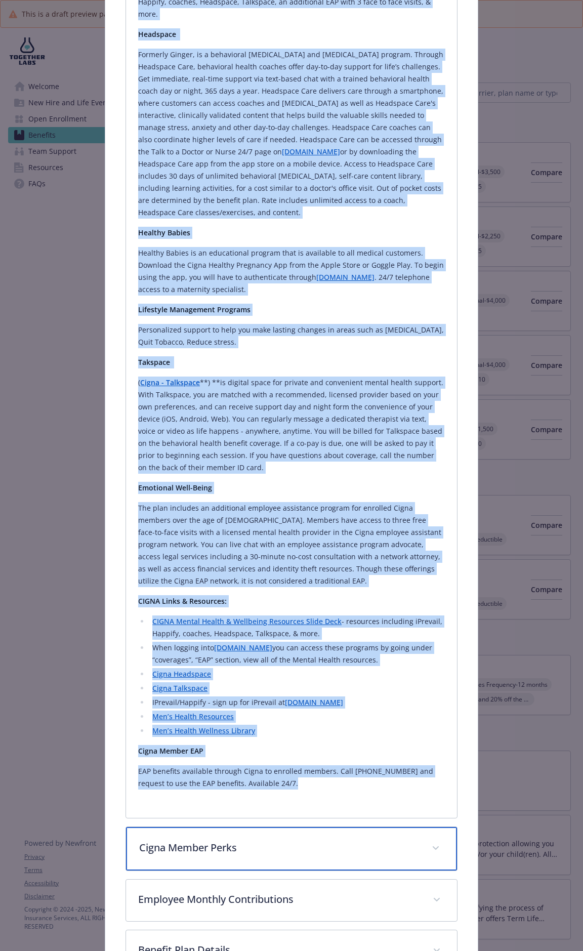
drag, startPoint x: 239, startPoint y: 831, endPoint x: 256, endPoint y: 830, distance: 17.2
click at [239, 444] on p "Cigna Member Perks" at bounding box center [279, 847] width 280 height 15
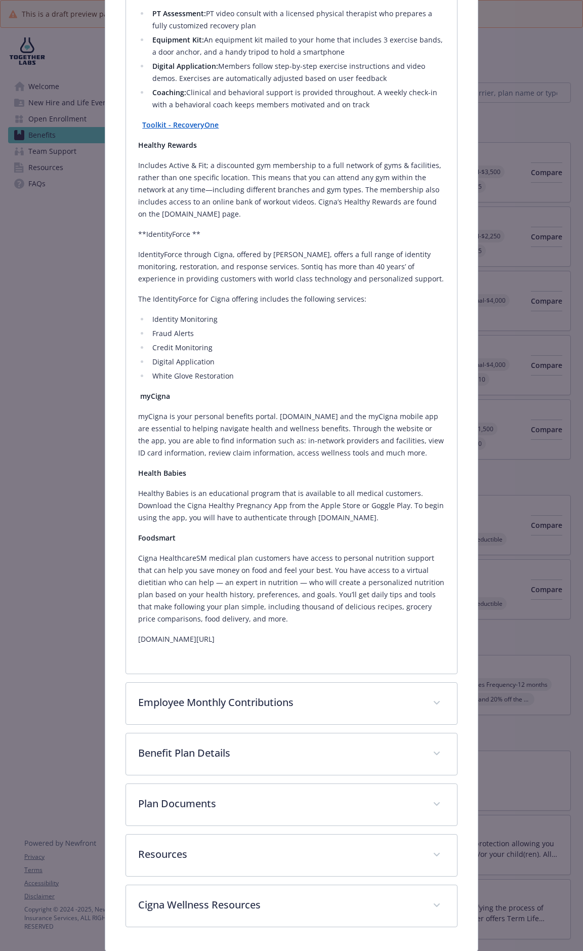
scroll to position [2123, 0]
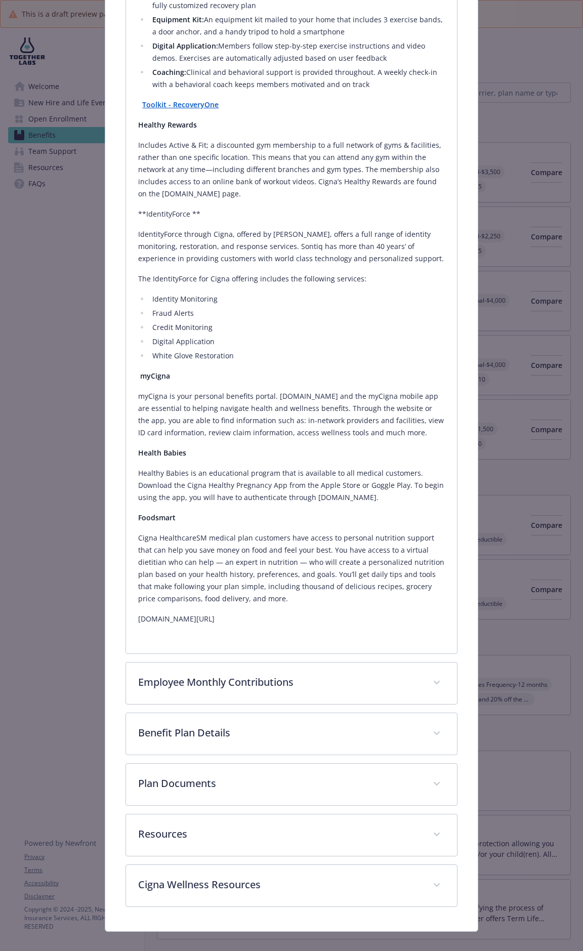
drag, startPoint x: 139, startPoint y: 311, endPoint x: 400, endPoint y: 597, distance: 387.5
click at [400, 444] on div "MDLive Through video-based behavioral outpatient care services, you get the car…" at bounding box center [291, 199] width 306 height 852
copy div "MDLive Through video-based behavioral outpatient care services, you get the car…"
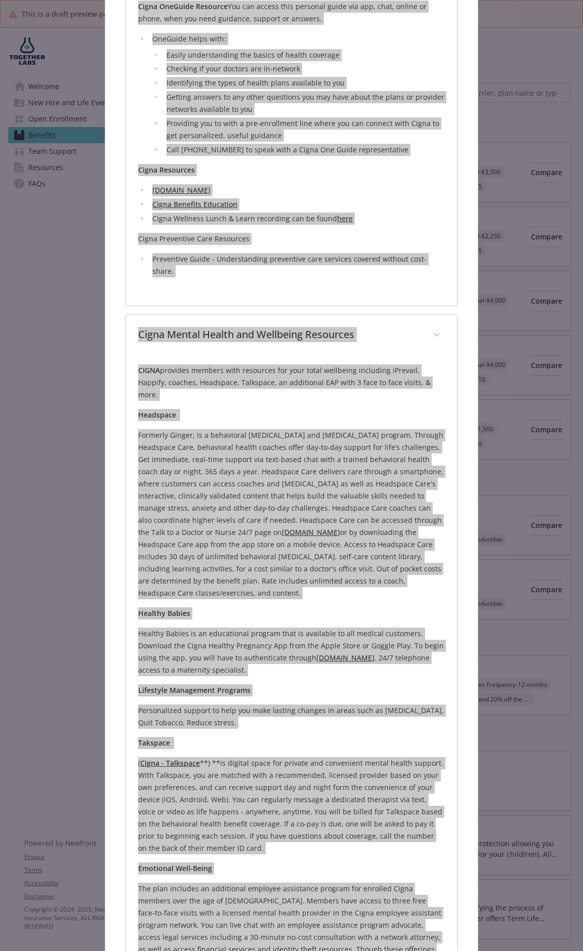
scroll to position [0, 0]
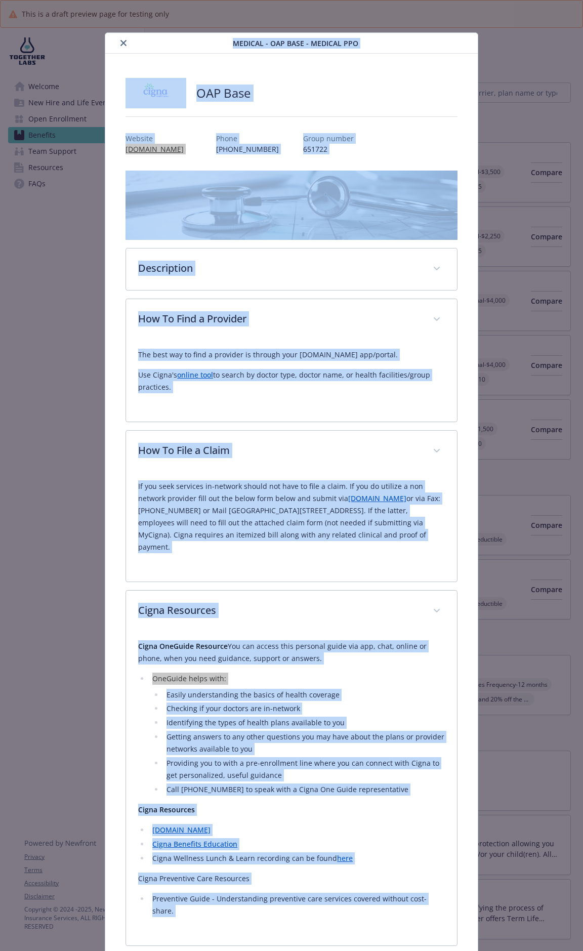
drag, startPoint x: 138, startPoint y: 351, endPoint x: 185, endPoint y: 391, distance: 61.7
click at [185, 391] on div "The best way to find a provider is through your MYCIGNA.com app/portal. Use Cig…" at bounding box center [291, 371] width 306 height 45
copy div "The best way to find a provider is through your MYCIGNA.com app/portal. Use Cig…"
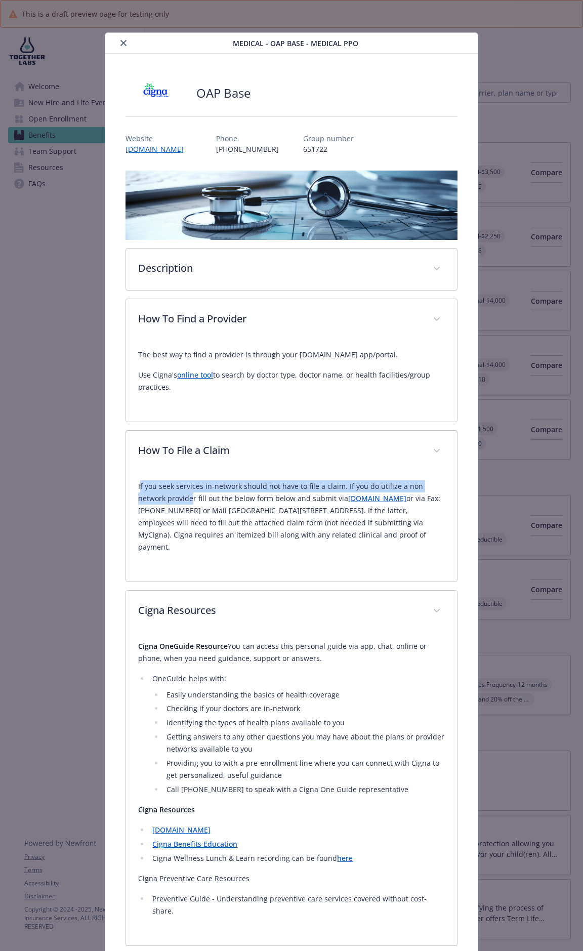
drag, startPoint x: 138, startPoint y: 483, endPoint x: 192, endPoint y: 496, distance: 55.2
click at [192, 444] on p "If you seek services in-network should not have to file a claim. If you do util…" at bounding box center [291, 516] width 306 height 73
click at [130, 444] on div "If you seek services in-network should not have to file a claim. If you do util…" at bounding box center [291, 526] width 330 height 109
drag, startPoint x: 137, startPoint y: 484, endPoint x: 235, endPoint y: 555, distance: 121.0
click at [235, 444] on div "If you seek services in-network should not have to file a claim. If you do util…" at bounding box center [291, 520] width 306 height 97
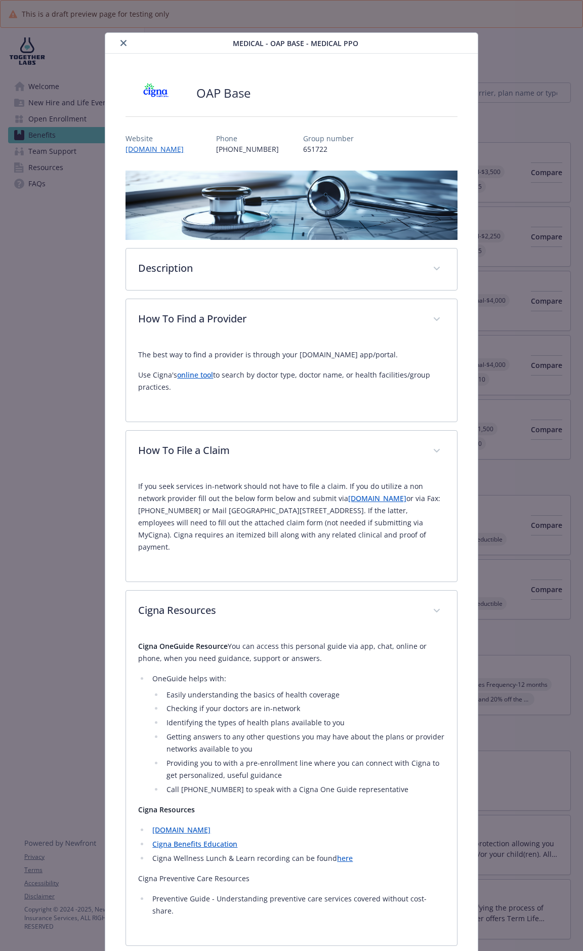
copy p "If you seek services in-network should not have to file a claim. If you do util…"
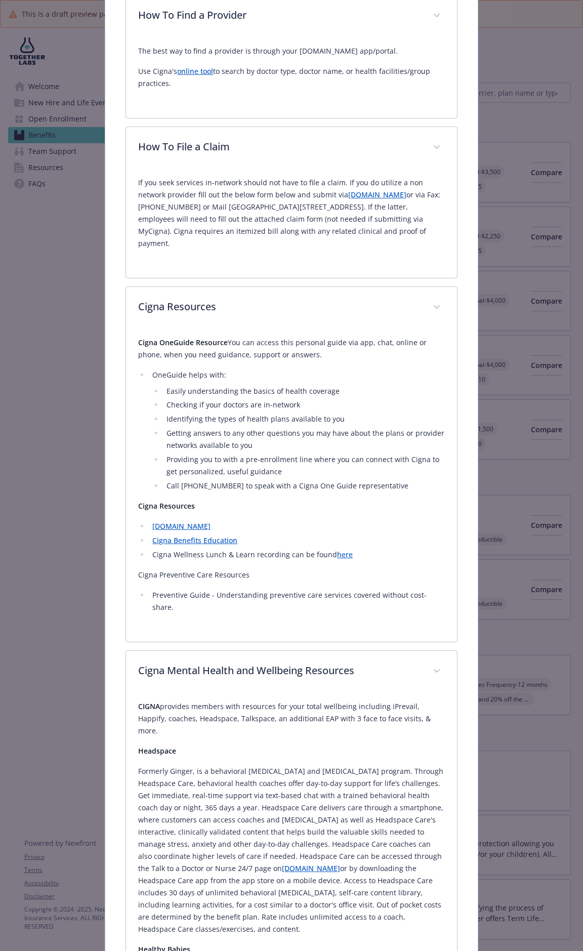
scroll to position [371, 0]
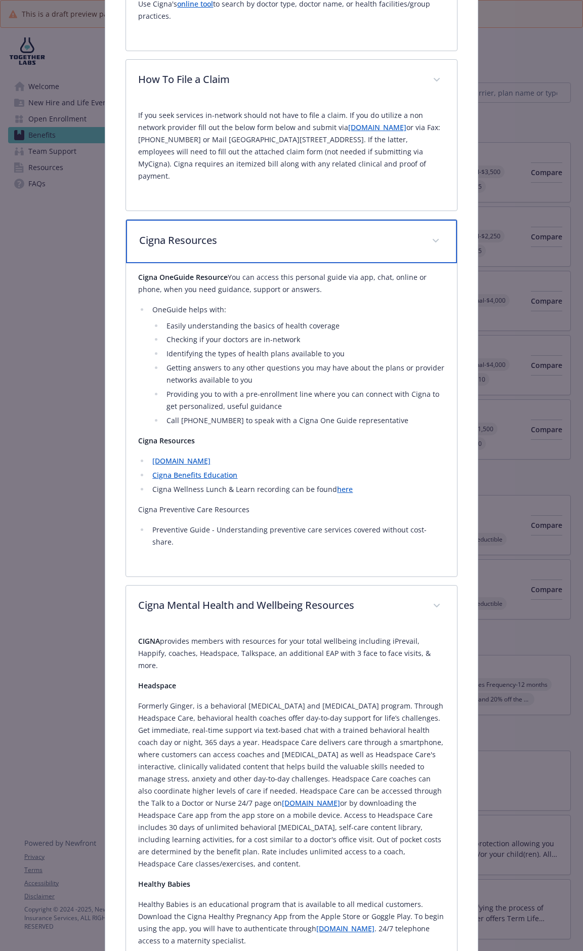
drag, startPoint x: 295, startPoint y: 245, endPoint x: 288, endPoint y: 243, distance: 8.0
click at [295, 245] on p "Cigna Resources" at bounding box center [279, 240] width 280 height 15
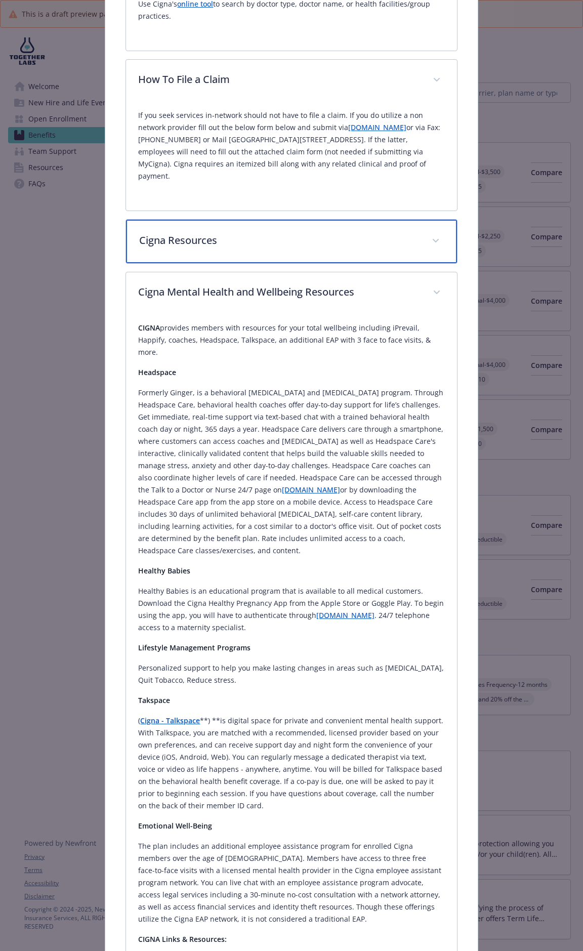
click at [148, 237] on p "Cigna Resources" at bounding box center [279, 240] width 280 height 15
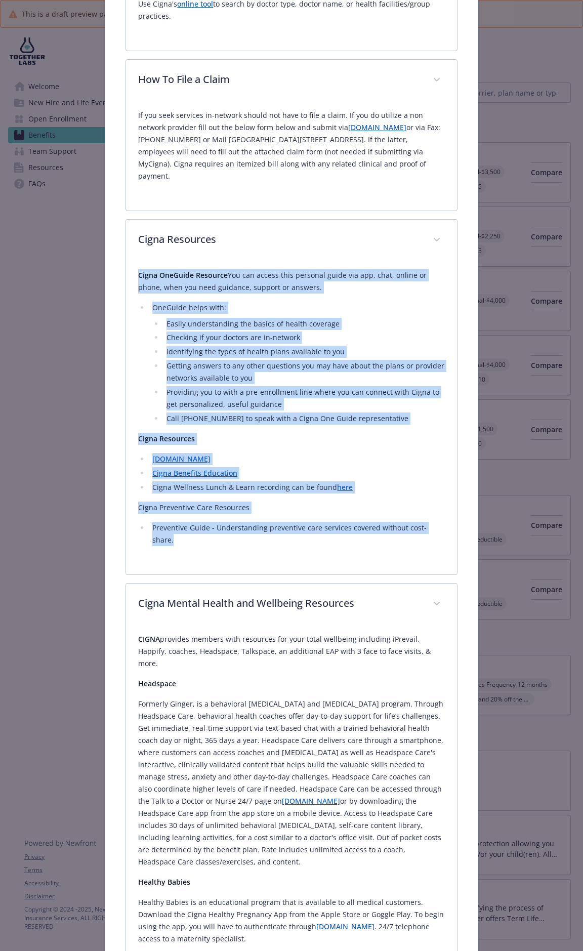
drag, startPoint x: 137, startPoint y: 276, endPoint x: 440, endPoint y: 525, distance: 392.5
click at [440, 444] on div "Cigna OneGuide Resource You can access this personal guide via app, chat, onlin…" at bounding box center [291, 418] width 330 height 314
copy div "Cigna OneGuide Resource You can access this personal guide via app, chat, onlin…"
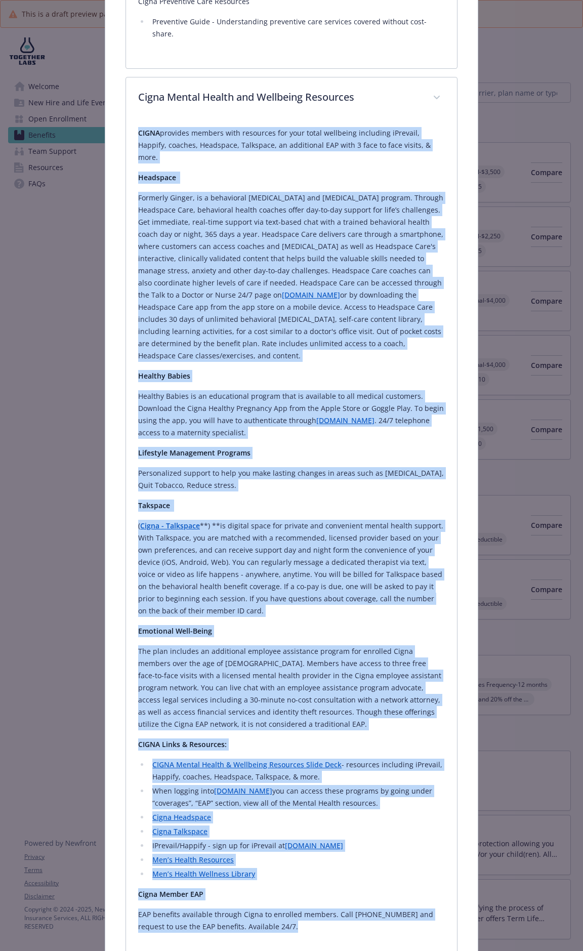
scroll to position [920, 0]
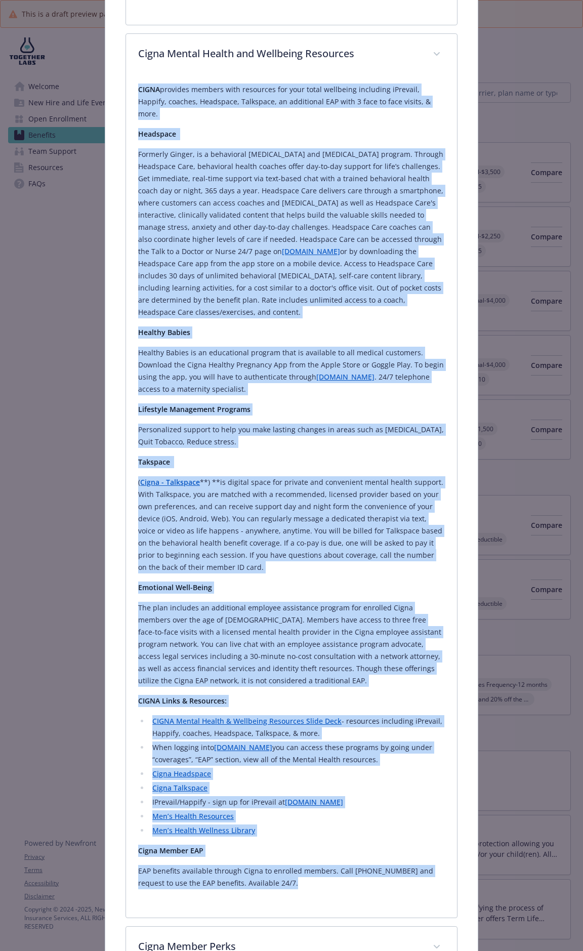
drag, startPoint x: 137, startPoint y: 437, endPoint x: 402, endPoint y: 884, distance: 519.7
click at [402, 444] on div "CIGNA provides members with resources for your total wellbeing including iPreva…" at bounding box center [291, 490] width 306 height 830
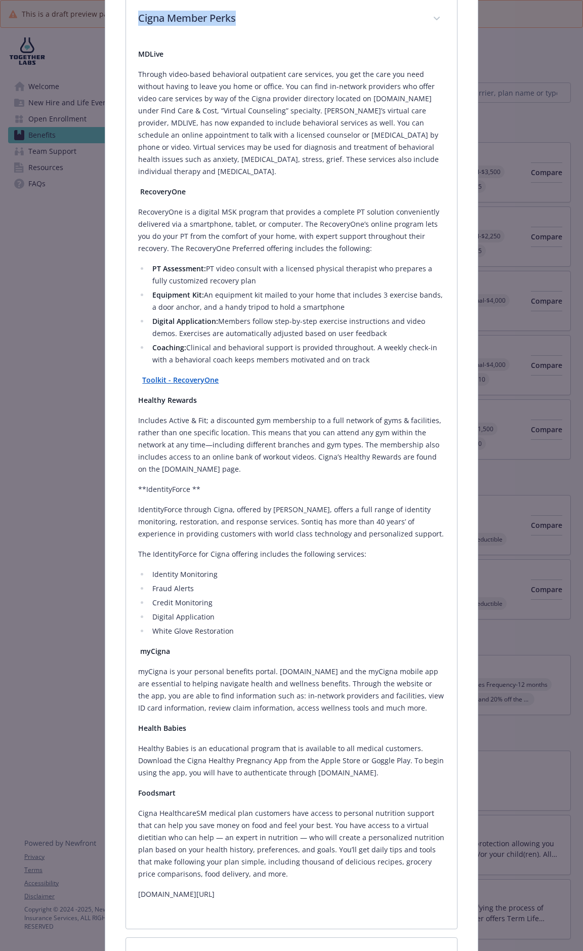
scroll to position [2123, 0]
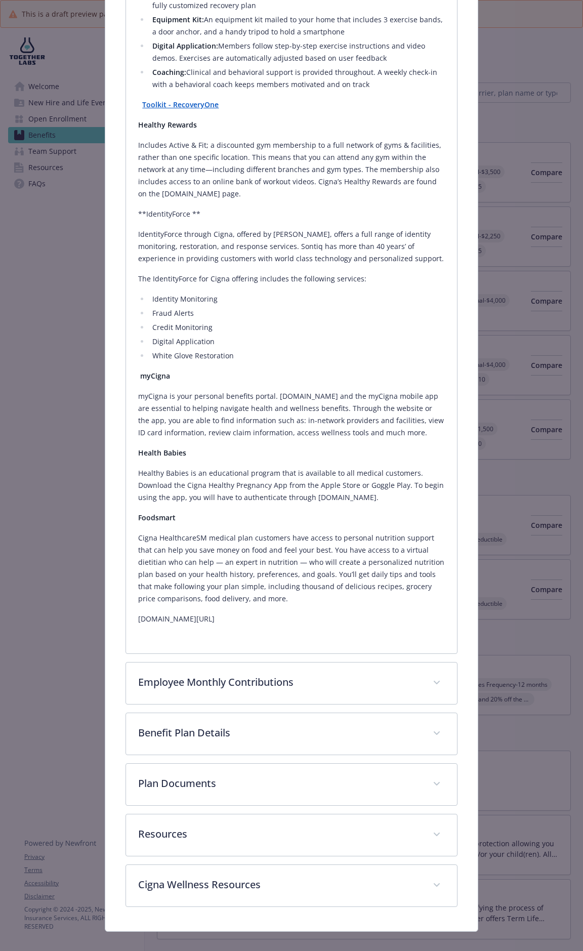
drag, startPoint x: 137, startPoint y: 225, endPoint x: 342, endPoint y: 600, distance: 427.4
click at [342, 444] on div "MDLive Through video-based behavioral outpatient care services, you get the car…" at bounding box center [291, 199] width 306 height 852
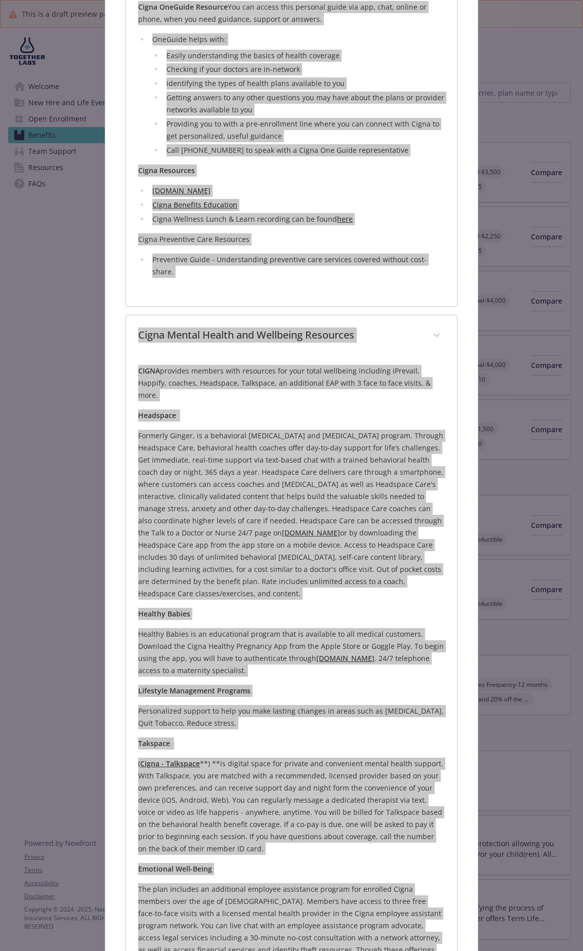
scroll to position [0, 0]
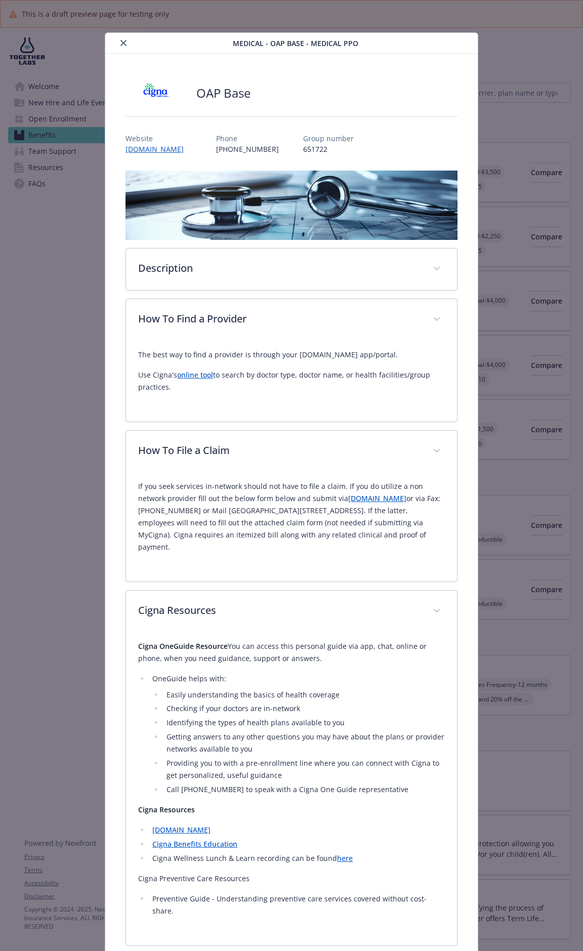
click at [136, 350] on div "The best way to find a provider is through your MYCIGNA.com app/portal. Use Cig…" at bounding box center [291, 380] width 330 height 81
drag, startPoint x: 139, startPoint y: 350, endPoint x: 197, endPoint y: 390, distance: 70.6
click at [197, 390] on div "The best way to find a provider is through your MYCIGNA.com app/portal. Use Cig…" at bounding box center [291, 371] width 306 height 45
drag, startPoint x: 137, startPoint y: 483, endPoint x: 286, endPoint y: 566, distance: 170.3
click at [286, 444] on div "If you seek services in-network should not have to file a claim. If you do util…" at bounding box center [291, 520] width 306 height 97
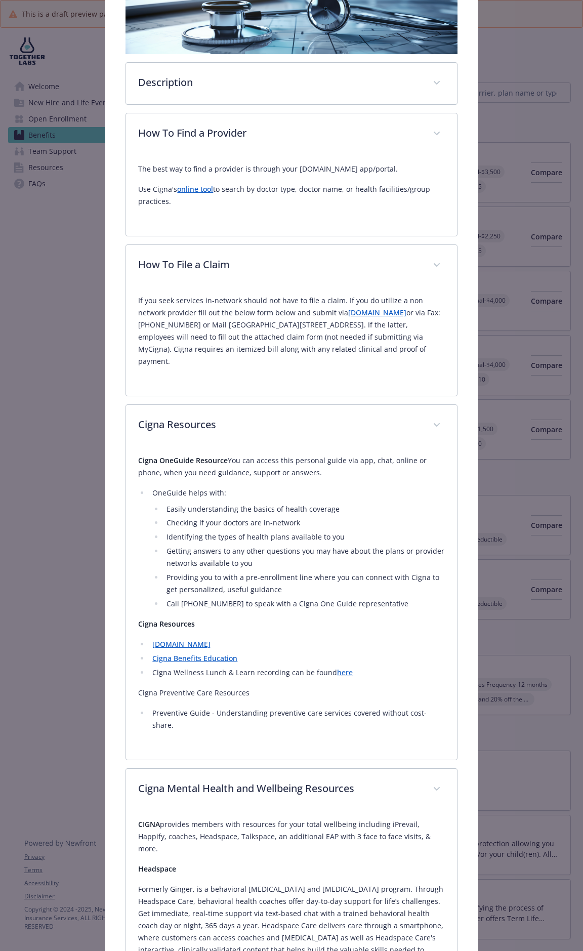
scroll to position [371, 0]
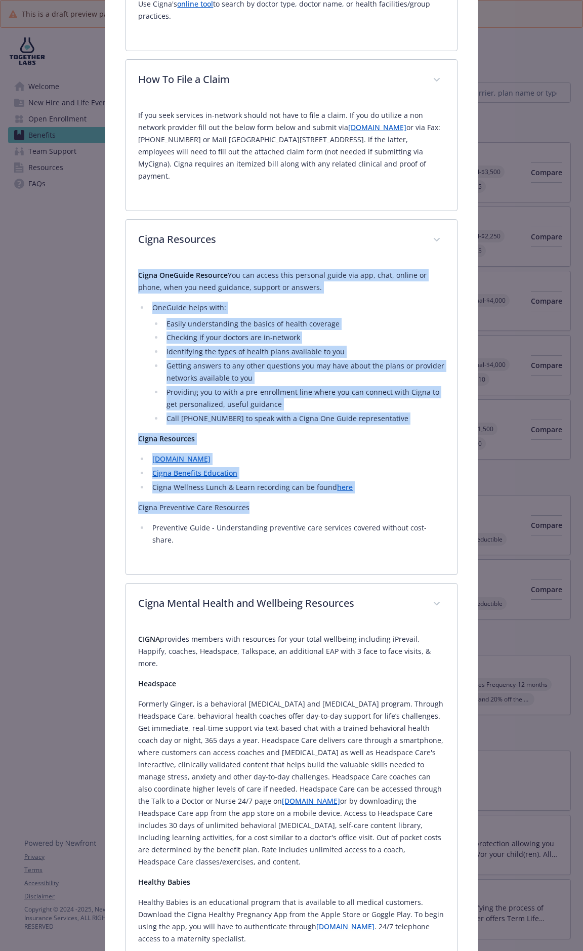
drag, startPoint x: 136, startPoint y: 274, endPoint x: 336, endPoint y: 497, distance: 299.2
click at [336, 444] on div "Cigna OneGuide Resource You can access this personal guide via app, chat, onlin…" at bounding box center [291, 418] width 330 height 314
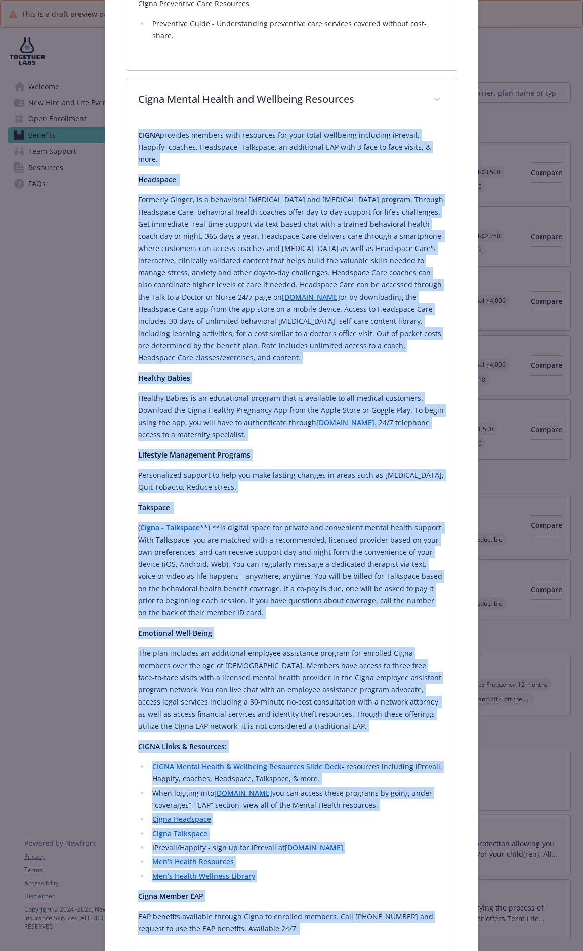
scroll to position [948, 0]
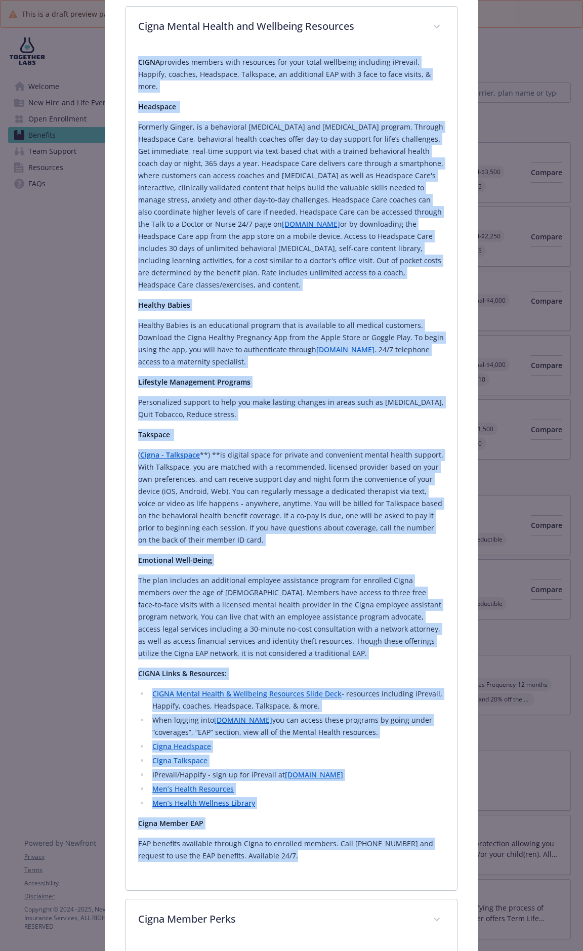
drag, startPoint x: 138, startPoint y: 622, endPoint x: 292, endPoint y: 860, distance: 283.9
click at [292, 444] on div "CIGNA provides members with resources for your total wellbeing including iPreva…" at bounding box center [291, 463] width 306 height 830
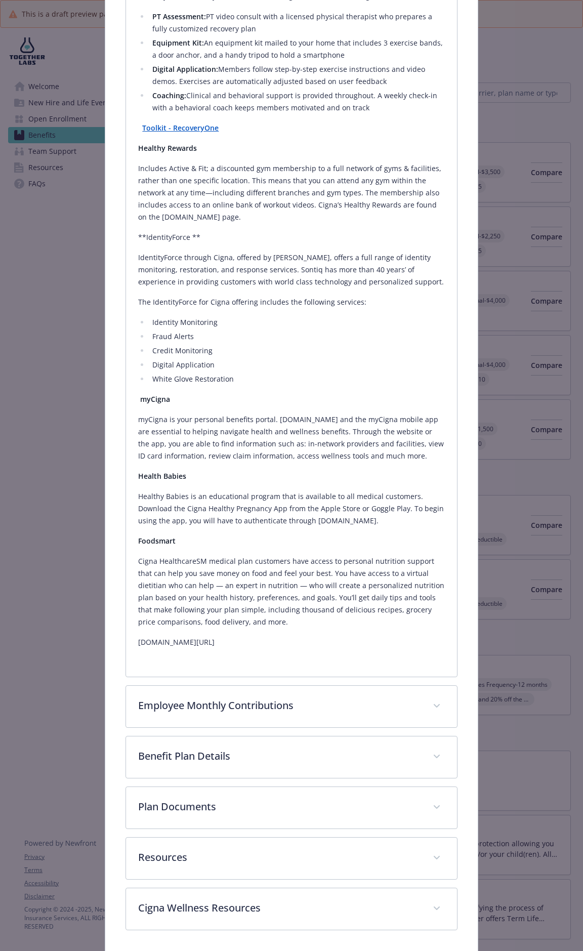
scroll to position [2123, 0]
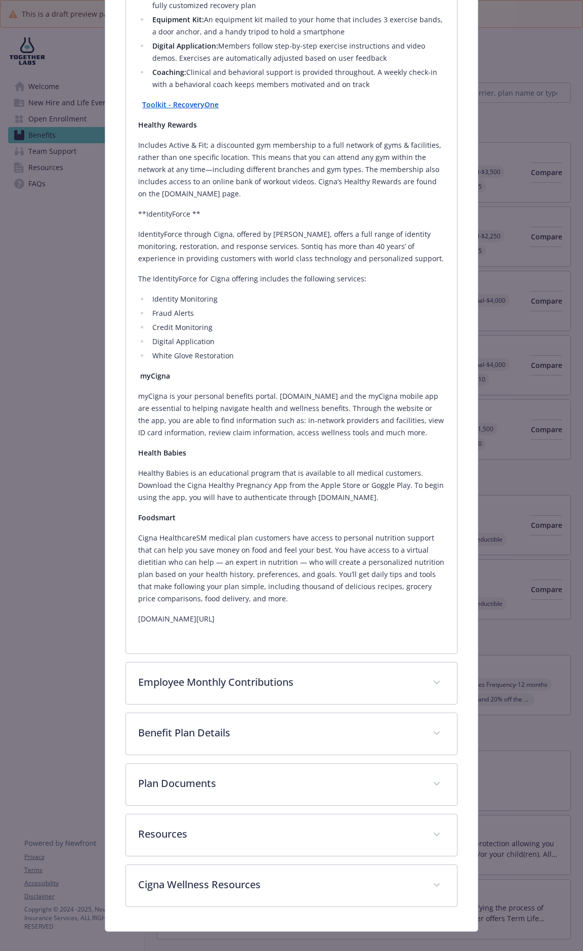
drag, startPoint x: 139, startPoint y: 197, endPoint x: 373, endPoint y: 639, distance: 500.6
click at [373, 444] on div "MDLive Through video-based behavioral outpatient care services, you get the car…" at bounding box center [291, 209] width 330 height 888
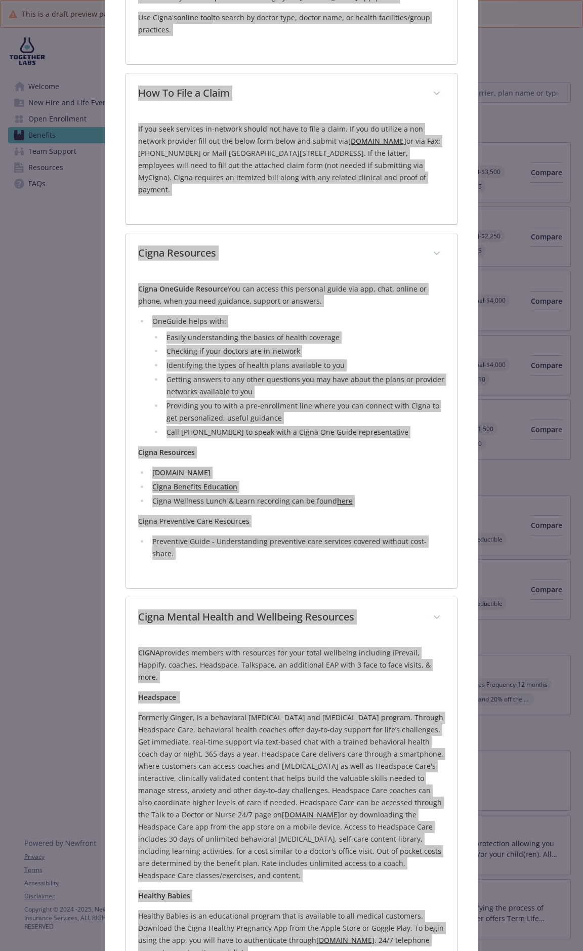
scroll to position [268, 0]
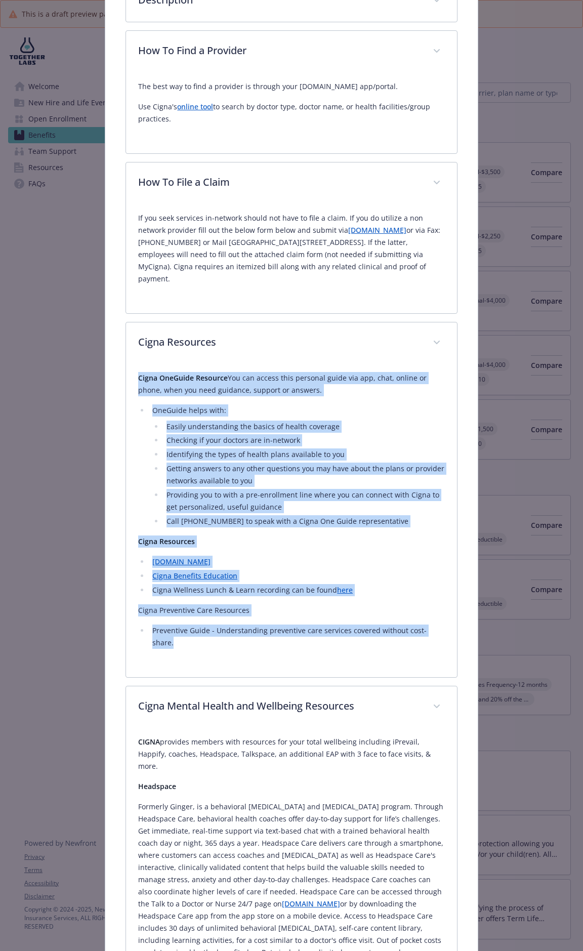
drag, startPoint x: 137, startPoint y: 377, endPoint x: 455, endPoint y: 643, distance: 414.1
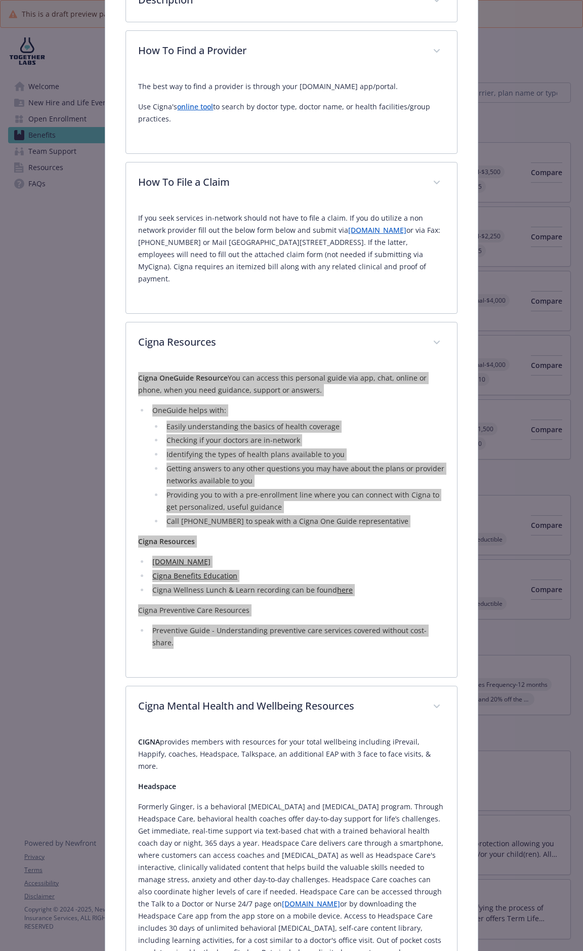
scroll to position [0, 0]
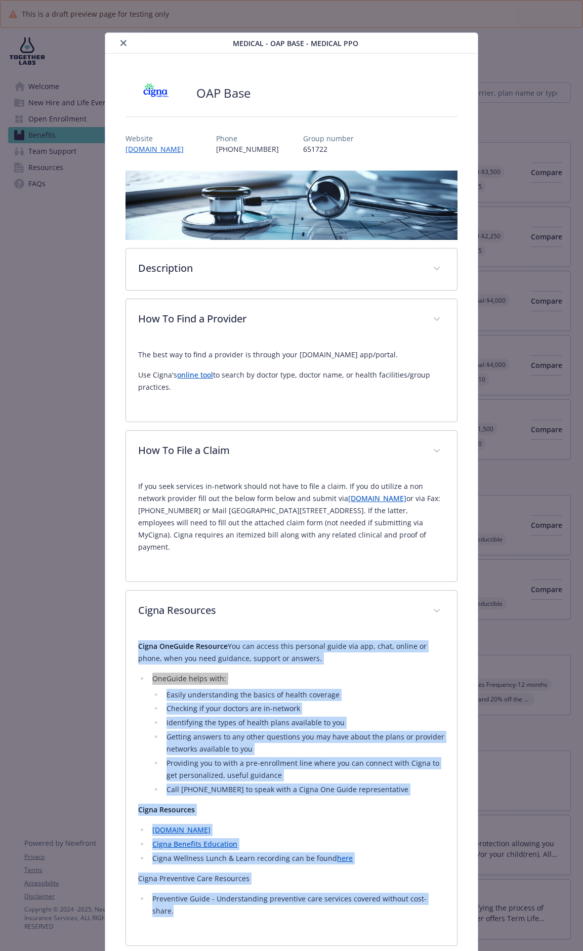
drag, startPoint x: 122, startPoint y: 39, endPoint x: 127, endPoint y: 40, distance: 5.3
click at [122, 39] on button "close" at bounding box center [123, 43] width 12 height 12
